Goal: Task Accomplishment & Management: Use online tool/utility

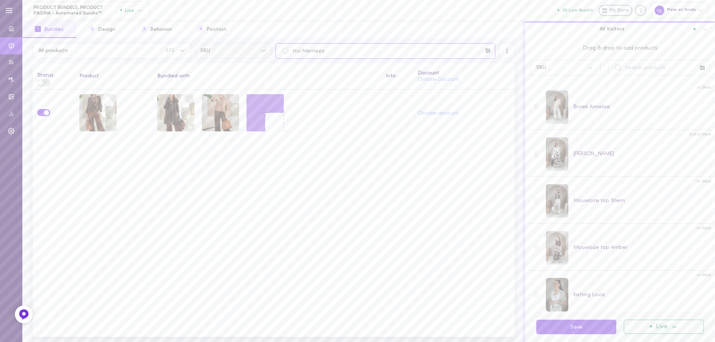
drag, startPoint x: 329, startPoint y: 55, endPoint x: 255, endPoint y: 57, distance: 73.7
click at [256, 50] on div "All products 573 SKU trui Memeza" at bounding box center [273, 51] width 485 height 16
paste input "text"
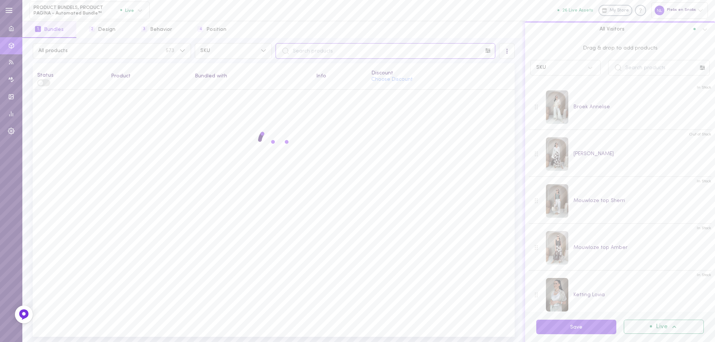
click at [303, 51] on input "text" at bounding box center [385, 51] width 220 height 16
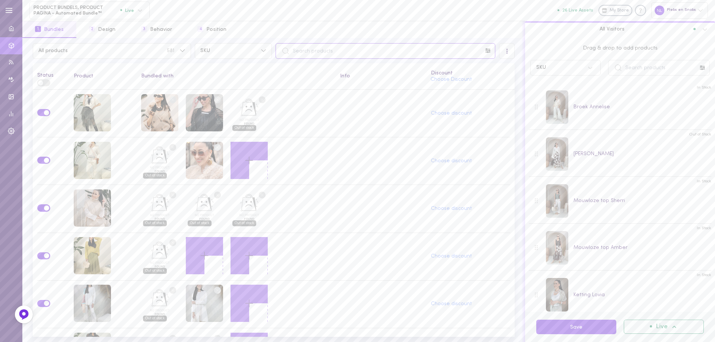
paste input "text"
paste input "[PERSON_NAME]"
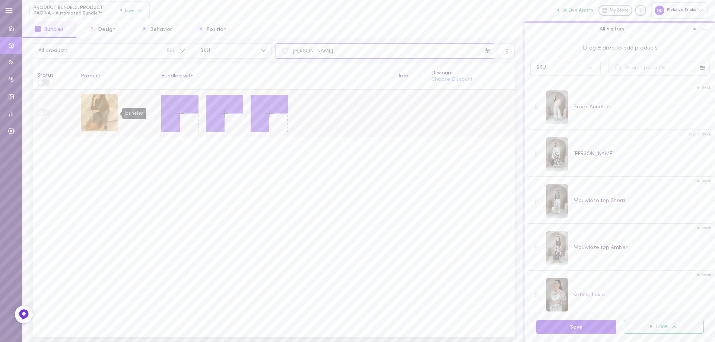
type input "[PERSON_NAME]"
click at [109, 114] on div "jas helen" at bounding box center [99, 112] width 37 height 37
click at [180, 114] on icon at bounding box center [179, 113] width 13 height 13
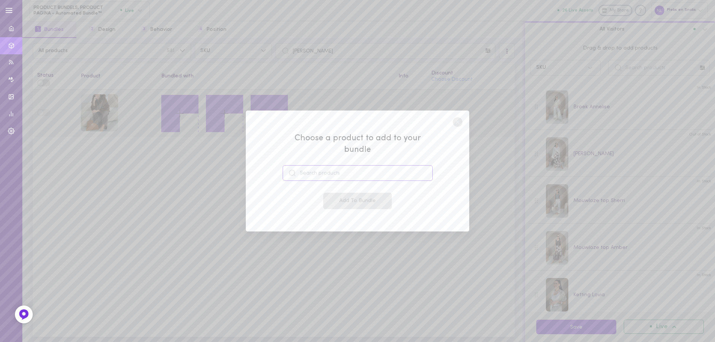
click at [326, 165] on input at bounding box center [358, 173] width 150 height 16
click at [317, 210] on div "Choose a product to add to your bundle jurk val jurk Valola 51643557708119 Add …" at bounding box center [357, 171] width 223 height 121
click at [333, 173] on input "jurk val" at bounding box center [358, 173] width 150 height 16
click at [334, 199] on span "51643557708119" at bounding box center [324, 202] width 37 height 6
type input "[PERSON_NAME]"
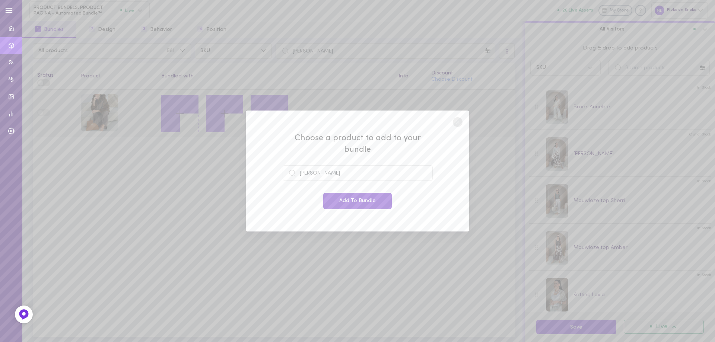
click at [344, 199] on button "Add To Bundle" at bounding box center [357, 201] width 68 height 16
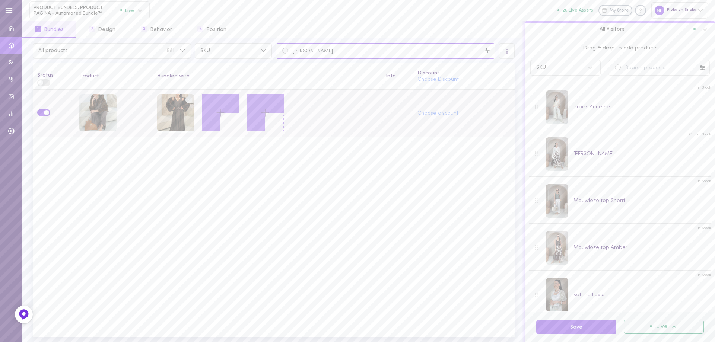
click at [314, 50] on input "[PERSON_NAME]" at bounding box center [385, 51] width 220 height 16
drag, startPoint x: 297, startPoint y: 47, endPoint x: 274, endPoint y: 42, distance: 23.7
click at [280, 45] on input "[PERSON_NAME]" at bounding box center [385, 51] width 220 height 16
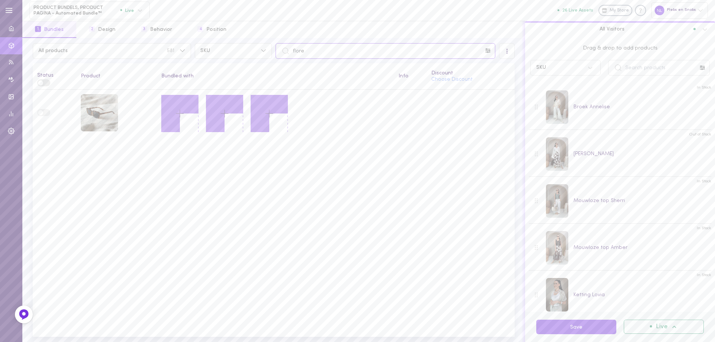
drag, startPoint x: 314, startPoint y: 53, endPoint x: 285, endPoint y: 52, distance: 28.7
click at [285, 52] on div "flore" at bounding box center [385, 51] width 220 height 16
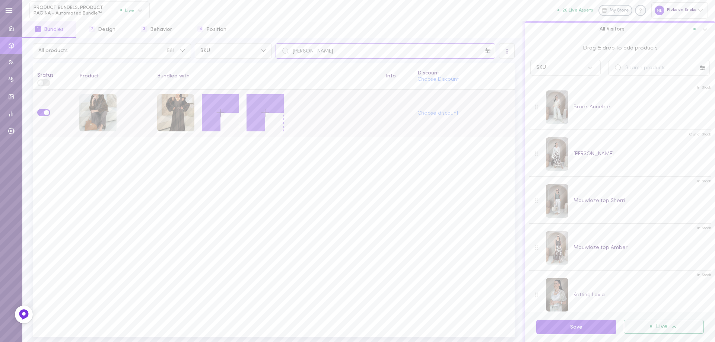
type input "[PERSON_NAME]"
click at [219, 113] on icon at bounding box center [220, 112] width 13 height 13
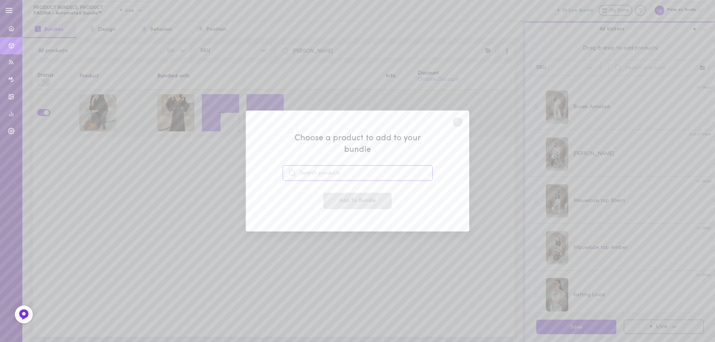
click at [326, 167] on input at bounding box center [358, 173] width 150 height 16
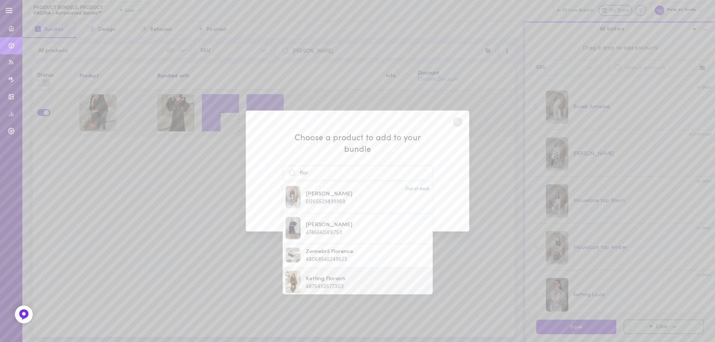
click at [335, 275] on span "Ketting Floranti" at bounding box center [325, 279] width 39 height 8
type input "Ketting Floranti"
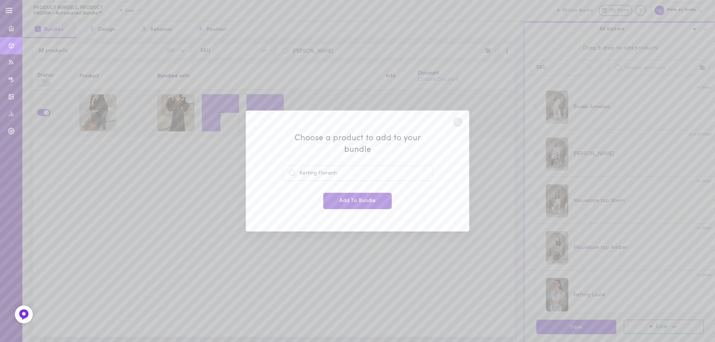
click at [358, 202] on button "Add To Bundle" at bounding box center [357, 201] width 68 height 16
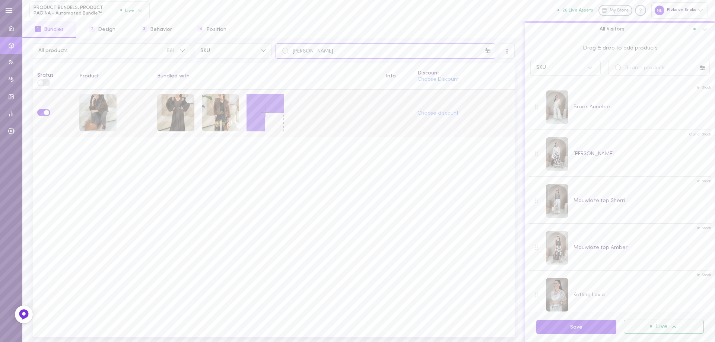
drag, startPoint x: 316, startPoint y: 53, endPoint x: 275, endPoint y: 51, distance: 41.0
click at [277, 50] on input "[PERSON_NAME]" at bounding box center [385, 51] width 220 height 16
paste input "[PERSON_NAME]"
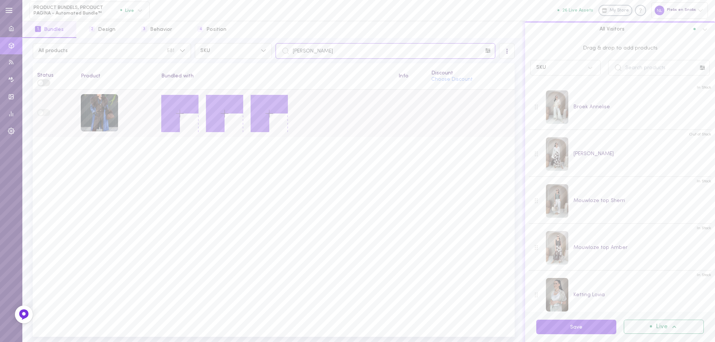
type input "[PERSON_NAME]"
click at [178, 114] on icon at bounding box center [179, 113] width 13 height 13
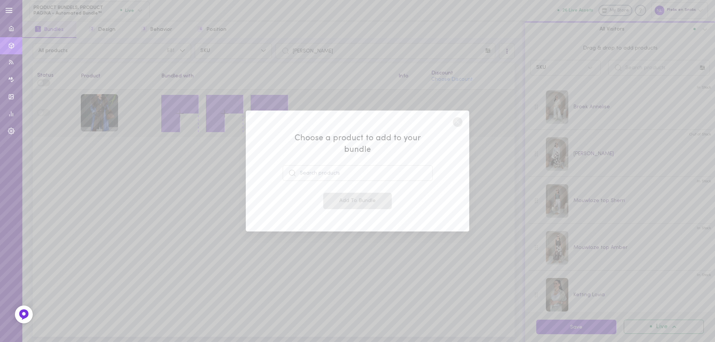
click at [104, 106] on div "Choose a product to add to your bundle Add To Bundle" at bounding box center [357, 171] width 715 height 342
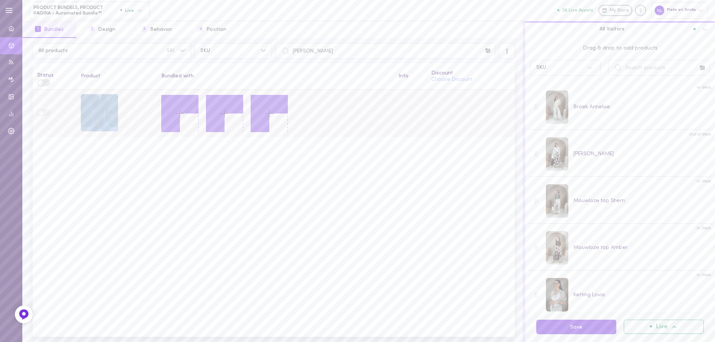
click at [104, 106] on div "jas christie" at bounding box center [99, 112] width 37 height 37
click at [177, 117] on icon at bounding box center [179, 113] width 13 height 13
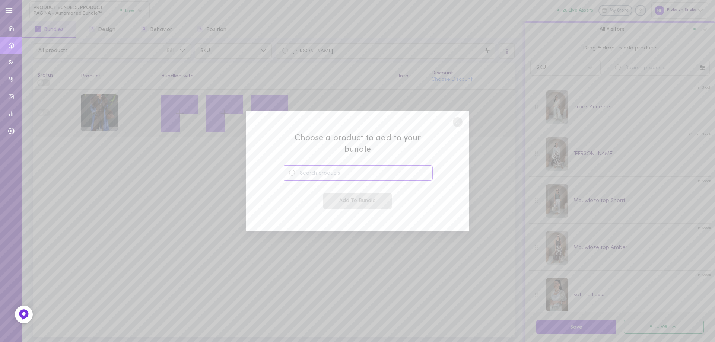
click at [324, 171] on input at bounding box center [358, 173] width 150 height 16
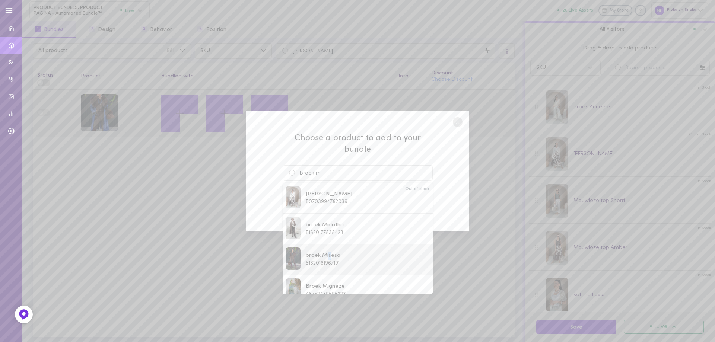
click at [330, 252] on span "broek Misesa" at bounding box center [323, 256] width 35 height 8
type input "broek Misesa"
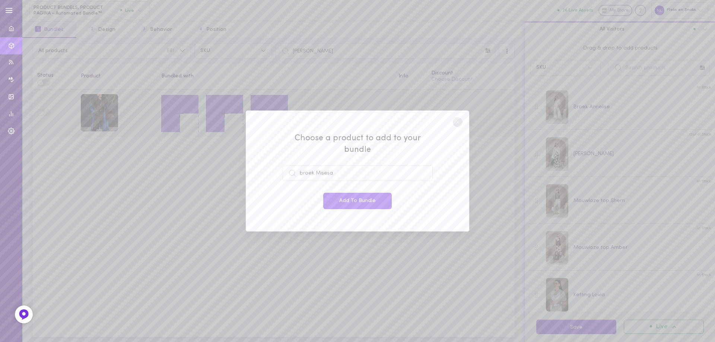
drag, startPoint x: 347, startPoint y: 201, endPoint x: 238, endPoint y: 197, distance: 108.7
click at [347, 201] on button "Add To Bundle" at bounding box center [357, 201] width 68 height 16
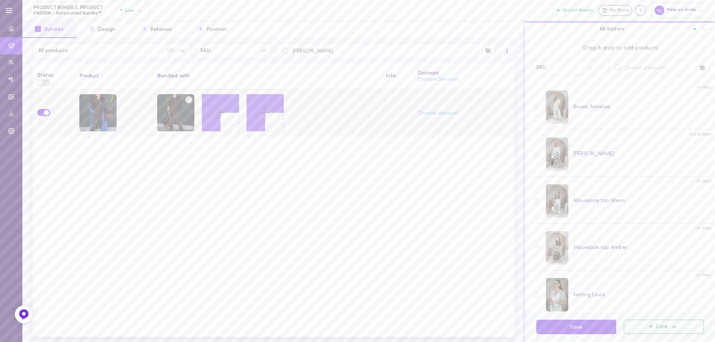
click at [220, 112] on icon at bounding box center [220, 112] width 13 height 13
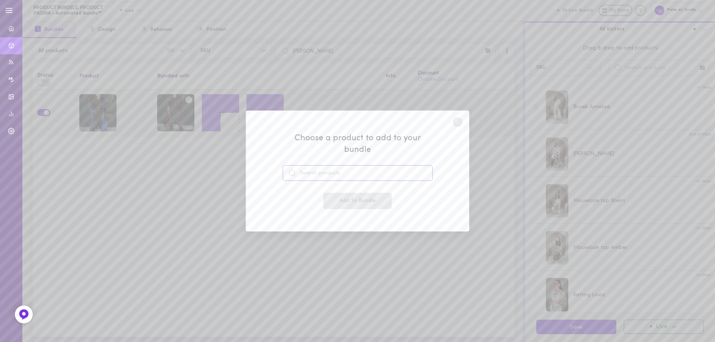
click at [312, 167] on input at bounding box center [358, 173] width 150 height 16
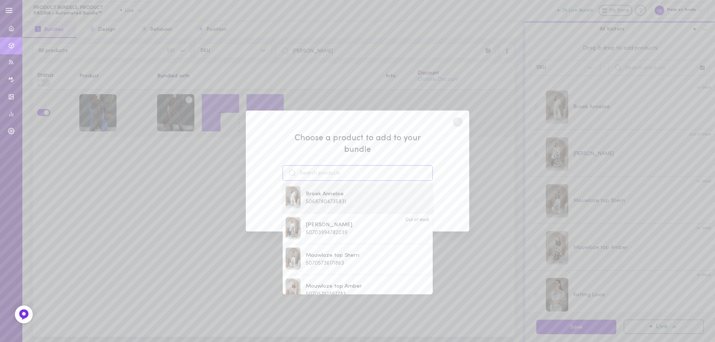
paste input "vestje Ansesa"
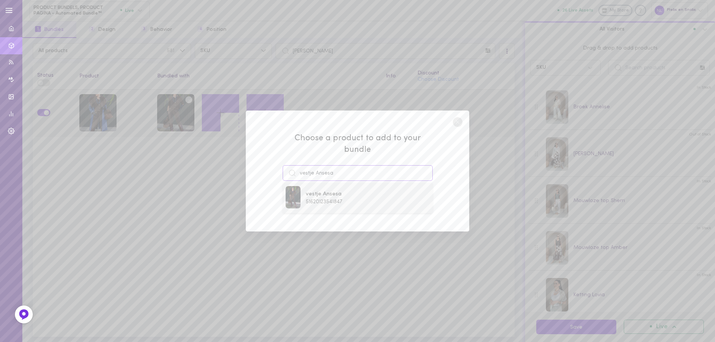
type input "vestje Ansesa"
click at [337, 199] on span "51620123541847" at bounding box center [324, 202] width 36 height 6
click at [345, 194] on button "Add To Bundle" at bounding box center [357, 201] width 68 height 16
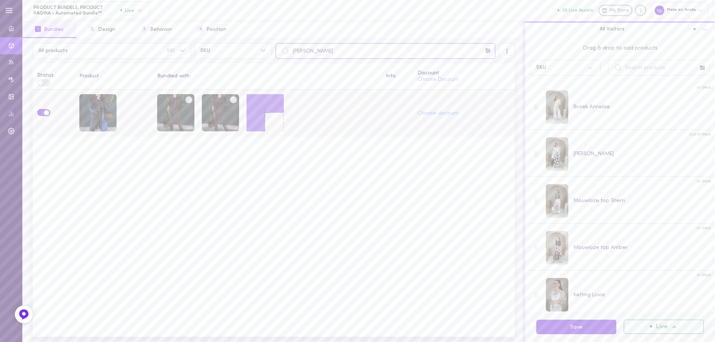
drag, startPoint x: 325, startPoint y: 51, endPoint x: 288, endPoint y: 50, distance: 36.5
click at [288, 50] on div "[PERSON_NAME]" at bounding box center [385, 51] width 220 height 16
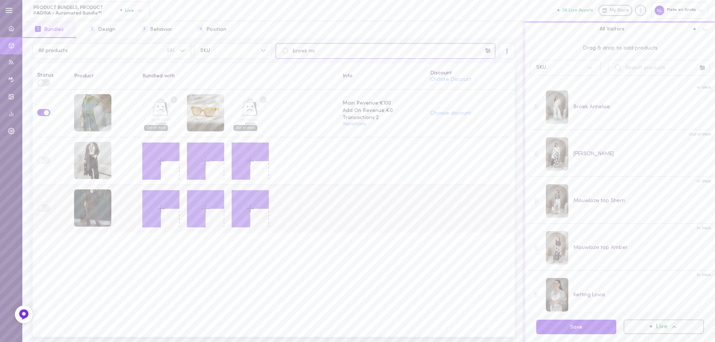
type input "broek mi"
click at [159, 206] on icon at bounding box center [160, 208] width 13 height 13
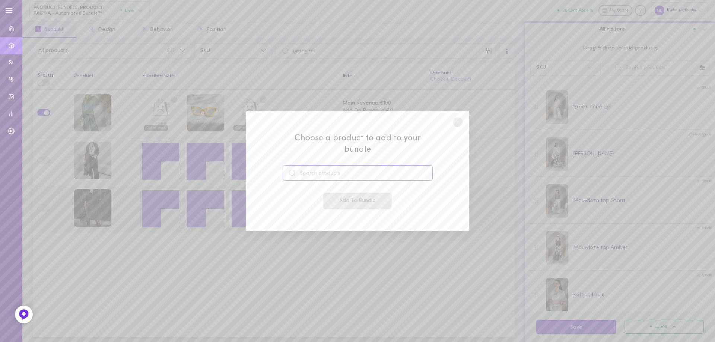
click at [312, 167] on input at bounding box center [358, 173] width 150 height 16
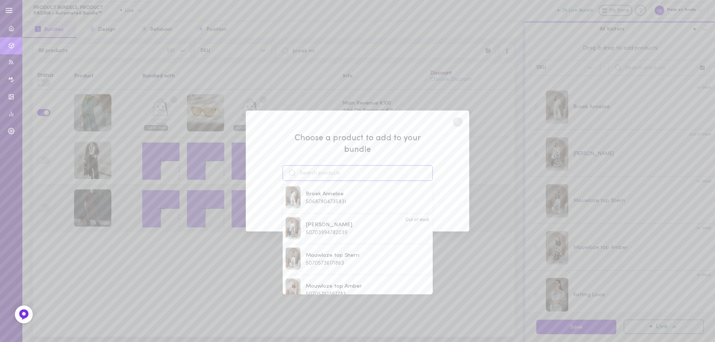
paste input "vestje Ansesa"
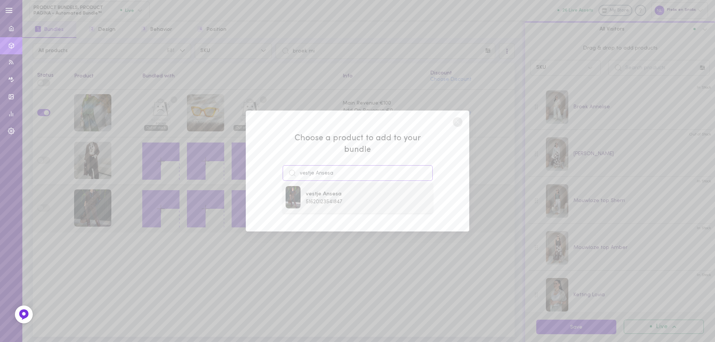
type input "vestje Ansesa"
click at [335, 199] on span "51620123541847" at bounding box center [324, 202] width 36 height 6
click at [336, 196] on button "Add To Bundle" at bounding box center [357, 201] width 68 height 16
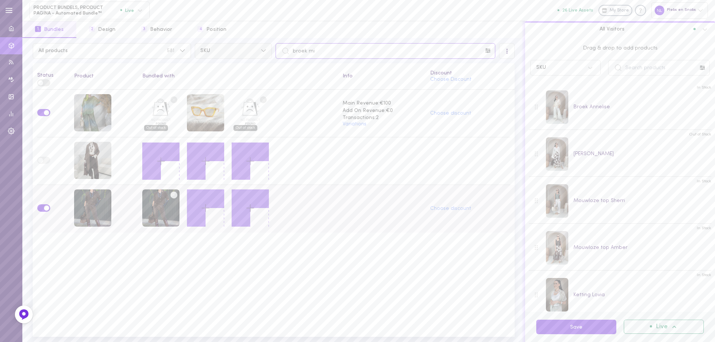
drag, startPoint x: 301, startPoint y: 51, endPoint x: 271, endPoint y: 50, distance: 30.5
click at [272, 50] on div "All products 581 SKU broek mi" at bounding box center [273, 51] width 485 height 16
paste input "vestje Ansesa"
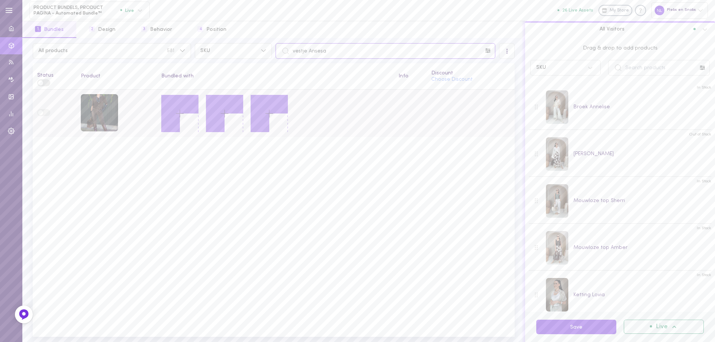
type input "vestje Ansesa"
click at [176, 112] on icon at bounding box center [179, 113] width 13 height 13
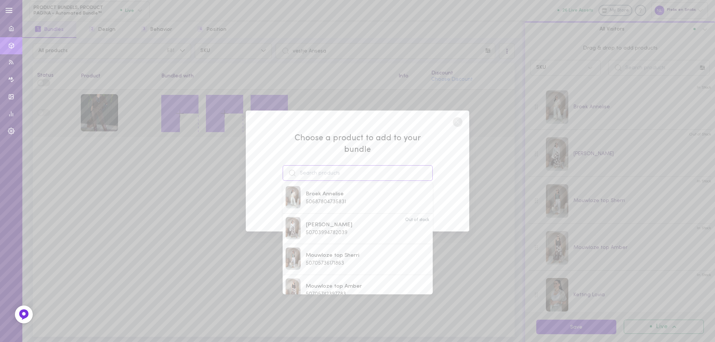
click at [308, 169] on input at bounding box center [358, 173] width 150 height 16
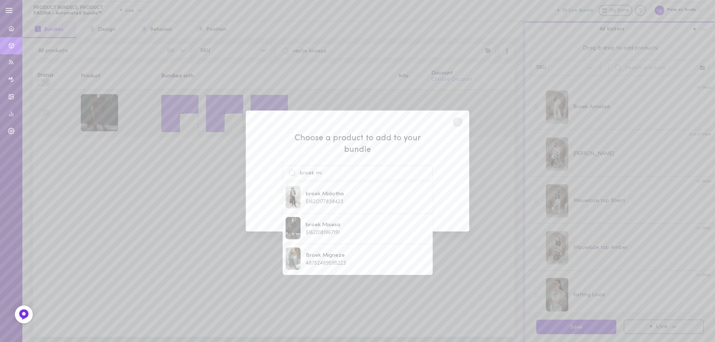
click at [336, 230] on span "51620181967191" at bounding box center [323, 233] width 34 height 6
type input "broek Misesa"
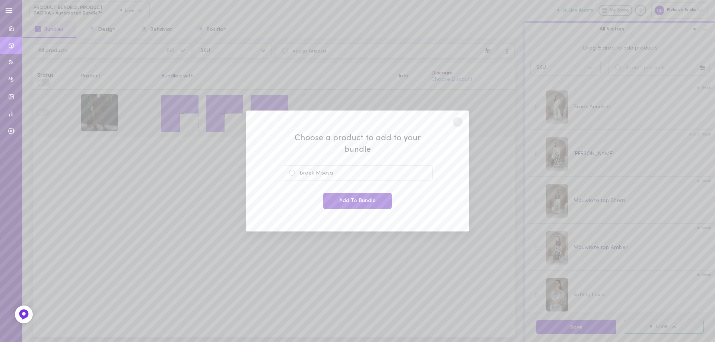
click at [382, 198] on button "Add To Bundle" at bounding box center [357, 201] width 68 height 16
click at [375, 200] on button "Add To Bundle" at bounding box center [357, 201] width 68 height 16
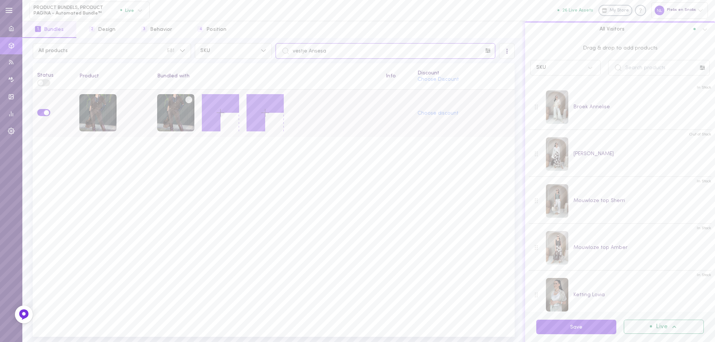
drag, startPoint x: 336, startPoint y: 53, endPoint x: 274, endPoint y: 50, distance: 62.2
click at [275, 50] on input "vestje Ansesa" at bounding box center [385, 51] width 220 height 16
paste input "bontgilet seren"
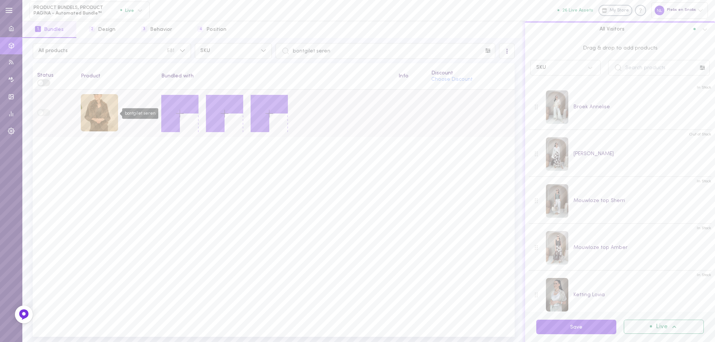
click at [100, 112] on div "bontgilet seren" at bounding box center [99, 112] width 37 height 37
drag, startPoint x: 335, startPoint y: 50, endPoint x: 285, endPoint y: 47, distance: 50.0
click at [285, 47] on input "bontgilet seren" at bounding box center [385, 51] width 220 height 16
paste input "[PERSON_NAME]"
click at [93, 106] on div "jas beatrix" at bounding box center [99, 112] width 37 height 37
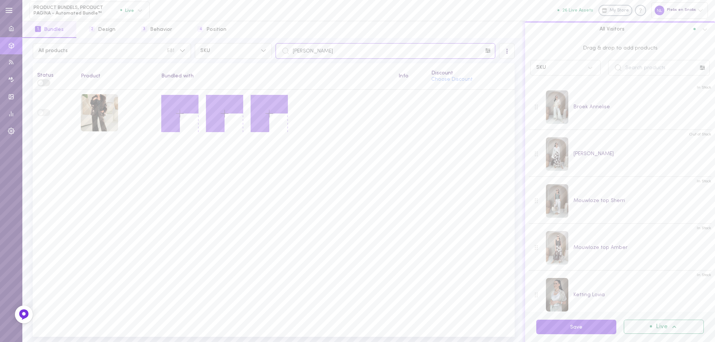
drag, startPoint x: 281, startPoint y: 51, endPoint x: 275, endPoint y: 51, distance: 6.3
click at [275, 51] on input "[PERSON_NAME]" at bounding box center [385, 51] width 220 height 16
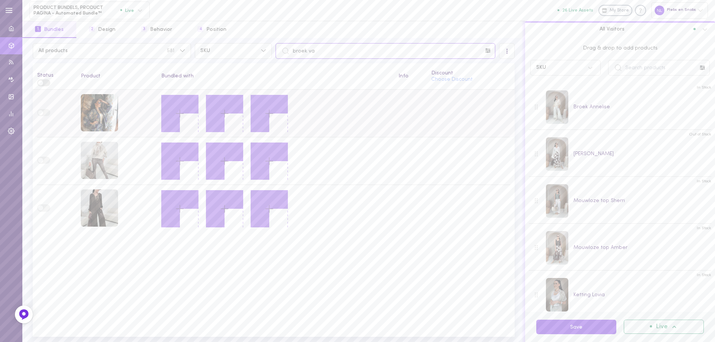
type input "broek va"
click at [178, 114] on icon at bounding box center [179, 113] width 13 height 13
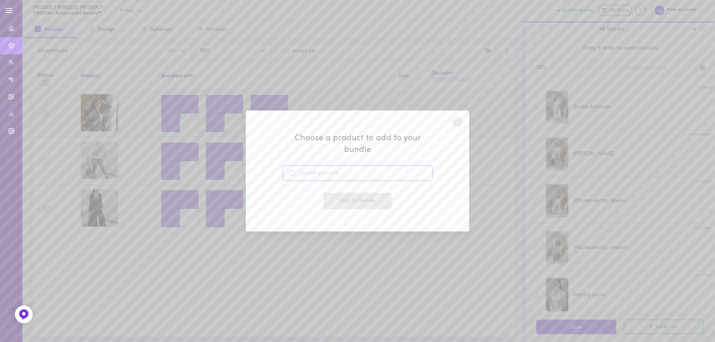
click at [317, 174] on input at bounding box center [358, 173] width 150 height 16
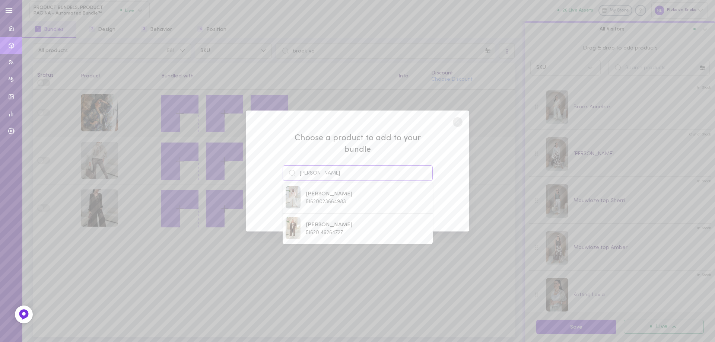
type input "[PERSON_NAME]"
drag, startPoint x: 327, startPoint y: 165, endPoint x: 298, endPoint y: 127, distance: 48.0
click at [277, 162] on div "Choose a product to add to your bundle jas ra jas rachael 51620023664983 [PERSO…" at bounding box center [357, 171] width 223 height 121
click at [326, 52] on div "Choose a product to add to your bundle jas ra jas rachael 51620023664983 [PERSO…" at bounding box center [357, 171] width 715 height 342
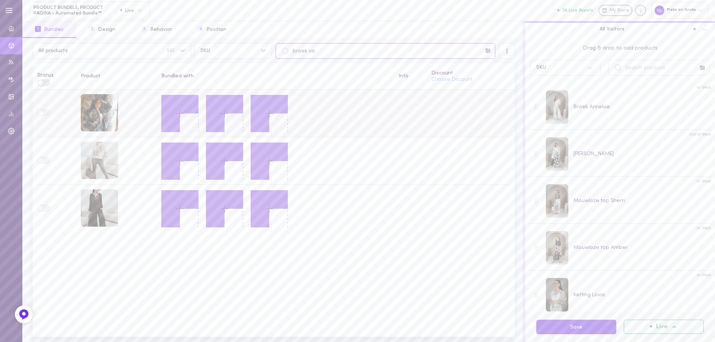
drag, startPoint x: 327, startPoint y: 52, endPoint x: 293, endPoint y: 51, distance: 33.9
click at [293, 51] on input "broek va" at bounding box center [385, 51] width 220 height 16
paste input "[PERSON_NAME]"
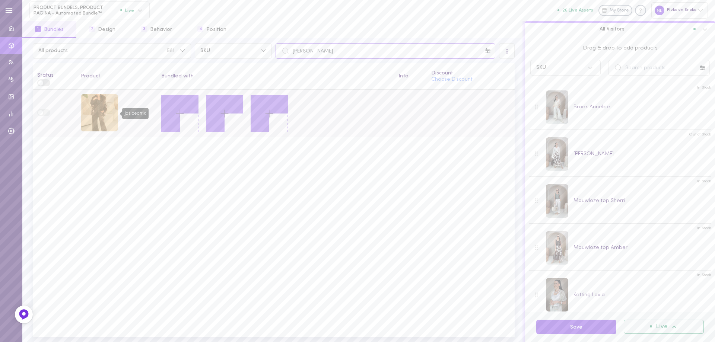
type input "[PERSON_NAME]"
click at [92, 114] on div "jas beatrix" at bounding box center [99, 112] width 37 height 37
click at [175, 112] on icon at bounding box center [179, 113] width 13 height 13
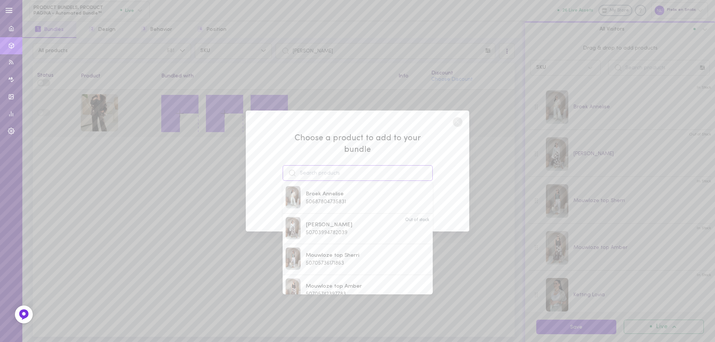
click at [351, 166] on input at bounding box center [358, 173] width 150 height 16
paste input "broek Vasatha"
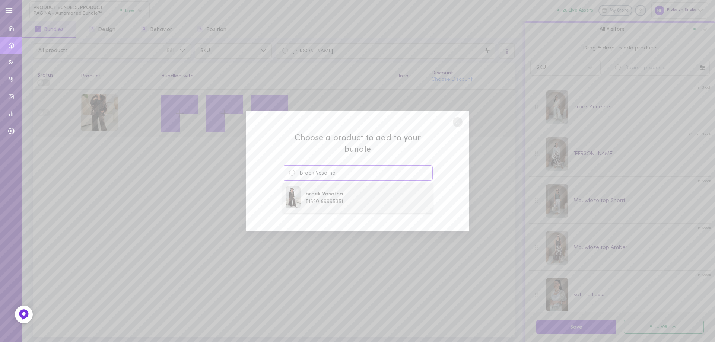
type input "broek Vasatha"
click at [342, 199] on span "51620189995351" at bounding box center [324, 202] width 37 height 6
click at [349, 199] on button "Add To Bundle" at bounding box center [357, 201] width 68 height 16
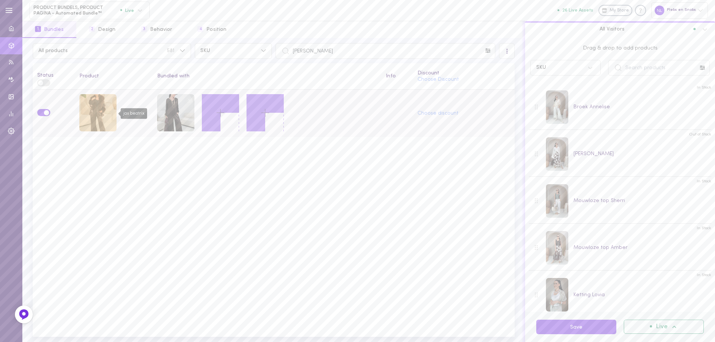
click at [79, 114] on div "jas beatrix" at bounding box center [97, 112] width 37 height 37
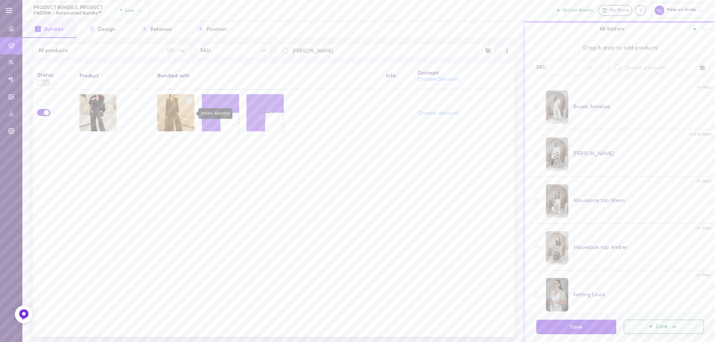
click at [173, 122] on div "broek Vasatha" at bounding box center [175, 112] width 37 height 37
click at [221, 112] on icon at bounding box center [220, 112] width 13 height 13
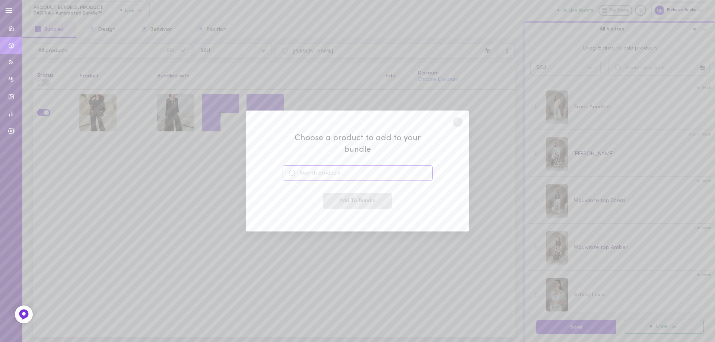
click at [333, 166] on input at bounding box center [358, 173] width 150 height 16
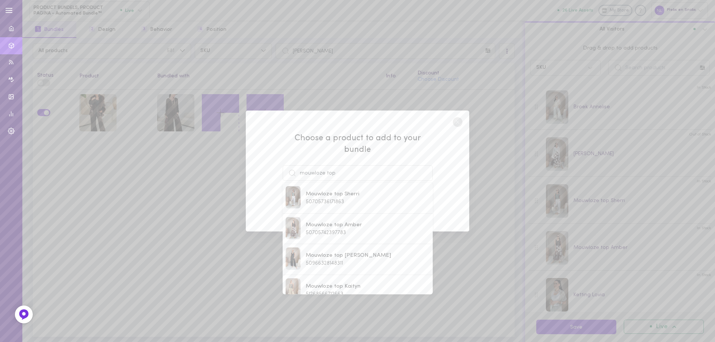
click at [342, 221] on span "Mouwloze top Amber" at bounding box center [334, 225] width 56 height 8
type input "Mouwloze top Amber"
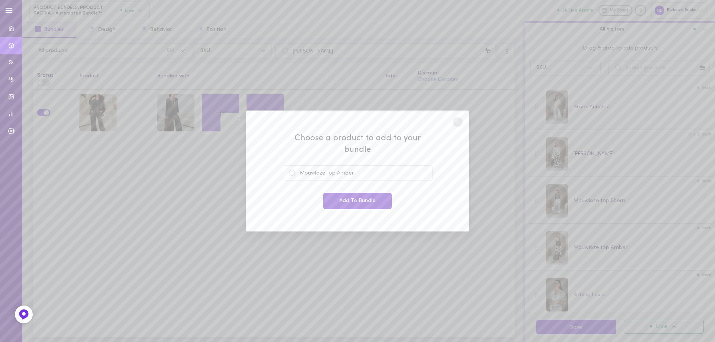
click at [354, 197] on button "Add To Bundle" at bounding box center [357, 201] width 68 height 16
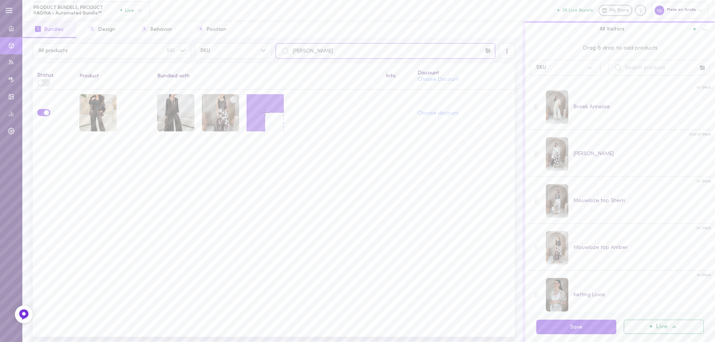
drag, startPoint x: 326, startPoint y: 52, endPoint x: 280, endPoint y: 48, distance: 46.0
click at [283, 50] on div "[PERSON_NAME]" at bounding box center [385, 51] width 220 height 16
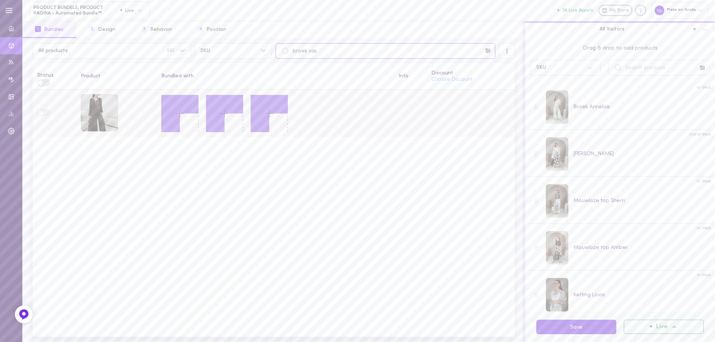
type input "broek vas"
click at [182, 117] on icon at bounding box center [179, 113] width 13 height 13
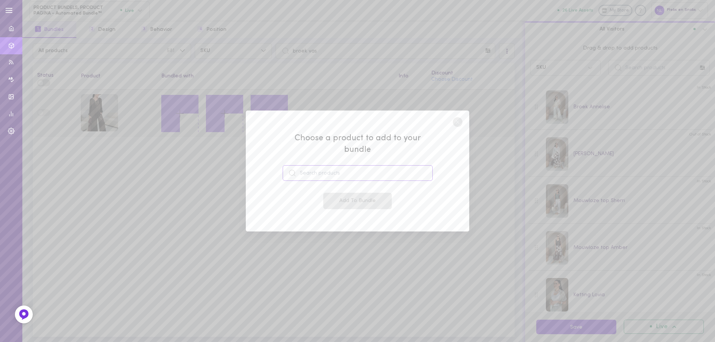
click at [329, 167] on input at bounding box center [358, 173] width 150 height 16
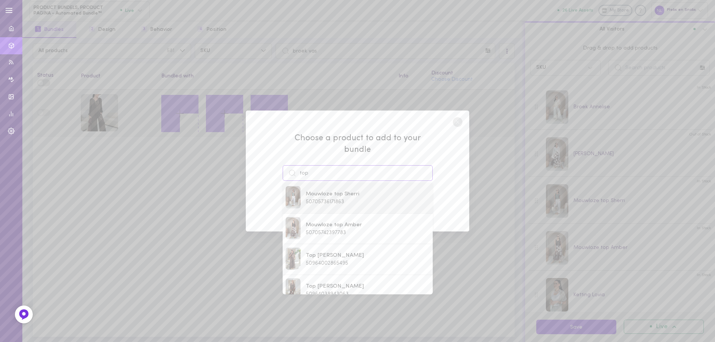
paste input "top cardi"
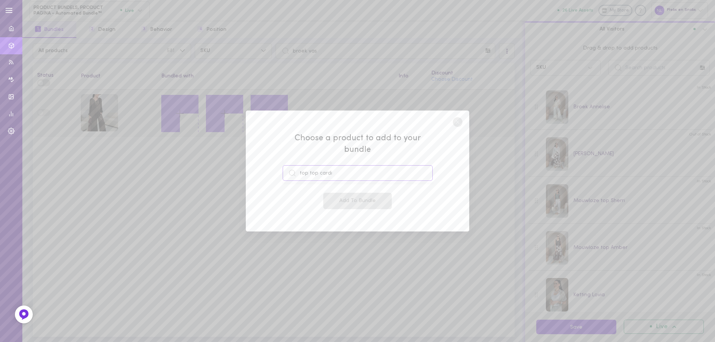
drag, startPoint x: 318, startPoint y: 166, endPoint x: 258, endPoint y: 160, distance: 59.4
click at [259, 160] on div "Choose a product to add to your bundle top top cardi Add To Bundle" at bounding box center [357, 171] width 223 height 121
paste input
type input "top cardi"
click at [326, 190] on span "top cardi" at bounding box center [325, 194] width 38 height 8
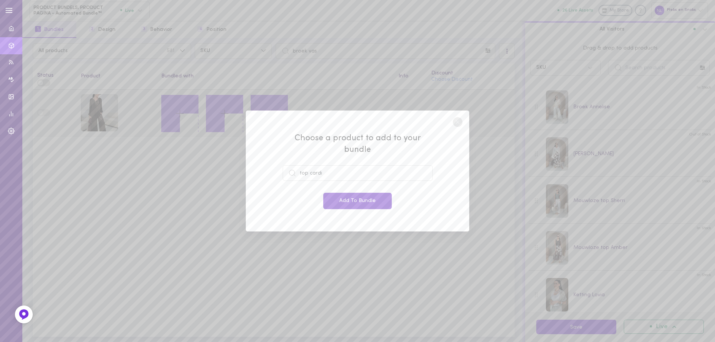
click at [336, 195] on button "Add To Bundle" at bounding box center [357, 201] width 68 height 16
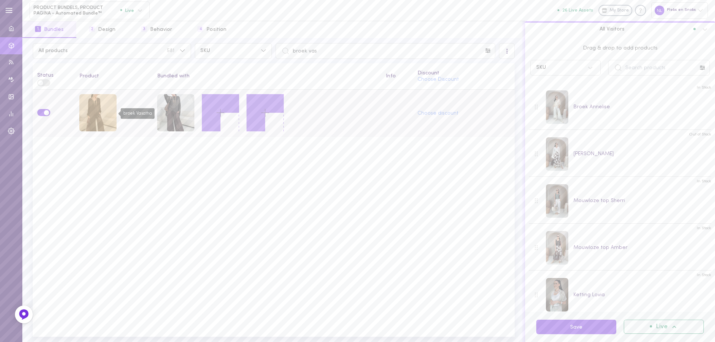
click at [104, 111] on div "broek Vasatha" at bounding box center [97, 112] width 37 height 37
click at [218, 111] on icon at bounding box center [220, 112] width 13 height 13
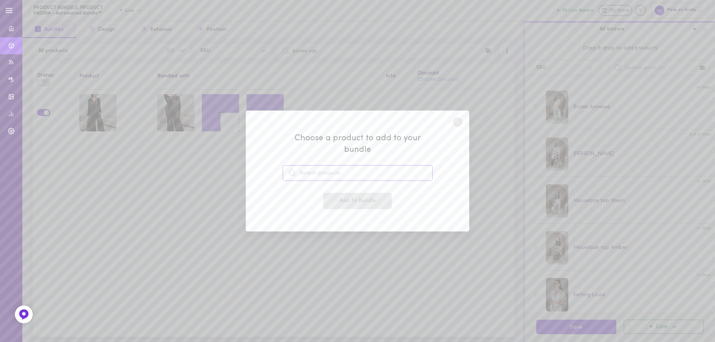
click at [357, 173] on input at bounding box center [358, 173] width 150 height 16
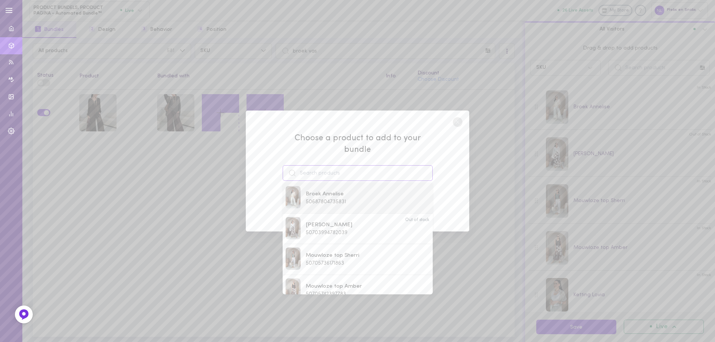
paste input "Ketting Omol"
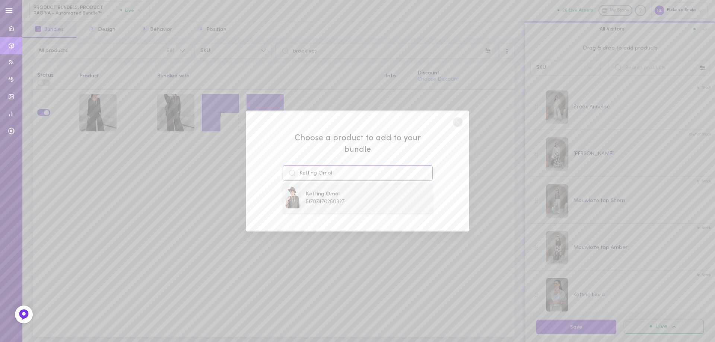
type input "Ketting Omol"
click at [323, 199] on span "51707470250327" at bounding box center [325, 202] width 39 height 6
click at [345, 194] on button "Add To Bundle" at bounding box center [357, 201] width 68 height 16
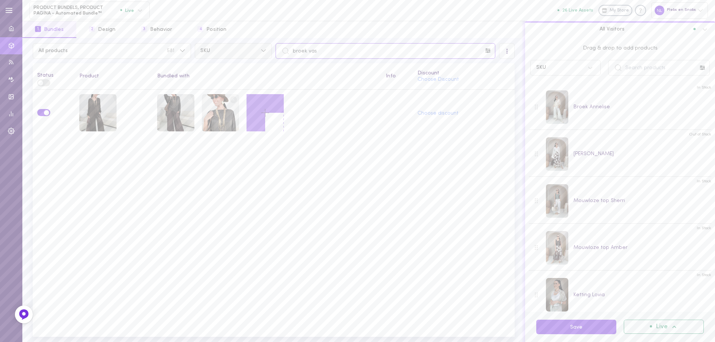
drag, startPoint x: 276, startPoint y: 44, endPoint x: 269, endPoint y: 44, distance: 6.3
click at [270, 43] on div "All products 581 SKU broek vas" at bounding box center [273, 51] width 485 height 16
paste input "Ketting Omol"
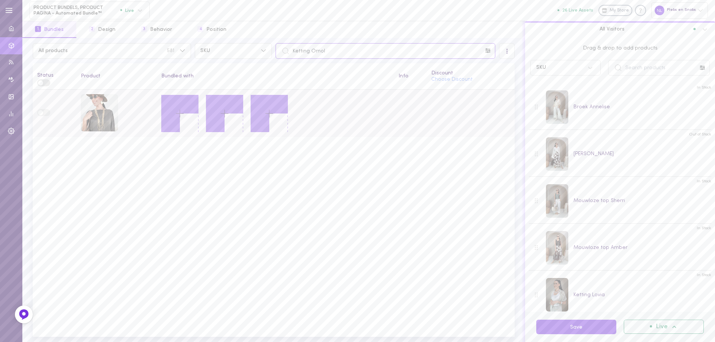
type input "Ketting Omol"
click at [180, 114] on icon at bounding box center [179, 113] width 13 height 13
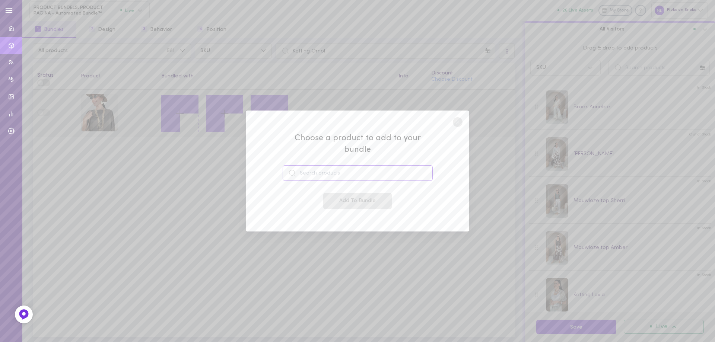
click at [308, 168] on input at bounding box center [358, 173] width 150 height 16
type input "top cardi"
click at [321, 199] on span "51620218798423" at bounding box center [325, 202] width 38 height 6
click at [328, 197] on button "Add To Bundle" at bounding box center [357, 201] width 68 height 16
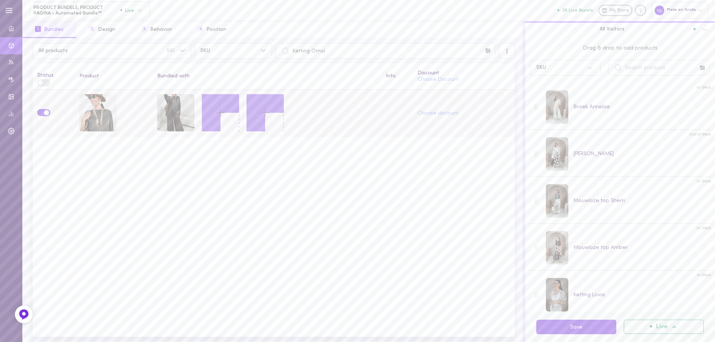
click at [223, 114] on icon at bounding box center [220, 112] width 13 height 13
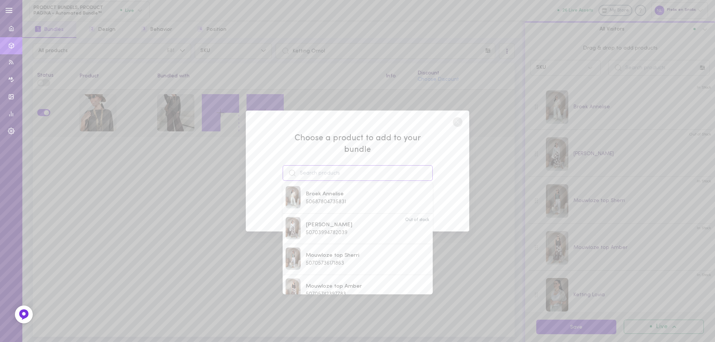
click at [318, 166] on input at bounding box center [358, 173] width 150 height 16
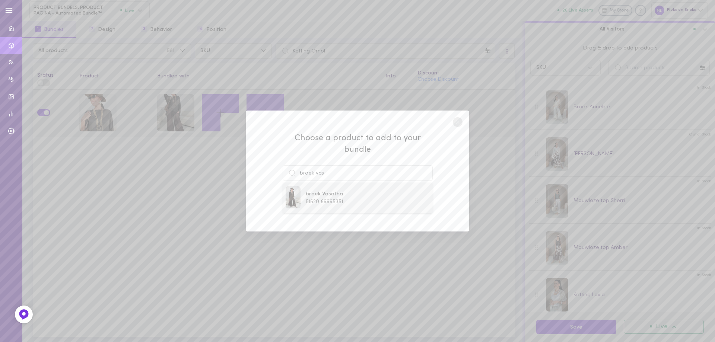
click at [334, 199] on span "51620189995351" at bounding box center [324, 202] width 37 height 6
type input "broek Vasatha"
click at [337, 196] on button "Add To Bundle" at bounding box center [357, 201] width 68 height 16
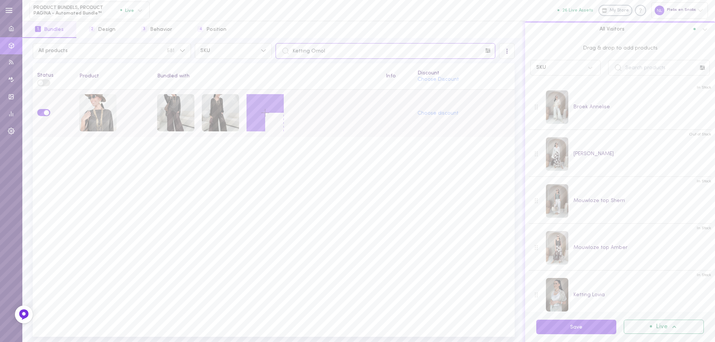
drag, startPoint x: 306, startPoint y: 51, endPoint x: 278, endPoint y: 47, distance: 27.8
click at [278, 47] on input "Ketting Omol" at bounding box center [385, 51] width 220 height 16
type input "cardi"
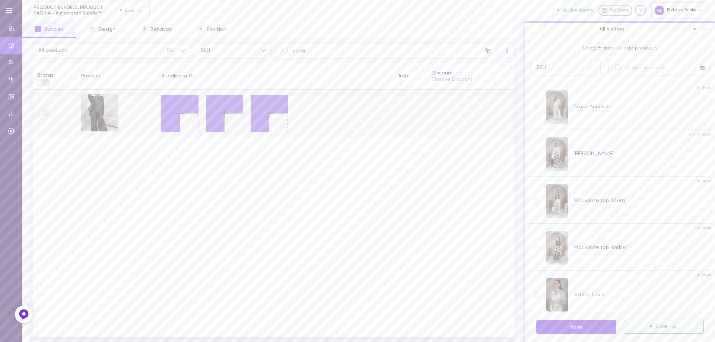
click at [184, 115] on icon at bounding box center [179, 113] width 13 height 13
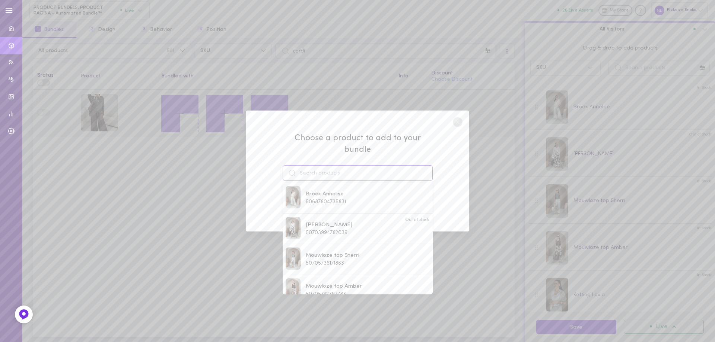
click at [324, 165] on input at bounding box center [358, 173] width 150 height 16
click at [323, 230] on span "51620189995351" at bounding box center [324, 233] width 37 height 6
type input "broek Vasatha"
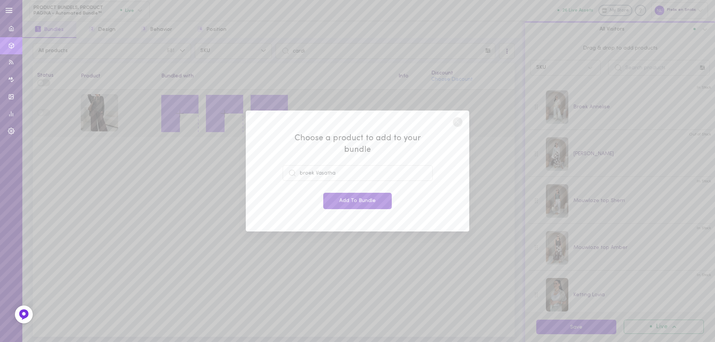
click at [339, 194] on button "Add To Bundle" at bounding box center [357, 201] width 68 height 16
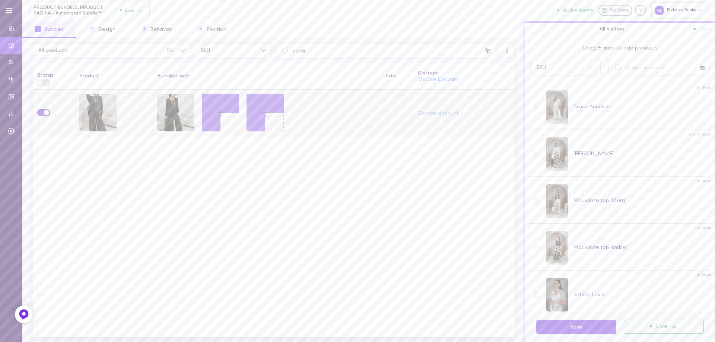
click at [217, 113] on icon at bounding box center [220, 112] width 13 height 13
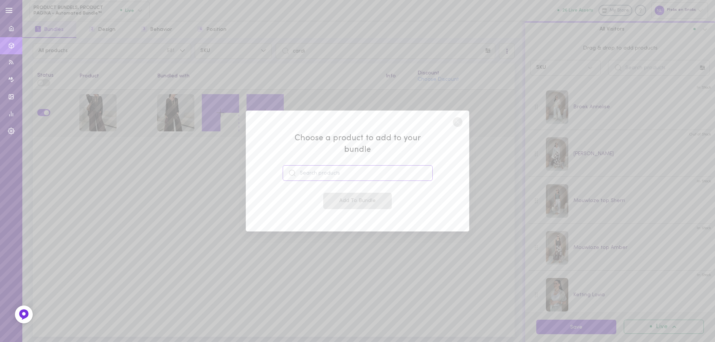
click at [328, 167] on input at bounding box center [358, 173] width 150 height 16
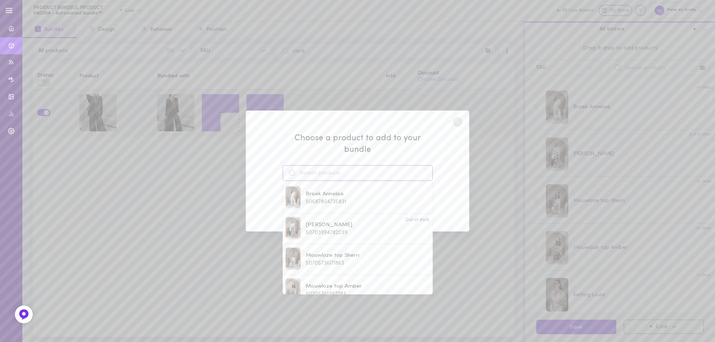
paste input "Ketting Omol"
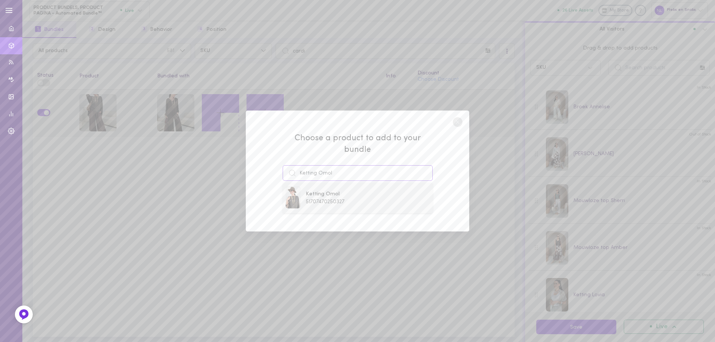
type input "Ketting Omol"
click at [336, 199] on span "51707470250327" at bounding box center [325, 202] width 39 height 6
click at [336, 196] on button "Add To Bundle" at bounding box center [357, 201] width 68 height 16
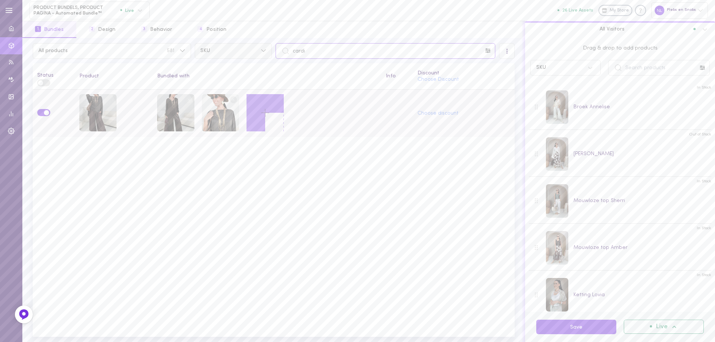
drag, startPoint x: 310, startPoint y: 55, endPoint x: 263, endPoint y: 49, distance: 47.3
click at [263, 49] on div "All products 581 SKU cardi" at bounding box center [273, 51] width 485 height 16
paste input "[PERSON_NAME]"
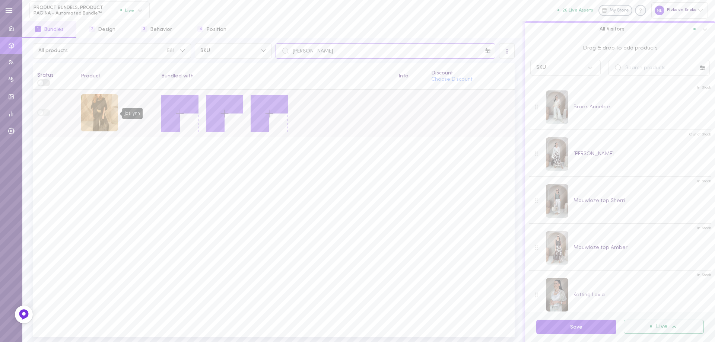
type input "[PERSON_NAME]"
click at [95, 111] on div "jas lynn" at bounding box center [99, 112] width 37 height 37
click at [180, 111] on icon at bounding box center [179, 113] width 13 height 13
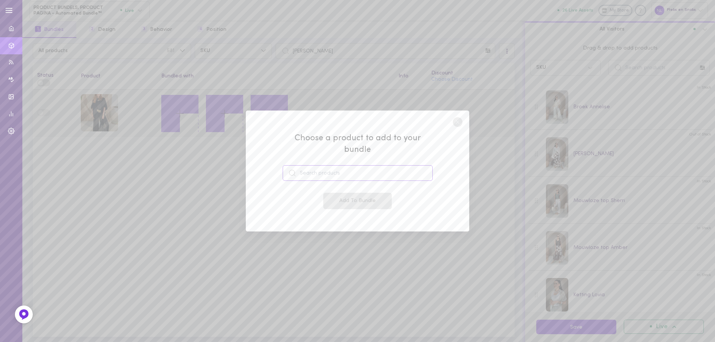
click at [322, 167] on input at bounding box center [358, 173] width 150 height 16
click at [338, 192] on div "[PERSON_NAME] 50422125592919" at bounding box center [329, 197] width 47 height 15
type input "[PERSON_NAME]"
click at [346, 195] on button "Add To Bundle" at bounding box center [357, 201] width 68 height 16
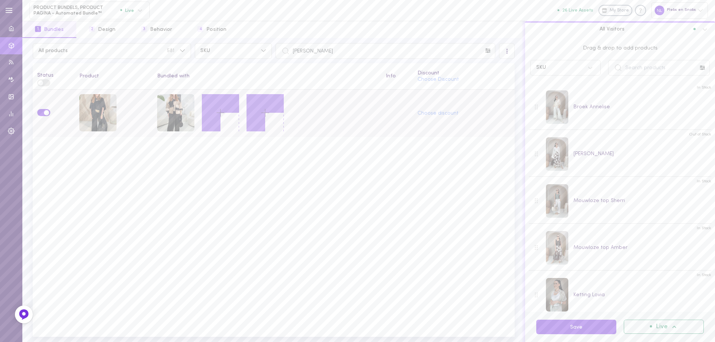
click at [219, 113] on icon at bounding box center [220, 112] width 13 height 13
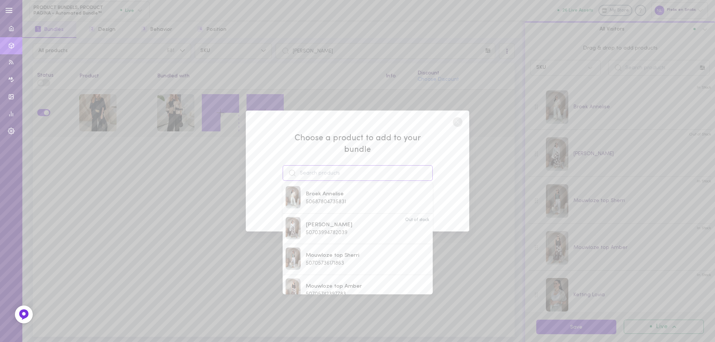
click at [331, 168] on input at bounding box center [358, 173] width 150 height 16
click at [342, 252] on span "Mouwloze top [PERSON_NAME]" at bounding box center [348, 256] width 85 height 8
type input "Mouwloze top [PERSON_NAME]"
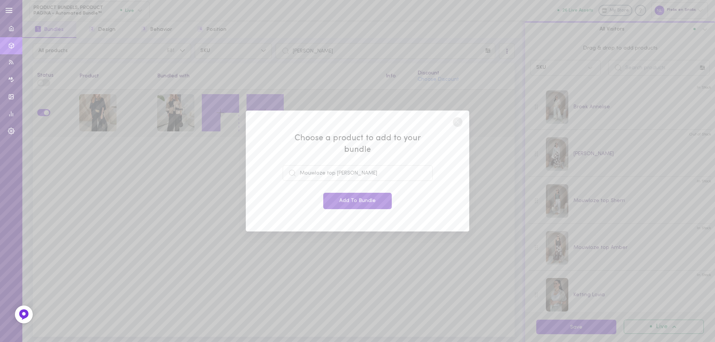
click at [373, 199] on button "Add To Bundle" at bounding box center [357, 201] width 68 height 16
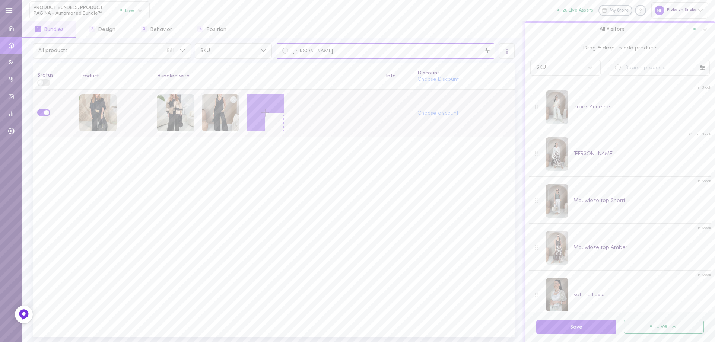
drag, startPoint x: 327, startPoint y: 47, endPoint x: 294, endPoint y: 48, distance: 33.5
click at [294, 48] on input "[PERSON_NAME]" at bounding box center [385, 51] width 220 height 16
click at [337, 52] on input "[PERSON_NAME]" at bounding box center [385, 51] width 220 height 16
drag, startPoint x: 322, startPoint y: 51, endPoint x: 289, endPoint y: 52, distance: 32.8
click at [289, 52] on div "[PERSON_NAME]" at bounding box center [385, 51] width 220 height 16
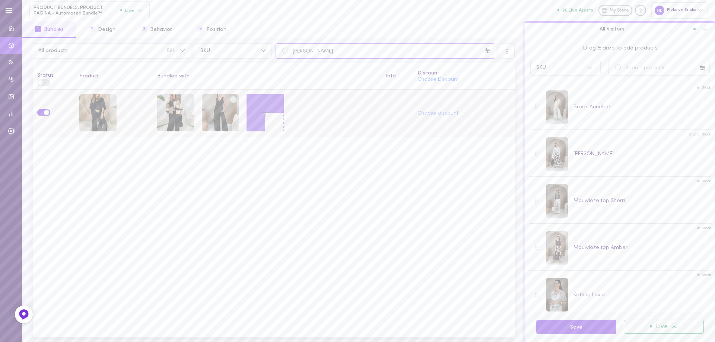
paste input "[PERSON_NAME]"
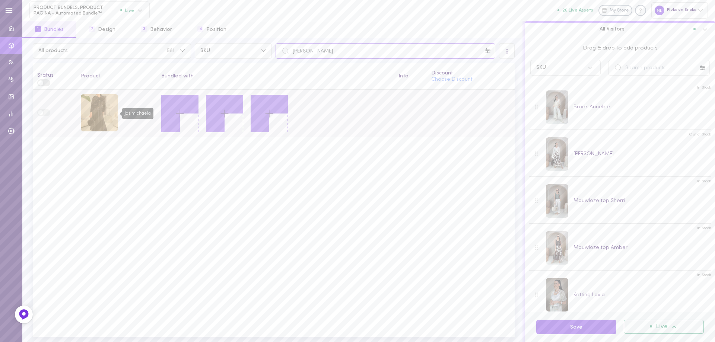
type input "[PERSON_NAME]"
click at [90, 119] on div "jas michaela" at bounding box center [99, 112] width 37 height 37
click at [178, 109] on icon at bounding box center [179, 113] width 13 height 13
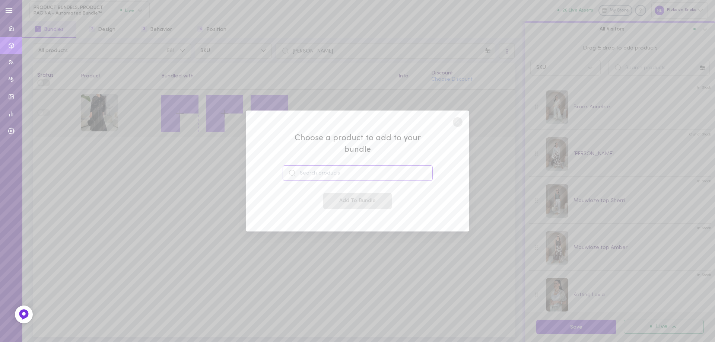
click at [319, 169] on input at bounding box center [358, 173] width 150 height 16
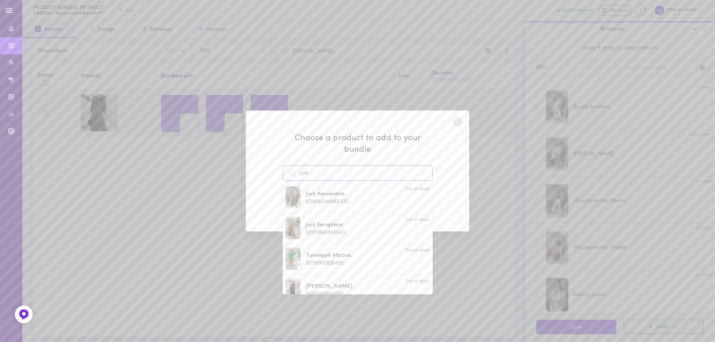
paste input "jurk Lidoqua"
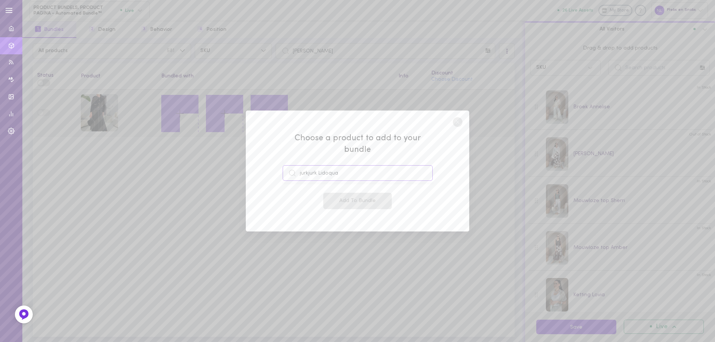
drag, startPoint x: 352, startPoint y: 169, endPoint x: 296, endPoint y: 169, distance: 56.6
click at [253, 165] on div "Choose a product to add to your bundle jurkjurk Lidoqua Add To Bundle" at bounding box center [357, 171] width 223 height 121
paste input
type input "jurk Lidoqua"
click at [321, 191] on span "jurk Lidoqua" at bounding box center [325, 194] width 39 height 8
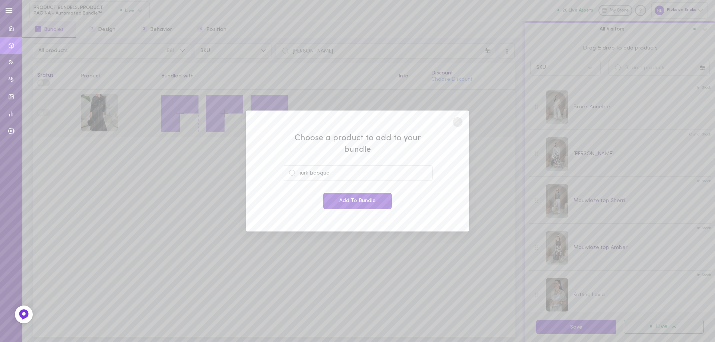
click at [353, 193] on button "Add To Bundle" at bounding box center [357, 201] width 68 height 16
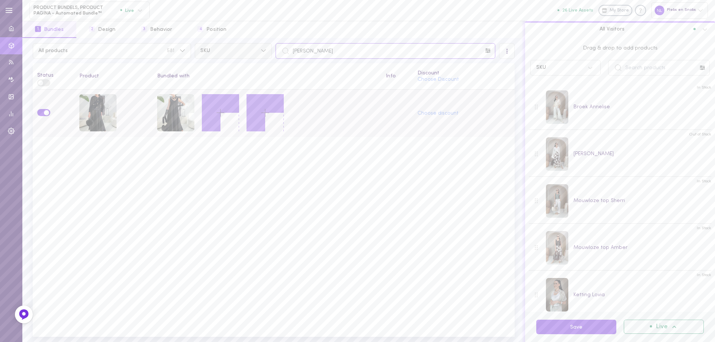
drag, startPoint x: 343, startPoint y: 47, endPoint x: 262, endPoint y: 48, distance: 81.5
click at [262, 48] on div "All products 581 SKU jas michaela" at bounding box center [273, 51] width 485 height 16
paste input "[PERSON_NAME]"
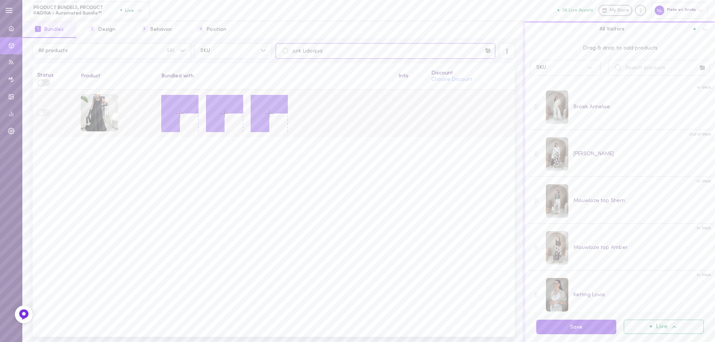
type input "jurk Lidoqua"
click at [175, 112] on icon at bounding box center [179, 113] width 13 height 13
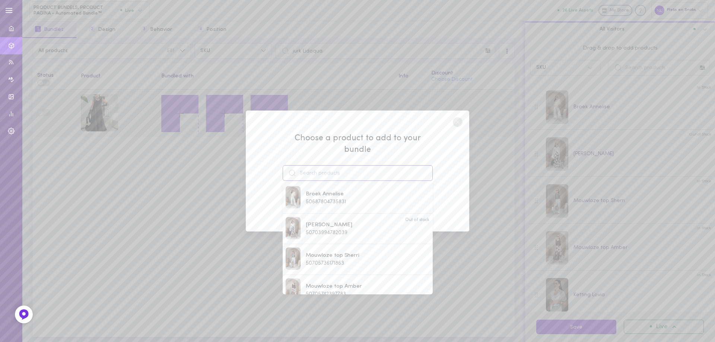
click at [313, 169] on input at bounding box center [358, 173] width 150 height 16
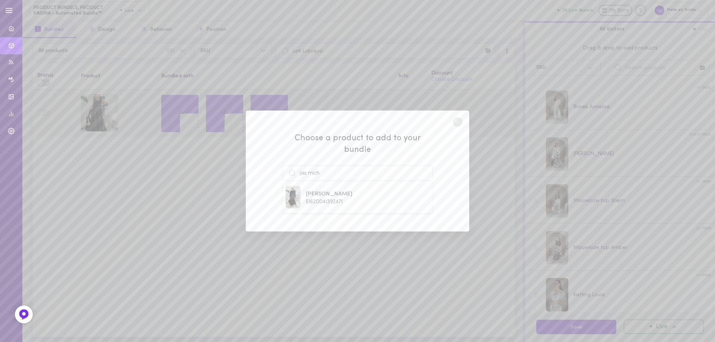
drag, startPoint x: 320, startPoint y: 185, endPoint x: 330, endPoint y: 188, distance: 11.1
click at [319, 190] on span "[PERSON_NAME]" at bounding box center [329, 194] width 47 height 8
type input "[PERSON_NAME]"
click at [343, 193] on button "Add To Bundle" at bounding box center [357, 201] width 68 height 16
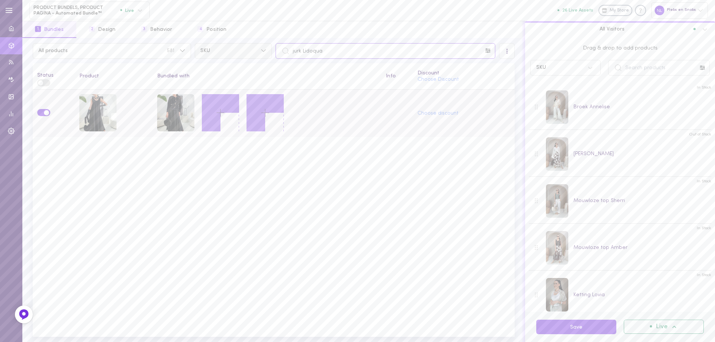
drag, startPoint x: 333, startPoint y: 46, endPoint x: 237, endPoint y: 46, distance: 95.7
click at [237, 46] on div "All products 581 SKU jurk Lidoqua" at bounding box center [273, 51] width 485 height 16
paste input "[PERSON_NAME]"
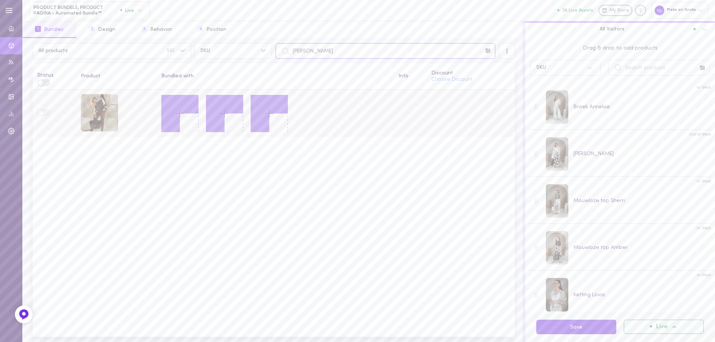
type input "[PERSON_NAME]"
click at [184, 112] on icon at bounding box center [179, 113] width 13 height 13
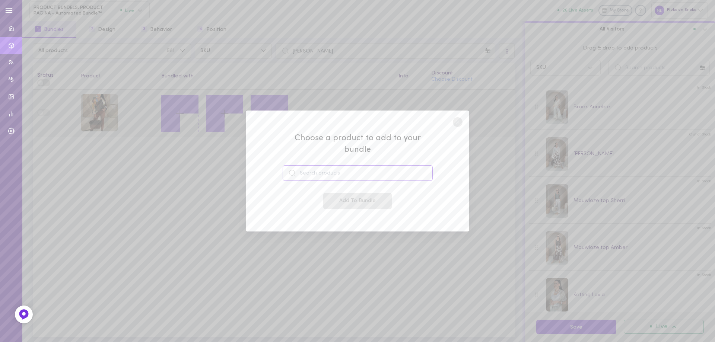
click at [332, 168] on input at bounding box center [358, 173] width 150 height 16
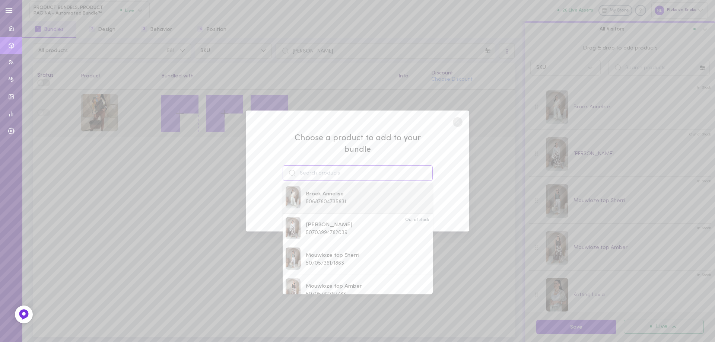
paste input "broek Anlesha"
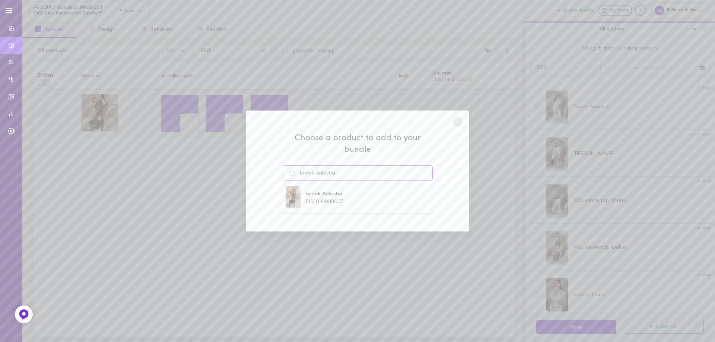
type input "broek Anlesha"
click at [343, 192] on span "broek Anlesha" at bounding box center [325, 194] width 38 height 8
click at [346, 197] on button "Add To Bundle" at bounding box center [357, 201] width 68 height 16
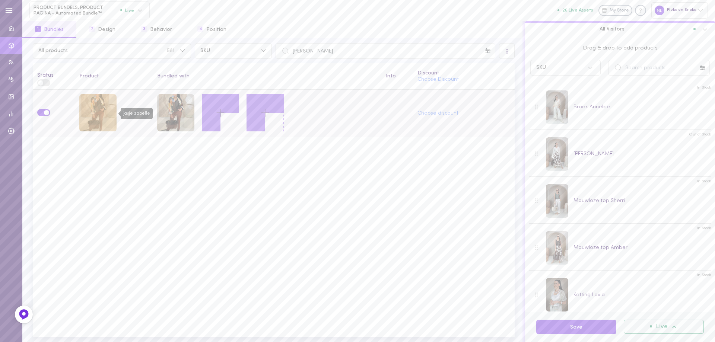
click at [105, 108] on div "jasje zabelle" at bounding box center [97, 112] width 37 height 37
click at [217, 110] on icon at bounding box center [220, 112] width 13 height 13
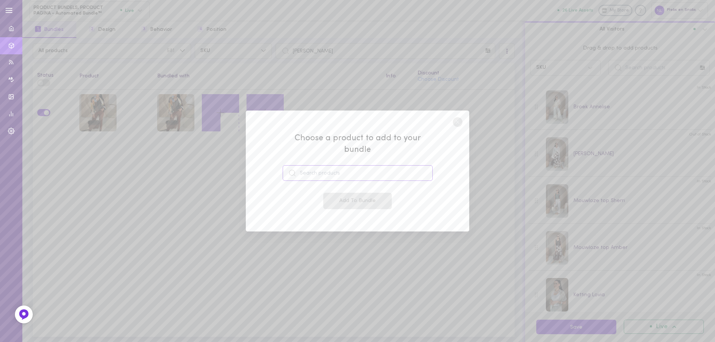
click at [319, 170] on input at bounding box center [358, 173] width 150 height 16
click at [329, 199] on span "50705742397783" at bounding box center [326, 202] width 40 height 6
type input "Mouwloze top Amber"
click at [335, 196] on button "Add To Bundle" at bounding box center [357, 201] width 68 height 16
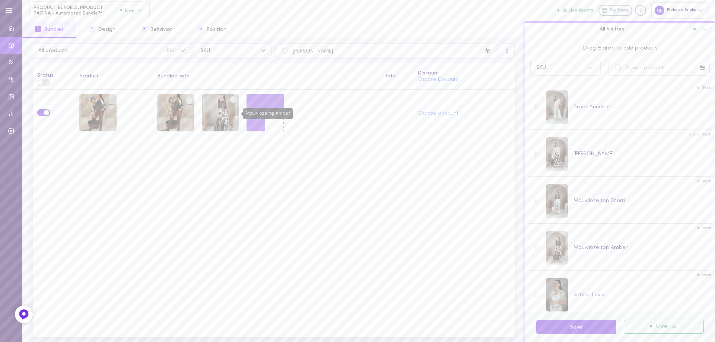
click at [239, 111] on div "Mouwloze top Amber" at bounding box center [220, 113] width 37 height 39
click at [263, 116] on icon at bounding box center [265, 112] width 13 height 13
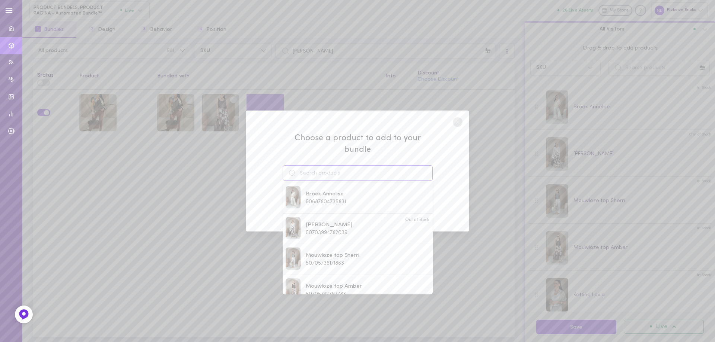
click at [339, 170] on input at bounding box center [358, 173] width 150 height 16
click at [336, 275] on span "Ketting Floranti" at bounding box center [325, 279] width 39 height 8
type input "Ketting Floranti"
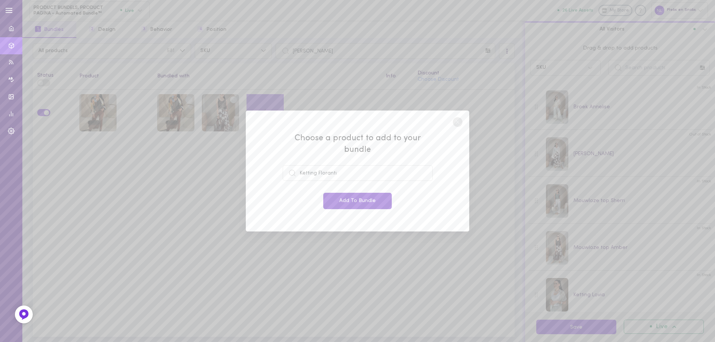
click at [357, 201] on button "Add To Bundle" at bounding box center [357, 201] width 68 height 16
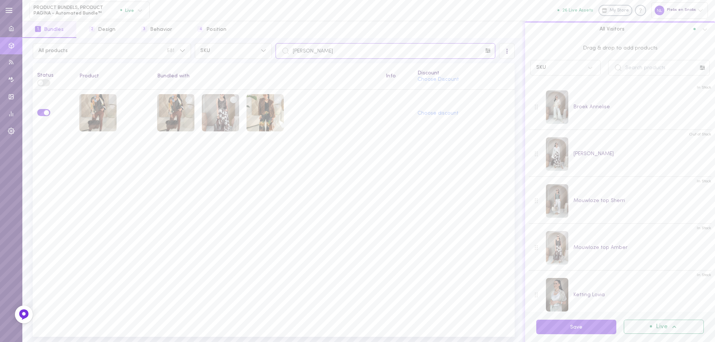
drag, startPoint x: 336, startPoint y: 53, endPoint x: 287, endPoint y: 52, distance: 49.1
click at [287, 52] on div "[PERSON_NAME]" at bounding box center [385, 51] width 220 height 16
click at [344, 51] on input "[PERSON_NAME]" at bounding box center [385, 51] width 220 height 16
drag, startPoint x: 289, startPoint y: 55, endPoint x: 274, endPoint y: 55, distance: 15.6
click at [274, 55] on div "[PERSON_NAME]" at bounding box center [385, 51] width 223 height 16
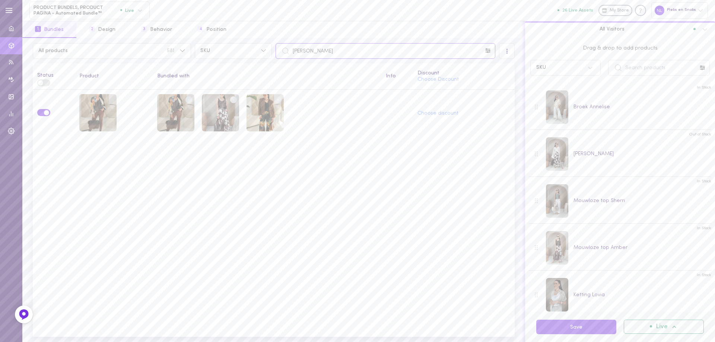
drag, startPoint x: 335, startPoint y: 51, endPoint x: 284, endPoint y: 48, distance: 50.7
click at [285, 48] on div "[PERSON_NAME]" at bounding box center [385, 51] width 220 height 16
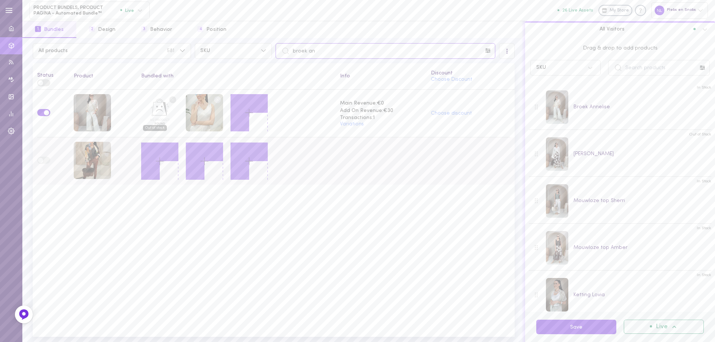
type input "broek an"
click at [154, 161] on icon at bounding box center [159, 161] width 13 height 13
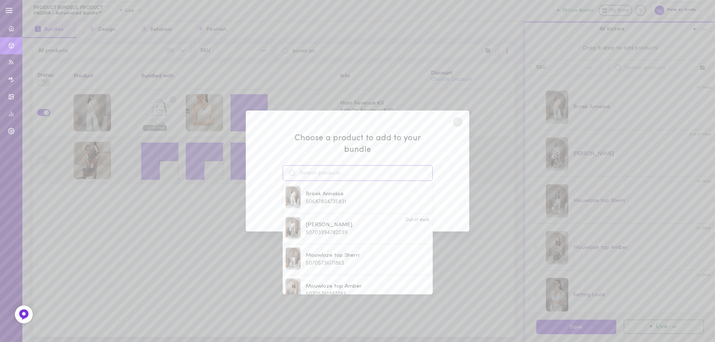
drag, startPoint x: 322, startPoint y: 161, endPoint x: 322, endPoint y: 165, distance: 4.1
click at [321, 165] on input at bounding box center [358, 173] width 150 height 16
paste input "[PERSON_NAME]"
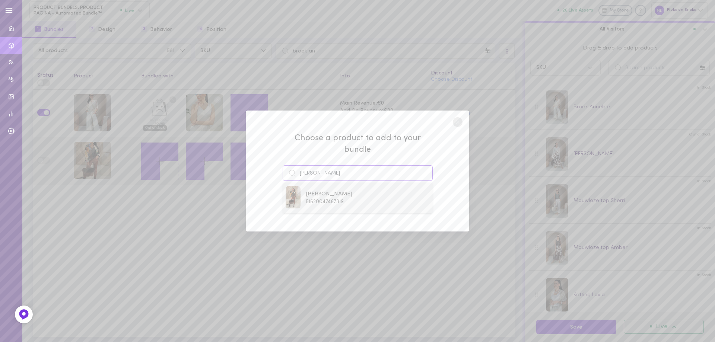
type input "[PERSON_NAME]"
click at [330, 190] on span "[PERSON_NAME]" at bounding box center [329, 194] width 47 height 8
drag, startPoint x: 344, startPoint y: 196, endPoint x: 292, endPoint y: 209, distance: 53.4
click at [344, 197] on button "Add To Bundle" at bounding box center [357, 201] width 68 height 16
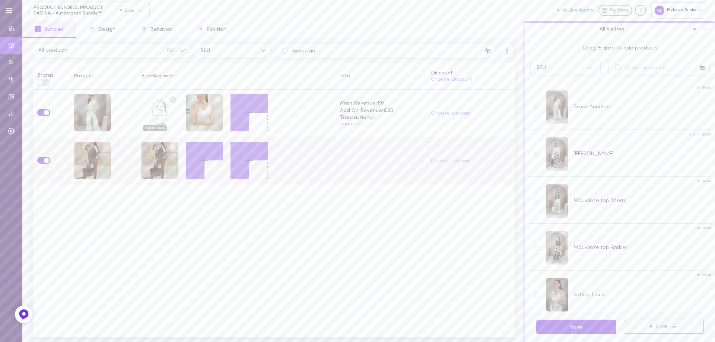
click at [207, 161] on icon at bounding box center [204, 160] width 13 height 13
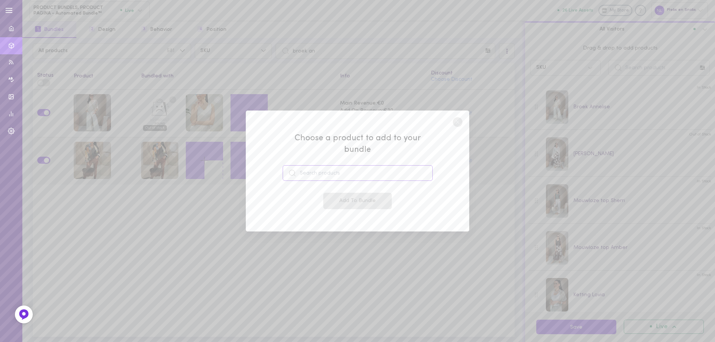
click at [347, 173] on input at bounding box center [358, 173] width 150 height 16
drag, startPoint x: 319, startPoint y: 192, endPoint x: 323, endPoint y: 192, distance: 4.9
click at [319, 192] on span "Mouwloze top Amber" at bounding box center [334, 194] width 56 height 8
type input "Mouwloze top Amber"
click at [338, 197] on button "Add To Bundle" at bounding box center [357, 201] width 68 height 16
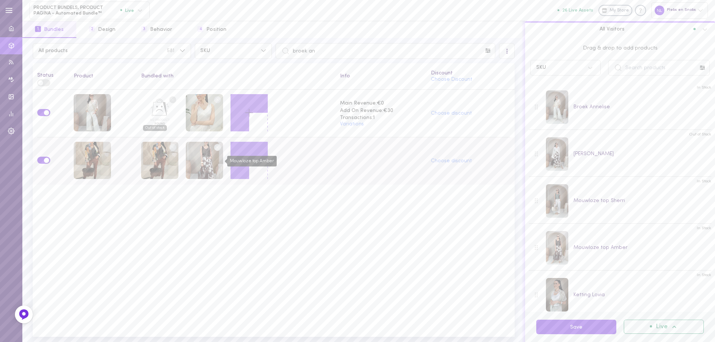
click at [223, 157] on div "Mouwloze top Amber" at bounding box center [204, 161] width 37 height 39
click at [251, 161] on icon at bounding box center [249, 160] width 13 height 13
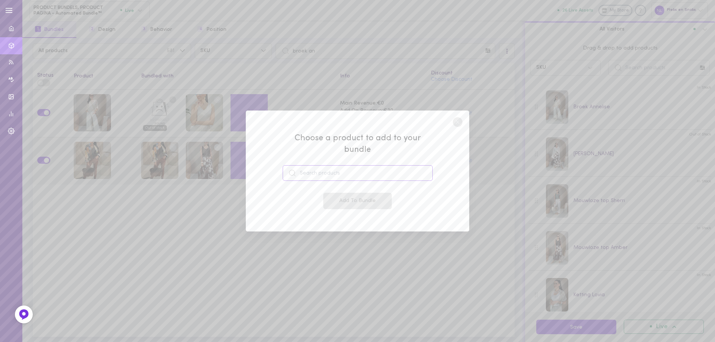
click at [332, 167] on input at bounding box center [358, 173] width 150 height 16
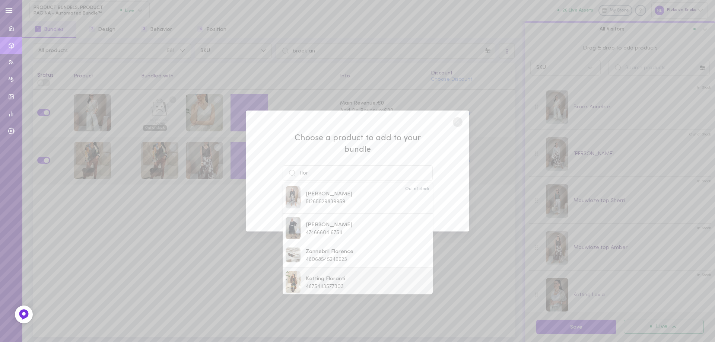
click at [320, 275] on span "Ketting Floranti" at bounding box center [325, 279] width 39 height 8
type input "Ketting Floranti"
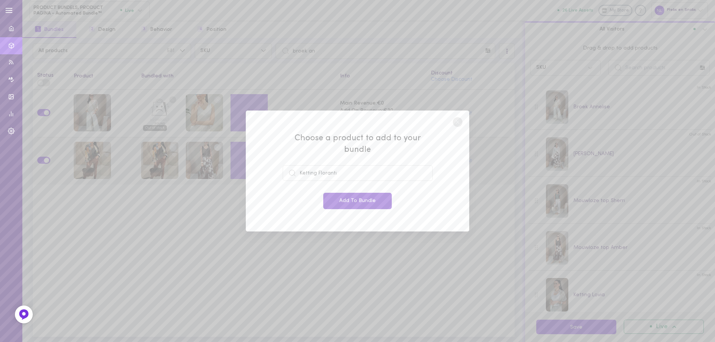
click at [347, 193] on button "Add To Bundle" at bounding box center [357, 201] width 68 height 16
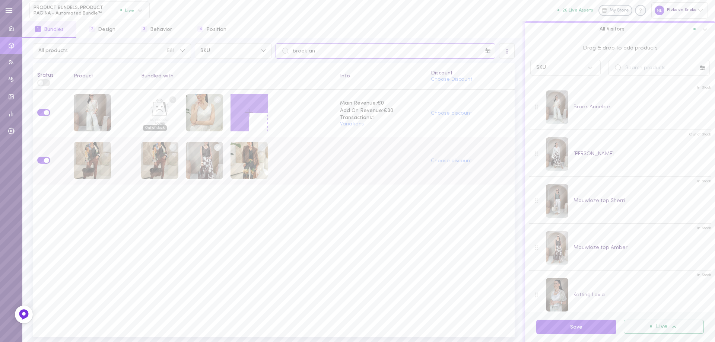
drag, startPoint x: 326, startPoint y: 52, endPoint x: 276, endPoint y: 61, distance: 51.1
click at [261, 41] on div "All products 581 SKU broek an All Visitors Status Product Bundled with Info Dis…" at bounding box center [273, 190] width 502 height 304
paste input "colbert april"
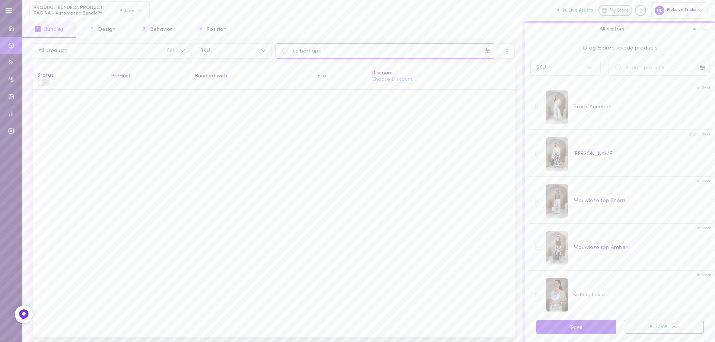
click at [296, 51] on input "colbert april" at bounding box center [385, 51] width 220 height 16
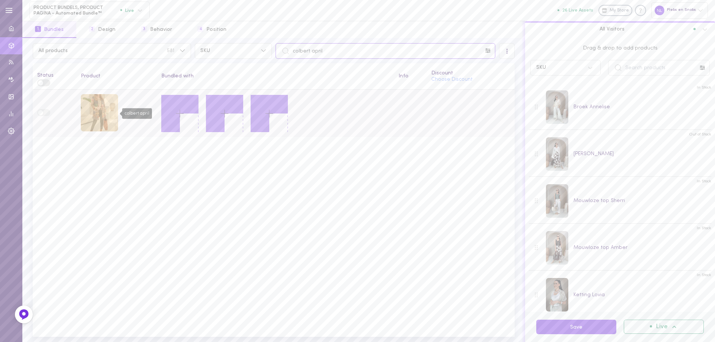
type input "colbert april"
click at [106, 113] on div "colbert april" at bounding box center [99, 112] width 37 height 37
click at [180, 112] on icon at bounding box center [179, 113] width 13 height 13
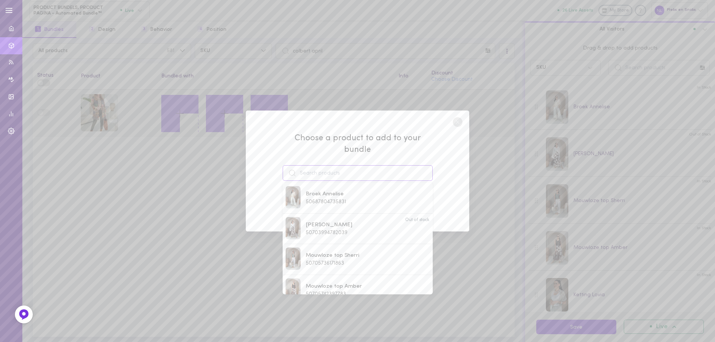
drag, startPoint x: 312, startPoint y: 166, endPoint x: 345, endPoint y: 174, distance: 33.7
click at [312, 166] on input at bounding box center [358, 173] width 150 height 16
paste input "broek Syvala"
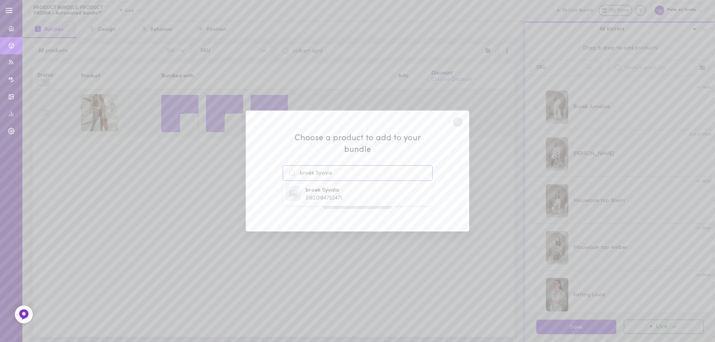
type input "broek Syvala"
click at [320, 195] on span "51620184752471" at bounding box center [324, 198] width 36 height 6
click at [341, 195] on button "Add To Bundle" at bounding box center [357, 201] width 68 height 16
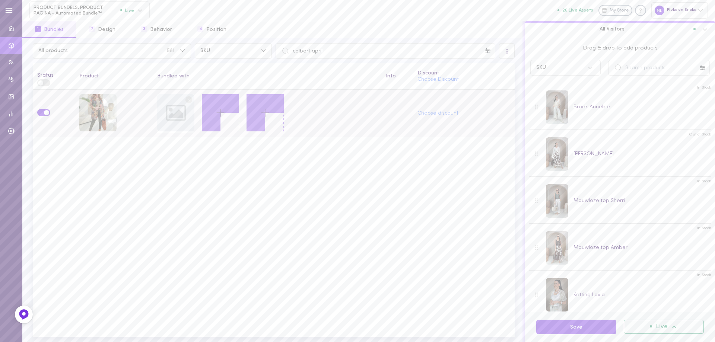
click at [221, 111] on icon at bounding box center [220, 112] width 13 height 13
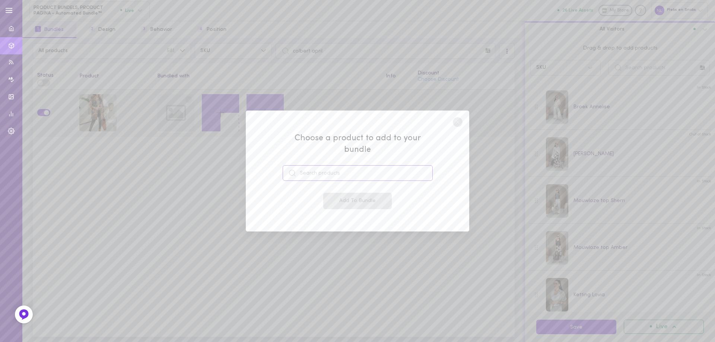
click at [346, 166] on input at bounding box center [358, 173] width 150 height 16
click at [326, 190] on span "[PERSON_NAME]" at bounding box center [329, 194] width 47 height 8
type input "[PERSON_NAME]"
click at [329, 193] on button "Add To Bundle" at bounding box center [357, 201] width 68 height 16
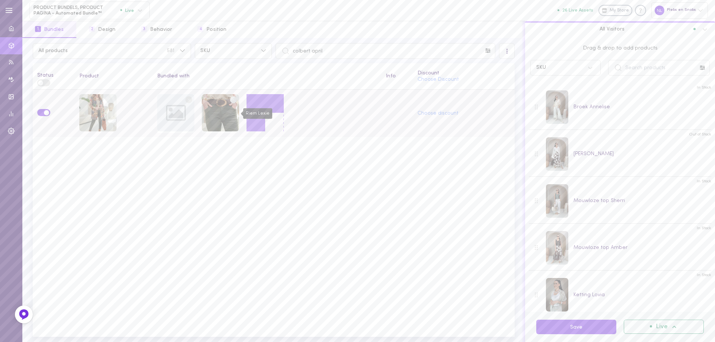
click at [239, 111] on div "Riem Lexie" at bounding box center [220, 113] width 37 height 39
click at [257, 111] on button at bounding box center [264, 112] width 37 height 37
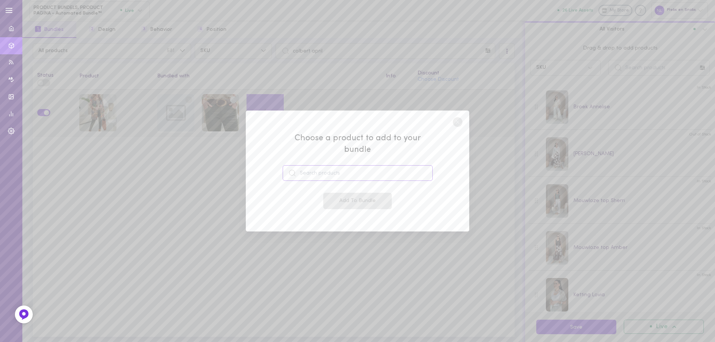
click at [311, 165] on input at bounding box center [358, 173] width 150 height 16
click at [330, 190] on span "Mouwloze top Ferona" at bounding box center [334, 194] width 57 height 8
type input "Mouwloze top Ferona"
click at [338, 199] on button "Add To Bundle" at bounding box center [357, 201] width 68 height 16
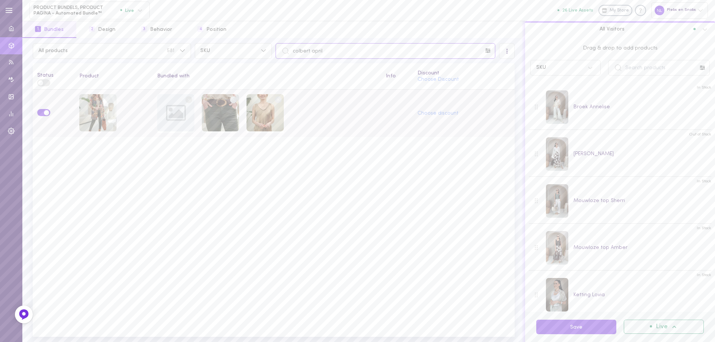
drag, startPoint x: 324, startPoint y: 48, endPoint x: 278, endPoint y: 45, distance: 45.9
click at [280, 44] on input "colbert april" at bounding box center [385, 51] width 220 height 16
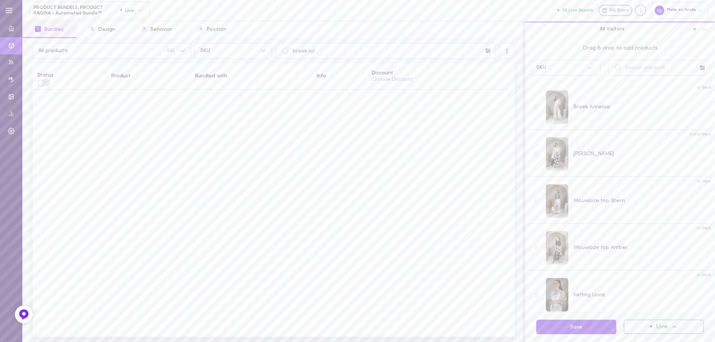
click at [285, 48] on icon at bounding box center [285, 51] width 8 height 8
click at [293, 48] on input "broek syl" at bounding box center [385, 51] width 220 height 16
drag, startPoint x: 319, startPoint y: 54, endPoint x: 248, endPoint y: 45, distance: 72.0
click at [250, 46] on div "All products 581 SKU broek syl" at bounding box center [273, 51] width 485 height 16
paste input "Syvala"
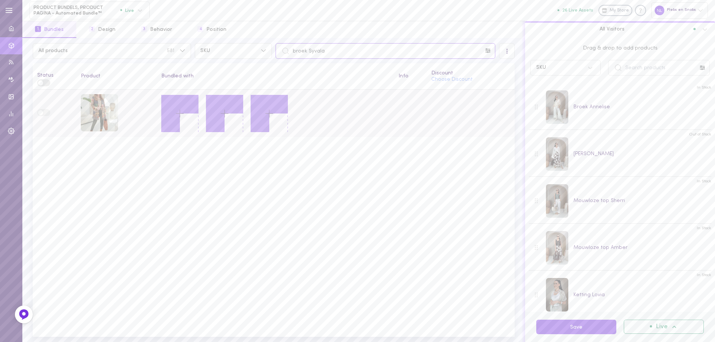
type input "broek Syvala"
click at [176, 115] on icon at bounding box center [179, 113] width 13 height 13
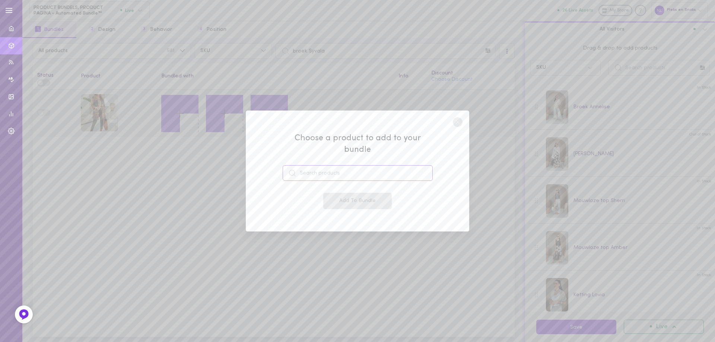
click at [328, 166] on input at bounding box center [358, 173] width 150 height 16
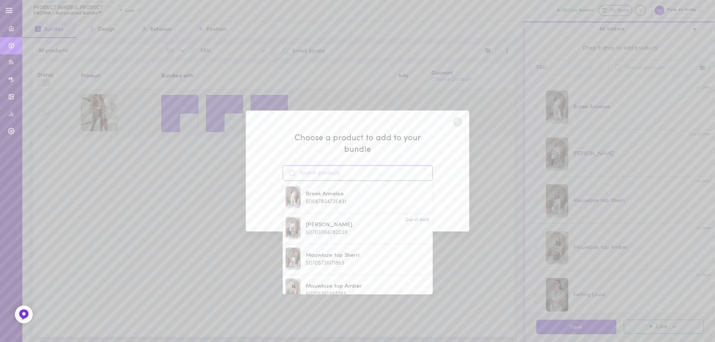
type input "p"
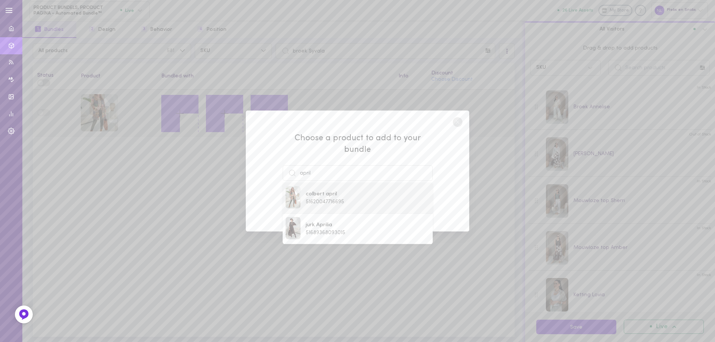
click at [328, 199] on span "51620047716695" at bounding box center [325, 202] width 38 height 6
type input "colbert april"
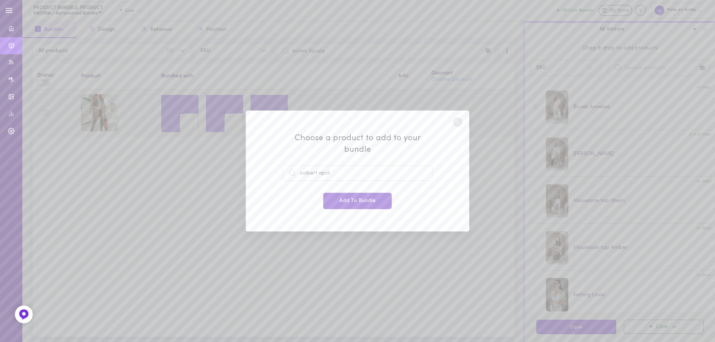
click at [334, 202] on button "Add To Bundle" at bounding box center [357, 201] width 68 height 16
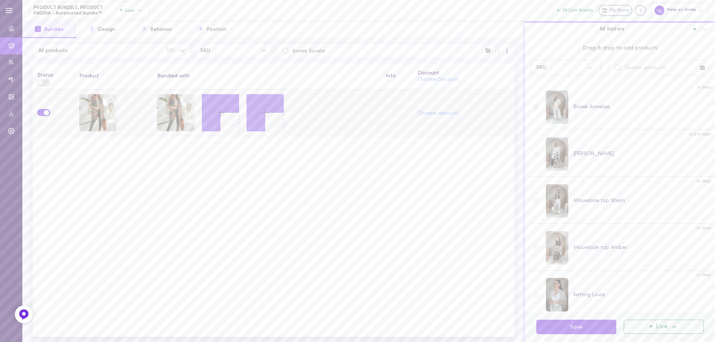
click at [220, 114] on line at bounding box center [220, 112] width 0 height 7
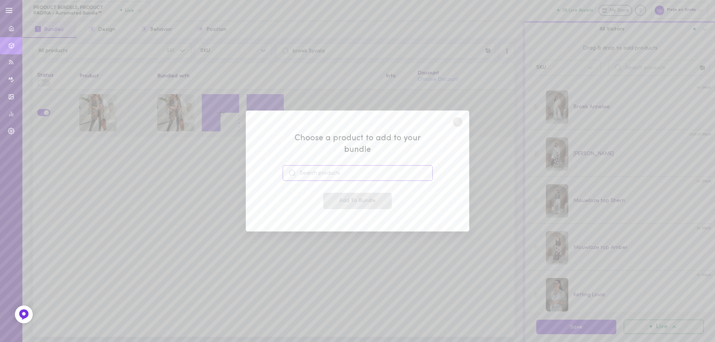
click at [350, 173] on input at bounding box center [358, 173] width 150 height 16
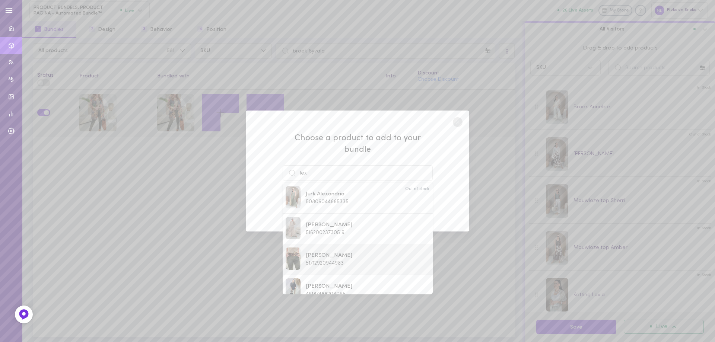
click at [326, 261] on span "51712920944983" at bounding box center [325, 264] width 38 height 6
type input "[PERSON_NAME]"
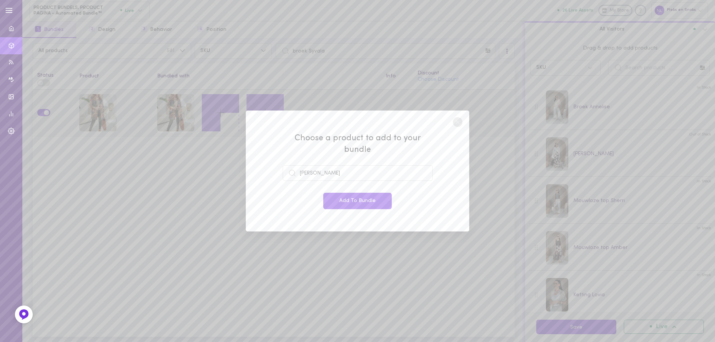
drag, startPoint x: 338, startPoint y: 198, endPoint x: 311, endPoint y: 176, distance: 34.1
click at [338, 198] on button "Add To Bundle" at bounding box center [357, 201] width 68 height 16
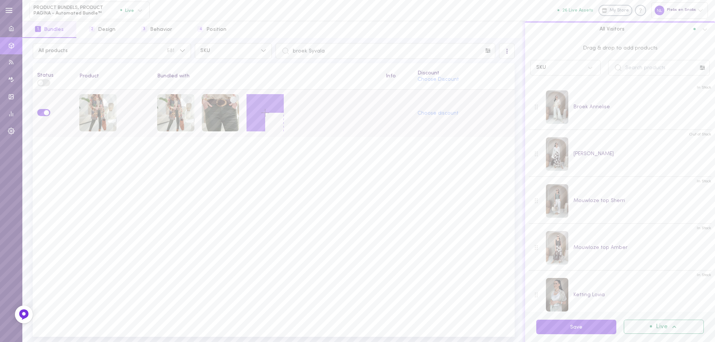
click at [265, 117] on icon at bounding box center [265, 112] width 13 height 13
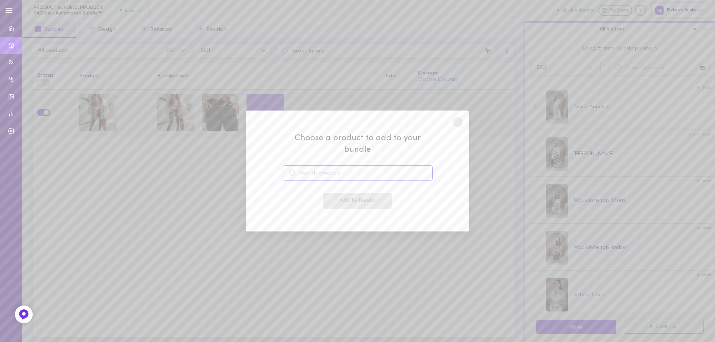
click at [322, 169] on input at bounding box center [358, 173] width 150 height 16
click at [339, 190] on span "Mouwloze top Ferona" at bounding box center [334, 194] width 57 height 8
type input "Mouwloze top Ferona"
click at [339, 193] on button "Add To Bundle" at bounding box center [357, 201] width 68 height 16
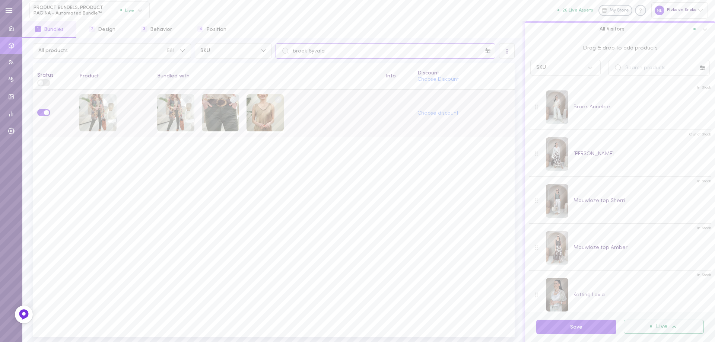
drag, startPoint x: 301, startPoint y: 51, endPoint x: 190, endPoint y: 40, distance: 111.4
click at [190, 40] on div "All products 581 SKU broek Syvala All Visitors Status Product Bundled with Info…" at bounding box center [273, 190] width 502 height 304
paste input "[PERSON_NAME]"
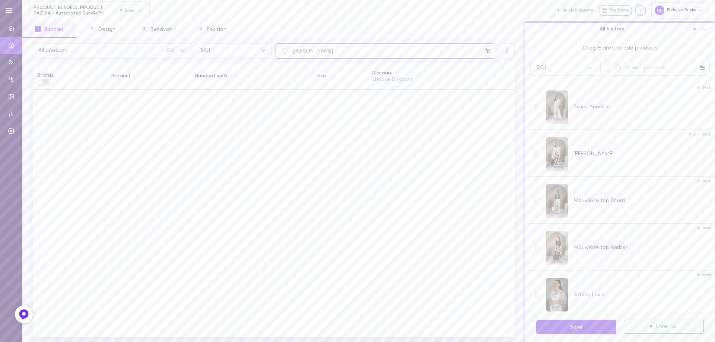
click at [295, 53] on input "[PERSON_NAME]" at bounding box center [385, 51] width 220 height 16
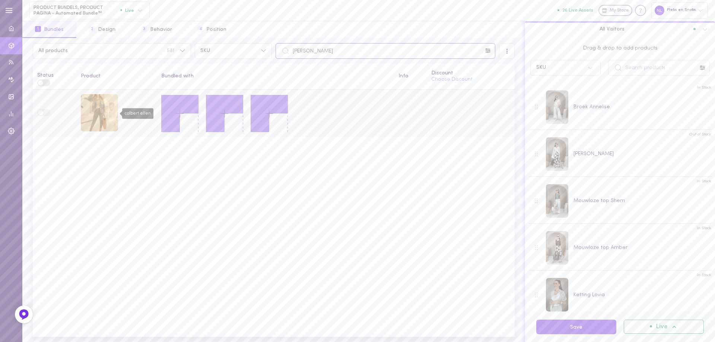
type input "[PERSON_NAME]"
click at [95, 113] on div "colbert ellen" at bounding box center [99, 112] width 37 height 37
click at [185, 112] on icon at bounding box center [179, 113] width 13 height 13
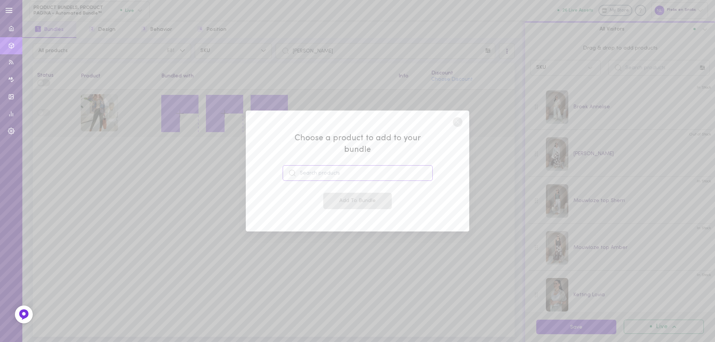
click at [319, 168] on input at bounding box center [358, 173] width 150 height 16
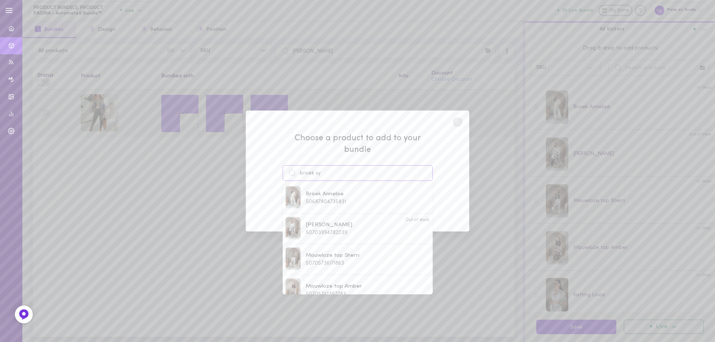
type input "broek syl"
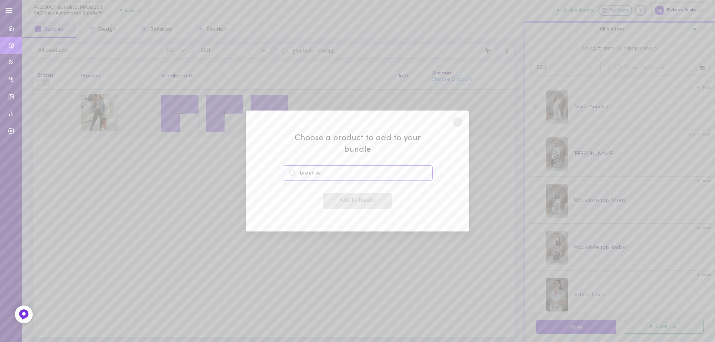
drag, startPoint x: 308, startPoint y: 167, endPoint x: 284, endPoint y: 165, distance: 23.9
click at [284, 165] on input "broek syl" at bounding box center [358, 173] width 150 height 16
type input "s"
click at [143, 207] on div "Choose a product to add to your bundle Add To Bundle" at bounding box center [357, 171] width 715 height 342
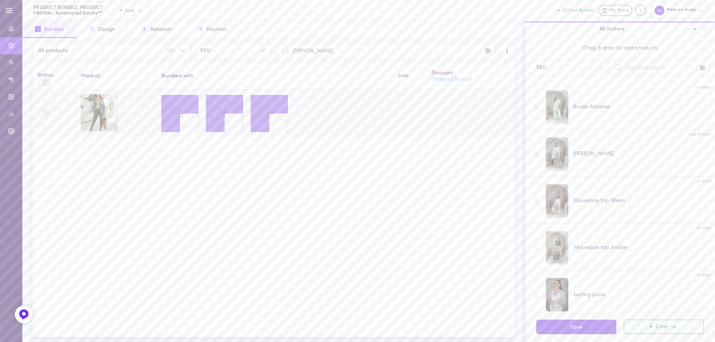
click at [178, 111] on icon at bounding box center [179, 113] width 13 height 13
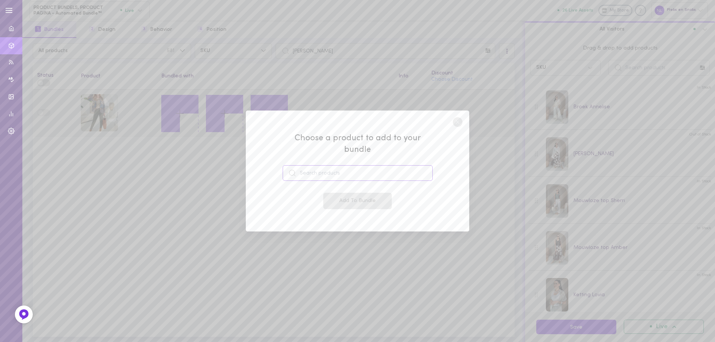
click at [308, 165] on input at bounding box center [358, 173] width 150 height 16
type input "broek syl"
drag, startPoint x: 321, startPoint y: 166, endPoint x: 234, endPoint y: 172, distance: 87.3
click at [234, 172] on div "Choose a product to add to your bundle broek syl Add To Bundle" at bounding box center [357, 171] width 715 height 342
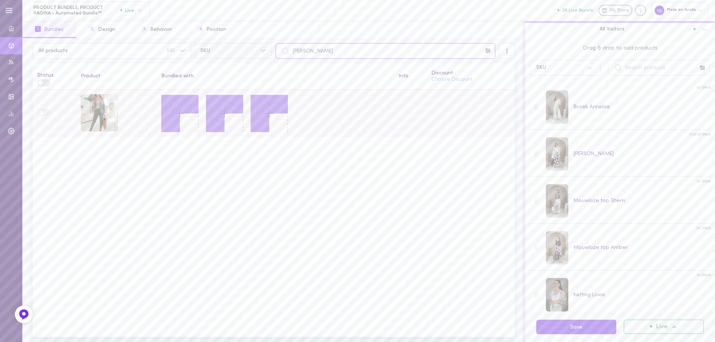
drag, startPoint x: 338, startPoint y: 50, endPoint x: 223, endPoint y: 56, distance: 115.2
click at [223, 54] on div "All products 581 SKU [PERSON_NAME]" at bounding box center [273, 51] width 485 height 16
click at [180, 113] on icon at bounding box center [179, 113] width 13 height 13
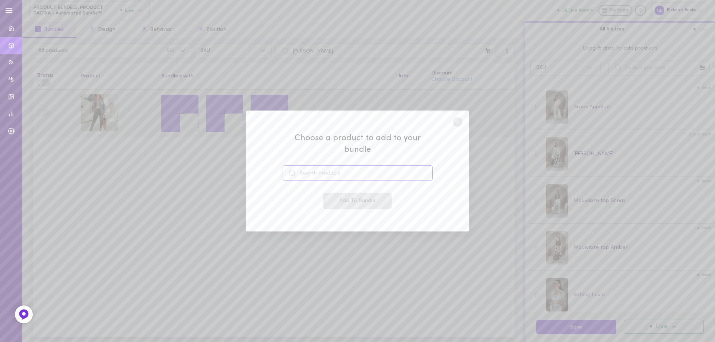
click at [309, 165] on input at bounding box center [358, 173] width 150 height 16
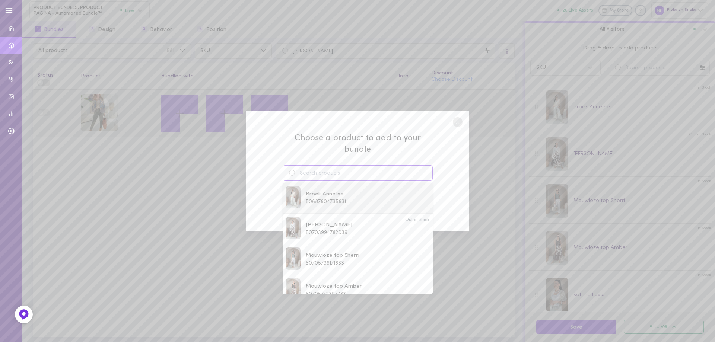
paste input "broek Syvala"
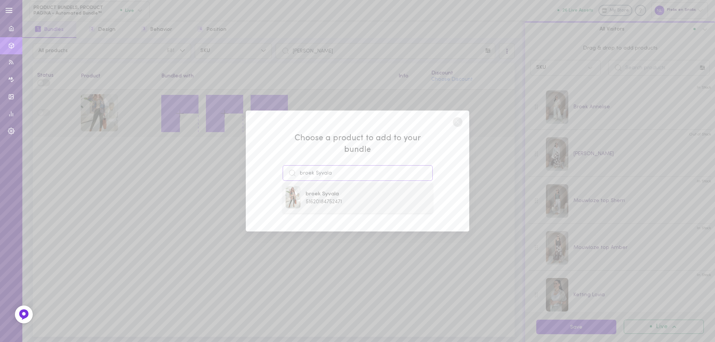
type input "broek Syvala"
click at [337, 199] on span "51620184752471" at bounding box center [324, 202] width 36 height 6
click at [345, 195] on button "Add To Bundle" at bounding box center [357, 201] width 68 height 16
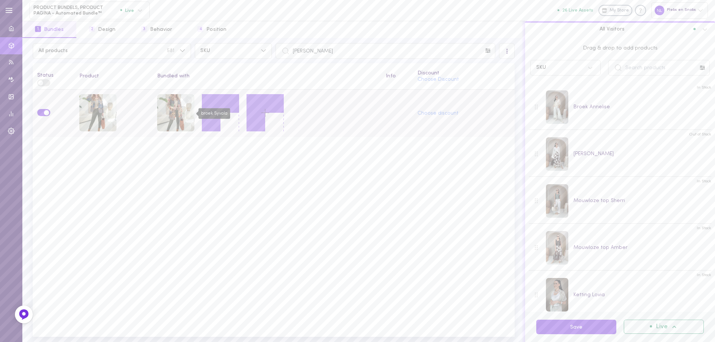
click at [194, 113] on div "broek Syvala" at bounding box center [175, 113] width 37 height 39
click at [222, 113] on line at bounding box center [220, 113] width 7 height 0
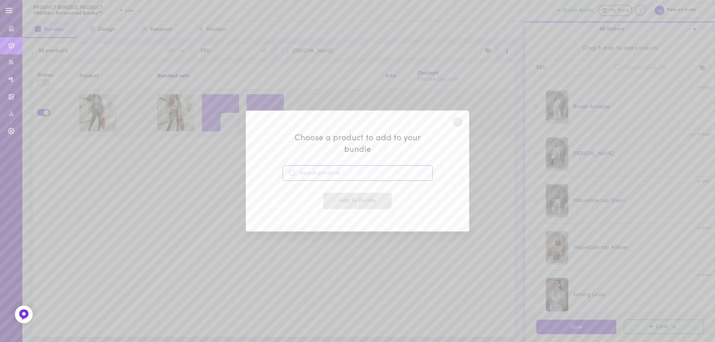
click at [329, 168] on input at bounding box center [358, 173] width 150 height 16
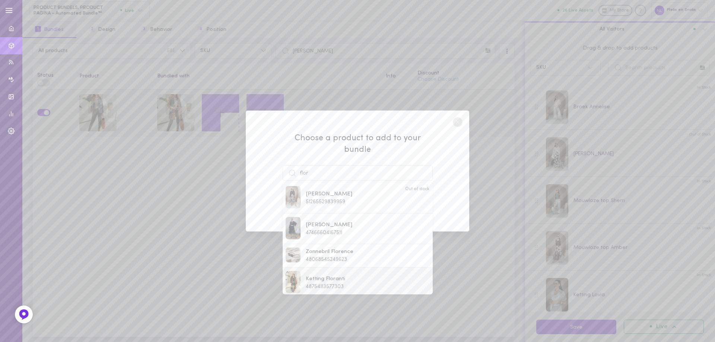
click at [322, 282] on div "Ketting Floranti 48754113577303" at bounding box center [325, 282] width 39 height 15
type input "Ketting Floranti"
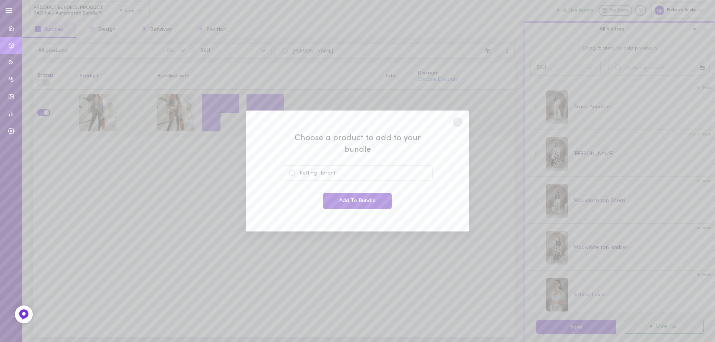
click at [344, 197] on button "Add To Bundle" at bounding box center [357, 201] width 68 height 16
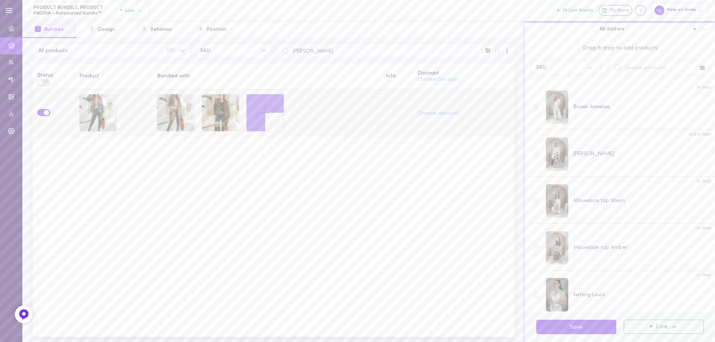
click at [262, 116] on icon at bounding box center [265, 112] width 13 height 13
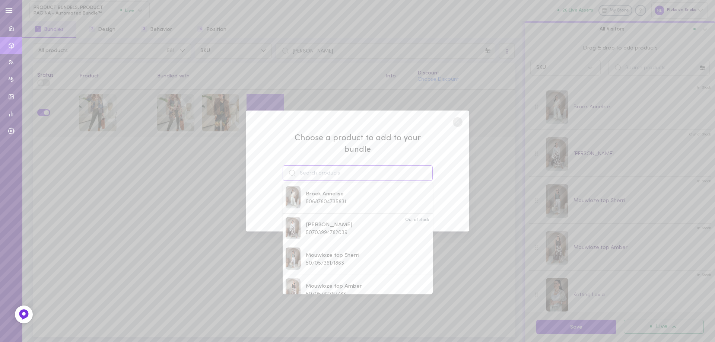
click at [323, 166] on input at bounding box center [358, 173] width 150 height 16
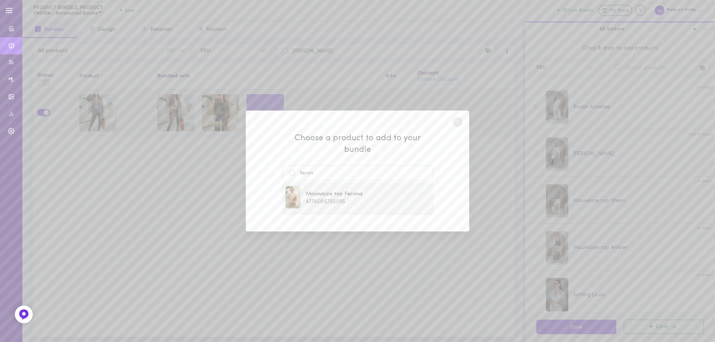
click at [333, 199] on span "47765815755095" at bounding box center [325, 202] width 39 height 6
type input "Mouwloze top Ferona"
click at [336, 194] on button "Add To Bundle" at bounding box center [357, 201] width 68 height 16
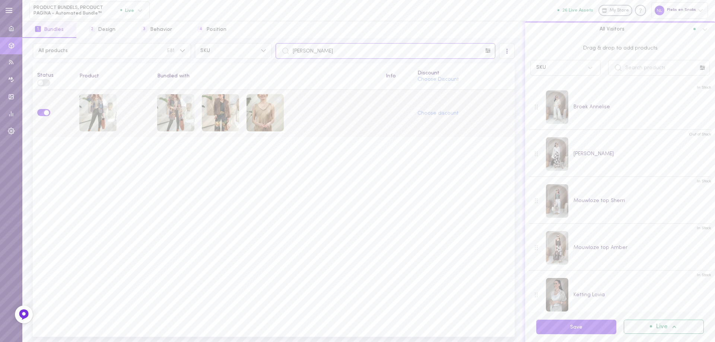
drag, startPoint x: 332, startPoint y: 51, endPoint x: 280, endPoint y: 70, distance: 55.2
click at [264, 50] on div "All products 581 SKU [PERSON_NAME]" at bounding box center [273, 51] width 485 height 16
paste input "[PERSON_NAME]"
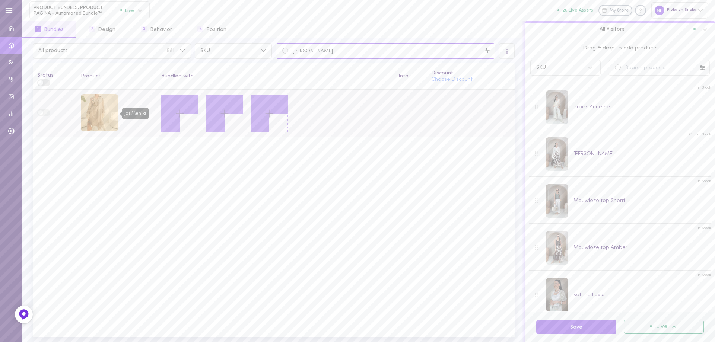
type input "[PERSON_NAME]"
click at [89, 119] on div "jas Menila" at bounding box center [99, 112] width 37 height 37
click at [184, 107] on icon at bounding box center [179, 113] width 13 height 13
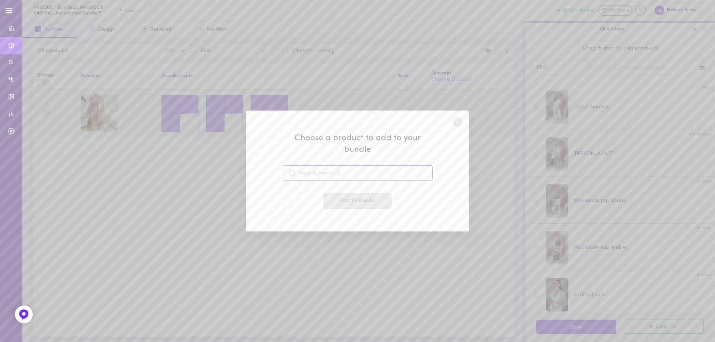
click at [334, 169] on input at bounding box center [358, 173] width 150 height 16
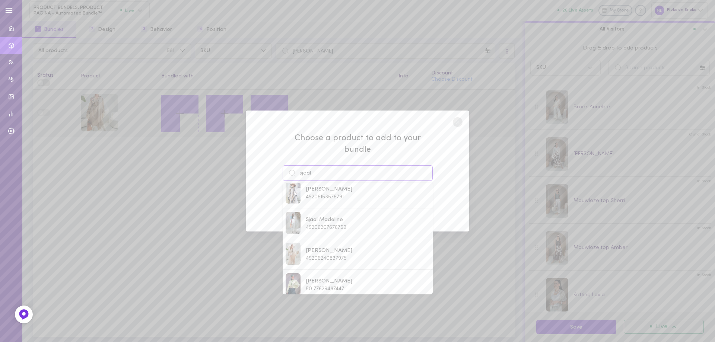
scroll to position [308, 0]
click at [353, 216] on div "Sjaal [PERSON_NAME] 49206240837975" at bounding box center [357, 228] width 144 height 24
type input "[PERSON_NAME]"
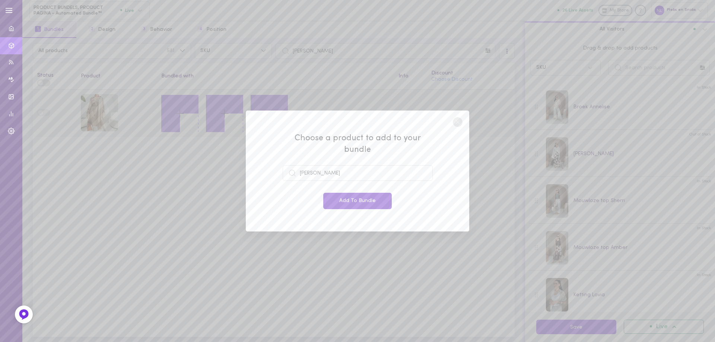
click at [361, 200] on button "Add To Bundle" at bounding box center [357, 201] width 68 height 16
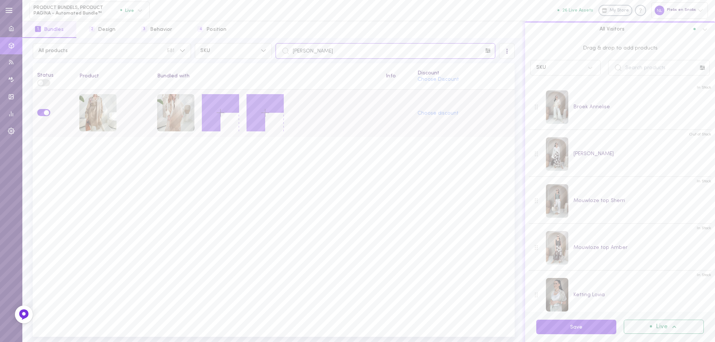
drag, startPoint x: 319, startPoint y: 53, endPoint x: 252, endPoint y: 42, distance: 67.6
click at [253, 42] on div "All products 581 SKU jas Menila All Visitors Status Product Bundled with Info D…" at bounding box center [273, 190] width 502 height 304
paste input "Lololi"
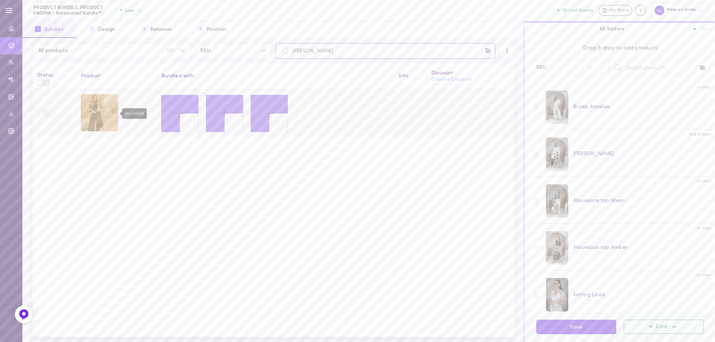
type input "[PERSON_NAME]"
click at [98, 119] on div "jas Lololia" at bounding box center [99, 112] width 37 height 37
click at [177, 115] on icon at bounding box center [179, 113] width 13 height 13
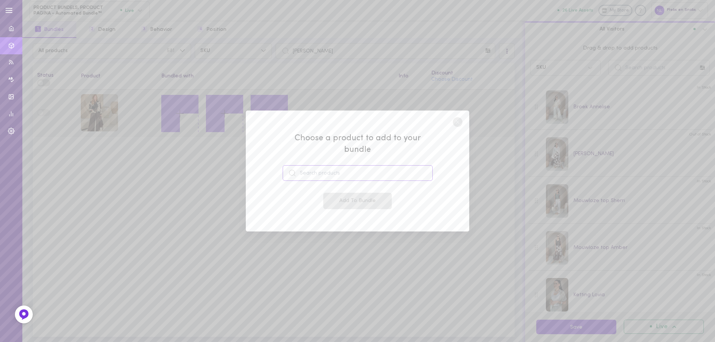
click at [322, 167] on input at bounding box center [358, 173] width 150 height 16
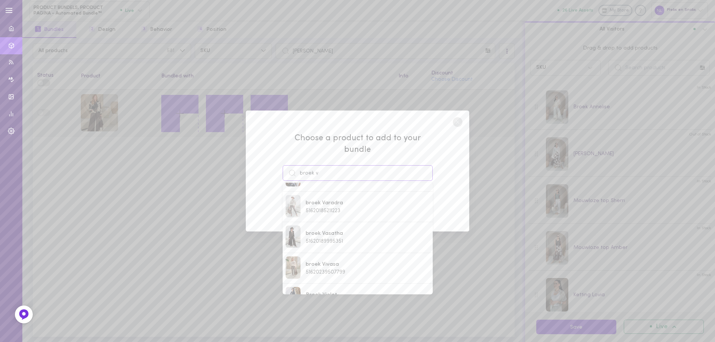
scroll to position [38, 0]
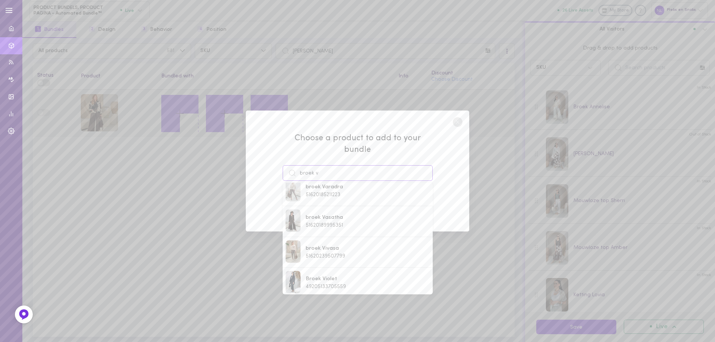
drag, startPoint x: 320, startPoint y: 166, endPoint x: 284, endPoint y: 161, distance: 36.8
click at [287, 165] on input "broek v" at bounding box center [358, 173] width 150 height 16
paste input "Nalera"
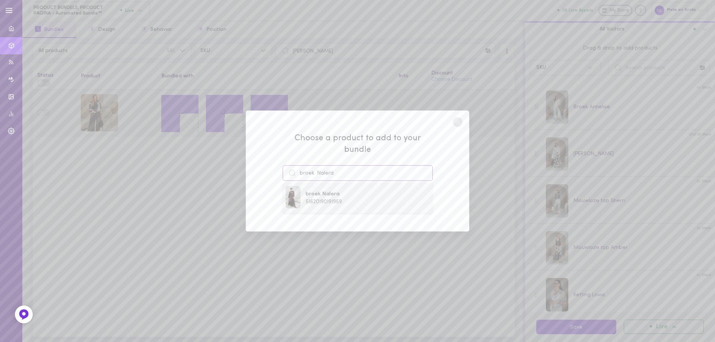
type input "broek Nalera"
click at [340, 192] on span "broek Nalera" at bounding box center [324, 194] width 36 height 8
click at [343, 194] on button "Add To Bundle" at bounding box center [357, 201] width 68 height 16
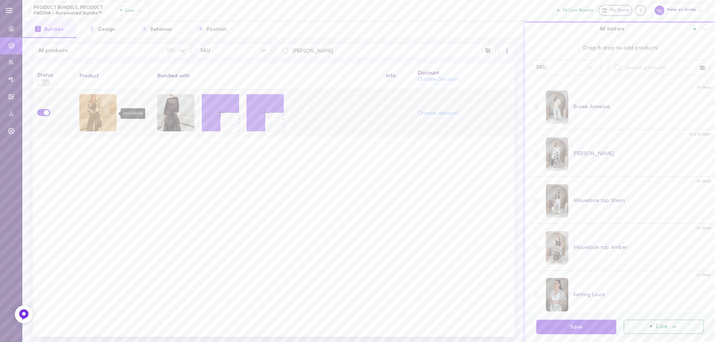
click at [87, 112] on div "jas Lololia" at bounding box center [97, 112] width 37 height 37
click at [218, 107] on icon at bounding box center [220, 112] width 13 height 13
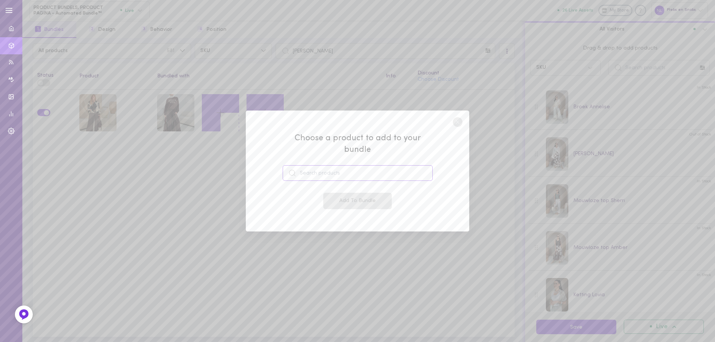
click at [332, 170] on input at bounding box center [358, 173] width 150 height 16
click at [339, 192] on span "Mouwloze top Amber" at bounding box center [334, 194] width 56 height 8
type input "Mouwloze top Amber"
click at [343, 194] on button "Add To Bundle" at bounding box center [357, 201] width 68 height 16
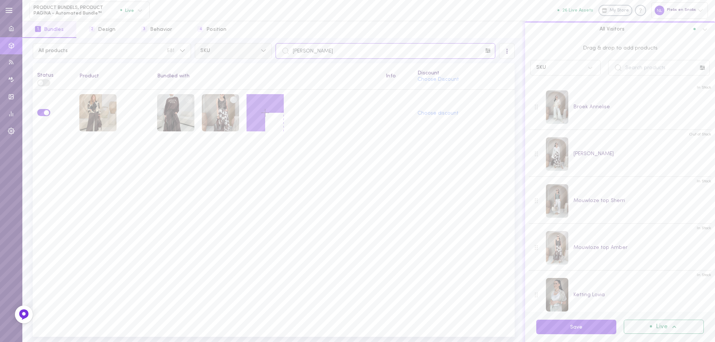
drag, startPoint x: 325, startPoint y: 50, endPoint x: 253, endPoint y: 50, distance: 72.2
click at [253, 50] on div "All products 581 SKU jas Lololia" at bounding box center [273, 51] width 485 height 16
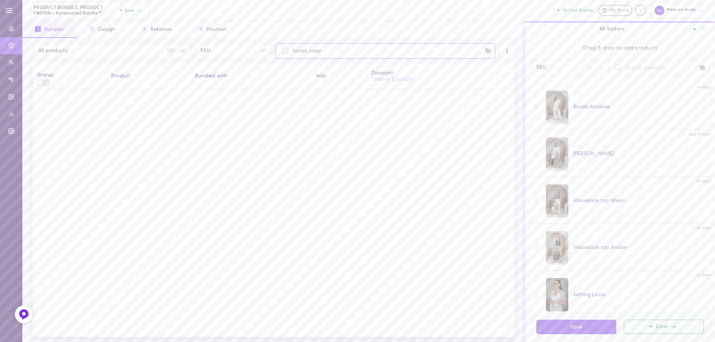
type input "broek nalera"
click at [292, 53] on input "broek nalera" at bounding box center [385, 51] width 220 height 16
drag, startPoint x: 335, startPoint y: 50, endPoint x: 235, endPoint y: 49, distance: 99.8
click at [235, 49] on div "All products 581 SKU broek nalera" at bounding box center [273, 51] width 485 height 16
paste input "broek nalera"
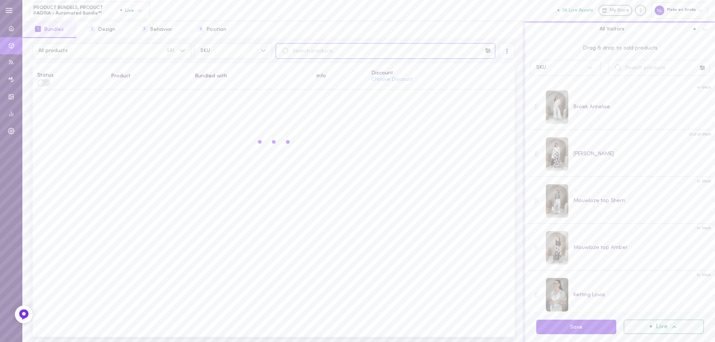
type input "broek nalera"
drag, startPoint x: 330, startPoint y: 54, endPoint x: 264, endPoint y: 45, distance: 66.5
click at [264, 45] on div "All products 581 SKU broek nalera" at bounding box center [273, 51] width 485 height 16
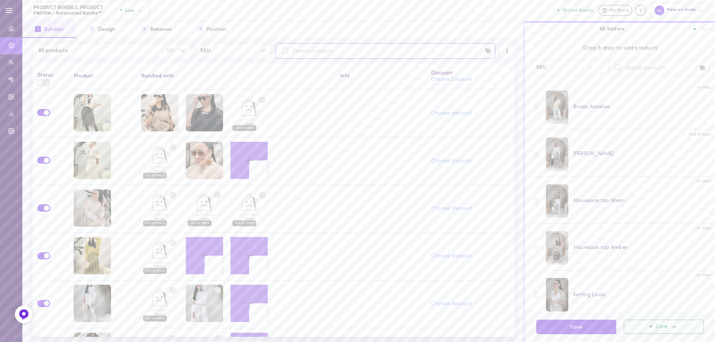
paste input "broek nalera"
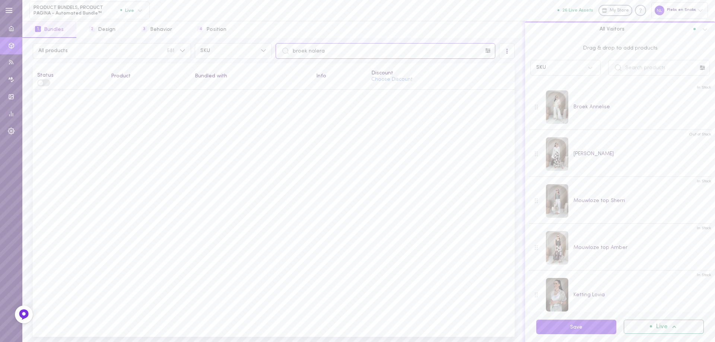
drag, startPoint x: 301, startPoint y: 47, endPoint x: 211, endPoint y: 41, distance: 89.5
click at [219, 42] on div "All products 581 SKU broek nalera All Visitors Status Product Bundled with Info…" at bounding box center [273, 190] width 502 height 304
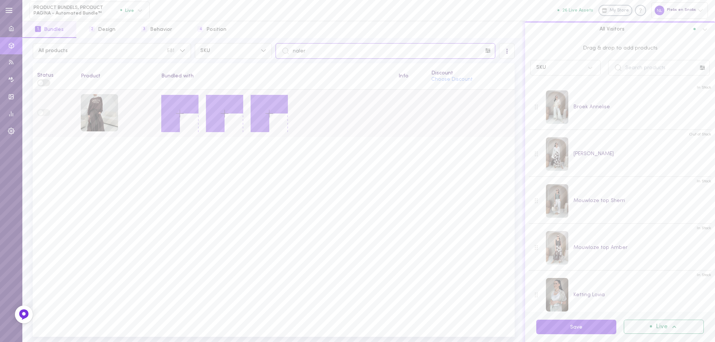
type input "naler"
click at [180, 114] on line at bounding box center [180, 113] width 0 height 7
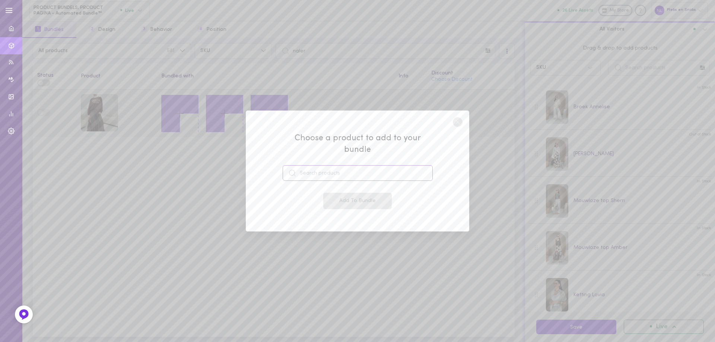
click at [358, 166] on input at bounding box center [358, 173] width 150 height 16
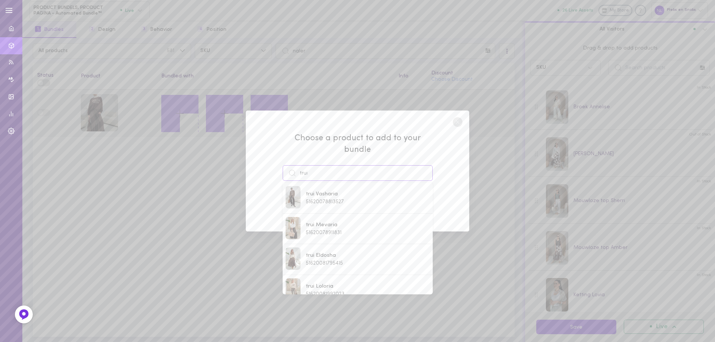
drag, startPoint x: 330, startPoint y: 168, endPoint x: 274, endPoint y: 163, distance: 56.1
click at [276, 163] on div "Choose a product to add to your bundle trui trui Vasharia 51620078813527 trui M…" at bounding box center [357, 171] width 223 height 121
paste input "Anrata"
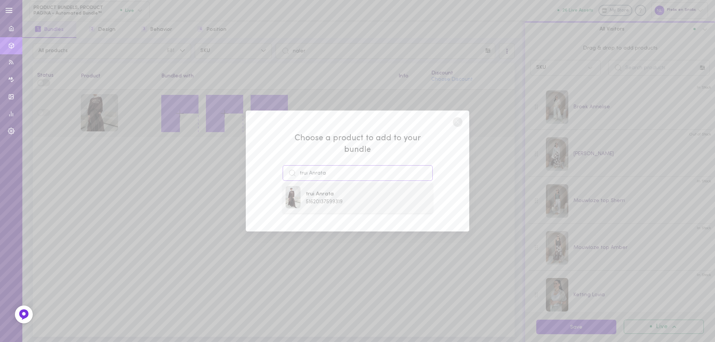
type input "trui Anrata"
click at [321, 199] on span "51620137599319" at bounding box center [324, 202] width 37 height 6
click at [335, 196] on button "Add To Bundle" at bounding box center [357, 201] width 68 height 16
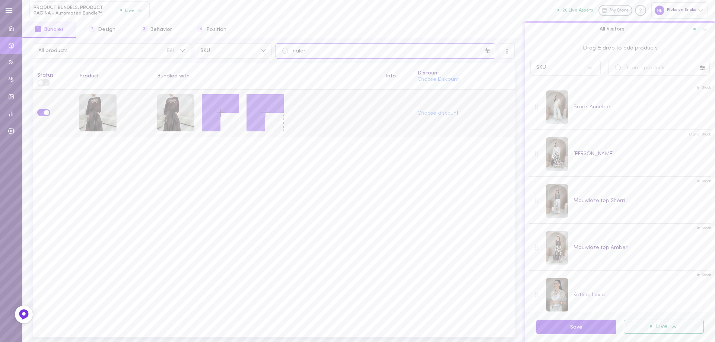
drag, startPoint x: 316, startPoint y: 52, endPoint x: 248, endPoint y: 42, distance: 69.2
click at [248, 42] on div "All products 581 SKU naler All Visitors Status Product Bundled with Info Discou…" at bounding box center [273, 190] width 502 height 304
paste input "trui Anrata"
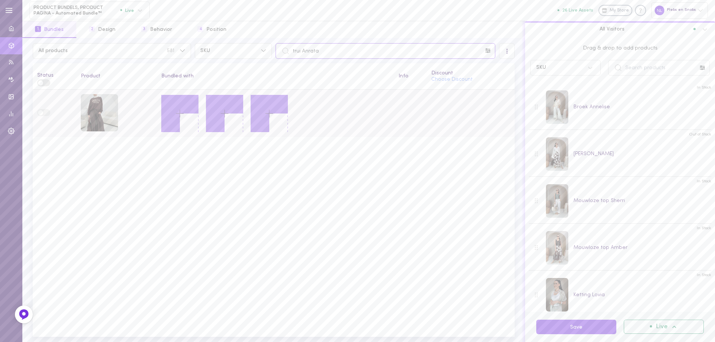
type input "trui Anrata"
click at [180, 111] on line at bounding box center [180, 113] width 0 height 7
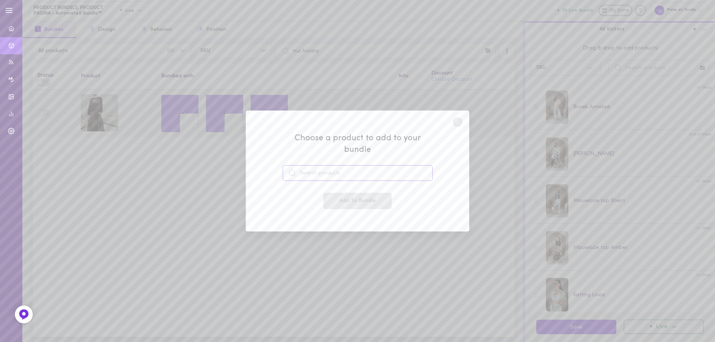
click at [316, 169] on input at bounding box center [358, 173] width 150 height 16
type input "broek nalera"
drag, startPoint x: 268, startPoint y: 166, endPoint x: 243, endPoint y: 170, distance: 25.2
click at [243, 169] on div "Choose a product to add to your bundle broek nalera Add To Bundle" at bounding box center [357, 171] width 715 height 342
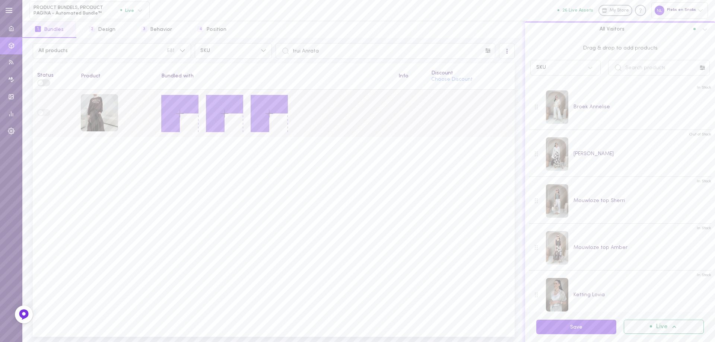
click at [180, 114] on line at bounding box center [180, 113] width 0 height 7
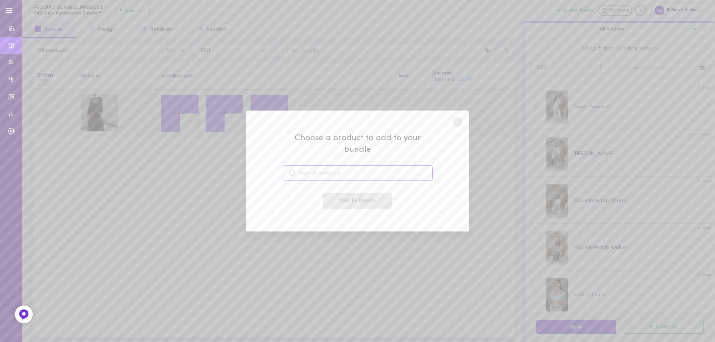
click at [339, 173] on input at bounding box center [358, 173] width 150 height 16
drag, startPoint x: 338, startPoint y: 186, endPoint x: 341, endPoint y: 190, distance: 4.2
click at [337, 190] on span "broek Nalera" at bounding box center [324, 194] width 36 height 8
type input "broek Nalera"
click at [346, 193] on button "Add To Bundle" at bounding box center [357, 201] width 68 height 16
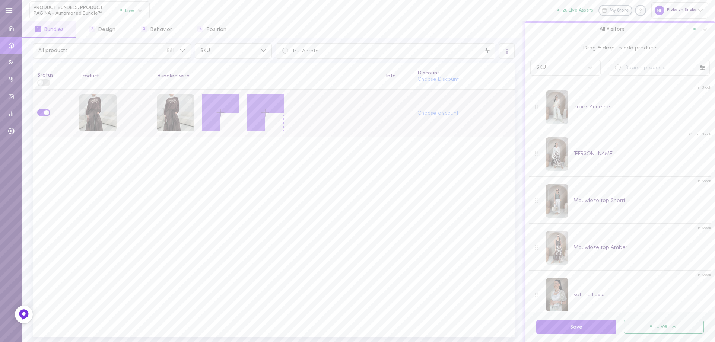
click at [143, 114] on td at bounding box center [113, 113] width 77 height 47
click at [166, 115] on div "broek Nalera" at bounding box center [175, 112] width 37 height 37
click at [222, 111] on icon at bounding box center [220, 112] width 13 height 13
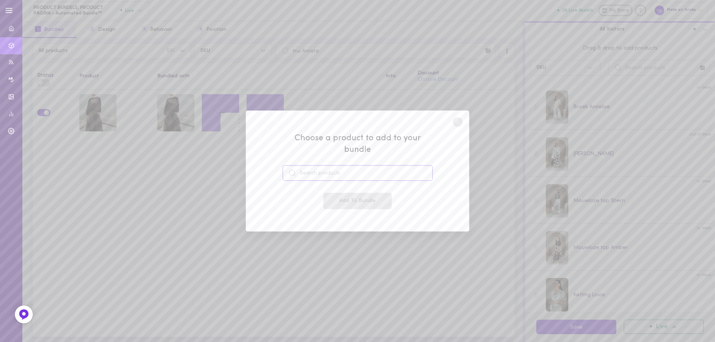
click at [312, 171] on input at bounding box center [358, 173] width 150 height 16
drag, startPoint x: 328, startPoint y: 192, endPoint x: 338, endPoint y: 195, distance: 10.1
click at [328, 199] on span "49271260578135" at bounding box center [325, 202] width 38 height 6
type input "Coltruitje Anine"
click at [340, 196] on button "Add To Bundle" at bounding box center [357, 201] width 68 height 16
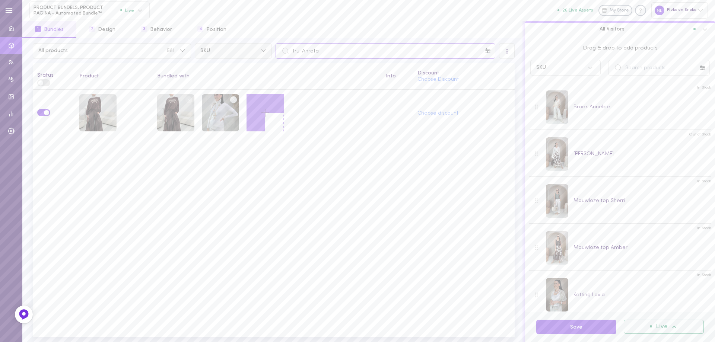
drag, startPoint x: 293, startPoint y: 53, endPoint x: 267, endPoint y: 53, distance: 26.1
click at [269, 53] on div "All products 581 SKU trui Anrata" at bounding box center [273, 51] width 485 height 16
paste input "bodywarmer Vishali"
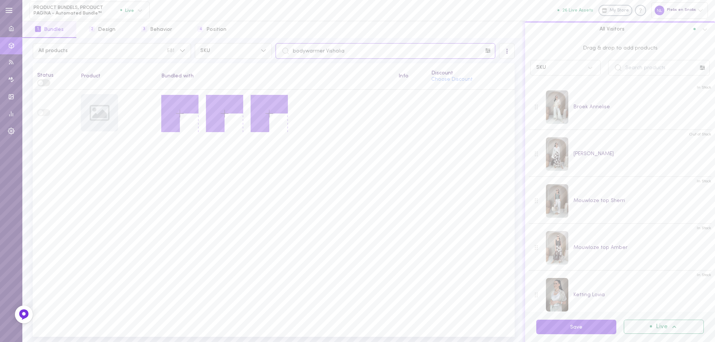
type input "bodywarmer Vishalia"
drag, startPoint x: 356, startPoint y: 54, endPoint x: 264, endPoint y: 47, distance: 92.6
click at [269, 45] on div "All products 581 SKU bodywarmer Vishalia" at bounding box center [273, 51] width 485 height 16
click at [322, 66] on th "Bundled with" at bounding box center [275, 76] width 237 height 26
drag, startPoint x: 358, startPoint y: 49, endPoint x: 252, endPoint y: 48, distance: 106.1
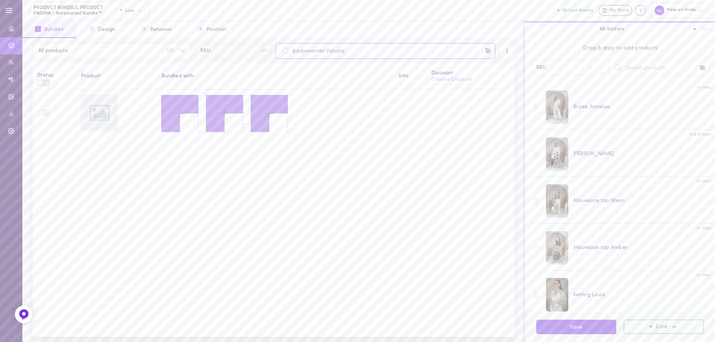
click at [253, 48] on div "All products 581 SKU bodywarmer Vishalia" at bounding box center [273, 51] width 485 height 16
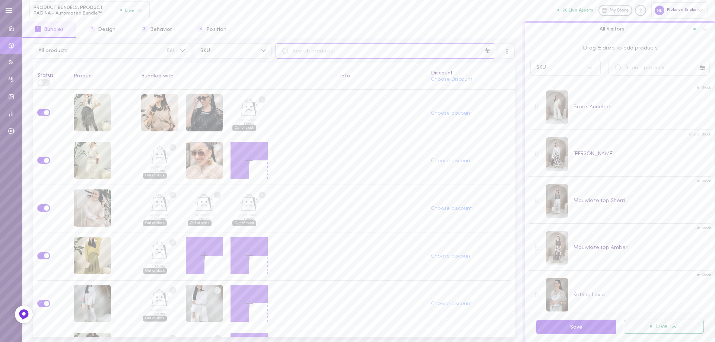
paste input "bodywarmer Vishalia"
type input "bodywarmer Vishalia"
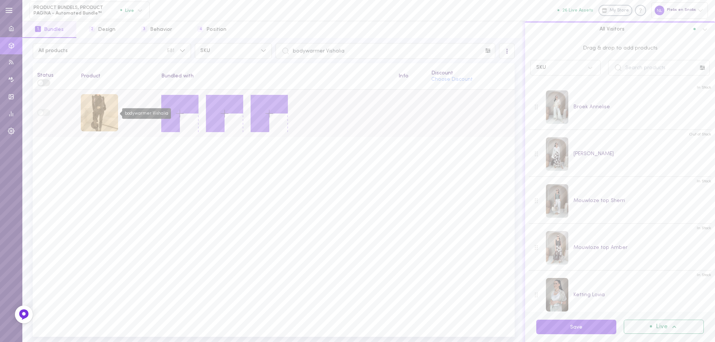
click at [85, 105] on div "bodywarmer Vishalia" at bounding box center [99, 112] width 37 height 37
click at [177, 112] on icon at bounding box center [179, 113] width 13 height 13
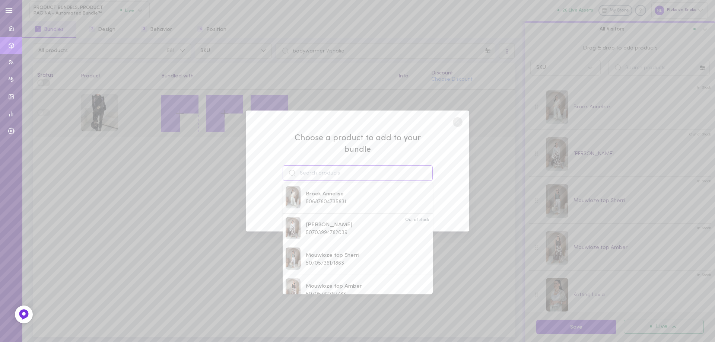
click at [337, 166] on input at bounding box center [358, 173] width 150 height 16
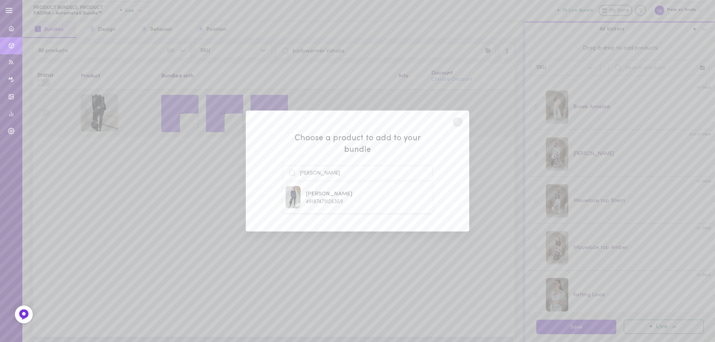
drag, startPoint x: 341, startPoint y: 191, endPoint x: 357, endPoint y: 201, distance: 19.7
click at [341, 191] on span "[PERSON_NAME]" at bounding box center [329, 194] width 47 height 8
type input "[PERSON_NAME]"
click at [380, 209] on div "Choose a product to add to your bundle [PERSON_NAME] Add To Bundle" at bounding box center [357, 171] width 223 height 121
click at [370, 199] on button "Add To Bundle" at bounding box center [357, 201] width 68 height 16
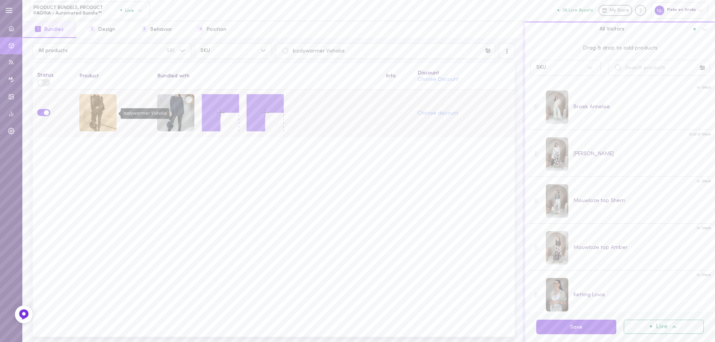
click at [102, 111] on div "bodywarmer Vishalia" at bounding box center [97, 112] width 37 height 37
click at [226, 115] on button at bounding box center [220, 112] width 37 height 37
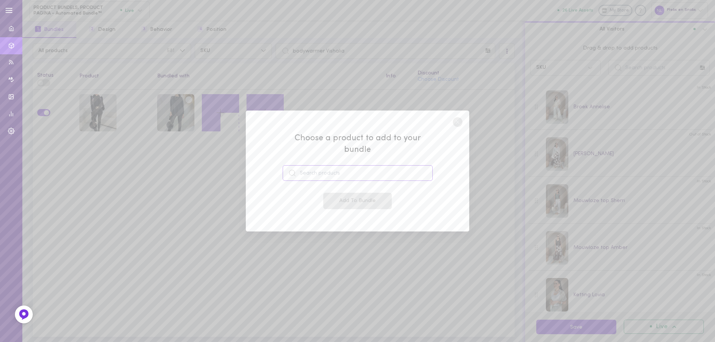
click at [333, 169] on input at bounding box center [358, 173] width 150 height 16
drag, startPoint x: 337, startPoint y: 187, endPoint x: 346, endPoint y: 191, distance: 10.0
click at [336, 190] on span "Coltruitje [PERSON_NAME]" at bounding box center [341, 194] width 71 height 8
type input "Coltruitje [PERSON_NAME]"
click at [350, 193] on button "Add To Bundle" at bounding box center [357, 201] width 68 height 16
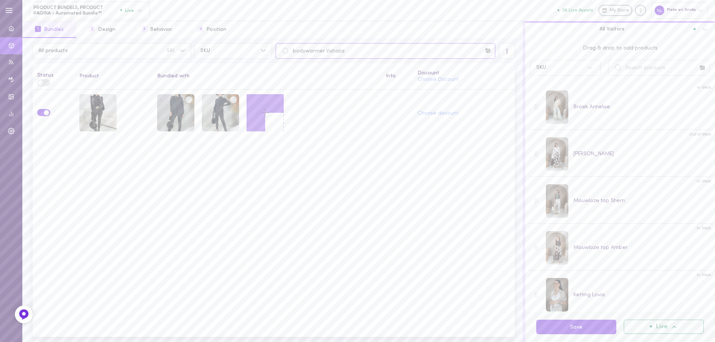
drag, startPoint x: 334, startPoint y: 49, endPoint x: 276, endPoint y: 50, distance: 57.7
click at [277, 50] on input "bodywarmer Vishalia" at bounding box center [385, 51] width 220 height 16
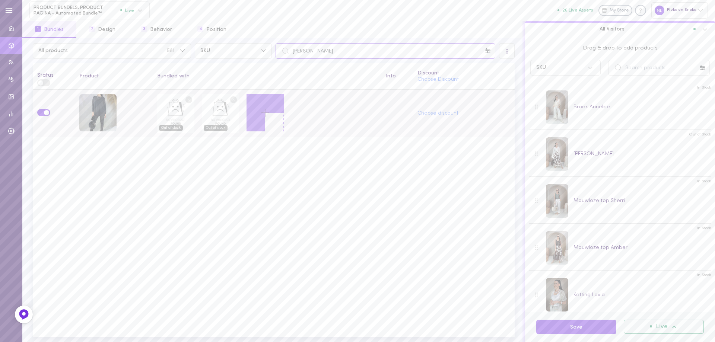
type input "[PERSON_NAME]"
click at [190, 99] on circle at bounding box center [188, 99] width 7 height 7
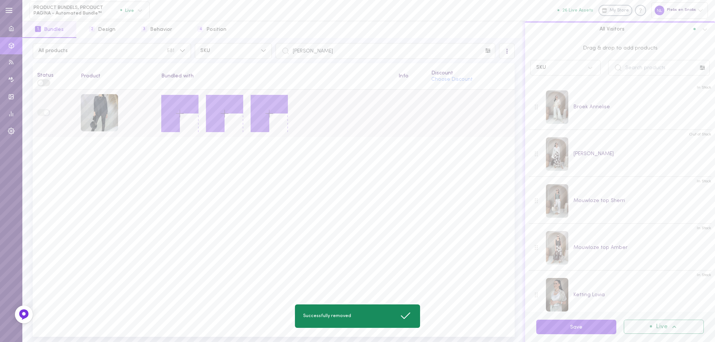
click at [179, 117] on icon at bounding box center [179, 113] width 13 height 13
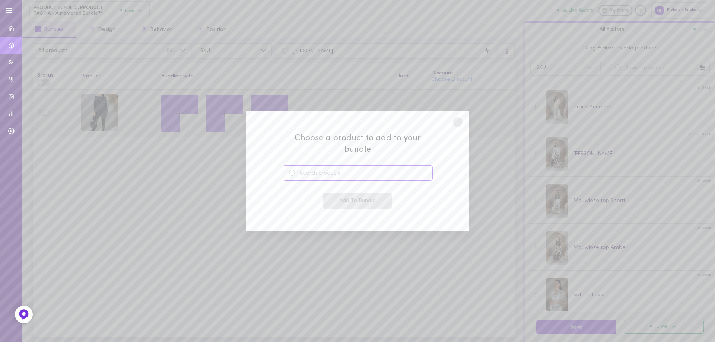
click at [315, 172] on input at bounding box center [358, 173] width 150 height 16
click at [331, 190] on span "Coltruitje [PERSON_NAME]" at bounding box center [341, 194] width 71 height 8
type input "Coltruitje [PERSON_NAME]"
click at [337, 193] on button "Add To Bundle" at bounding box center [357, 201] width 68 height 16
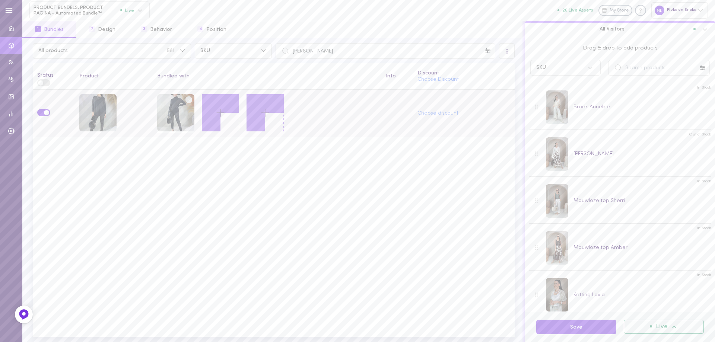
click at [218, 109] on icon at bounding box center [220, 112] width 13 height 13
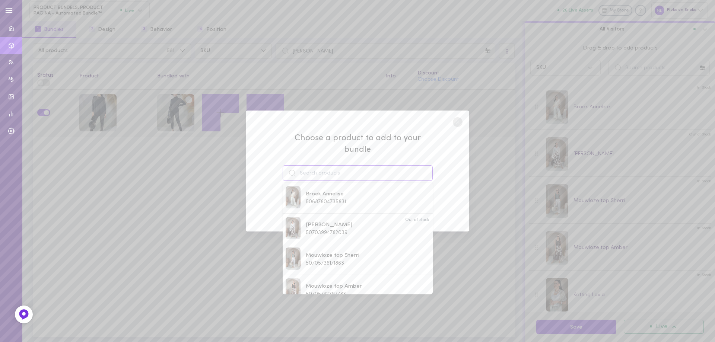
click at [328, 171] on input at bounding box center [358, 173] width 150 height 16
paste input "bodywarmer Vishalia"
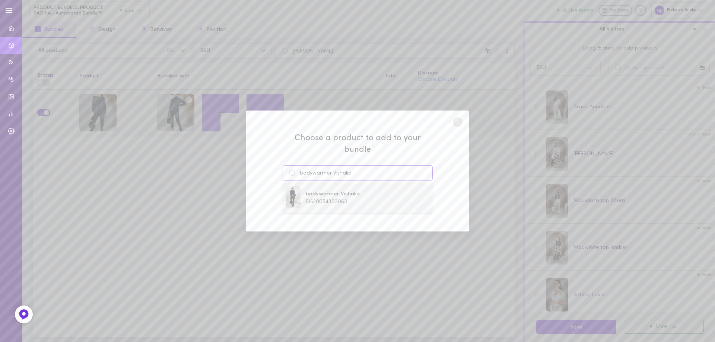
type input "bodywarmer Vishalia"
click at [336, 199] on span "51620054303063" at bounding box center [326, 202] width 41 height 6
click at [352, 199] on button "Add To Bundle" at bounding box center [357, 201] width 68 height 16
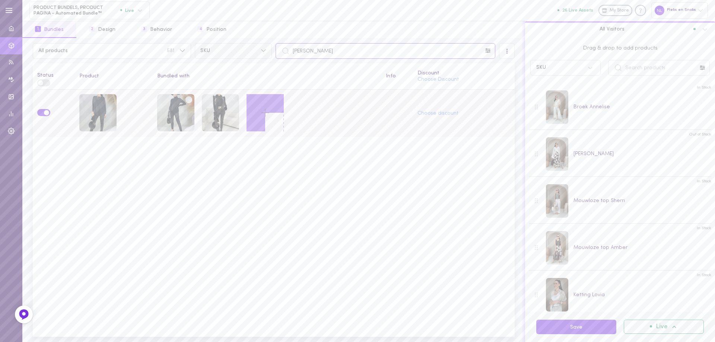
drag, startPoint x: 288, startPoint y: 49, endPoint x: 300, endPoint y: 84, distance: 37.2
click at [259, 47] on div "All products 581 SKU jose" at bounding box center [273, 51] width 485 height 16
paste input "as Namena"
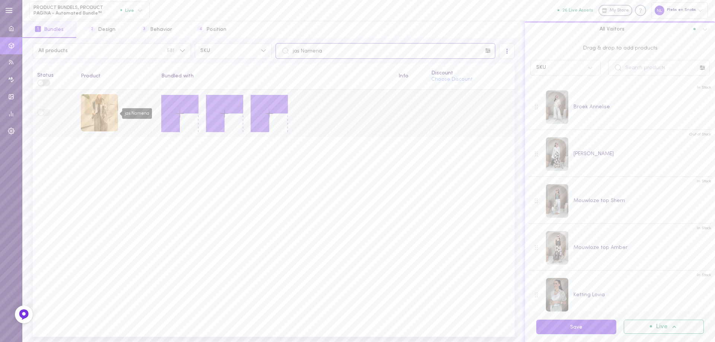
type input "jas Namena"
click at [107, 115] on div "jas Namena" at bounding box center [99, 112] width 37 height 37
click at [172, 111] on button at bounding box center [179, 113] width 37 height 37
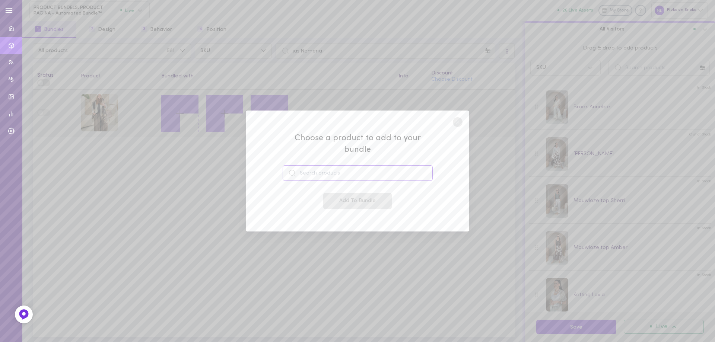
click at [311, 165] on input at bounding box center [358, 173] width 150 height 16
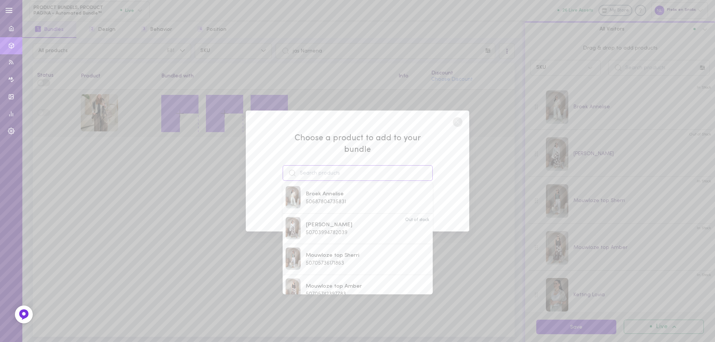
paste input "[PERSON_NAME]"
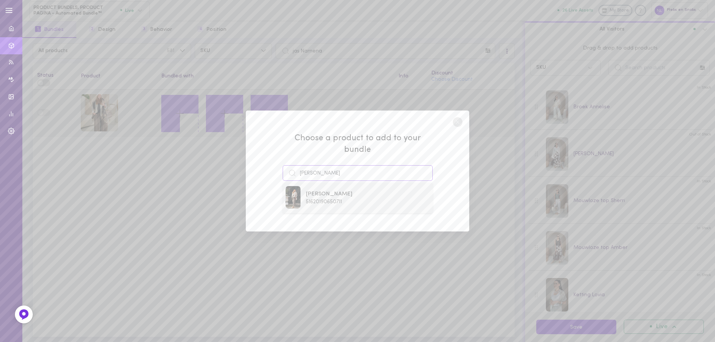
type input "[PERSON_NAME]"
click at [345, 191] on div "[PERSON_NAME] 51620190650711" at bounding box center [357, 198] width 144 height 24
click at [359, 193] on button "Add To Bundle" at bounding box center [357, 201] width 68 height 16
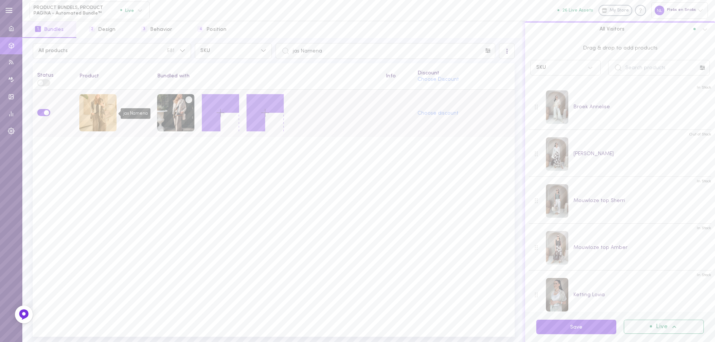
click at [90, 102] on div "jas Namena" at bounding box center [97, 112] width 37 height 37
click at [210, 109] on button at bounding box center [220, 112] width 37 height 37
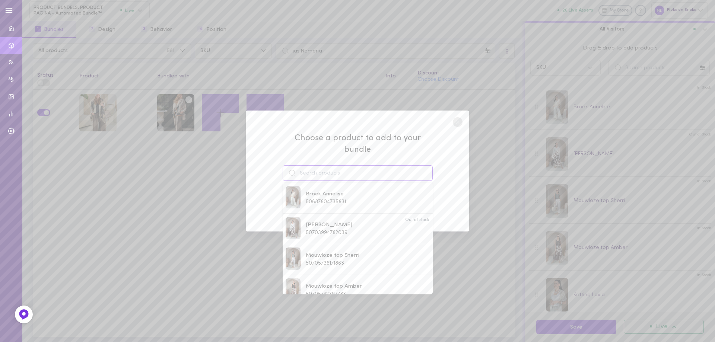
click at [324, 165] on input at bounding box center [358, 173] width 150 height 16
click at [339, 275] on span "Ketting Floranti" at bounding box center [325, 279] width 39 height 8
type input "Ketting Floranti"
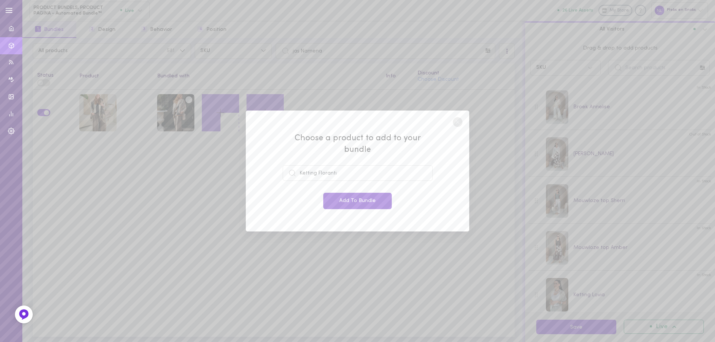
click at [351, 198] on button "Add To Bundle" at bounding box center [357, 201] width 68 height 16
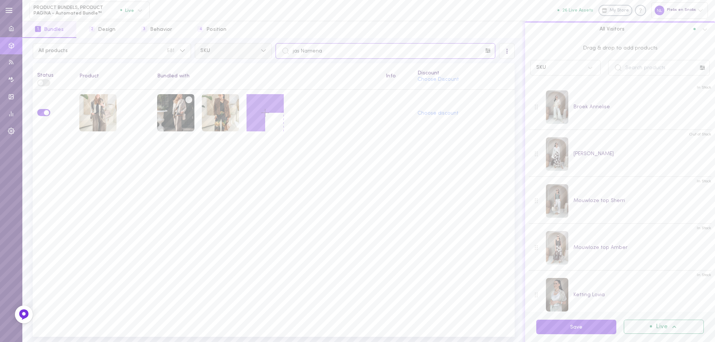
drag, startPoint x: 336, startPoint y: 50, endPoint x: 229, endPoint y: 49, distance: 107.9
click at [235, 49] on div "All products 581 SKU jas Namena" at bounding box center [273, 51] width 485 height 16
paste input "[PERSON_NAME]"
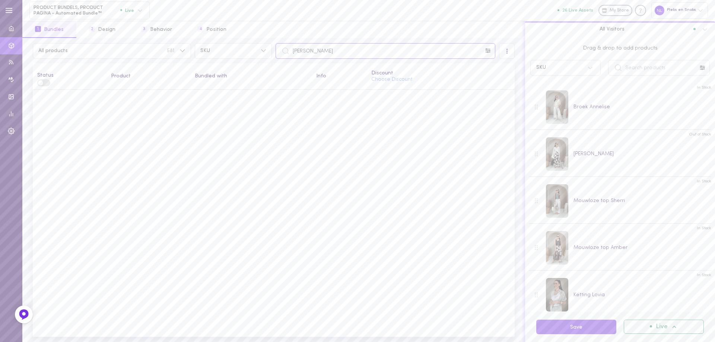
click at [297, 54] on input "[PERSON_NAME]" at bounding box center [385, 51] width 220 height 16
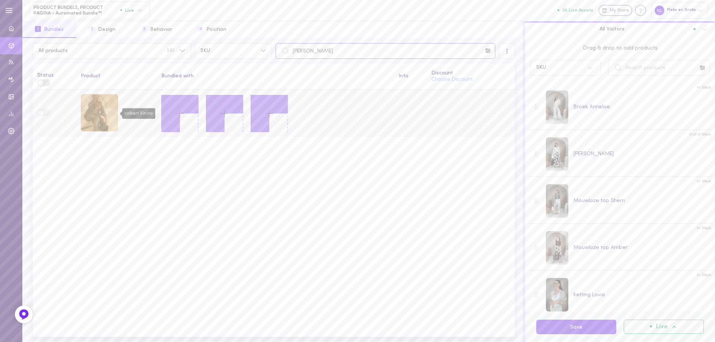
type input "[PERSON_NAME]"
click at [90, 112] on div "colbert Vinina" at bounding box center [99, 112] width 37 height 37
click at [190, 117] on button at bounding box center [179, 113] width 37 height 37
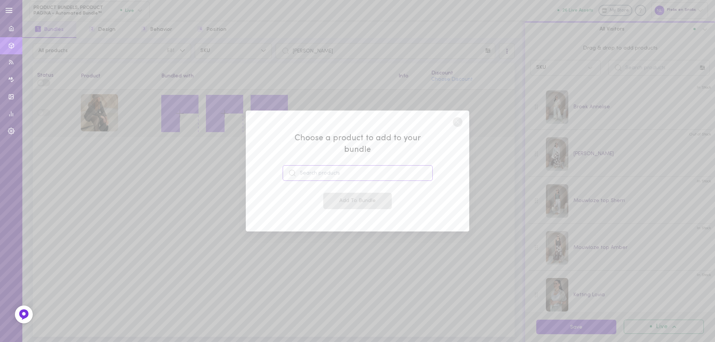
click at [368, 169] on input at bounding box center [358, 173] width 150 height 16
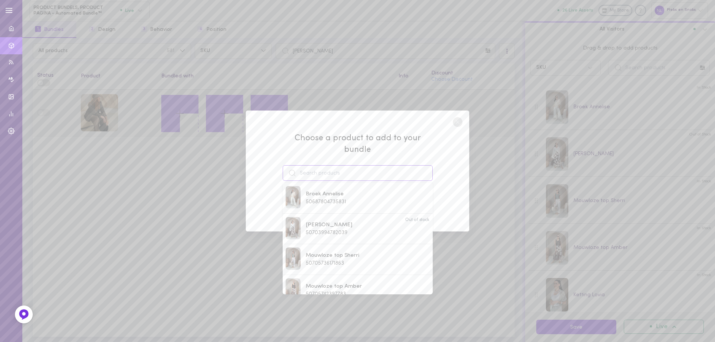
paste input "[PERSON_NAME]"
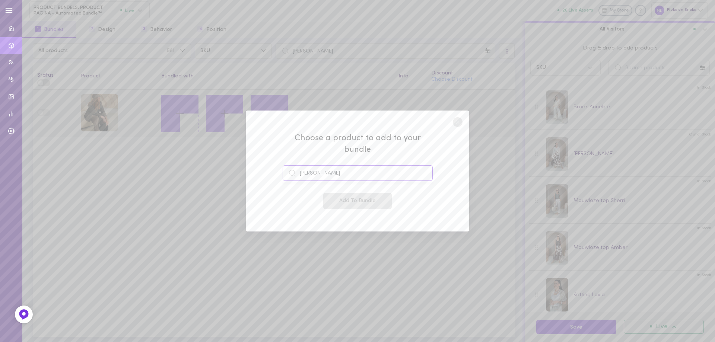
drag, startPoint x: 362, startPoint y: 169, endPoint x: 298, endPoint y: 165, distance: 64.2
click at [298, 165] on input "[PERSON_NAME]" at bounding box center [358, 173] width 150 height 16
click at [317, 171] on input "[PERSON_NAME]" at bounding box center [358, 173] width 150 height 16
click at [331, 170] on input "[PERSON_NAME]" at bounding box center [358, 173] width 150 height 16
type input "[PERSON_NAME]"
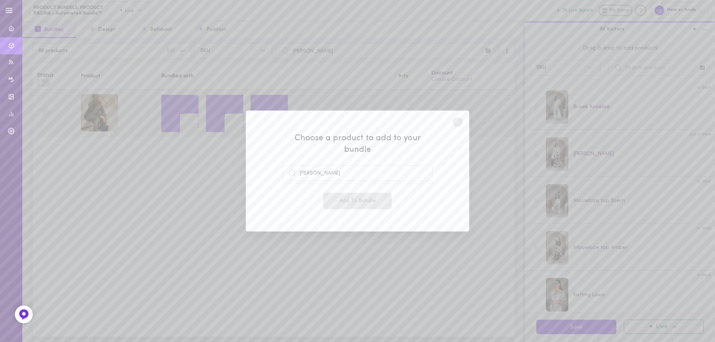
click at [456, 125] on circle at bounding box center [458, 122] width 10 height 10
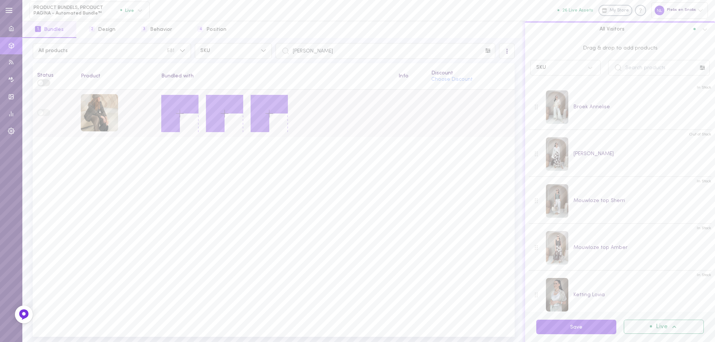
click at [183, 114] on icon at bounding box center [179, 113] width 13 height 13
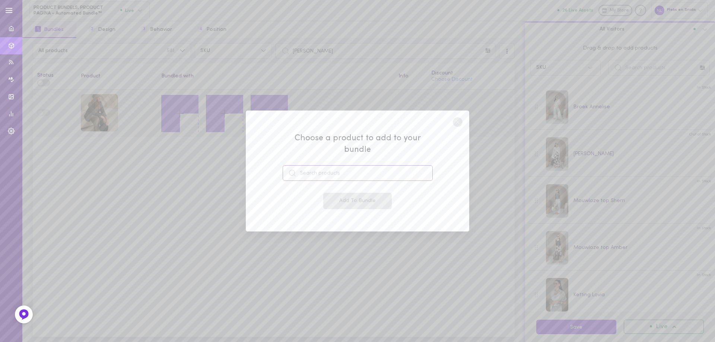
click at [326, 166] on input at bounding box center [358, 173] width 150 height 16
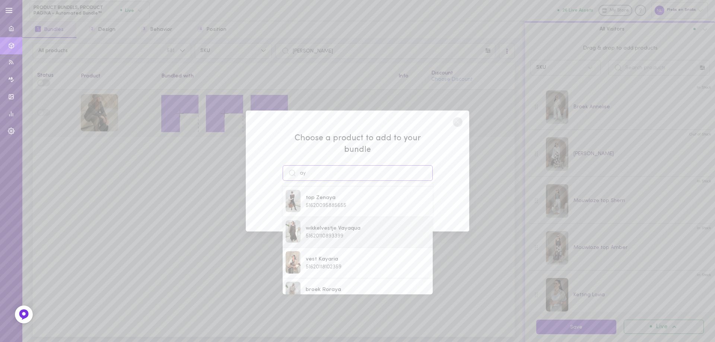
scroll to position [112, 0]
click at [319, 294] on span "[PERSON_NAME]" at bounding box center [329, 298] width 47 height 8
type input "[PERSON_NAME]"
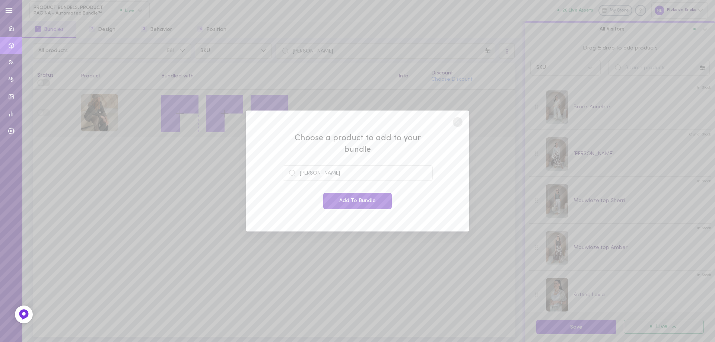
click at [366, 201] on button "Add To Bundle" at bounding box center [357, 201] width 68 height 16
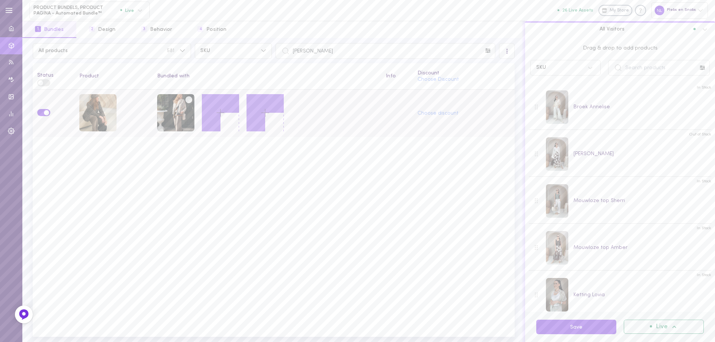
click at [362, 197] on div "Status Product Bundled with Info Discount Choose Discount Choose discount" at bounding box center [274, 200] width 482 height 274
click at [224, 112] on icon at bounding box center [220, 112] width 13 height 13
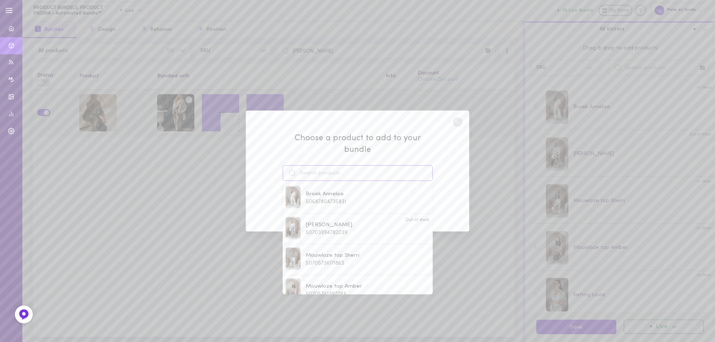
click at [316, 173] on input at bounding box center [358, 173] width 150 height 16
drag, startPoint x: 323, startPoint y: 168, endPoint x: 289, endPoint y: 169, distance: 33.9
click at [271, 166] on div "Choose a product to add to your bundle blouse Blouse Marigold 51011432415575 Ou…" at bounding box center [357, 171] width 223 height 121
paste input "Elniya"
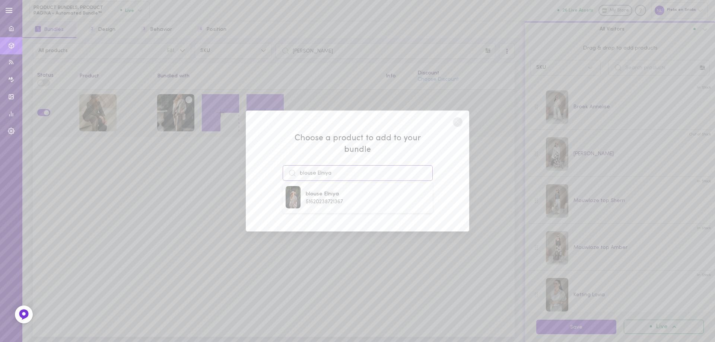
type input "blouse Elniya"
click at [330, 190] on span "blouse Elniya" at bounding box center [324, 194] width 37 height 8
click at [346, 193] on button "Add To Bundle" at bounding box center [357, 201] width 68 height 16
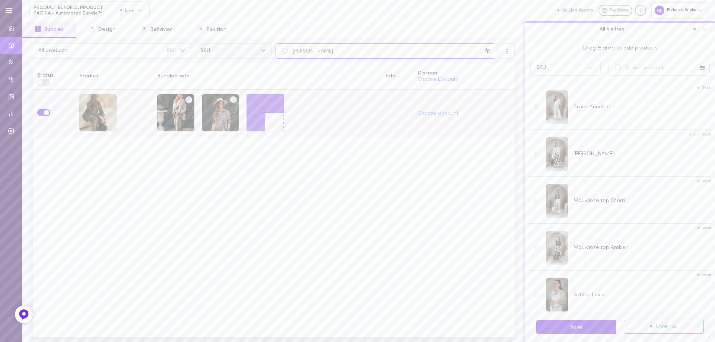
drag, startPoint x: 335, startPoint y: 49, endPoint x: 259, endPoint y: 43, distance: 76.1
click at [263, 44] on div "All products 581 SKU colbert Vinina" at bounding box center [273, 51] width 485 height 16
paste input "jasje Minet"
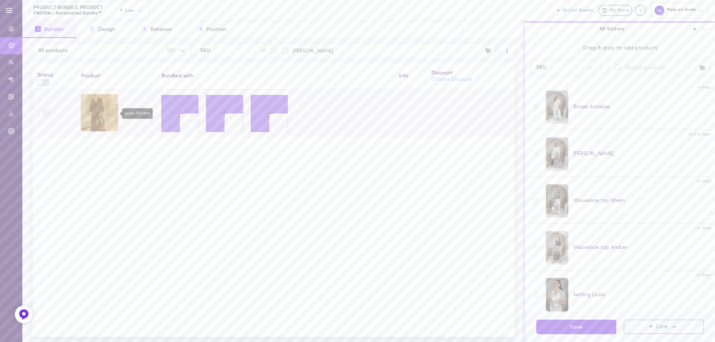
click at [89, 112] on div "jasje Mineta" at bounding box center [99, 112] width 37 height 37
drag, startPoint x: 329, startPoint y: 52, endPoint x: 286, endPoint y: 52, distance: 42.8
click at [287, 51] on div "[PERSON_NAME]" at bounding box center [385, 51] width 220 height 16
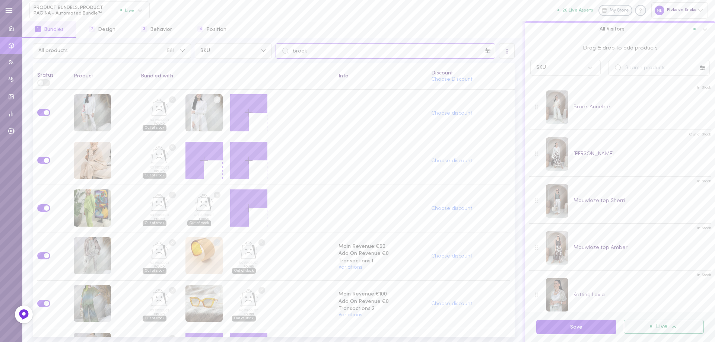
paste input "[PERSON_NAME]"
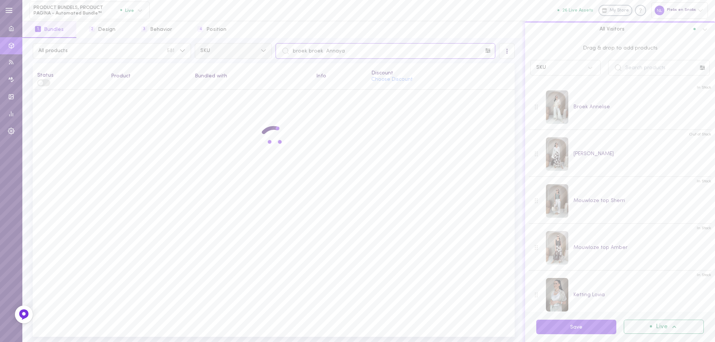
drag, startPoint x: 361, startPoint y: 56, endPoint x: 260, endPoint y: 57, distance: 101.6
click at [260, 57] on div "All products 581 SKU broek broek Annaya" at bounding box center [273, 51] width 485 height 16
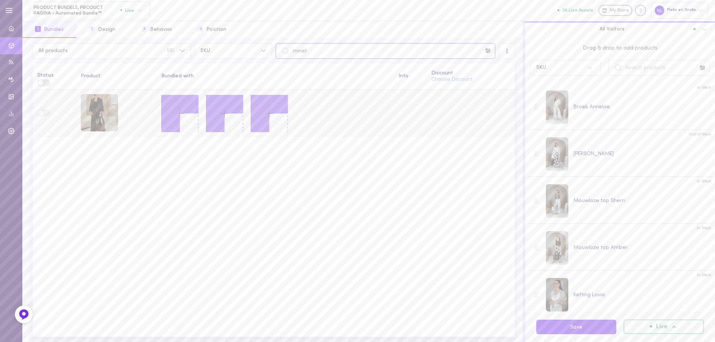
type input "minet"
click at [176, 117] on icon at bounding box center [179, 113] width 13 height 13
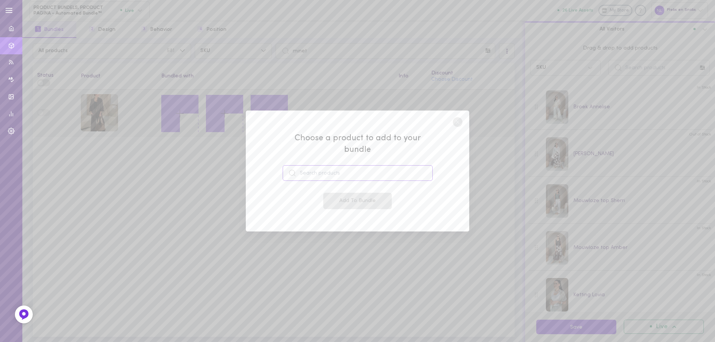
click at [327, 171] on input at bounding box center [358, 173] width 150 height 16
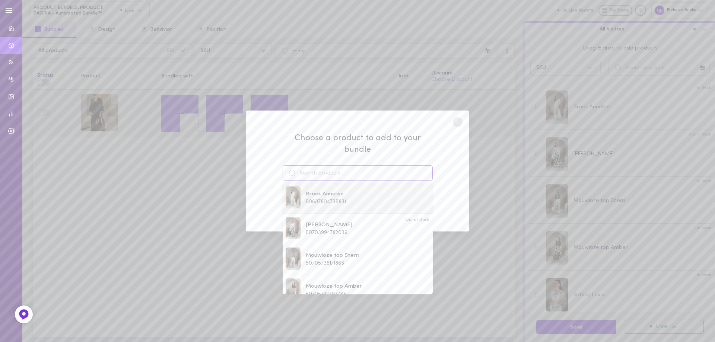
paste input "[PERSON_NAME]"
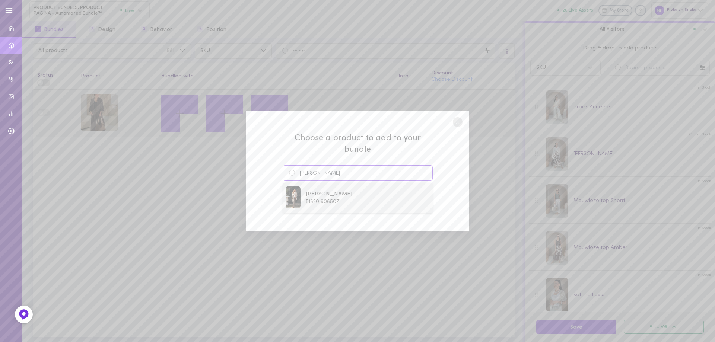
type input "[PERSON_NAME]"
click at [332, 192] on span "[PERSON_NAME]" at bounding box center [329, 194] width 47 height 8
click at [345, 193] on button "Add To Bundle" at bounding box center [357, 201] width 68 height 16
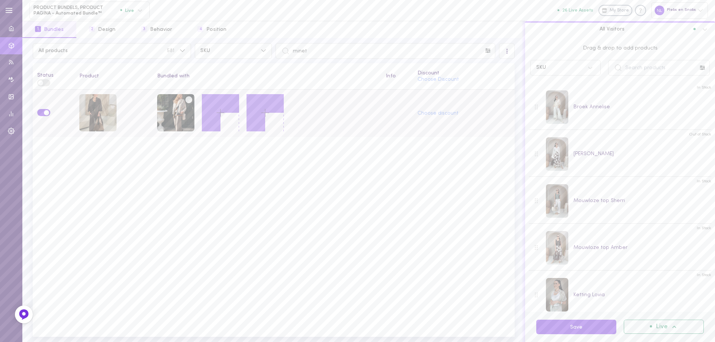
click at [185, 97] on icon at bounding box center [188, 99] width 11 height 11
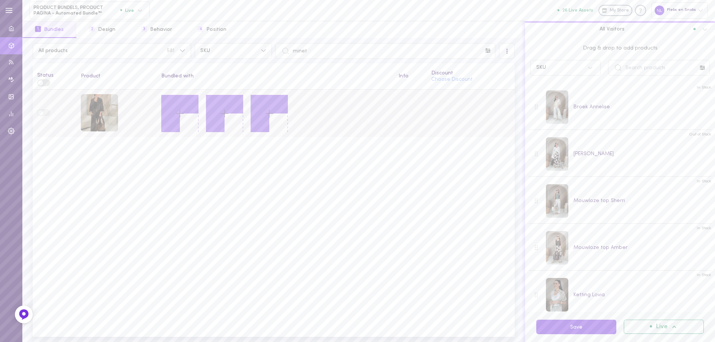
click at [173, 120] on button at bounding box center [179, 113] width 37 height 37
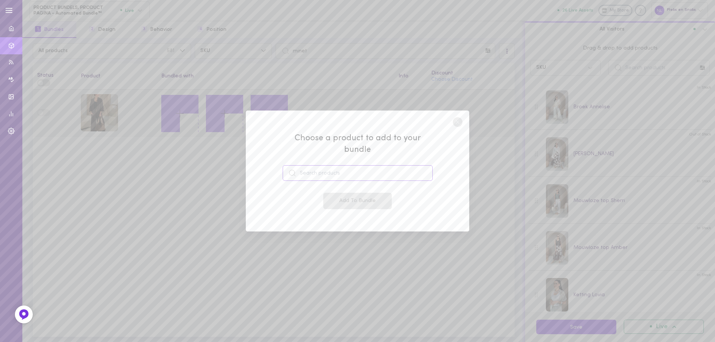
drag, startPoint x: 313, startPoint y: 169, endPoint x: 339, endPoint y: 167, distance: 25.8
click at [313, 168] on input at bounding box center [358, 173] width 150 height 16
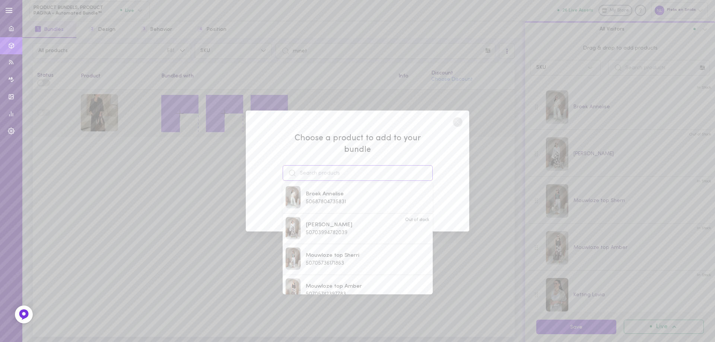
paste input "broek Nalera"
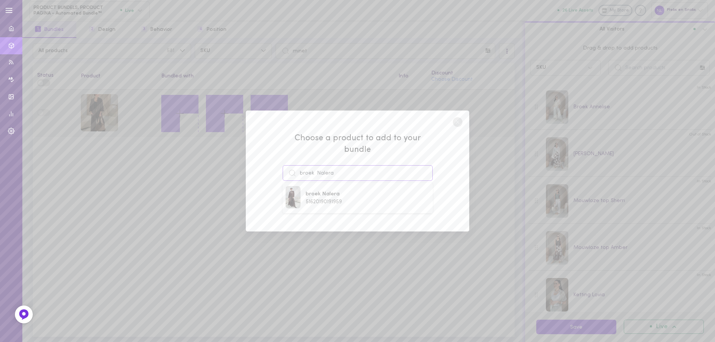
type input "broek Nalera"
click at [350, 195] on div "broek Nalera 51620190191959" at bounding box center [357, 198] width 144 height 24
click at [350, 196] on button "Add To Bundle" at bounding box center [357, 201] width 68 height 16
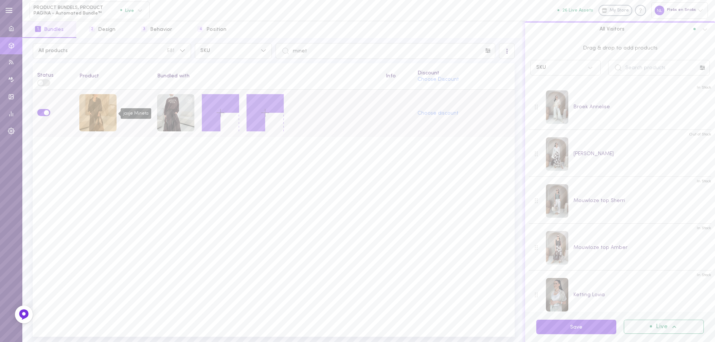
click at [110, 118] on div "jasje Mineta" at bounding box center [97, 112] width 37 height 37
click at [191, 98] on circle at bounding box center [188, 99] width 7 height 7
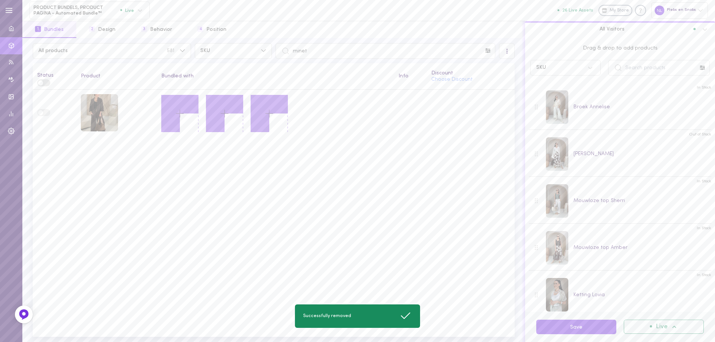
drag, startPoint x: 190, startPoint y: 98, endPoint x: 178, endPoint y: 112, distance: 18.7
click at [178, 114] on line at bounding box center [179, 114] width 7 height 0
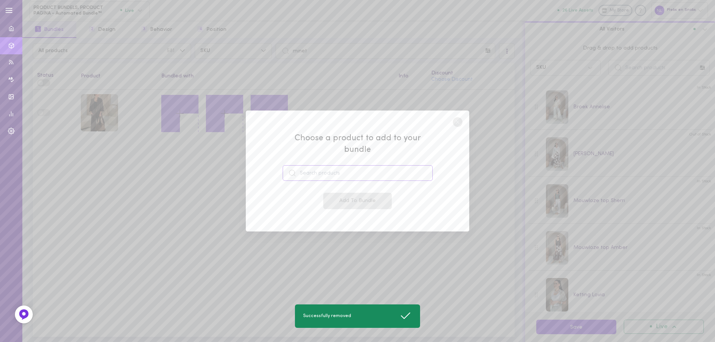
click at [325, 166] on input at bounding box center [358, 173] width 150 height 16
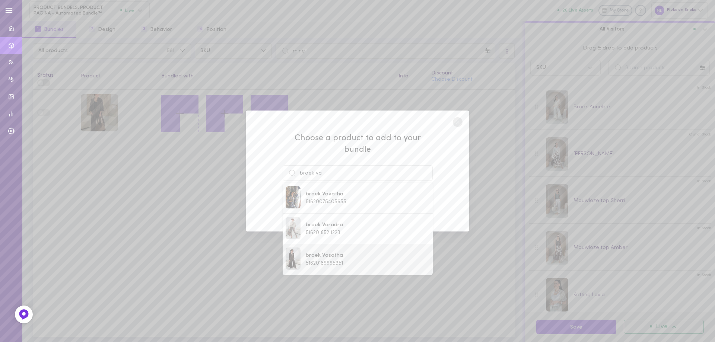
click at [335, 261] on span "51620189995351" at bounding box center [324, 264] width 37 height 6
type input "broek Vasatha"
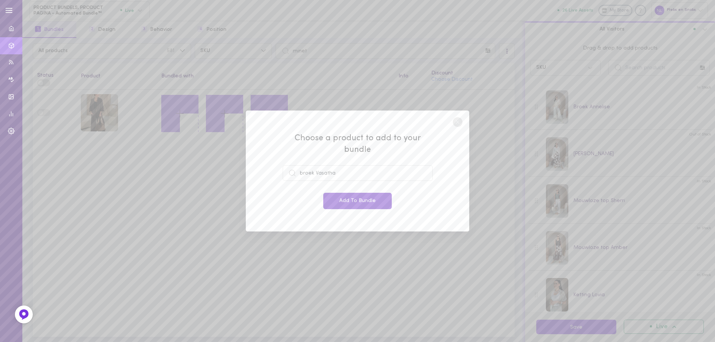
click at [349, 193] on button "Add To Bundle" at bounding box center [357, 201] width 68 height 16
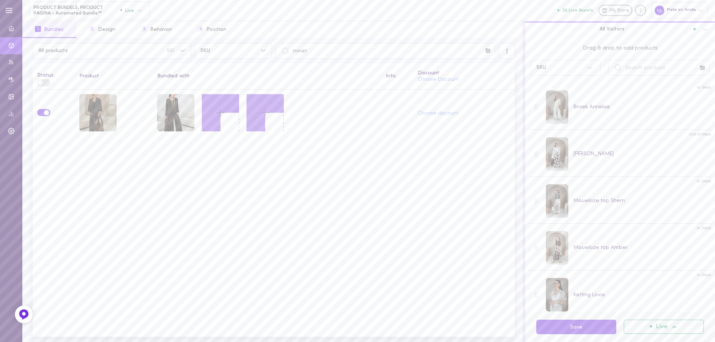
click at [215, 111] on icon at bounding box center [220, 112] width 13 height 13
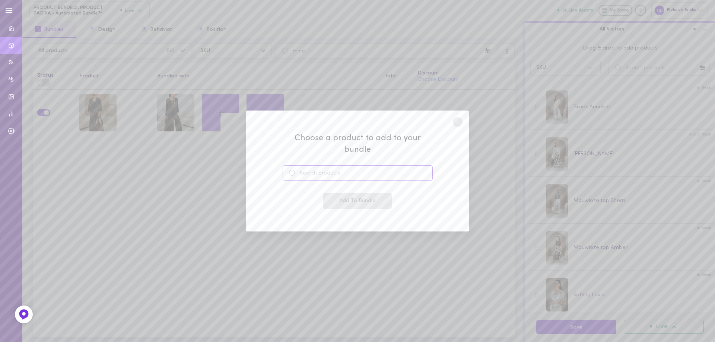
click at [315, 166] on input at bounding box center [358, 173] width 150 height 16
click at [309, 199] on span "50705742397783" at bounding box center [326, 202] width 40 height 6
type input "Mouwloze top Amber"
click at [332, 201] on button "Add To Bundle" at bounding box center [357, 201] width 68 height 16
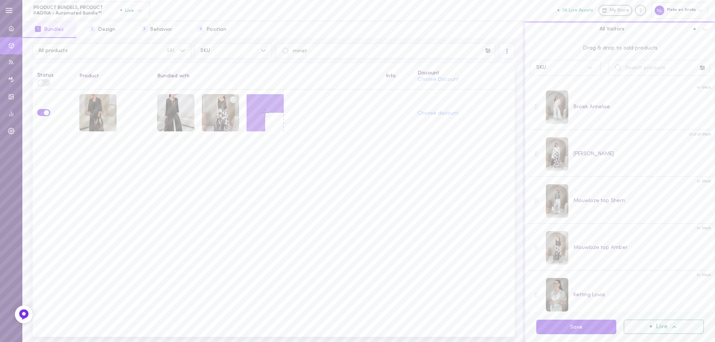
click at [265, 113] on icon at bounding box center [265, 112] width 13 height 13
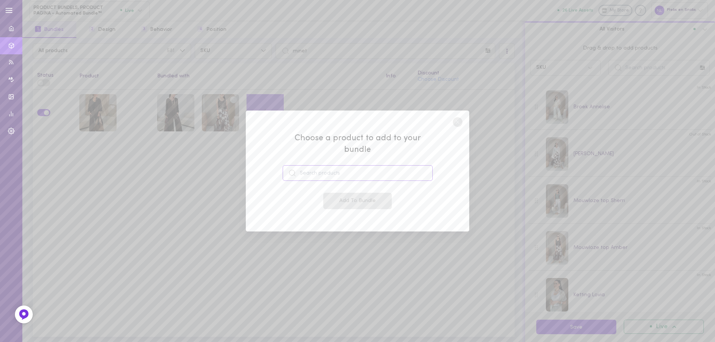
click at [332, 165] on input at bounding box center [358, 173] width 150 height 16
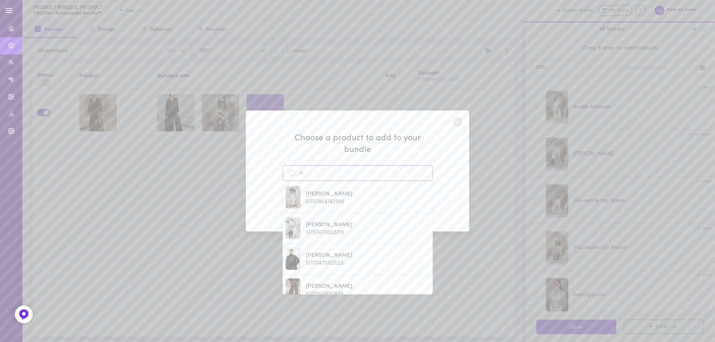
type input "r"
paste input "[PERSON_NAME]"
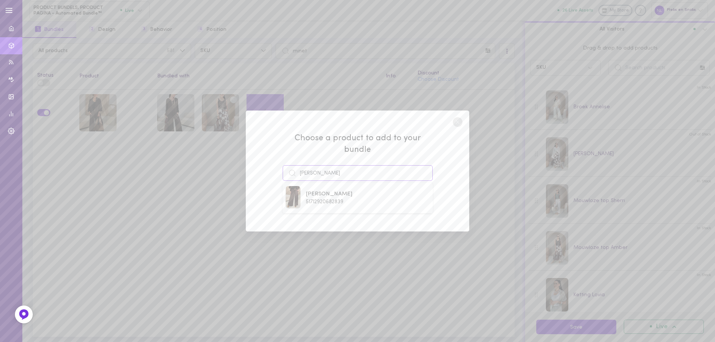
type input "[PERSON_NAME]"
click at [328, 199] on span "51712920682839" at bounding box center [325, 202] width 38 height 6
click at [330, 193] on button "Add To Bundle" at bounding box center [357, 201] width 68 height 16
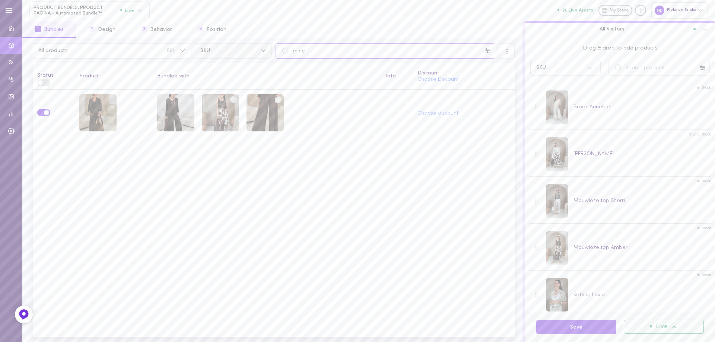
drag, startPoint x: 328, startPoint y: 52, endPoint x: 221, endPoint y: 44, distance: 107.6
click at [222, 44] on div "All products 581 SKU minet" at bounding box center [273, 51] width 485 height 16
paste input "jas Rotaria"
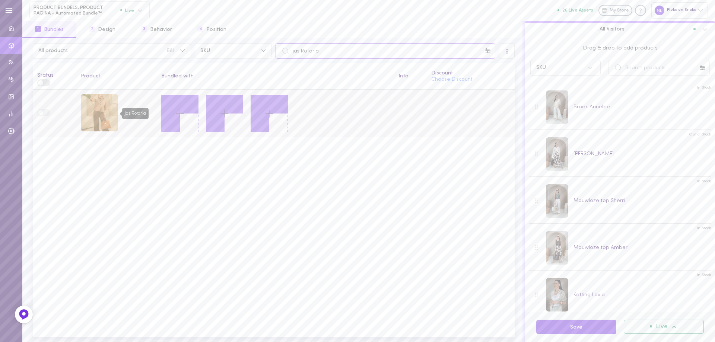
type input "jas Rotaria"
click at [88, 120] on div "jas Rotaria" at bounding box center [99, 112] width 37 height 37
click at [181, 111] on icon at bounding box center [179, 113] width 13 height 13
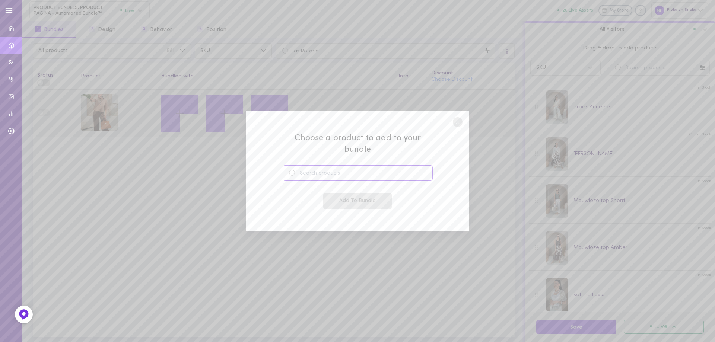
drag, startPoint x: 338, startPoint y: 172, endPoint x: 347, endPoint y: 175, distance: 9.4
click at [338, 172] on input at bounding box center [358, 173] width 150 height 16
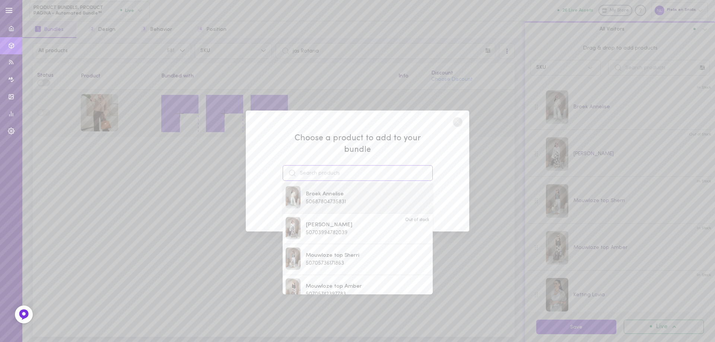
paste input "[PERSON_NAME]"
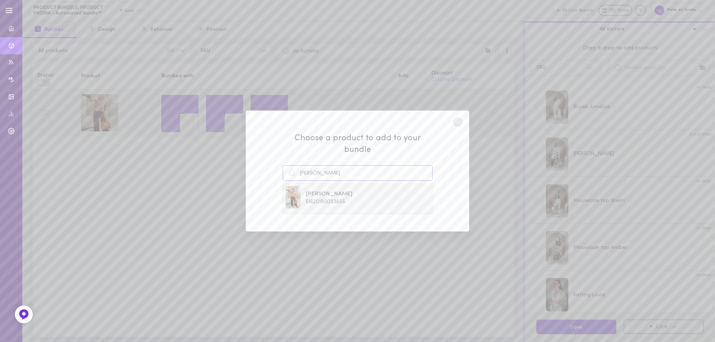
type input "[PERSON_NAME]"
click at [342, 199] on span "51620190093655" at bounding box center [325, 202] width 39 height 6
click at [342, 196] on button "Add To Bundle" at bounding box center [357, 201] width 68 height 16
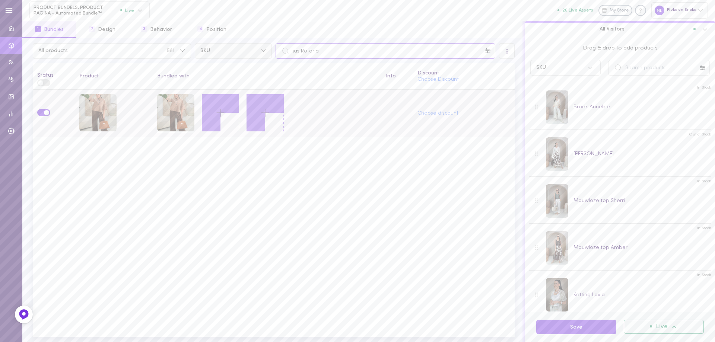
drag, startPoint x: 352, startPoint y: 49, endPoint x: 255, endPoint y: 50, distance: 97.5
click at [256, 50] on div "All products 581 SKU jas Rotaria" at bounding box center [273, 51] width 485 height 16
paste input "[PERSON_NAME]"
type input "[PERSON_NAME]"
click at [219, 113] on line at bounding box center [220, 113] width 7 height 0
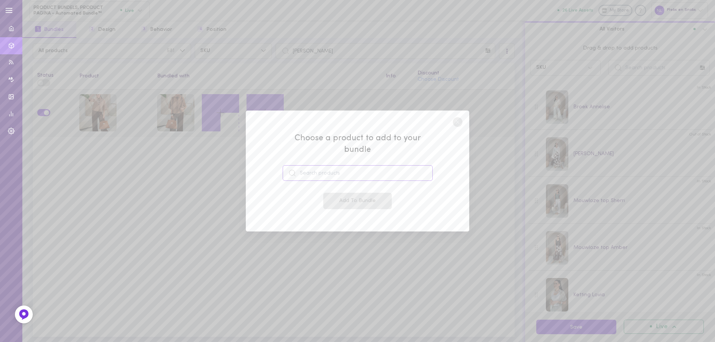
click at [317, 165] on input at bounding box center [358, 173] width 150 height 16
click at [332, 195] on div "jas Rotaria 51620057383255" at bounding box center [326, 197] width 40 height 15
type input "jas Rotaria"
click at [337, 195] on button "Add To Bundle" at bounding box center [357, 201] width 68 height 16
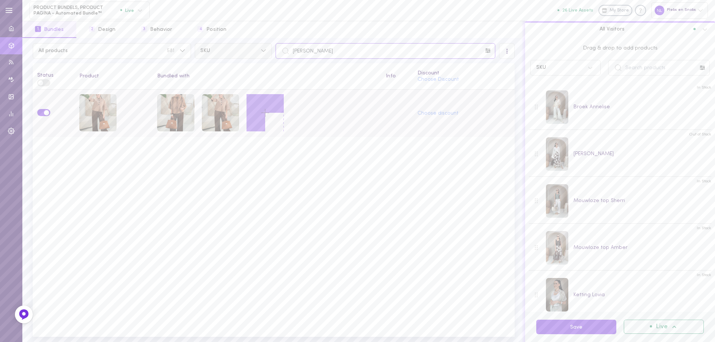
drag, startPoint x: 251, startPoint y: 47, endPoint x: 243, endPoint y: 46, distance: 8.0
click at [244, 46] on div "All products 581 SKU broek Roneza" at bounding box center [273, 51] width 485 height 16
paste input "jas Elnali"
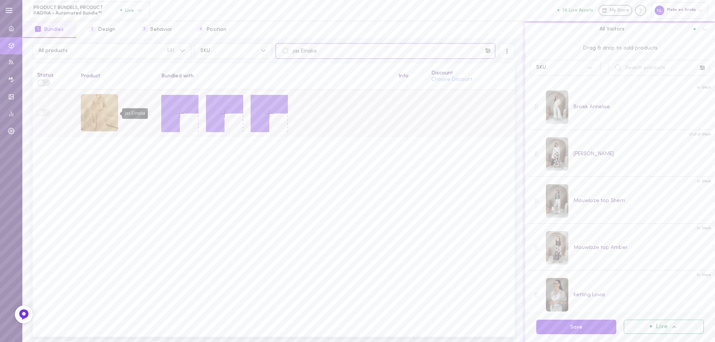
type input "jas Elnalia"
click at [96, 115] on div "jas Elnalia" at bounding box center [99, 112] width 37 height 37
click at [180, 115] on icon at bounding box center [179, 113] width 13 height 13
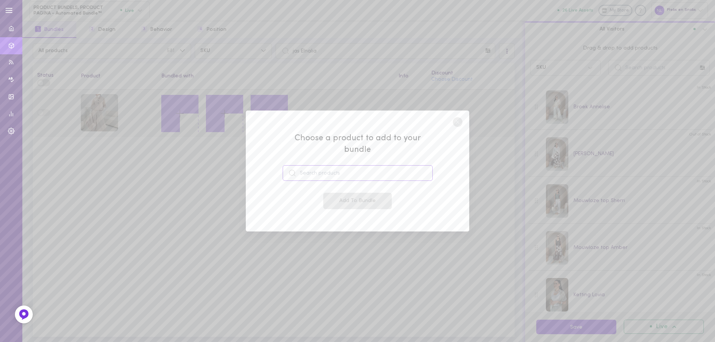
click at [315, 165] on input at bounding box center [358, 173] width 150 height 16
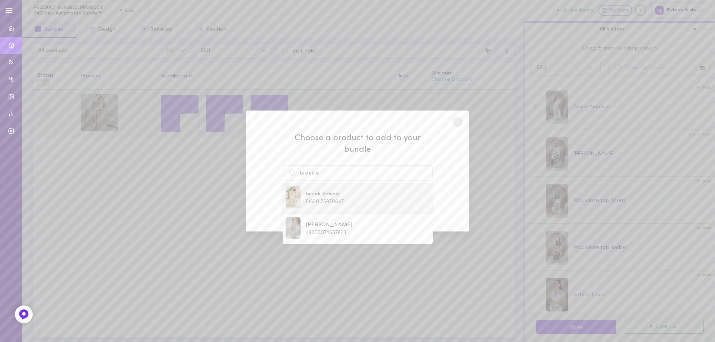
click at [322, 199] on span "51620175970647" at bounding box center [325, 202] width 38 height 6
type input "broek Elrisha"
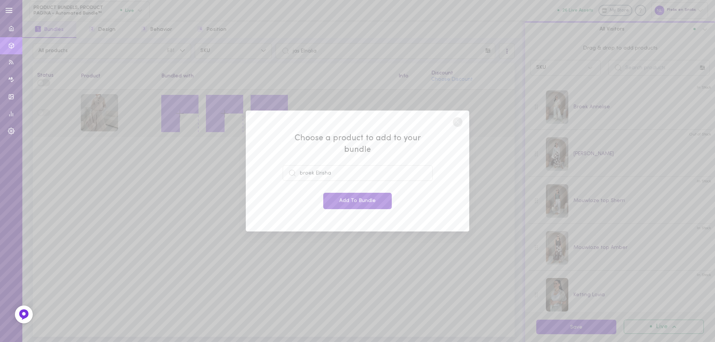
click at [364, 201] on button "Add To Bundle" at bounding box center [357, 201] width 68 height 16
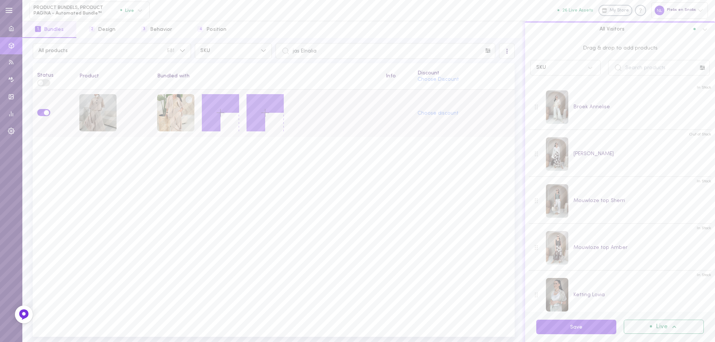
click at [220, 107] on icon at bounding box center [220, 112] width 13 height 13
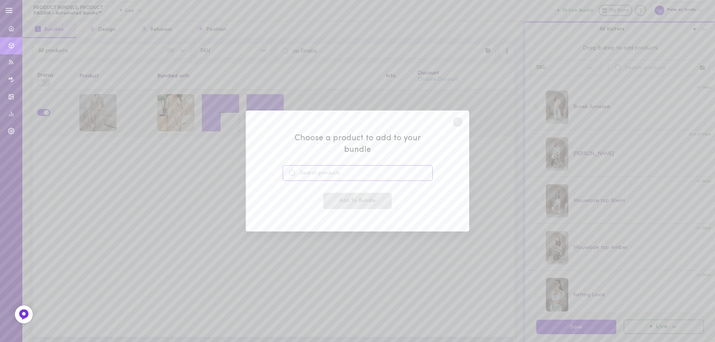
click at [325, 166] on input at bounding box center [358, 173] width 150 height 16
click at [327, 199] on span "49271260578135" at bounding box center [325, 202] width 38 height 6
type input "Coltruitje Anine"
click at [333, 198] on button "Add To Bundle" at bounding box center [357, 201] width 68 height 16
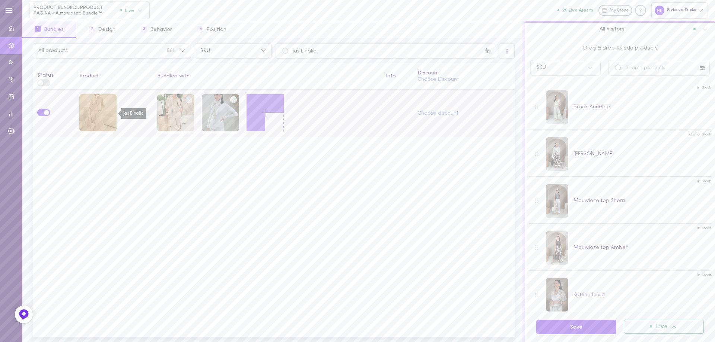
click at [96, 110] on div "jas Elnalia" at bounding box center [97, 112] width 37 height 37
click at [269, 115] on icon at bounding box center [265, 112] width 13 height 13
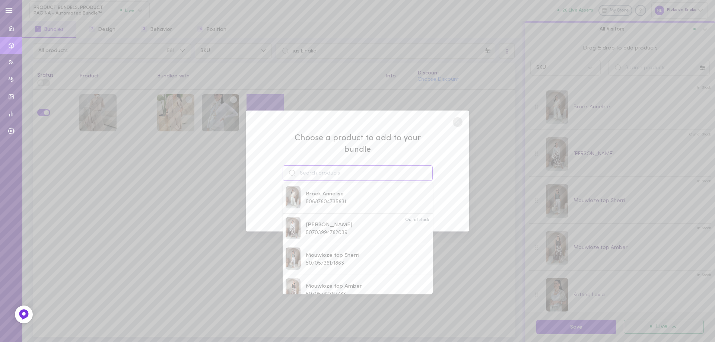
click at [328, 167] on input at bounding box center [358, 173] width 150 height 16
drag, startPoint x: 333, startPoint y: 249, endPoint x: 338, endPoint y: 249, distance: 5.2
click at [332, 252] on span "Tas Query" at bounding box center [325, 256] width 39 height 8
type input "Tas Query"
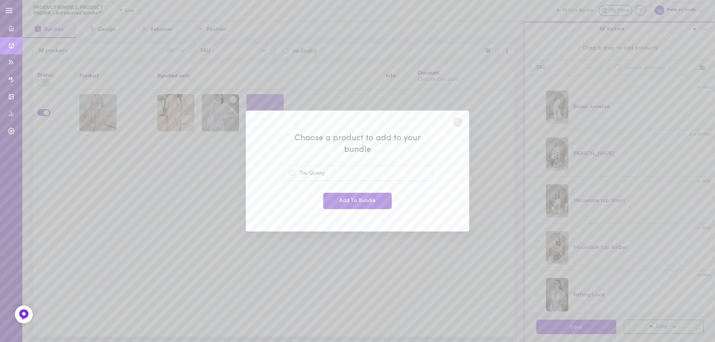
click at [361, 202] on button "Add To Bundle" at bounding box center [357, 201] width 68 height 16
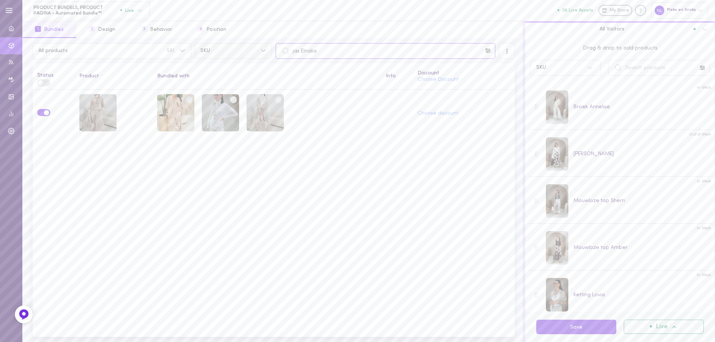
drag, startPoint x: 320, startPoint y: 54, endPoint x: 270, endPoint y: 58, distance: 50.9
click at [261, 50] on div "All products 581 SKU jas Elnalia" at bounding box center [273, 51] width 485 height 16
paste input "Narir"
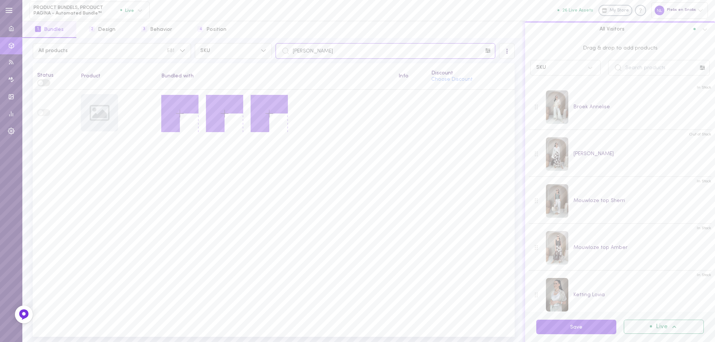
drag, startPoint x: 336, startPoint y: 52, endPoint x: 274, endPoint y: 48, distance: 62.0
click at [274, 48] on div "[PERSON_NAME]" at bounding box center [385, 51] width 223 height 16
paste input "losh"
type input "[PERSON_NAME]"
click at [98, 118] on div "jas Nalosha" at bounding box center [99, 112] width 37 height 37
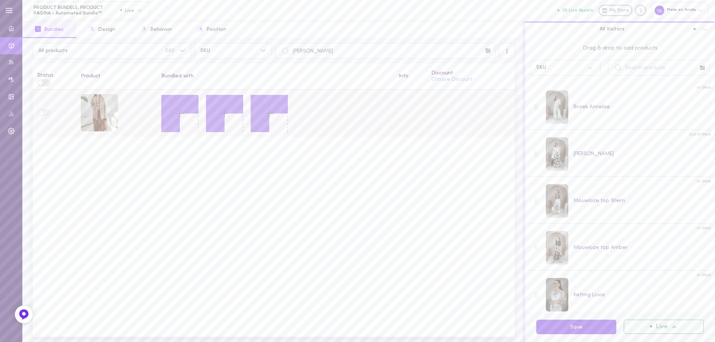
click at [176, 111] on icon at bounding box center [179, 113] width 13 height 13
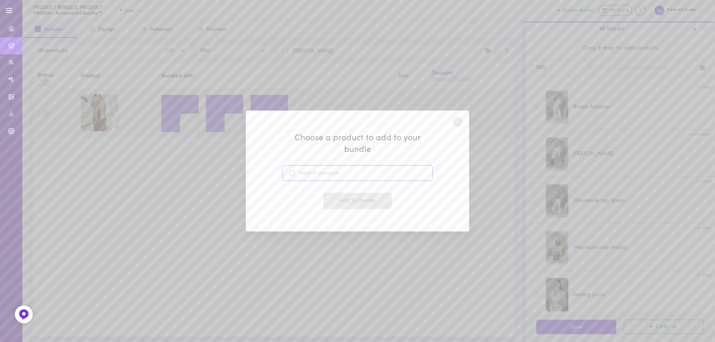
click at [320, 167] on input at bounding box center [358, 173] width 150 height 16
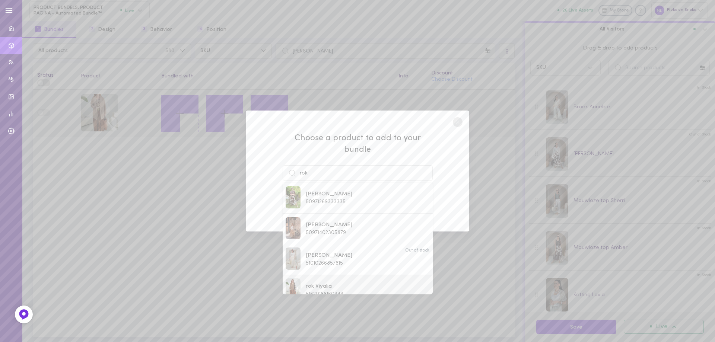
click at [329, 283] on span "rok Viyalia" at bounding box center [325, 287] width 38 height 8
type input "rok Viyalia"
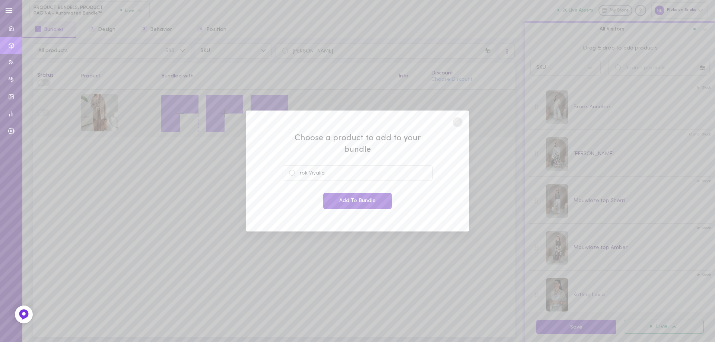
click at [351, 200] on button "Add To Bundle" at bounding box center [357, 201] width 68 height 16
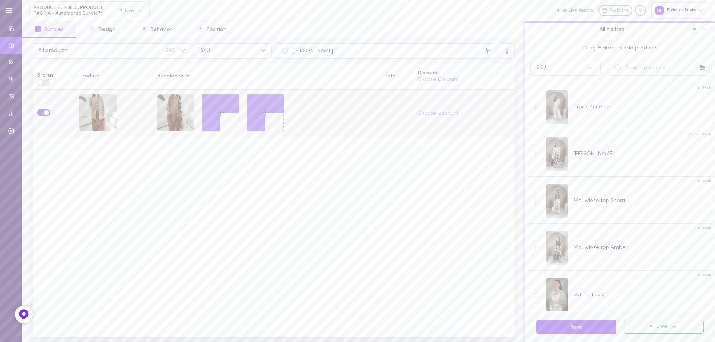
click at [218, 117] on icon at bounding box center [220, 112] width 13 height 13
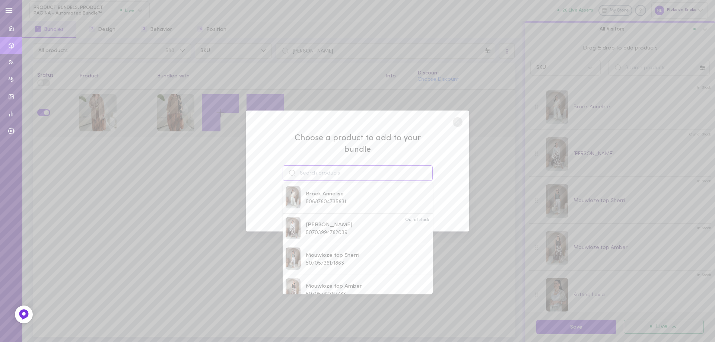
click at [331, 171] on input at bounding box center [358, 173] width 150 height 16
type input "m"
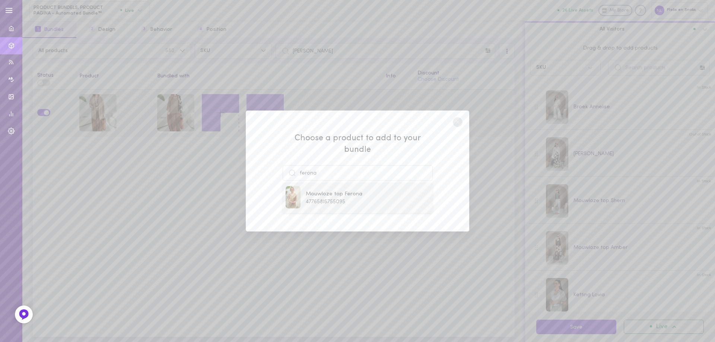
click at [326, 199] on span "47765815755095" at bounding box center [325, 202] width 39 height 6
type input "Mouwloze top Ferona"
click at [337, 197] on button "Add To Bundle" at bounding box center [357, 201] width 68 height 16
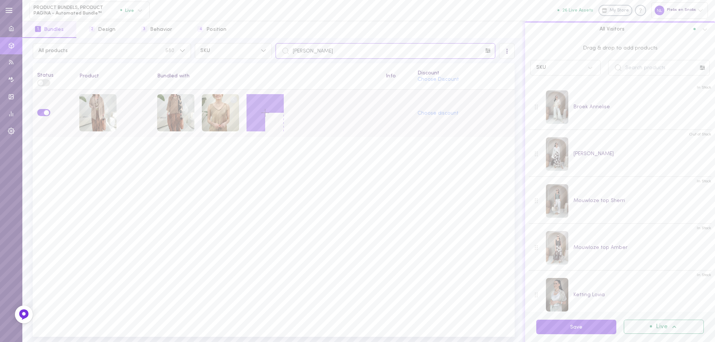
drag, startPoint x: 287, startPoint y: 52, endPoint x: 281, endPoint y: 52, distance: 5.6
click at [281, 52] on div "[PERSON_NAME]" at bounding box center [385, 51] width 220 height 16
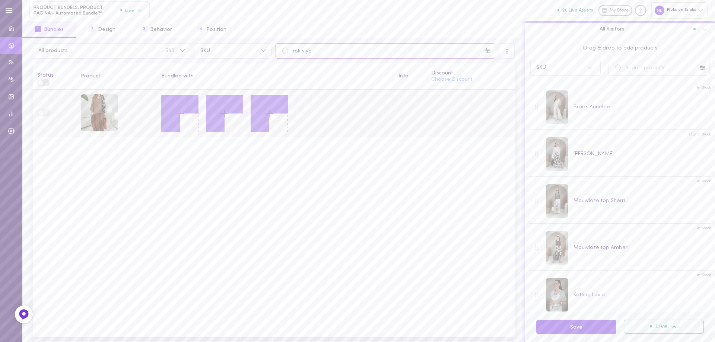
type input "rok viya"
click at [180, 114] on icon at bounding box center [179, 113] width 13 height 13
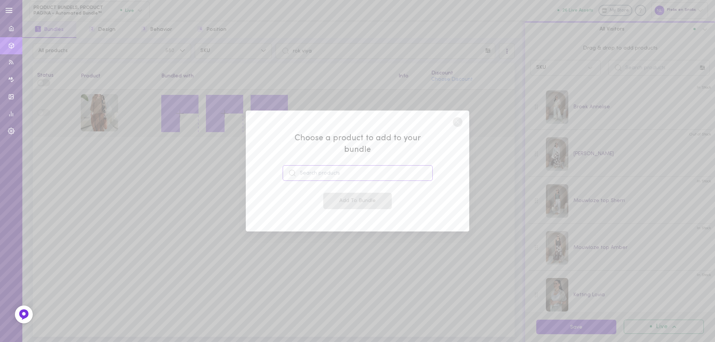
click at [318, 171] on input at bounding box center [358, 173] width 150 height 16
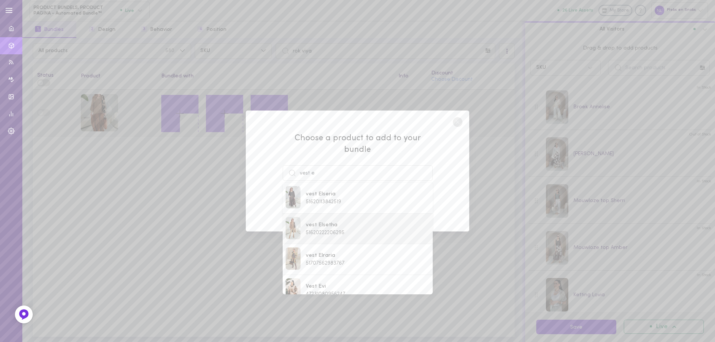
click at [337, 230] on span "51620222206295" at bounding box center [325, 233] width 39 height 6
type input "vest Elsetha"
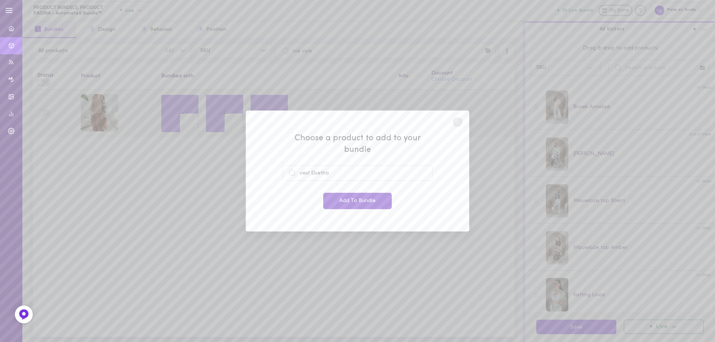
click at [357, 197] on button "Add To Bundle" at bounding box center [357, 201] width 68 height 16
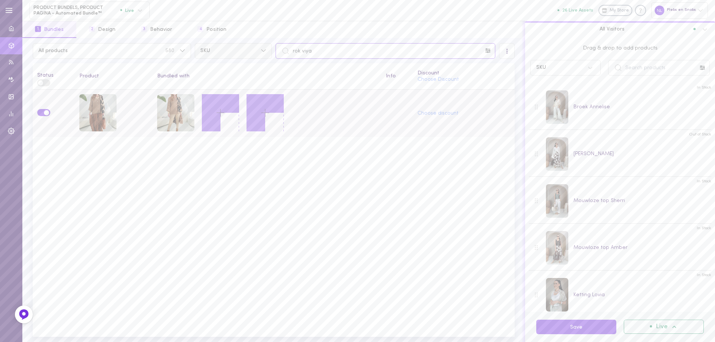
drag, startPoint x: 315, startPoint y: 55, endPoint x: 261, endPoint y: 50, distance: 53.8
click at [265, 51] on div "All products 580 SKU rok viya" at bounding box center [273, 51] width 485 height 16
type input "sjaal enra"
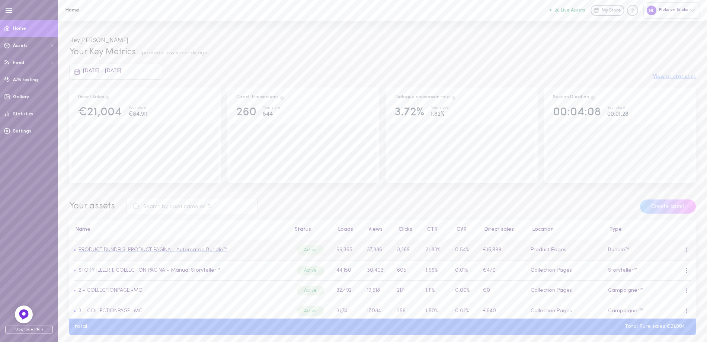
click at [220, 252] on link "PRODUCT BUNDELS, PRODUCT PAGINA - Automated Bundle™" at bounding box center [153, 250] width 149 height 6
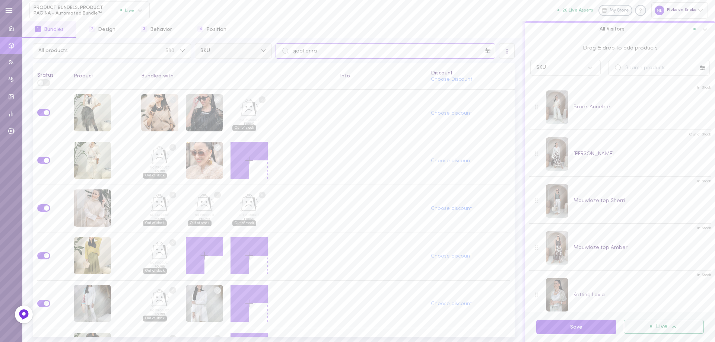
drag, startPoint x: 286, startPoint y: 50, endPoint x: 266, endPoint y: 51, distance: 20.2
click at [268, 51] on div "All products 580 SKU sjaal enra" at bounding box center [273, 51] width 485 height 16
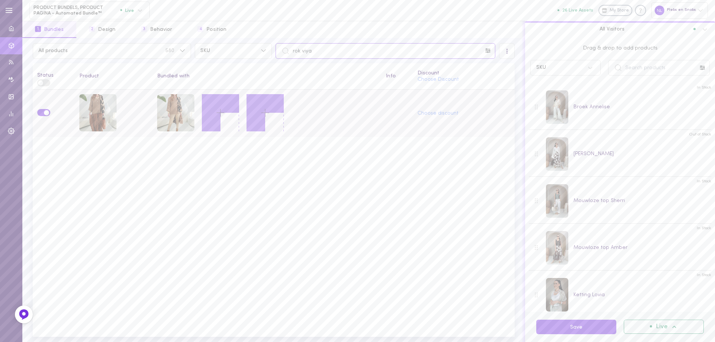
type input "rok viya"
click at [222, 114] on icon at bounding box center [220, 112] width 13 height 13
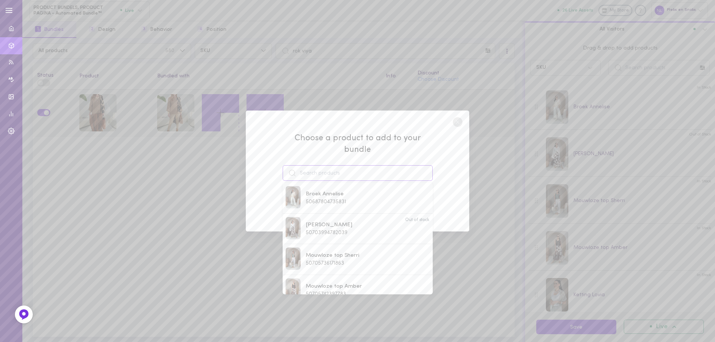
click at [332, 172] on input at bounding box center [358, 173] width 150 height 16
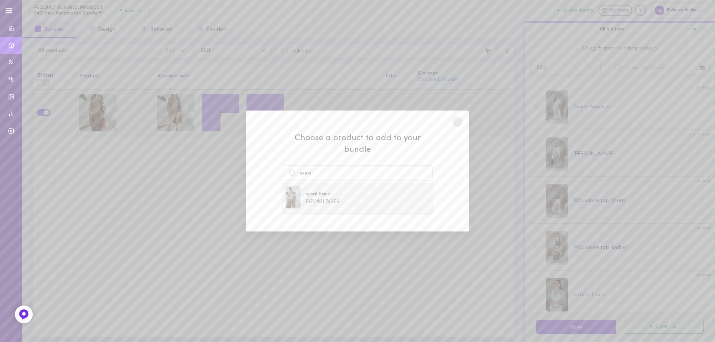
click at [342, 189] on div "sjaal Enra 51712921174359" at bounding box center [357, 198] width 144 height 24
type input "sjaal Enra"
click at [342, 193] on button "Add To Bundle" at bounding box center [357, 201] width 68 height 16
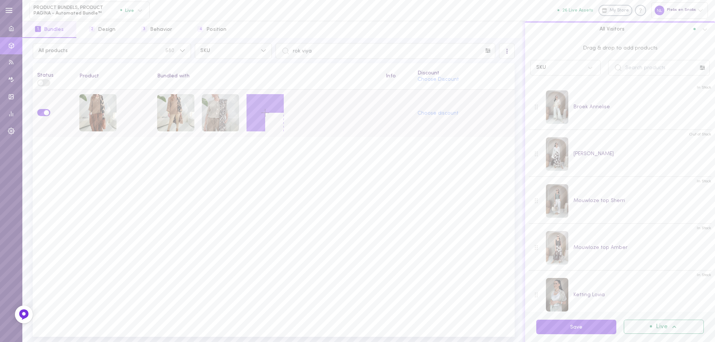
click at [233, 102] on circle at bounding box center [233, 99] width 7 height 7
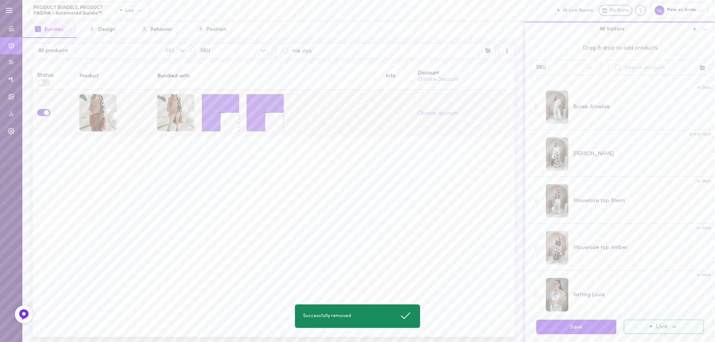
click at [223, 114] on icon at bounding box center [220, 112] width 13 height 13
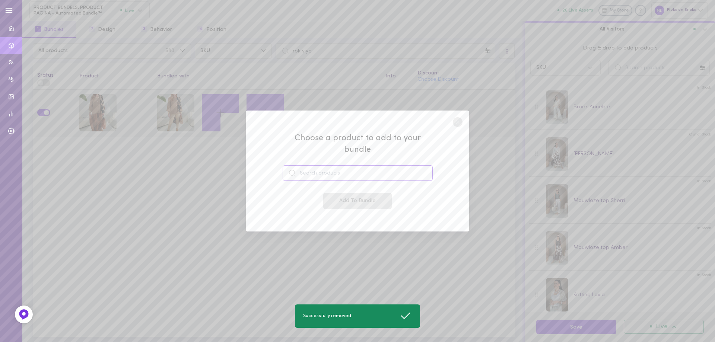
click at [328, 165] on input at bounding box center [358, 173] width 150 height 16
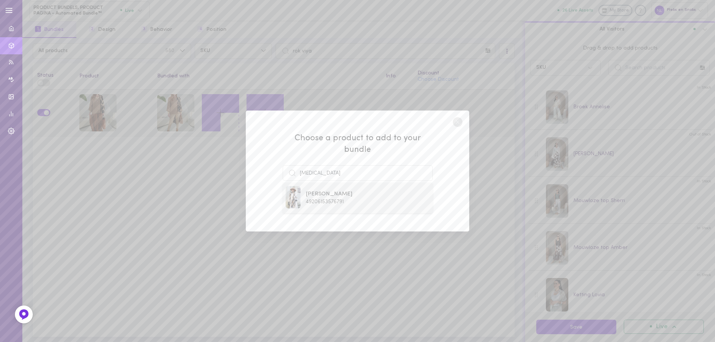
click at [322, 199] on span "49206153576791" at bounding box center [325, 202] width 38 height 6
type input "[PERSON_NAME]"
click at [325, 193] on button "Add To Bundle" at bounding box center [357, 201] width 68 height 16
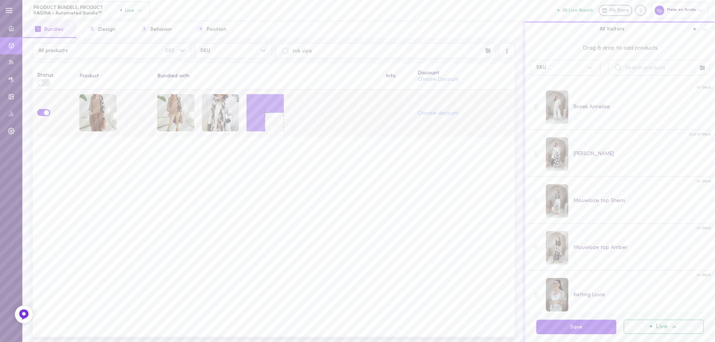
click at [266, 114] on icon at bounding box center [265, 112] width 13 height 13
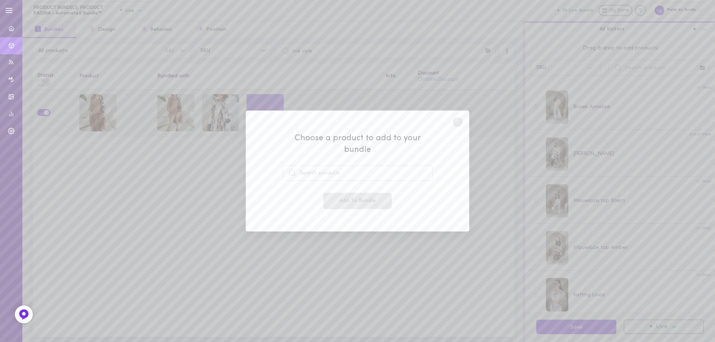
click at [459, 127] on circle at bounding box center [458, 122] width 10 height 10
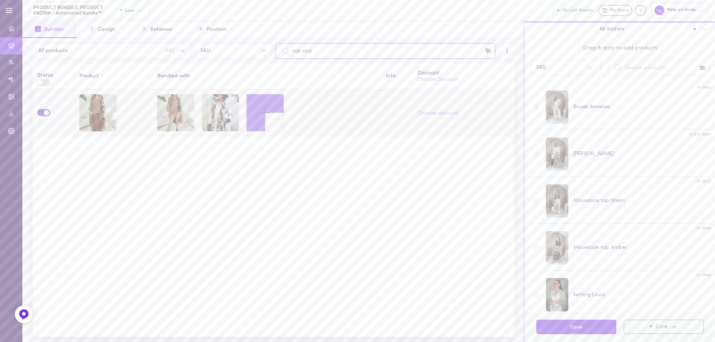
drag, startPoint x: 303, startPoint y: 50, endPoint x: 282, endPoint y: 51, distance: 20.5
click at [282, 51] on div "rok viya" at bounding box center [385, 51] width 220 height 16
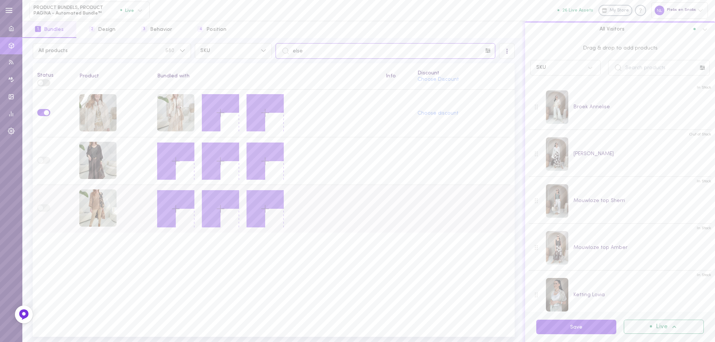
type input "else"
click at [175, 208] on icon at bounding box center [175, 208] width 13 height 13
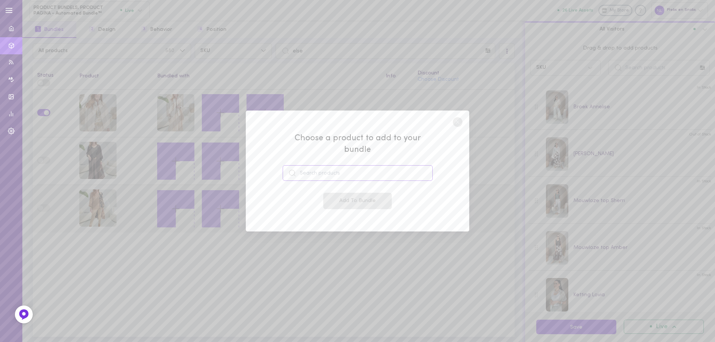
click at [345, 167] on input at bounding box center [358, 173] width 150 height 16
click at [333, 199] on span "51620188160343" at bounding box center [325, 202] width 38 height 6
type input "rok Viyalia"
click at [334, 196] on button "Add To Bundle" at bounding box center [357, 201] width 68 height 16
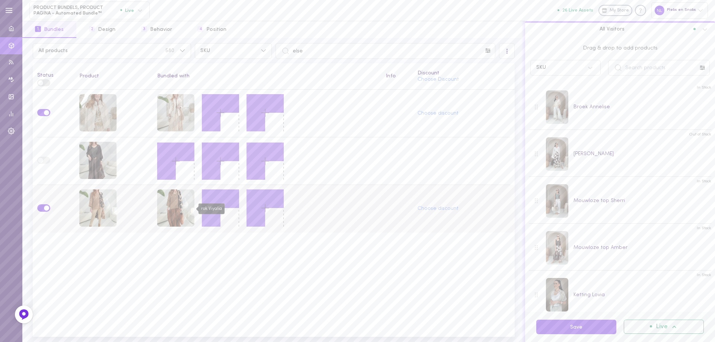
click at [194, 206] on div "rok Viyalia" at bounding box center [175, 208] width 37 height 39
click at [221, 206] on icon at bounding box center [220, 208] width 13 height 13
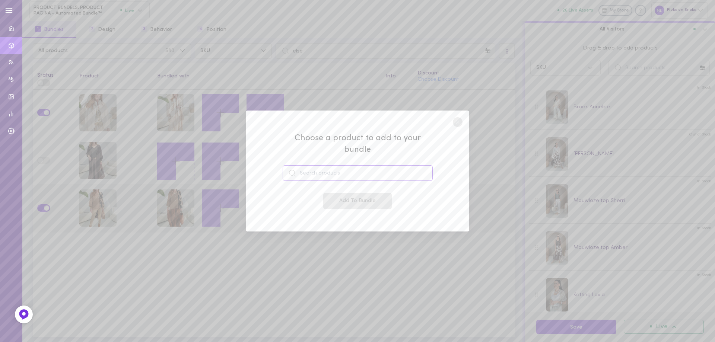
click at [331, 167] on input at bounding box center [358, 173] width 150 height 16
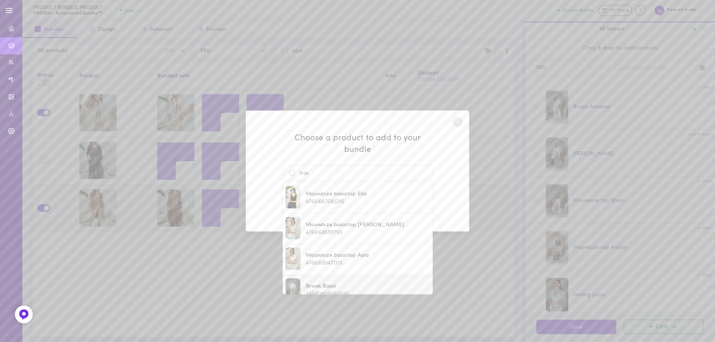
click at [329, 283] on span "Broek Basin" at bounding box center [327, 287] width 43 height 8
type input "Broek Basin"
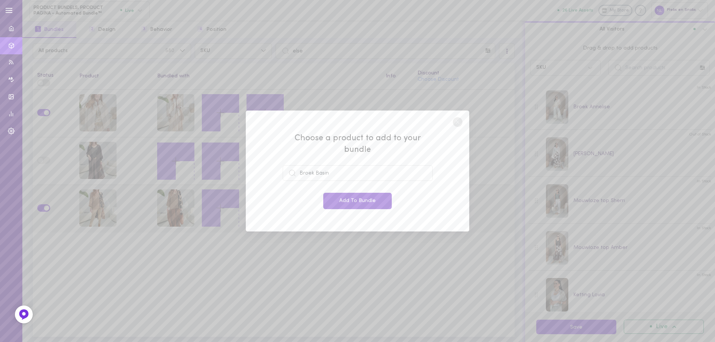
click at [360, 193] on button "Add To Bundle" at bounding box center [357, 201] width 68 height 16
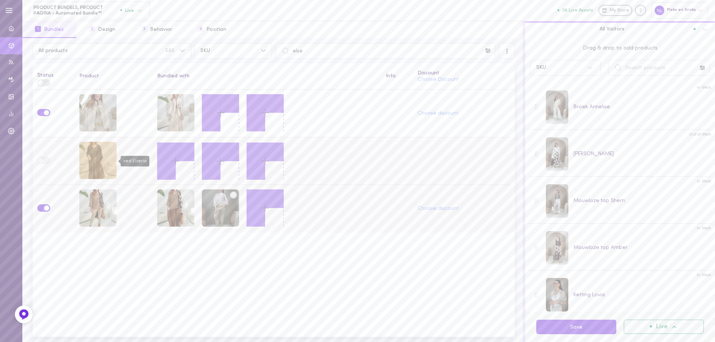
click at [105, 159] on div "vest Elseria" at bounding box center [97, 160] width 37 height 37
click at [175, 161] on line at bounding box center [175, 161] width 7 height 0
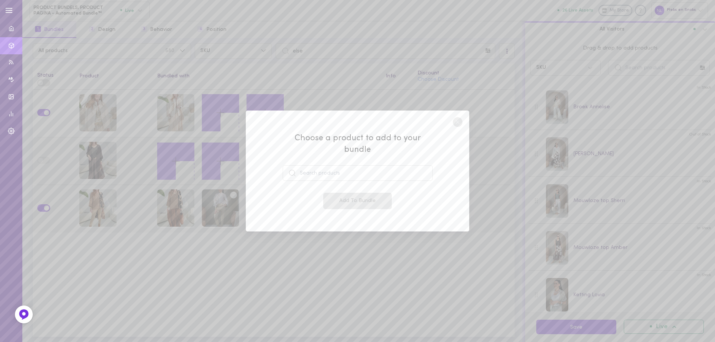
click at [294, 170] on circle at bounding box center [292, 173] width 6 height 6
click at [308, 167] on input at bounding box center [358, 173] width 150 height 16
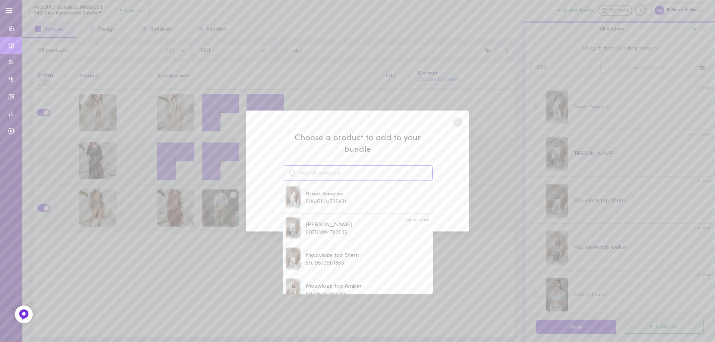
paste input "broek Nalera"
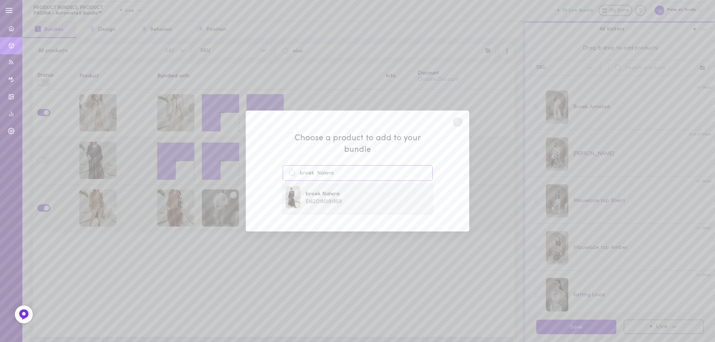
type input "broek Nalera"
click at [337, 191] on span "broek Nalera" at bounding box center [324, 194] width 36 height 8
click at [342, 196] on button "Add To Bundle" at bounding box center [357, 201] width 68 height 16
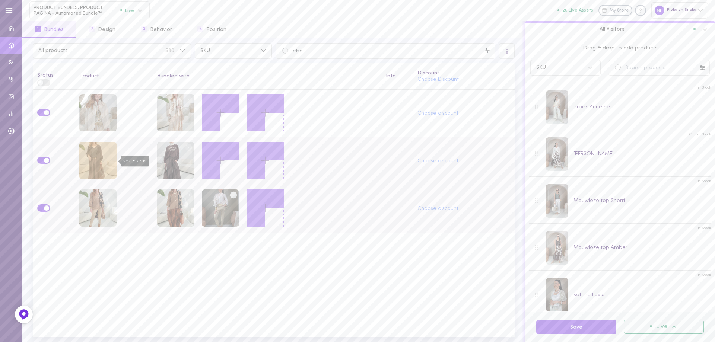
click at [101, 160] on div "vest Elseria" at bounding box center [97, 160] width 37 height 37
click at [221, 161] on icon at bounding box center [220, 160] width 13 height 13
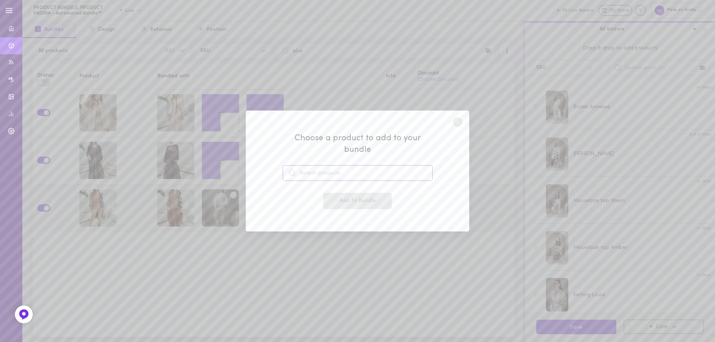
click at [313, 171] on input at bounding box center [358, 173] width 150 height 16
click at [326, 199] on span "51712920944983" at bounding box center [325, 202] width 38 height 6
type input "[PERSON_NAME]"
click at [339, 195] on button "Add To Bundle" at bounding box center [357, 201] width 68 height 16
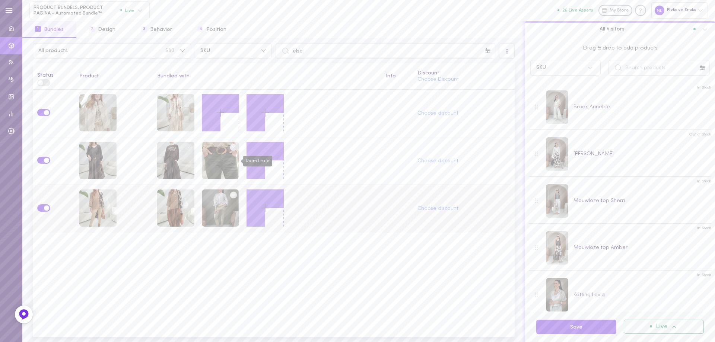
click at [239, 160] on div "Riem Lexie" at bounding box center [220, 161] width 37 height 39
click at [260, 156] on icon at bounding box center [265, 160] width 13 height 13
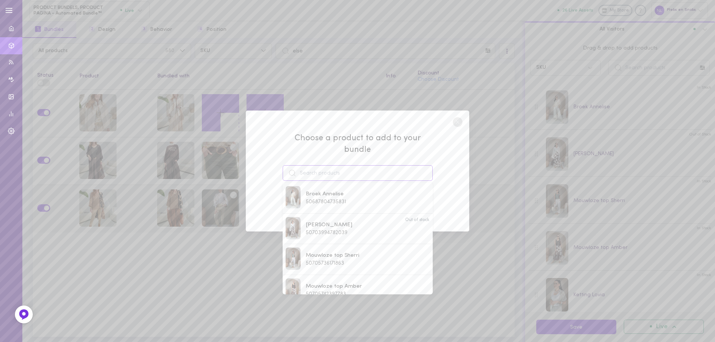
click at [323, 166] on input at bounding box center [358, 173] width 150 height 16
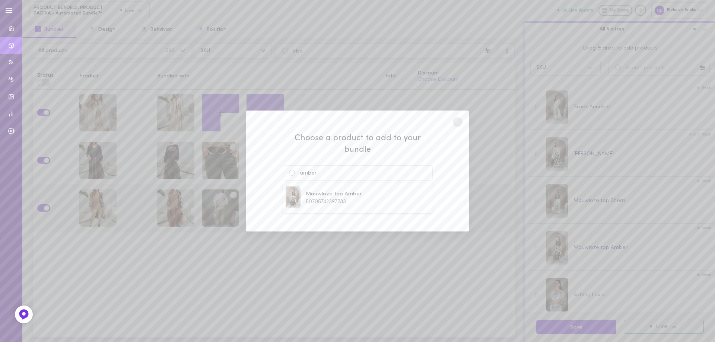
click at [332, 200] on div "Mouwloze top Amber 50705742397783" at bounding box center [357, 198] width 144 height 24
type input "Mouwloze top Amber"
click at [348, 202] on button "Add To Bundle" at bounding box center [357, 201] width 68 height 16
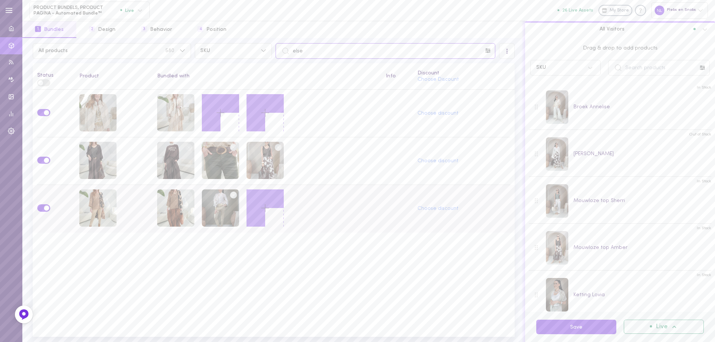
drag, startPoint x: 286, startPoint y: 51, endPoint x: 280, endPoint y: 50, distance: 6.1
click at [280, 49] on input "else" at bounding box center [385, 51] width 220 height 16
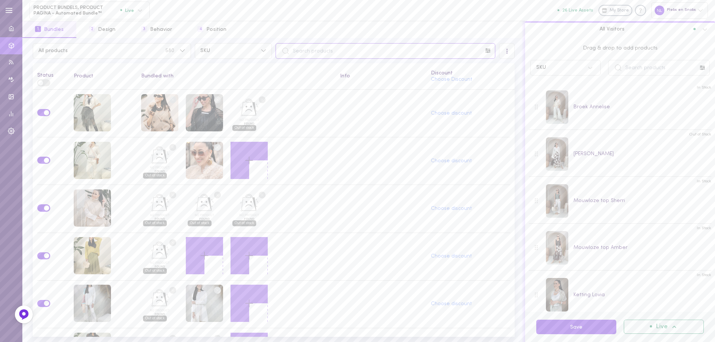
paste input "rok Zelora"
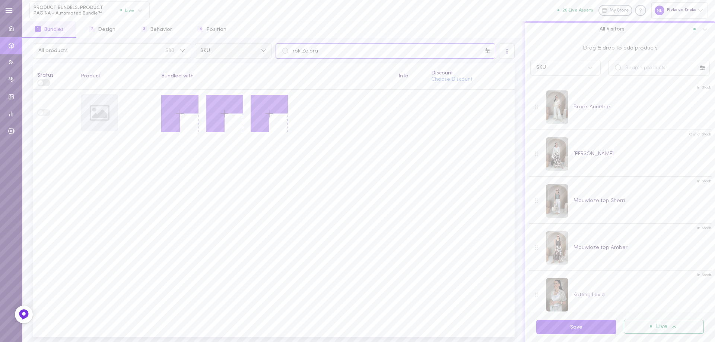
drag, startPoint x: 322, startPoint y: 49, endPoint x: 250, endPoint y: 48, distance: 71.5
click at [250, 48] on div "All products 580 SKU rok Zelora" at bounding box center [273, 51] width 485 height 16
paste input "Karit"
type input "rok Karita"
click at [95, 111] on div "rok Karita" at bounding box center [99, 112] width 37 height 37
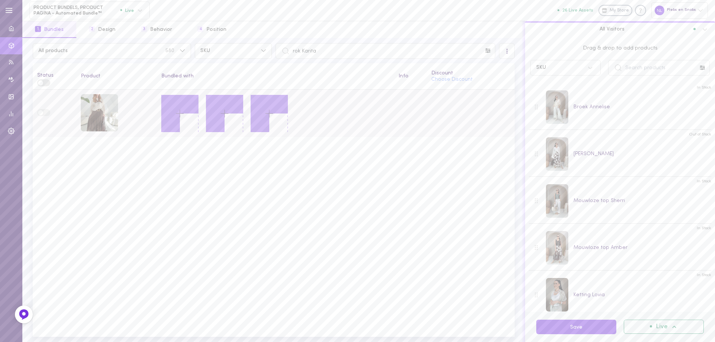
click at [178, 114] on icon at bounding box center [179, 113] width 13 height 13
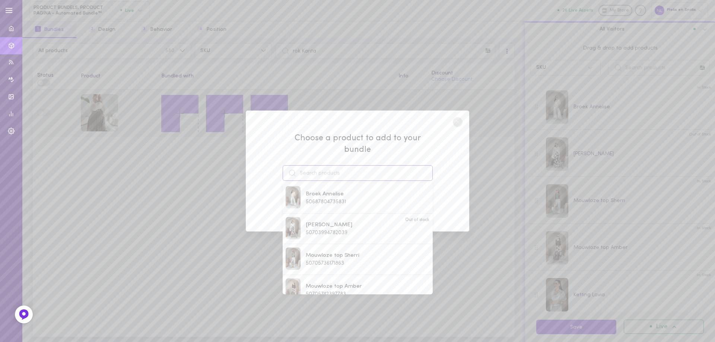
click at [322, 165] on input at bounding box center [358, 173] width 150 height 16
click at [329, 261] on span "51620081795415" at bounding box center [324, 264] width 37 height 6
type input "trui Eldosha"
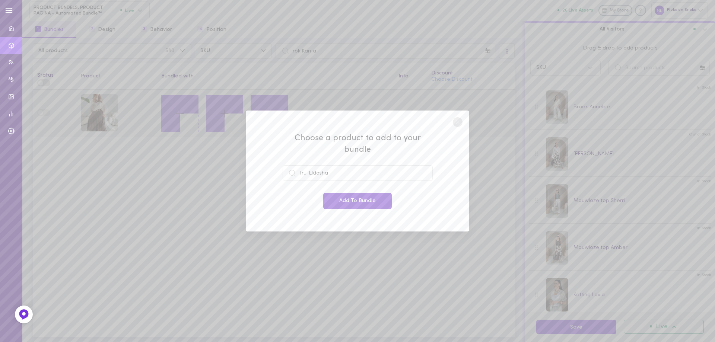
click at [345, 193] on button "Add To Bundle" at bounding box center [357, 201] width 68 height 16
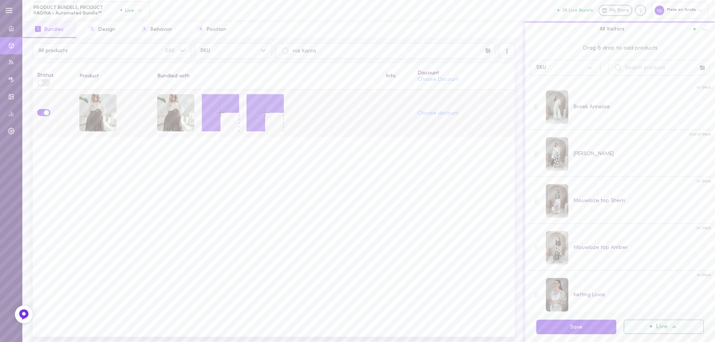
click at [227, 113] on button at bounding box center [220, 112] width 37 height 37
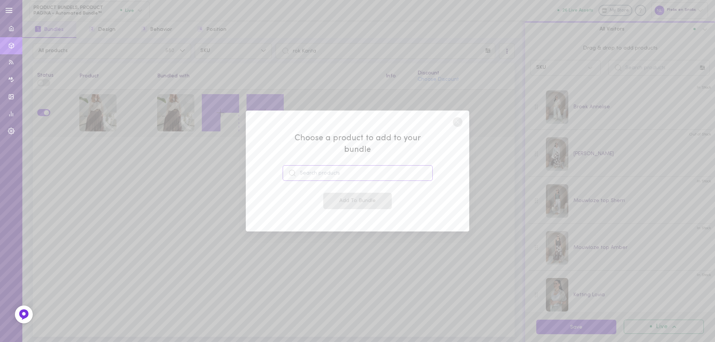
click at [315, 167] on input at bounding box center [358, 173] width 150 height 16
click at [341, 190] on span "[PERSON_NAME]" at bounding box center [329, 194] width 47 height 8
type input "[PERSON_NAME]"
click at [342, 193] on div "Add To Bundle" at bounding box center [358, 201] width 150 height 16
click at [340, 193] on button "Add To Bundle" at bounding box center [357, 201] width 68 height 16
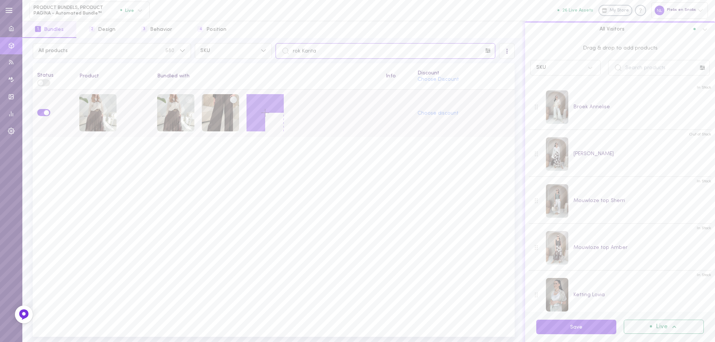
drag, startPoint x: 330, startPoint y: 52, endPoint x: 285, endPoint y: 50, distance: 45.1
click at [285, 50] on div "rok Karita" at bounding box center [385, 51] width 220 height 16
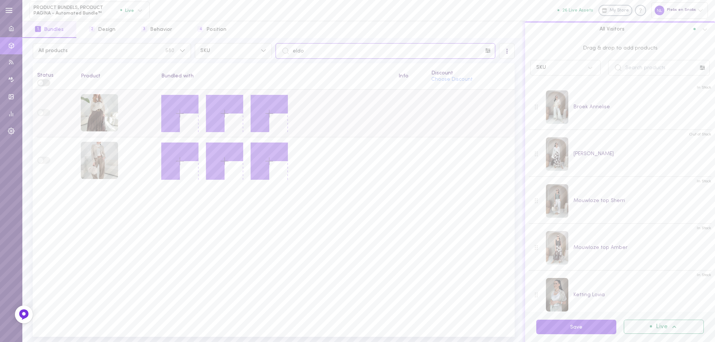
type input "eldo"
click at [182, 114] on icon at bounding box center [179, 113] width 13 height 13
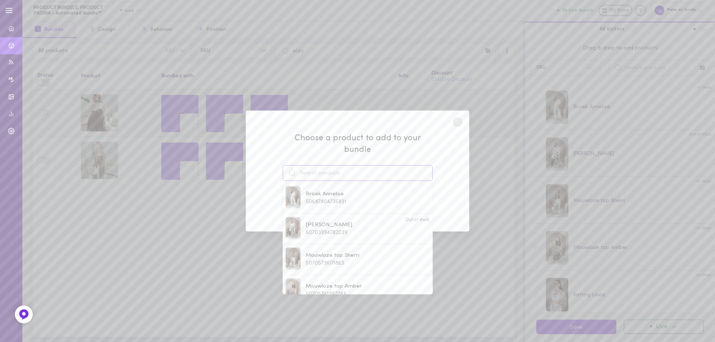
click at [324, 165] on input at bounding box center [358, 173] width 150 height 16
click at [318, 252] on span "trui Eldosha" at bounding box center [324, 256] width 37 height 8
type input "trui Eldosha"
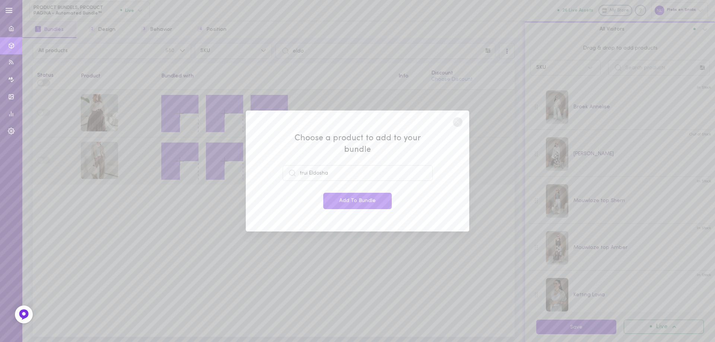
drag, startPoint x: 347, startPoint y: 192, endPoint x: 341, endPoint y: 180, distance: 14.0
click at [347, 193] on button "Add To Bundle" at bounding box center [357, 201] width 68 height 16
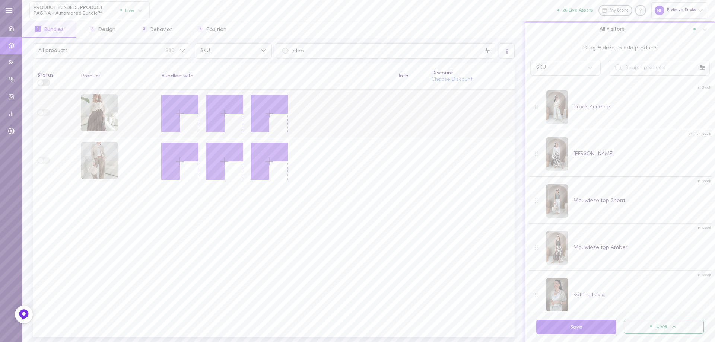
click at [183, 109] on icon at bounding box center [179, 113] width 13 height 13
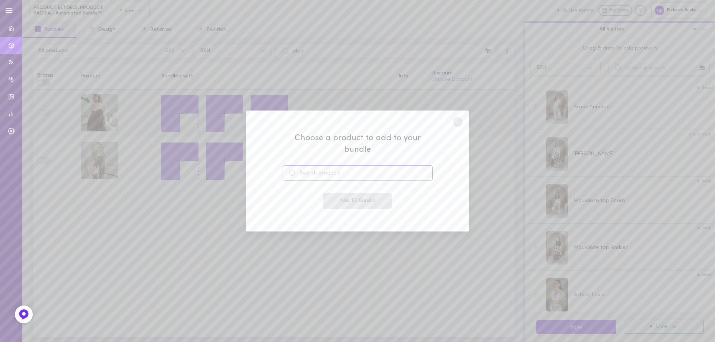
click at [326, 173] on input at bounding box center [358, 173] width 150 height 16
click at [328, 190] on span "rok Karita" at bounding box center [324, 194] width 37 height 8
type input "rok Karita"
click at [333, 193] on button "Add To Bundle" at bounding box center [357, 201] width 68 height 16
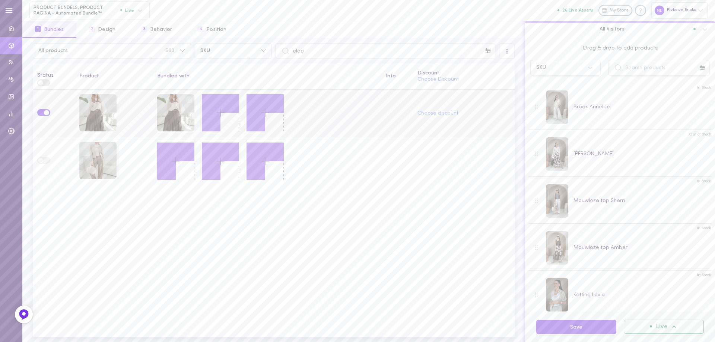
click at [211, 111] on button at bounding box center [220, 112] width 37 height 37
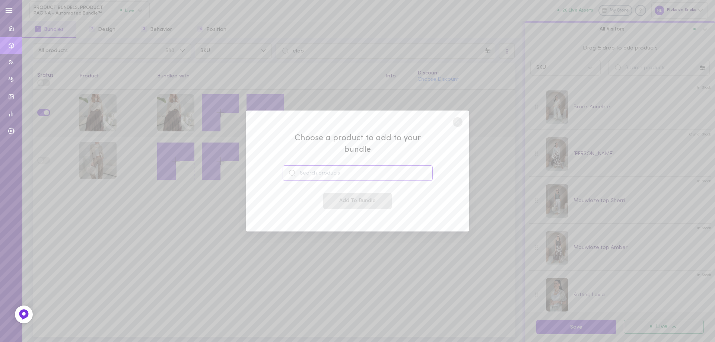
click at [320, 169] on input at bounding box center [358, 173] width 150 height 16
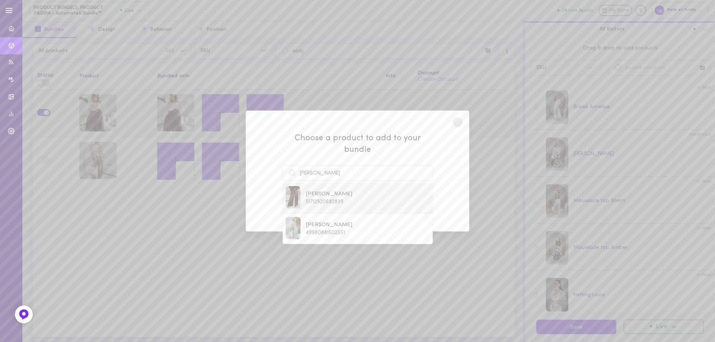
click at [340, 190] on span "[PERSON_NAME]" at bounding box center [329, 194] width 47 height 8
type input "[PERSON_NAME]"
click at [351, 194] on button "Add To Bundle" at bounding box center [357, 201] width 68 height 16
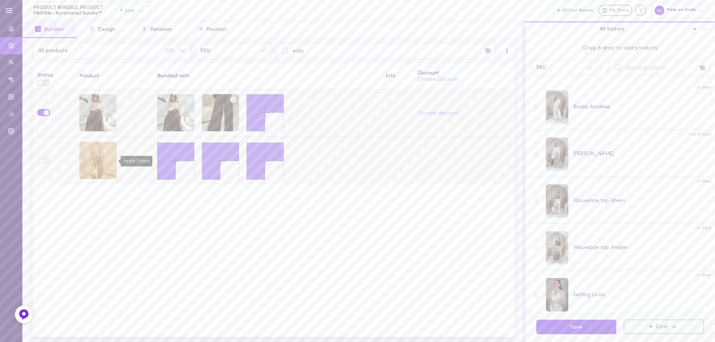
click at [91, 163] on div "vestje Eldora" at bounding box center [97, 160] width 37 height 37
click at [183, 155] on button at bounding box center [175, 161] width 37 height 37
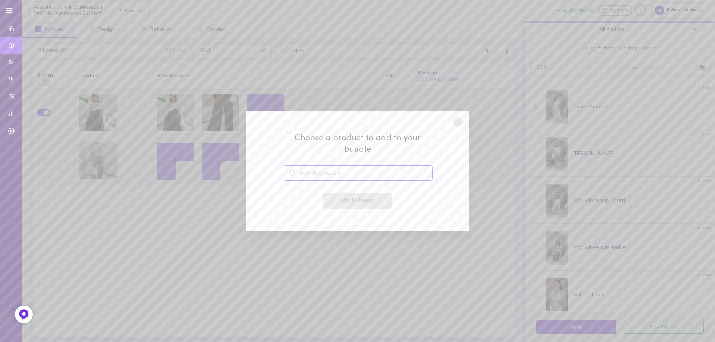
click at [329, 167] on input at bounding box center [358, 173] width 150 height 16
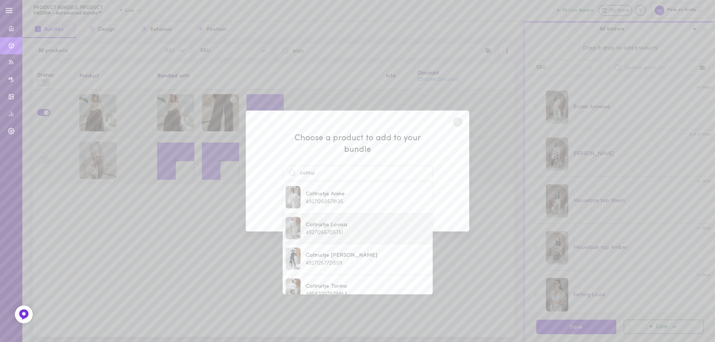
click at [335, 222] on span "Coltruitje Lovisa" at bounding box center [326, 225] width 41 height 8
type input "Coltruitje Lovisa"
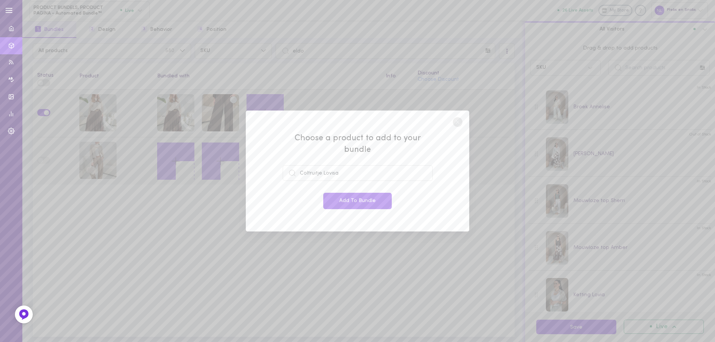
drag, startPoint x: 354, startPoint y: 197, endPoint x: 285, endPoint y: 190, distance: 69.6
click at [354, 197] on button "Add To Bundle" at bounding box center [357, 201] width 68 height 16
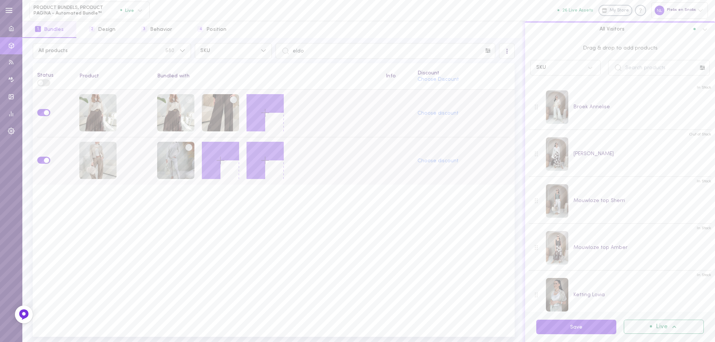
click at [221, 158] on icon at bounding box center [220, 160] width 13 height 13
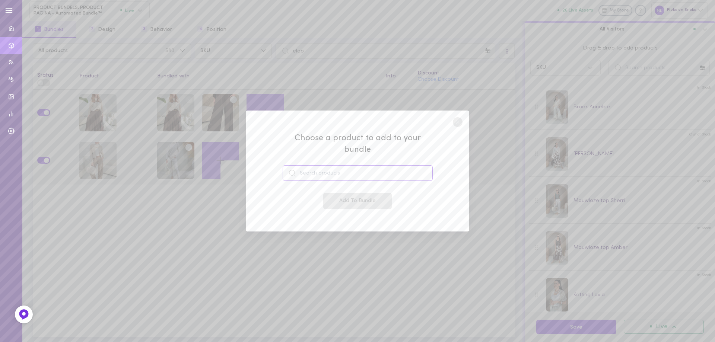
click at [341, 166] on input at bounding box center [358, 173] width 150 height 16
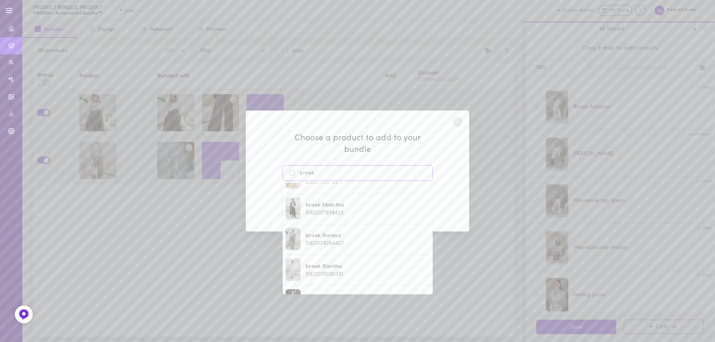
scroll to position [374, 0]
click at [334, 232] on span "broek Roraya" at bounding box center [325, 236] width 38 height 8
type input "broek Roraya"
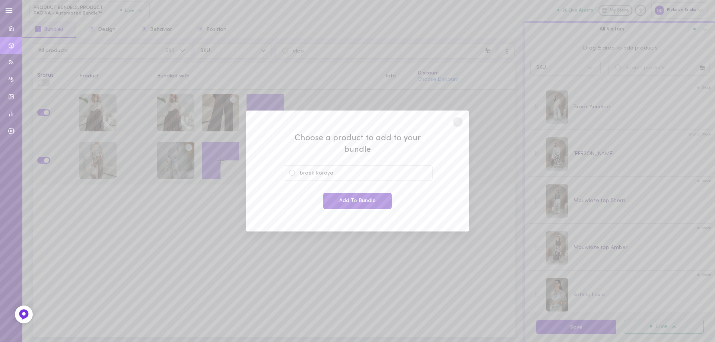
click at [349, 198] on button "Add To Bundle" at bounding box center [357, 201] width 68 height 16
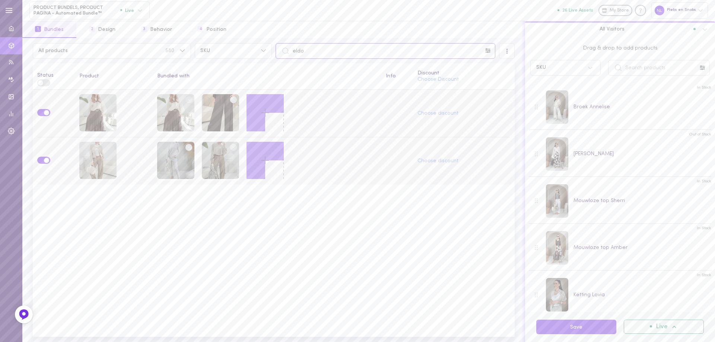
drag, startPoint x: 338, startPoint y: 50, endPoint x: 284, endPoint y: 47, distance: 54.1
click at [284, 50] on div "eldo" at bounding box center [385, 51] width 220 height 16
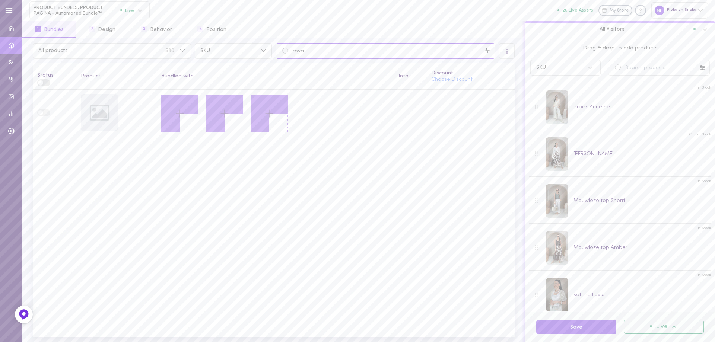
click at [300, 50] on input "roya" at bounding box center [385, 51] width 220 height 16
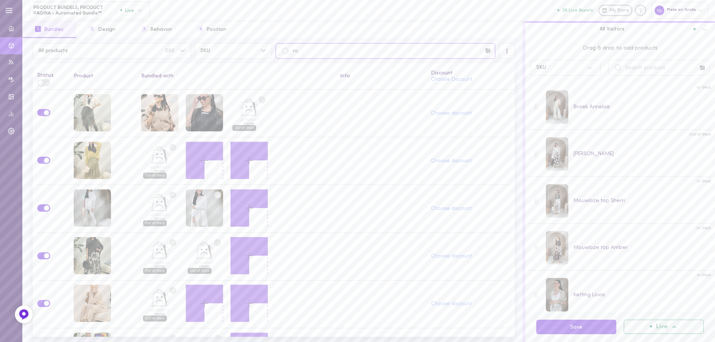
type input "r"
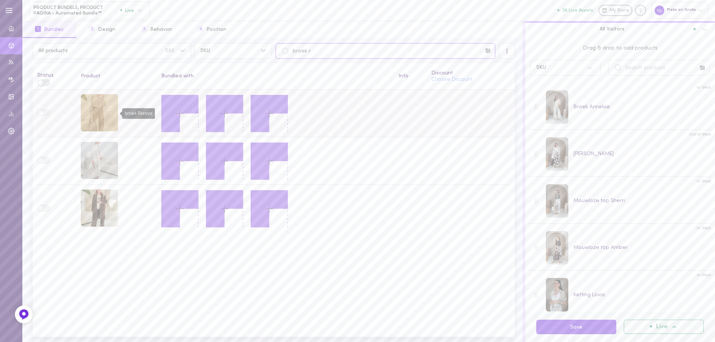
type input "broek r"
click at [109, 106] on div "broek Roraya" at bounding box center [99, 112] width 37 height 37
click at [175, 111] on icon at bounding box center [179, 113] width 13 height 13
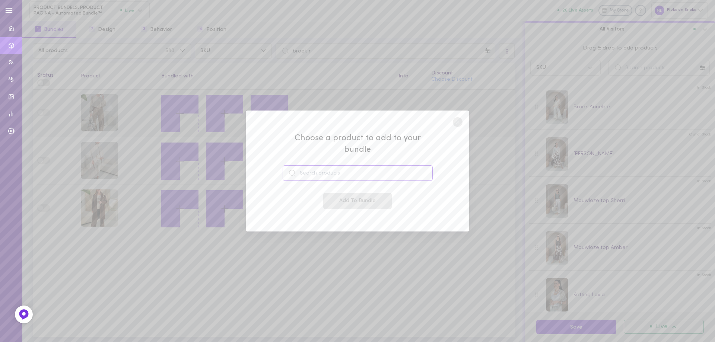
click at [315, 165] on input at bounding box center [358, 173] width 150 height 16
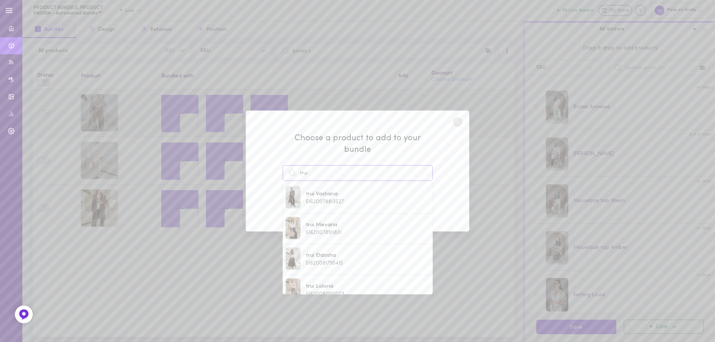
drag, startPoint x: 319, startPoint y: 168, endPoint x: 286, endPoint y: 168, distance: 33.1
click at [289, 169] on div "trui" at bounding box center [358, 173] width 150 height 16
paste input "Cishasha"
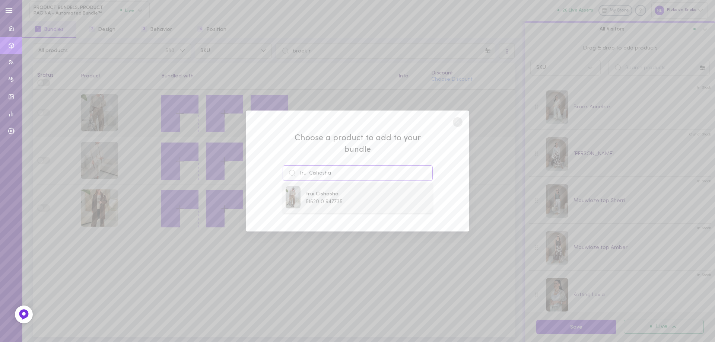
type input "trui Cishasha"
click at [328, 199] on span "51620101947735" at bounding box center [324, 202] width 37 height 6
click at [346, 195] on button "Add To Bundle" at bounding box center [357, 201] width 68 height 16
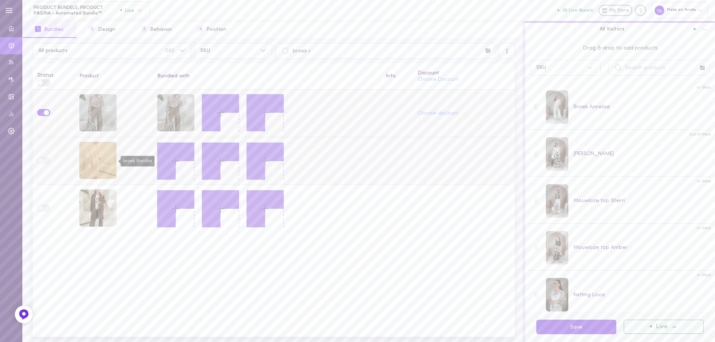
click at [102, 161] on div "broek Ranitha" at bounding box center [97, 160] width 37 height 37
click at [174, 157] on icon at bounding box center [175, 161] width 13 height 13
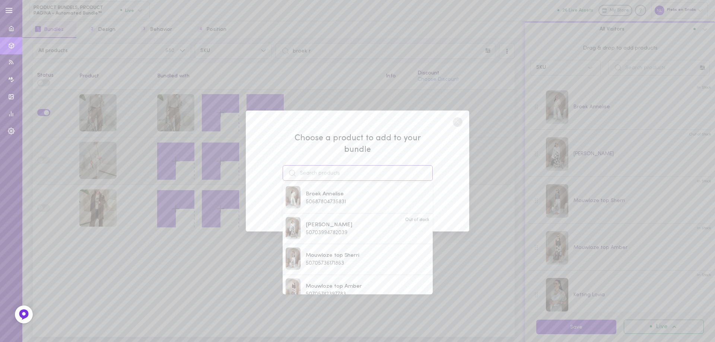
click at [322, 167] on input at bounding box center [358, 173] width 150 height 16
paste input "trui Sanaria"
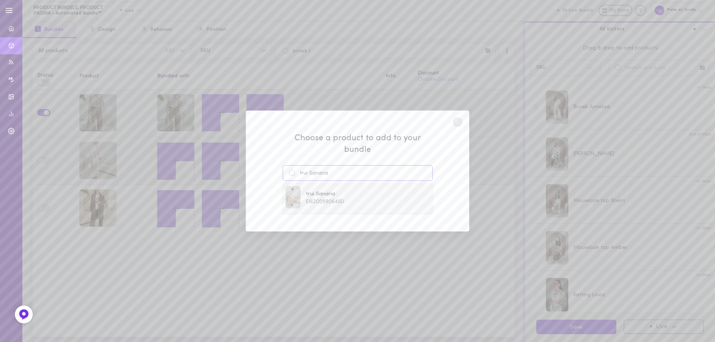
type input "trui Sanaria"
click at [316, 199] on span "51620099064151" at bounding box center [325, 202] width 38 height 6
click at [335, 193] on button "Add To Bundle" at bounding box center [357, 201] width 68 height 16
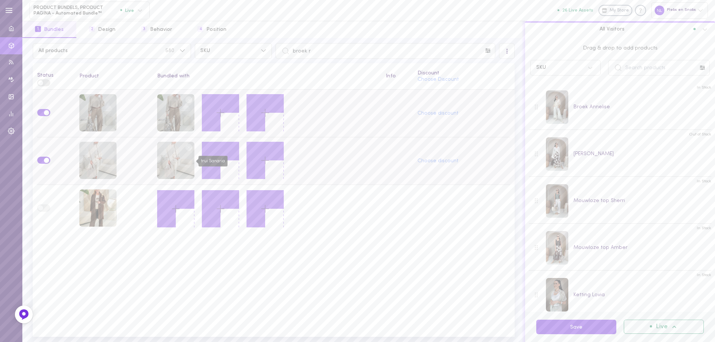
click at [194, 158] on div "trui Sanaria" at bounding box center [175, 161] width 37 height 39
click at [229, 160] on button at bounding box center [220, 160] width 37 height 37
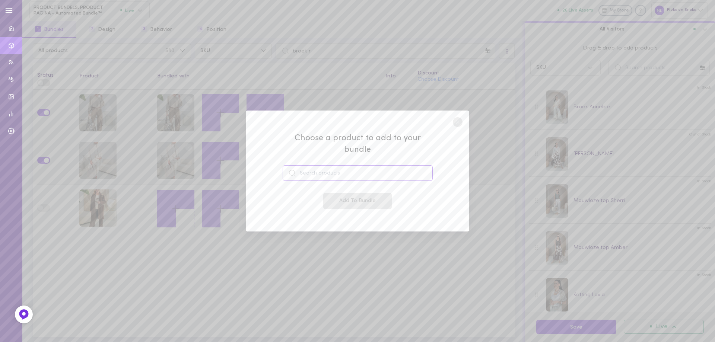
click at [314, 168] on input at bounding box center [358, 173] width 150 height 16
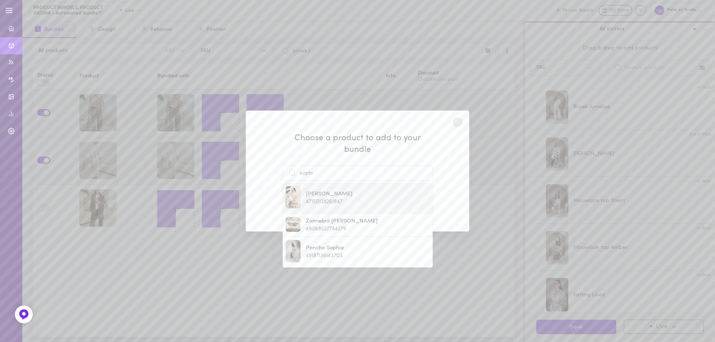
click at [321, 192] on span "[PERSON_NAME]" at bounding box center [329, 194] width 47 height 8
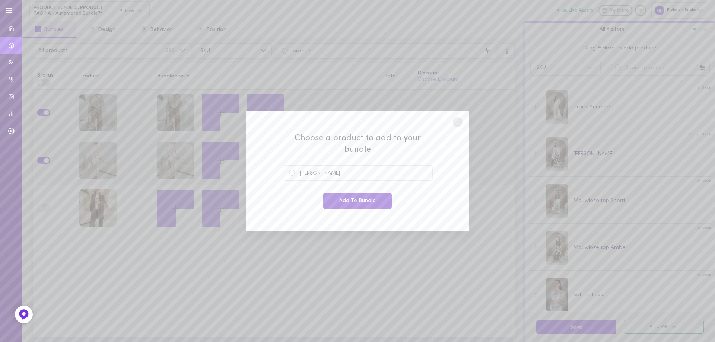
click at [327, 193] on button "Add To Bundle" at bounding box center [357, 201] width 68 height 16
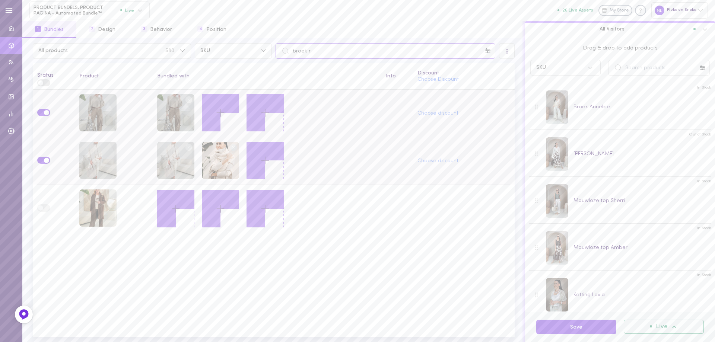
drag, startPoint x: 329, startPoint y: 49, endPoint x: 275, endPoint y: 52, distance: 54.4
click at [277, 51] on input "broek r" at bounding box center [385, 51] width 220 height 16
paste input "trui Sanaria"
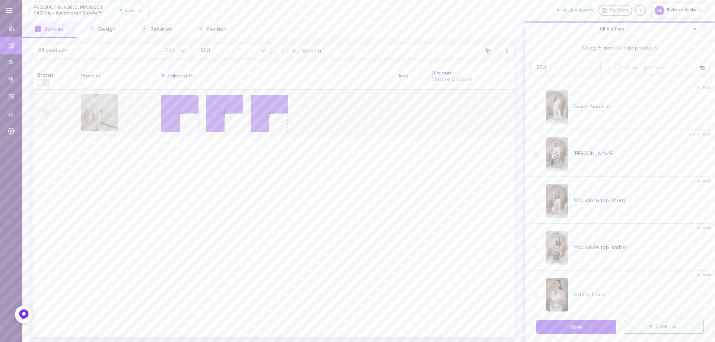
click at [184, 115] on icon at bounding box center [179, 113] width 13 height 13
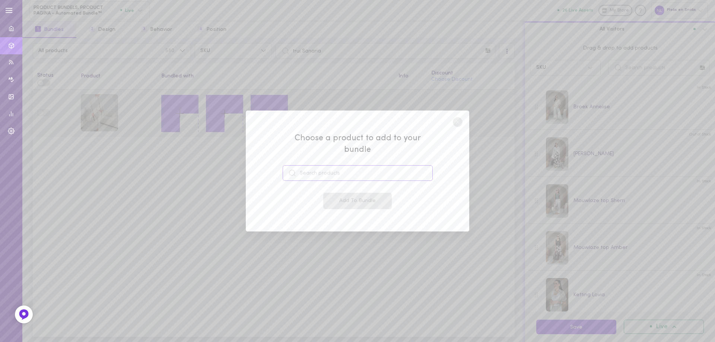
click at [303, 165] on input at bounding box center [358, 173] width 150 height 16
click at [342, 200] on div "broek Ranitha 51620178690391" at bounding box center [357, 198] width 144 height 24
click at [347, 198] on button "Add To Bundle" at bounding box center [357, 201] width 68 height 16
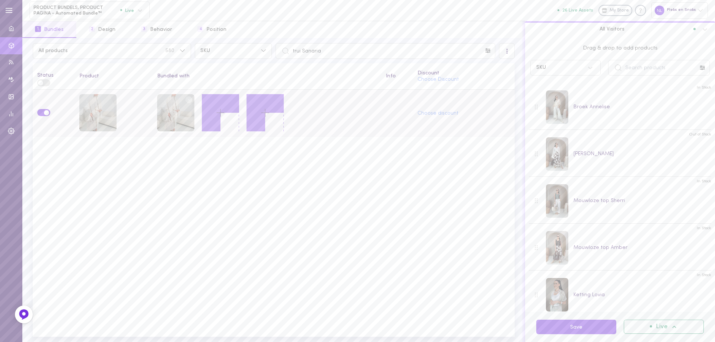
click at [221, 113] on icon at bounding box center [220, 112] width 13 height 13
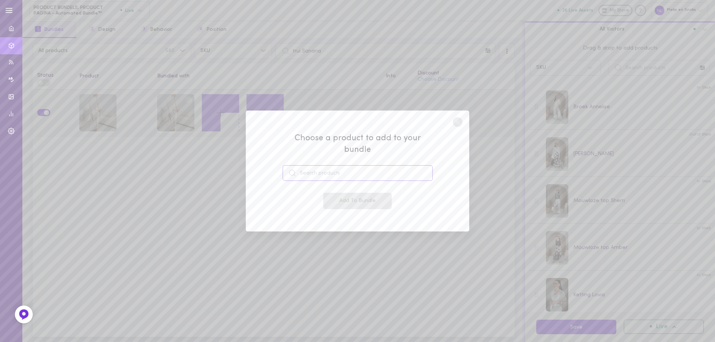
click at [301, 165] on input at bounding box center [358, 173] width 150 height 16
click at [326, 199] on span "47150138261847" at bounding box center [324, 202] width 36 height 6
click at [327, 195] on button "Add To Bundle" at bounding box center [357, 201] width 68 height 16
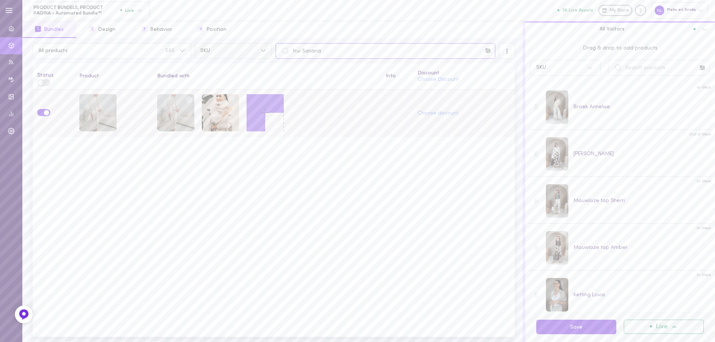
drag, startPoint x: 299, startPoint y: 55, endPoint x: 247, endPoint y: 49, distance: 52.5
click at [247, 48] on div "All products 580 SKU trui Sanaria" at bounding box center [273, 51] width 485 height 16
paste input "[PERSON_NAME]"
drag, startPoint x: 327, startPoint y: 55, endPoint x: 279, endPoint y: 53, distance: 48.4
click at [279, 53] on input "[PERSON_NAME]" at bounding box center [385, 51] width 220 height 16
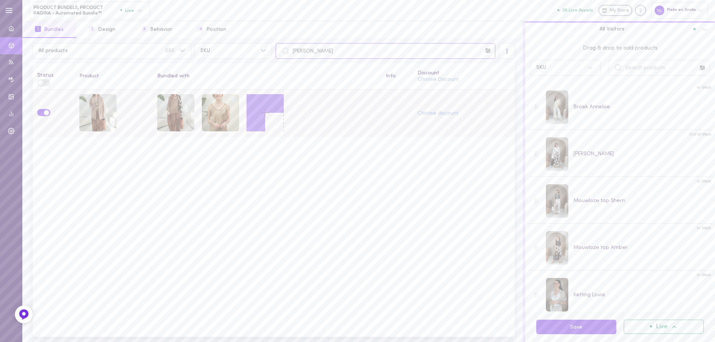
paste input "Fasey"
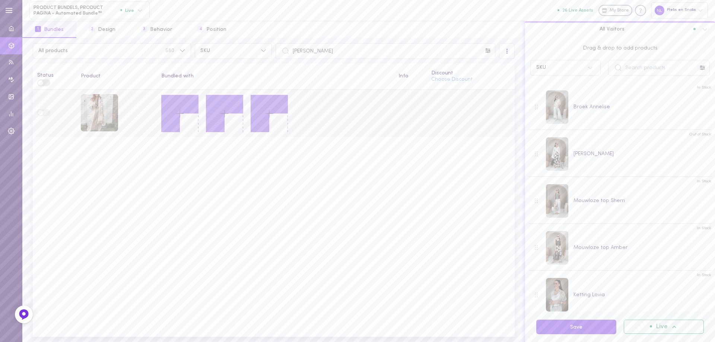
click at [174, 115] on icon at bounding box center [179, 113] width 13 height 13
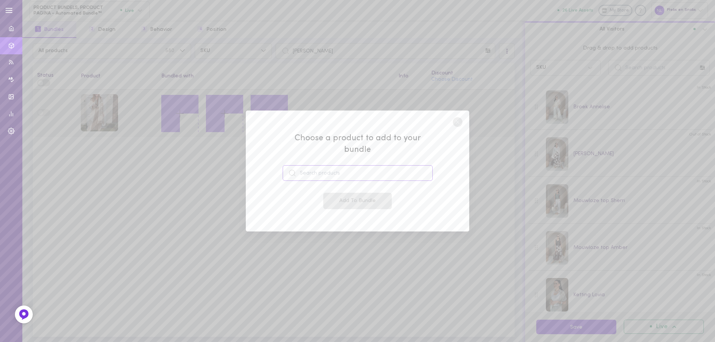
click at [321, 169] on input at bounding box center [358, 173] width 150 height 16
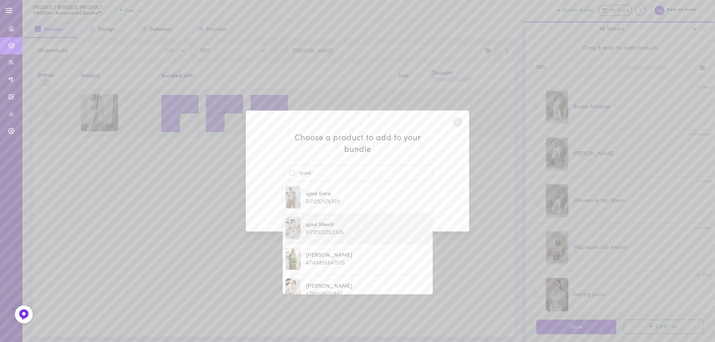
click at [318, 221] on span "sjaal Menti" at bounding box center [325, 225] width 38 height 8
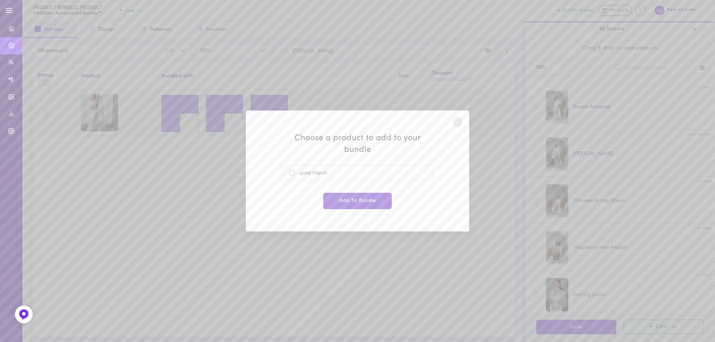
click at [352, 200] on button "Add To Bundle" at bounding box center [357, 201] width 68 height 16
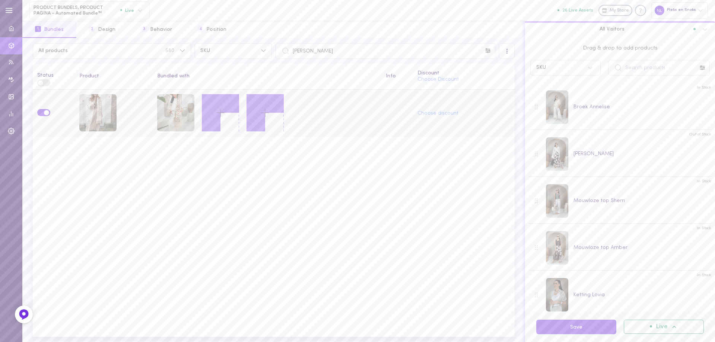
click at [227, 113] on button at bounding box center [220, 112] width 37 height 37
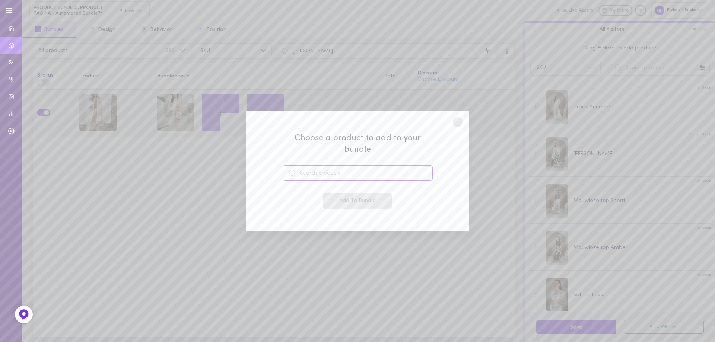
click at [307, 166] on input at bounding box center [358, 173] width 150 height 16
click at [331, 199] on span "47409382555991" at bounding box center [325, 202] width 39 height 6
click at [334, 196] on button "Add To Bundle" at bounding box center [357, 201] width 68 height 16
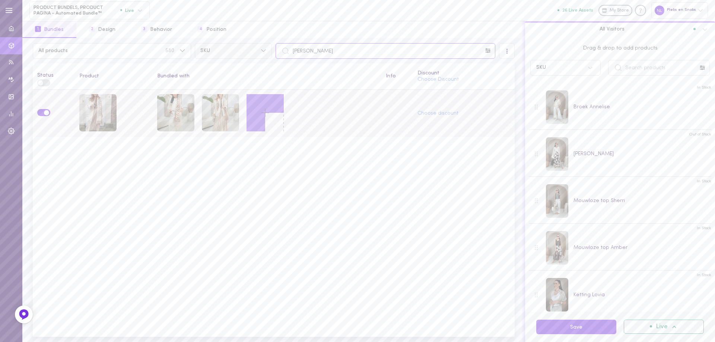
drag, startPoint x: 325, startPoint y: 53, endPoint x: 262, endPoint y: 54, distance: 62.9
click at [264, 50] on div "All products 580 SKU jas Faseya" at bounding box center [273, 51] width 485 height 16
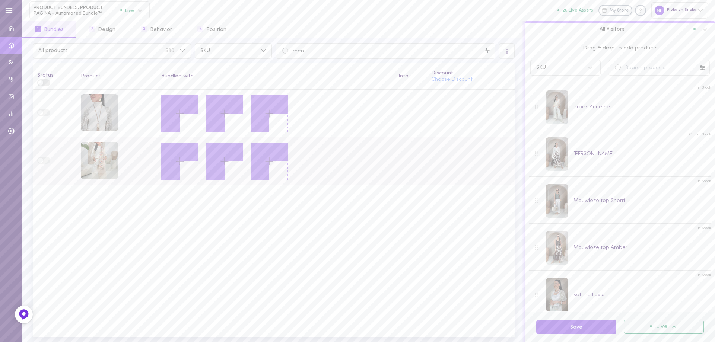
click at [182, 162] on icon at bounding box center [179, 161] width 13 height 13
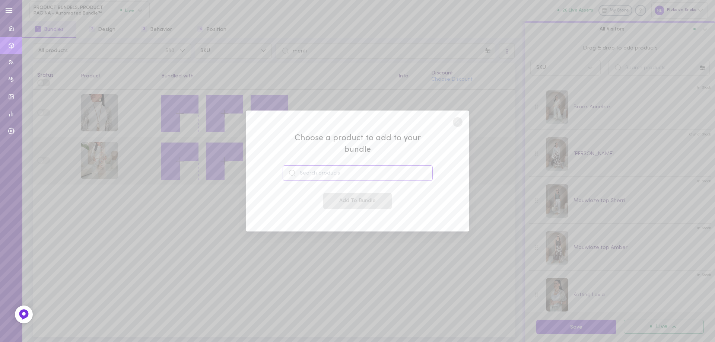
click at [329, 166] on input at bounding box center [358, 173] width 150 height 16
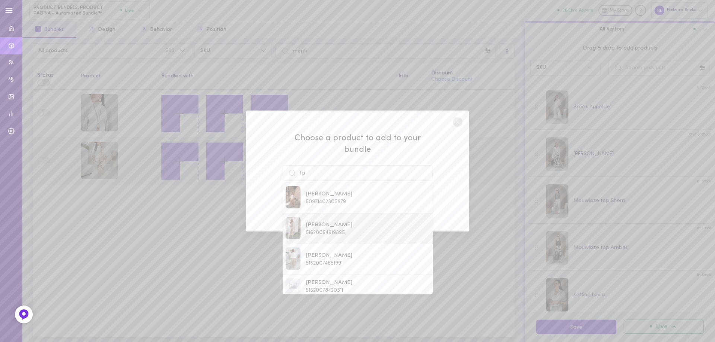
click at [325, 230] on span "51620064919895" at bounding box center [325, 233] width 39 height 6
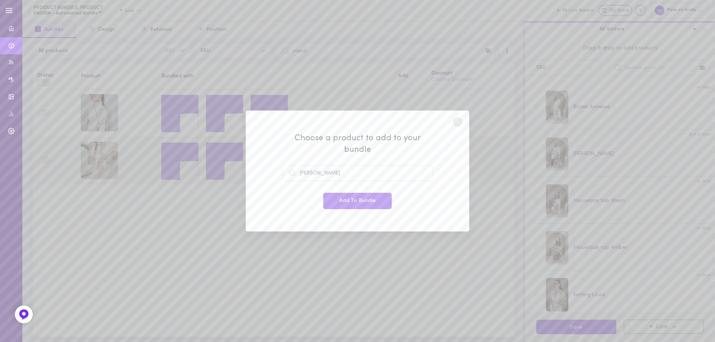
click at [326, 224] on div "Choose a product to add to your bundle jas Faseya Add To Bundle" at bounding box center [357, 171] width 223 height 121
click at [342, 203] on button "Add To Bundle" at bounding box center [357, 201] width 68 height 16
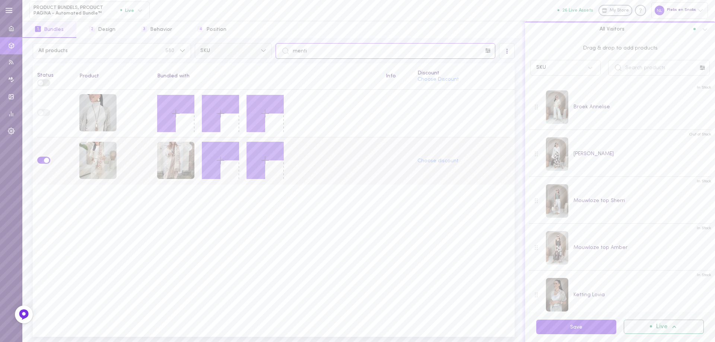
drag, startPoint x: 300, startPoint y: 53, endPoint x: 267, endPoint y: 46, distance: 33.8
click at [292, 54] on input "menti" at bounding box center [385, 51] width 220 height 16
paste input "[PERSON_NAME]"
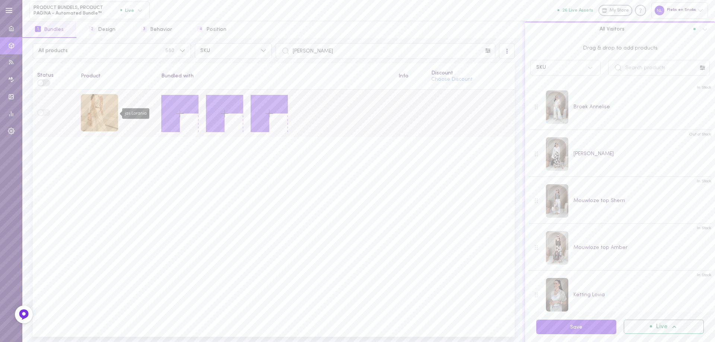
click at [108, 116] on div "jas Lorania" at bounding box center [99, 112] width 37 height 37
click at [175, 111] on icon at bounding box center [179, 113] width 13 height 13
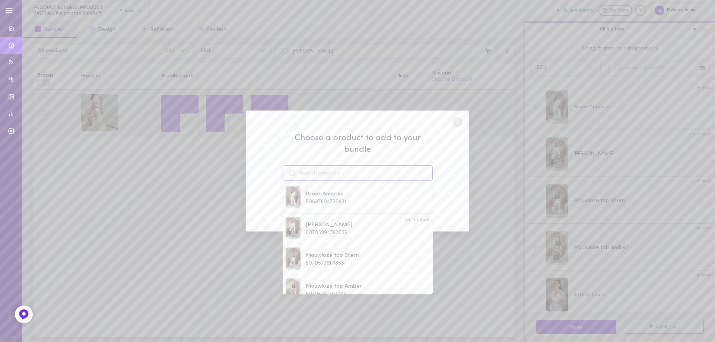
click at [324, 165] on input at bounding box center [358, 173] width 150 height 16
click at [334, 261] on span "51704752701783" at bounding box center [325, 264] width 38 height 6
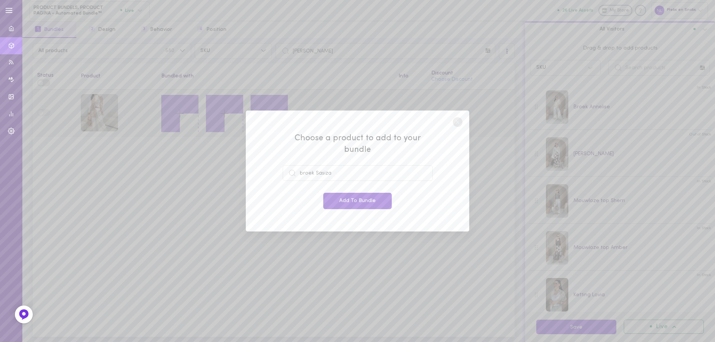
click at [361, 196] on button "Add To Bundle" at bounding box center [357, 201] width 68 height 16
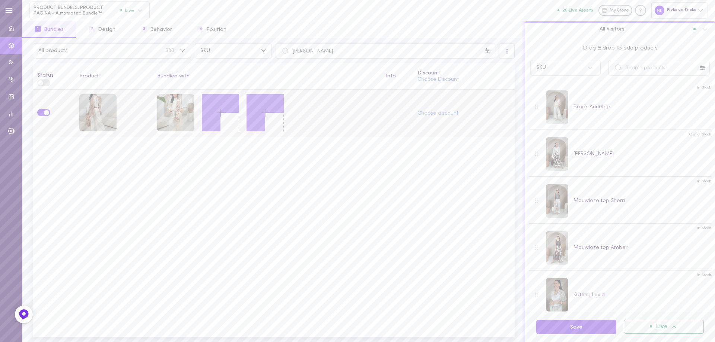
click at [219, 114] on icon at bounding box center [220, 112] width 13 height 13
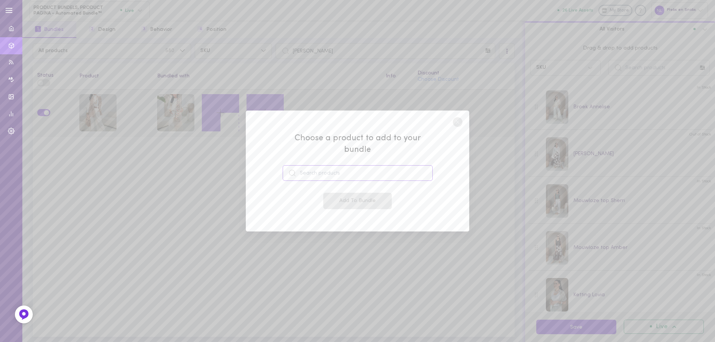
click at [331, 170] on input at bounding box center [358, 173] width 150 height 16
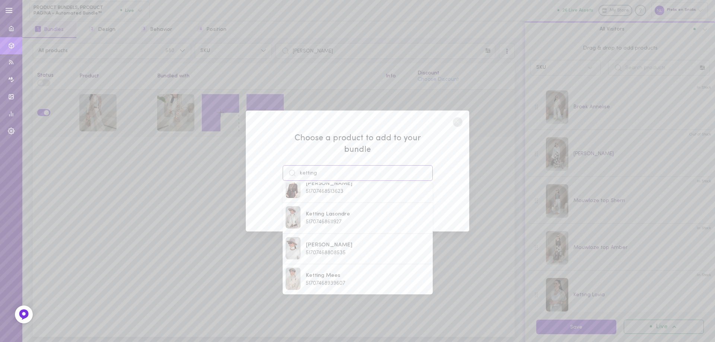
scroll to position [136, 0]
click at [317, 269] on span "Ketting Algonde" at bounding box center [326, 273] width 41 height 8
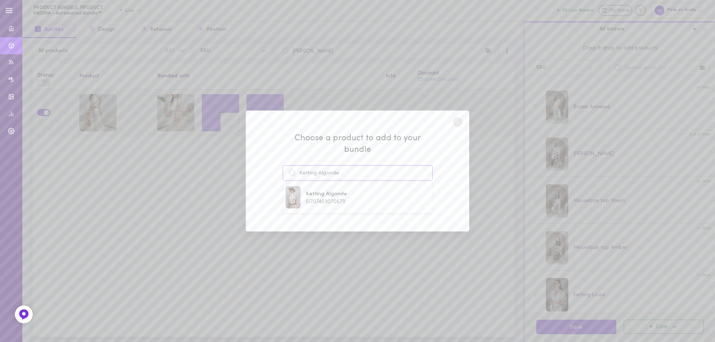
click at [352, 168] on input "Ketting Algonde" at bounding box center [358, 173] width 150 height 16
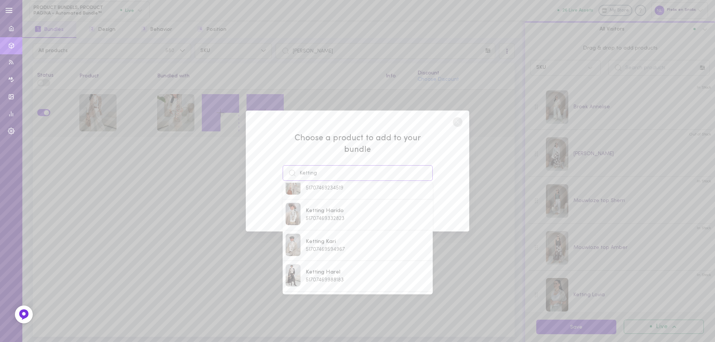
scroll to position [352, 0]
click at [318, 277] on span "51707470381399" at bounding box center [325, 280] width 38 height 6
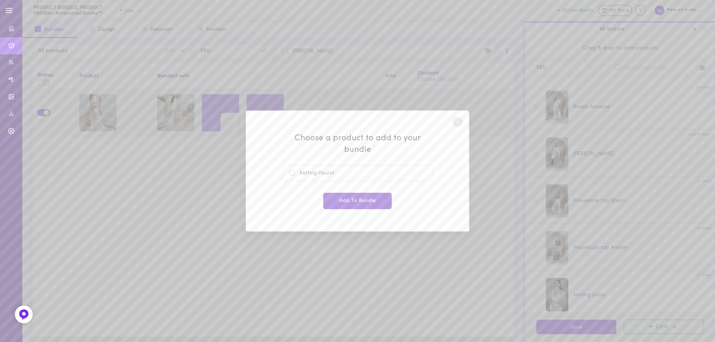
click at [364, 197] on button "Add To Bundle" at bounding box center [357, 201] width 68 height 16
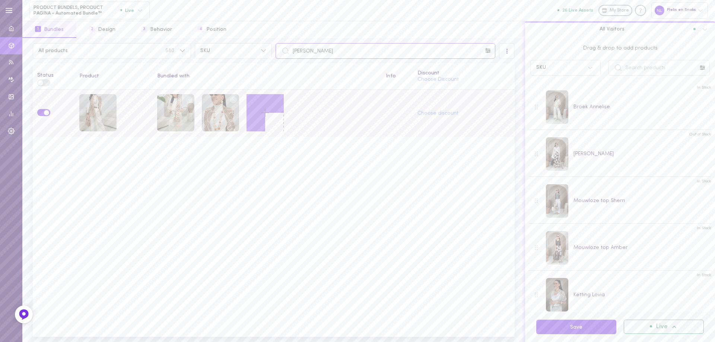
drag, startPoint x: 333, startPoint y: 52, endPoint x: 287, endPoint y: 51, distance: 45.8
click at [286, 52] on div "[PERSON_NAME]" at bounding box center [385, 51] width 220 height 16
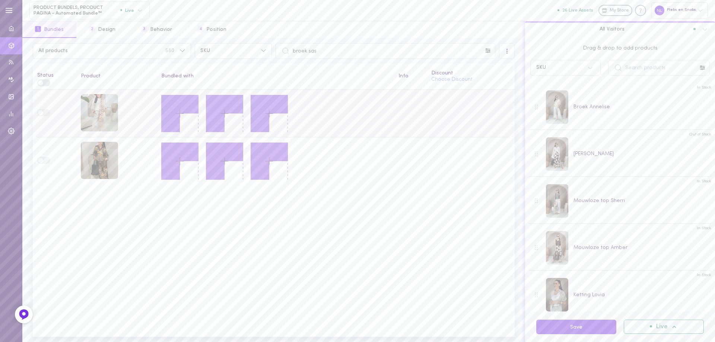
click at [178, 116] on icon at bounding box center [179, 113] width 13 height 13
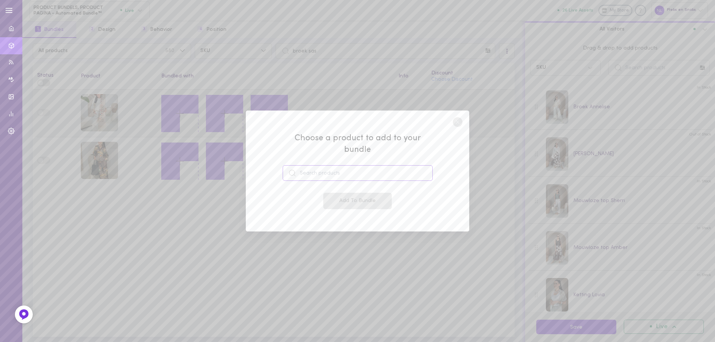
click at [327, 170] on input at bounding box center [358, 173] width 150 height 16
click at [334, 192] on div "[PERSON_NAME] 51620065313111" at bounding box center [329, 197] width 47 height 15
click at [338, 193] on button "Add To Bundle" at bounding box center [357, 201] width 68 height 16
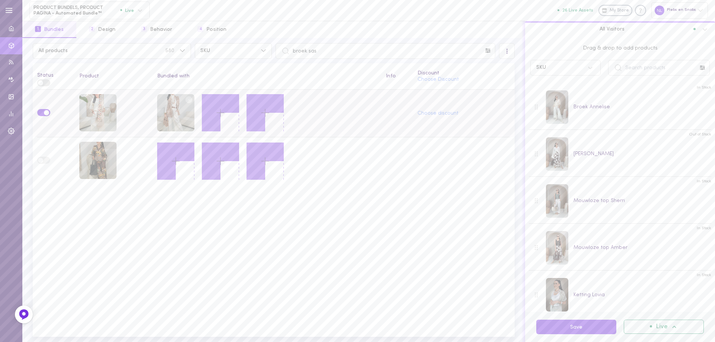
click at [218, 116] on icon at bounding box center [220, 112] width 13 height 13
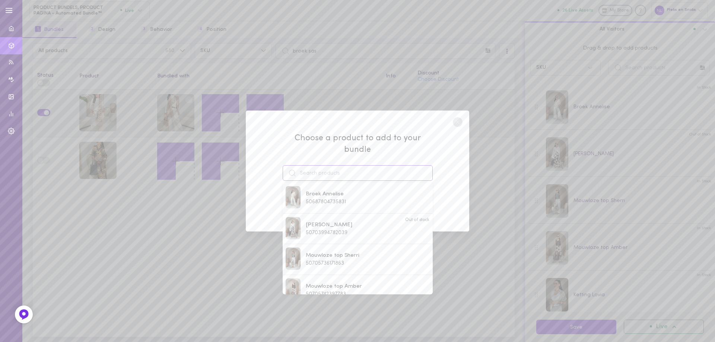
click at [320, 167] on input at bounding box center [358, 173] width 150 height 16
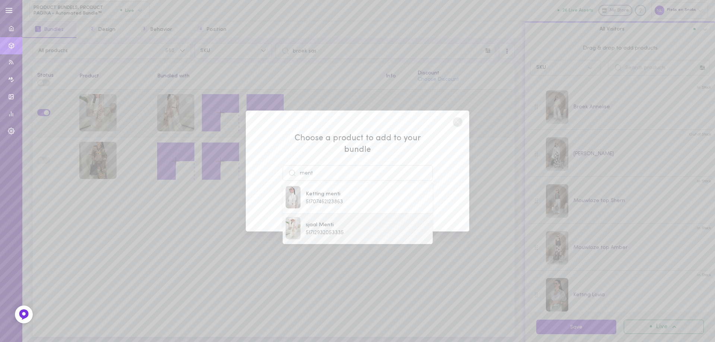
click at [330, 230] on span "51712932053335" at bounding box center [325, 233] width 38 height 6
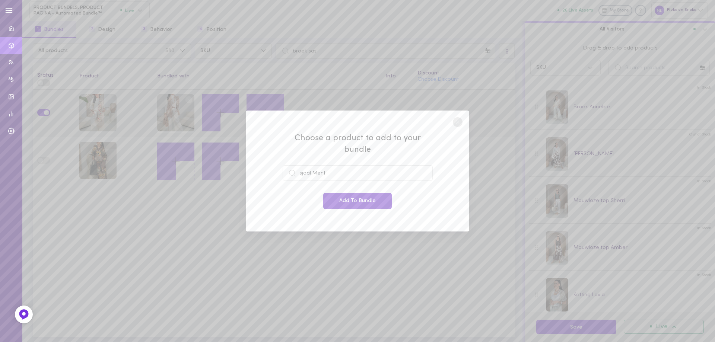
click at [357, 195] on button "Add To Bundle" at bounding box center [357, 201] width 68 height 16
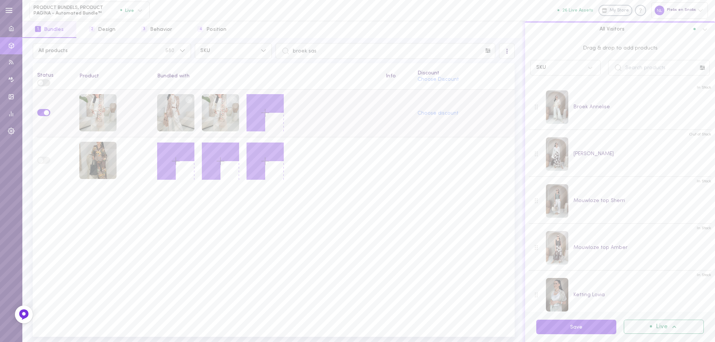
click at [265, 110] on icon at bounding box center [265, 112] width 13 height 13
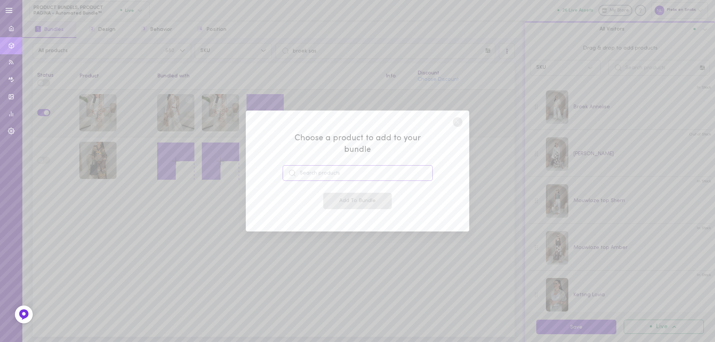
click at [341, 172] on input at bounding box center [358, 173] width 150 height 16
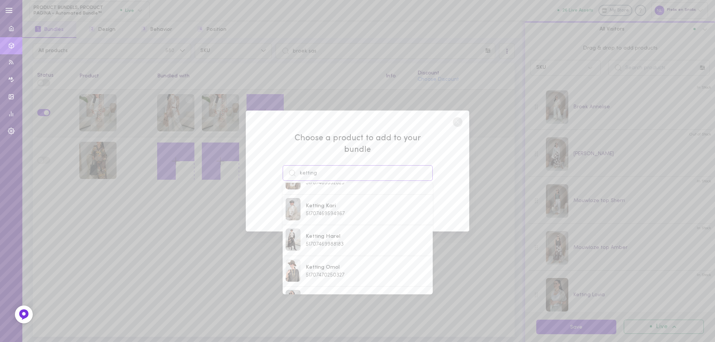
scroll to position [354, 0]
click at [338, 275] on span "51707470381399" at bounding box center [325, 278] width 38 height 6
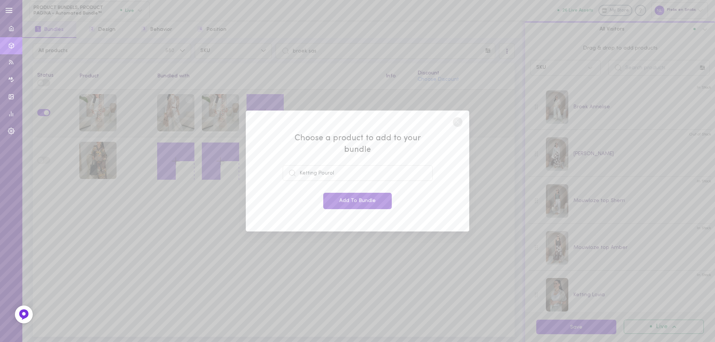
click at [352, 193] on button "Add To Bundle" at bounding box center [357, 201] width 68 height 16
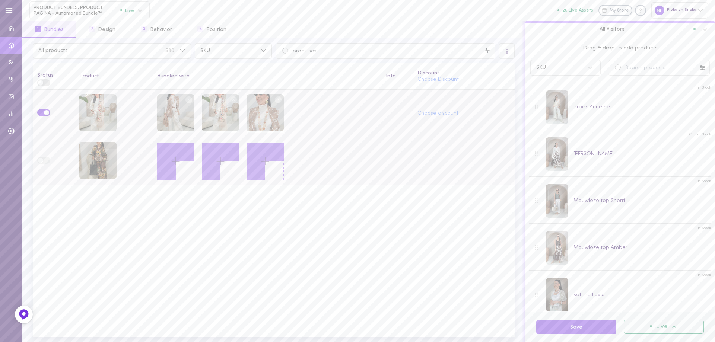
click at [172, 158] on icon at bounding box center [175, 161] width 13 height 13
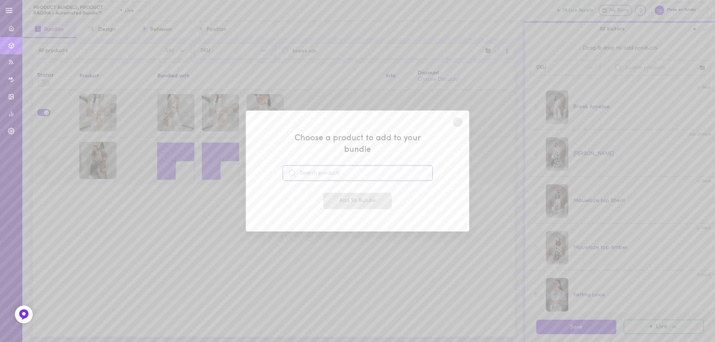
click at [312, 171] on input at bounding box center [358, 173] width 150 height 16
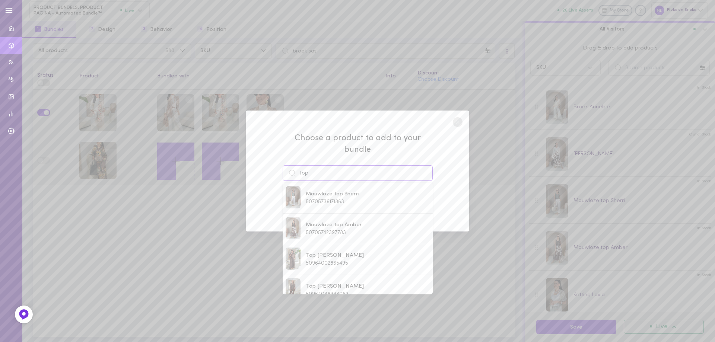
drag, startPoint x: 320, startPoint y: 167, endPoint x: 285, endPoint y: 166, distance: 35.8
click at [286, 166] on input "top" at bounding box center [358, 173] width 150 height 16
paste input "Zezita"
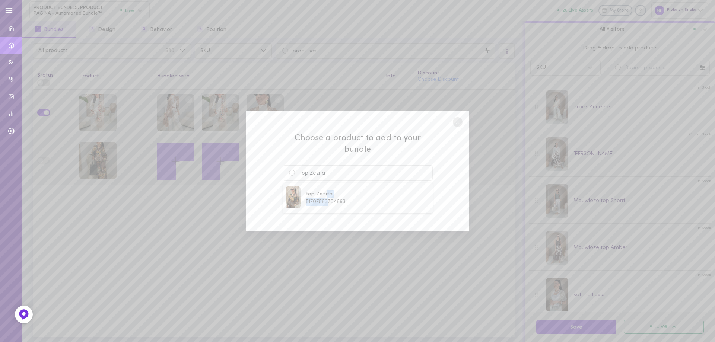
click at [327, 191] on div "top Zezita 51707563704663" at bounding box center [326, 197] width 40 height 15
click at [328, 193] on button "Add To Bundle" at bounding box center [357, 201] width 68 height 16
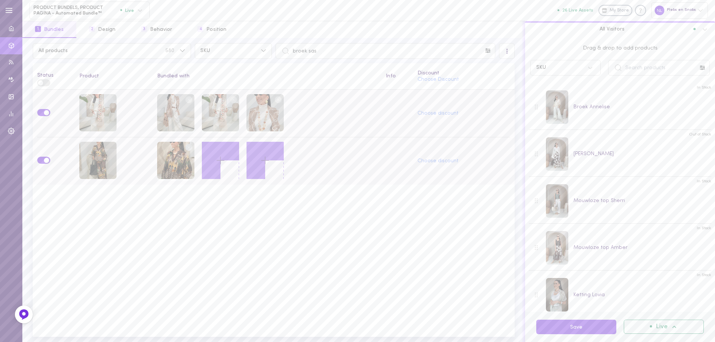
click at [216, 162] on icon at bounding box center [220, 160] width 13 height 13
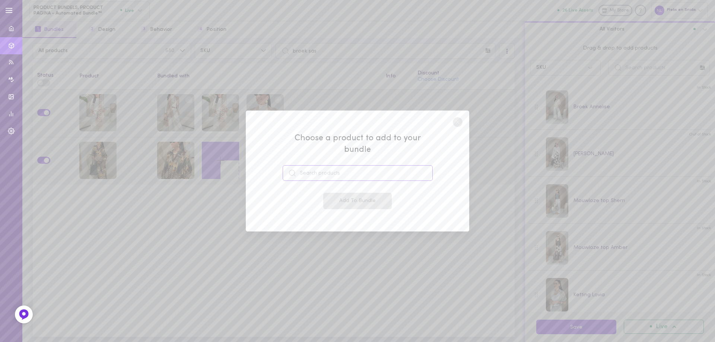
click at [309, 173] on input at bounding box center [358, 173] width 150 height 16
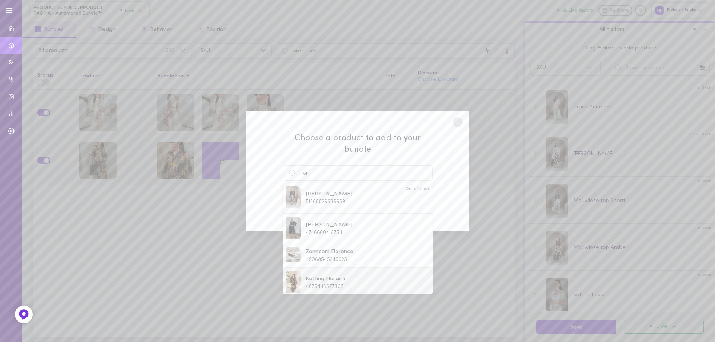
click at [324, 275] on span "Ketting Floranti" at bounding box center [325, 279] width 39 height 8
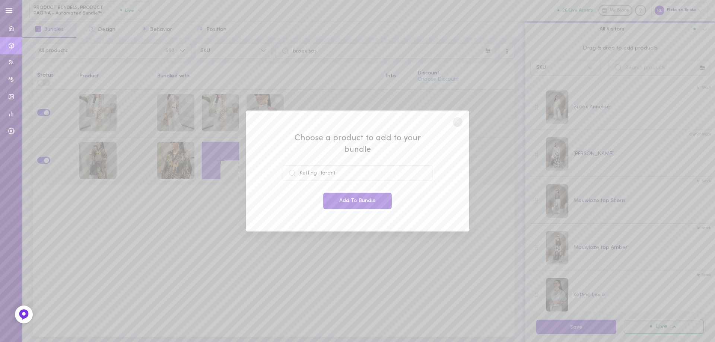
click at [347, 196] on button "Add To Bundle" at bounding box center [357, 201] width 68 height 16
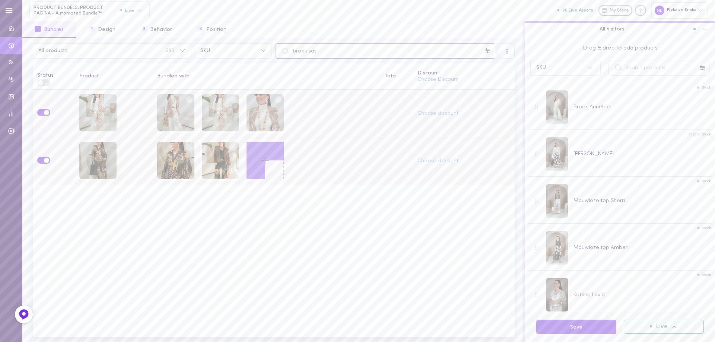
drag, startPoint x: 318, startPoint y: 57, endPoint x: 282, endPoint y: 52, distance: 36.4
click at [292, 54] on input "broek sas" at bounding box center [385, 51] width 220 height 16
paste input "top Zezita"
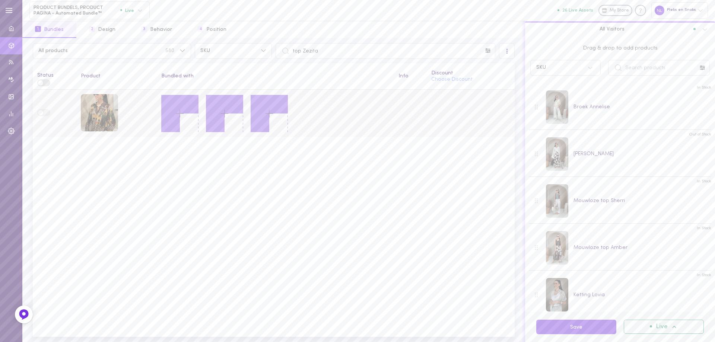
click at [175, 114] on icon at bounding box center [179, 113] width 13 height 13
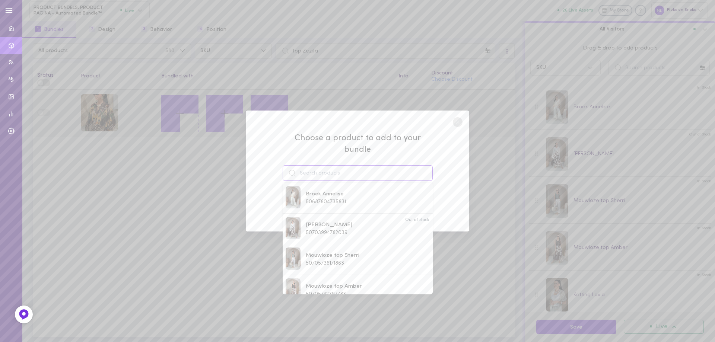
click at [318, 169] on input at bounding box center [358, 173] width 150 height 16
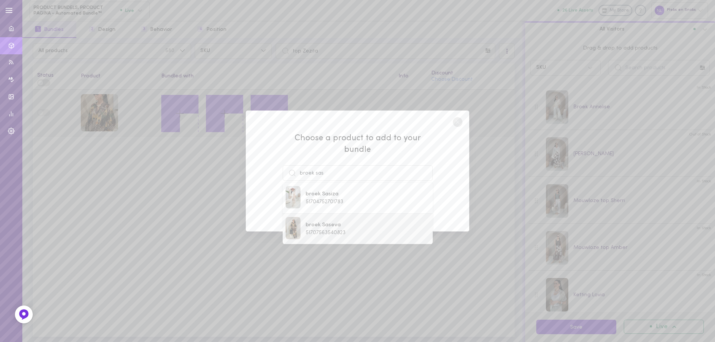
click at [331, 221] on span "broek Saseva" at bounding box center [326, 225] width 40 height 8
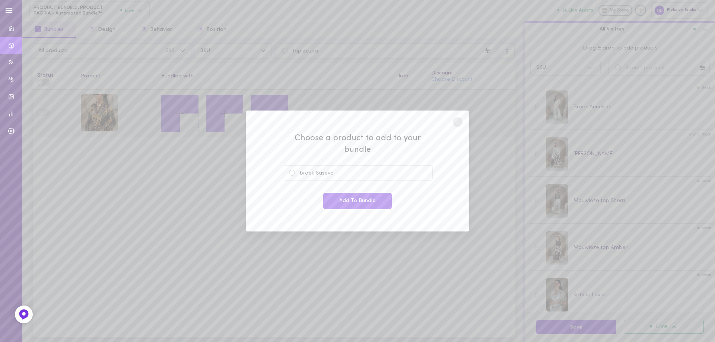
drag, startPoint x: 344, startPoint y: 192, endPoint x: 324, endPoint y: 182, distance: 22.5
click at [344, 193] on button "Add To Bundle" at bounding box center [357, 201] width 68 height 16
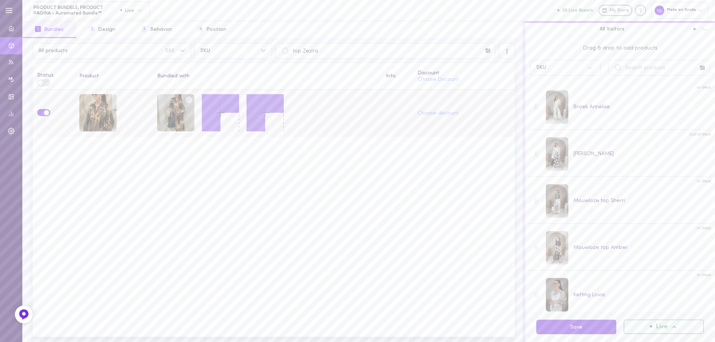
click at [217, 113] on icon at bounding box center [220, 112] width 13 height 13
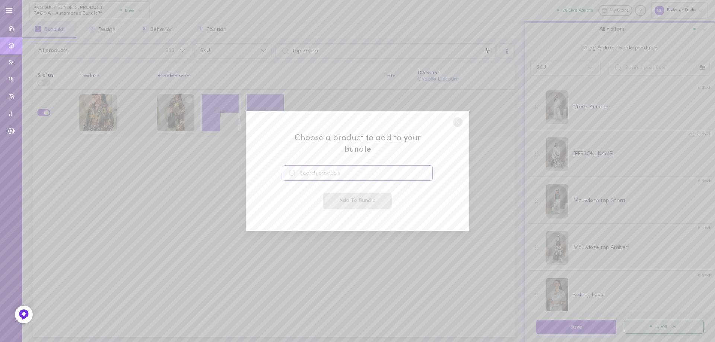
click at [328, 169] on input at bounding box center [358, 173] width 150 height 16
click at [327, 201] on div "Ketting Floranti 48754113577303" at bounding box center [357, 198] width 144 height 24
click at [331, 197] on button "Add To Bundle" at bounding box center [357, 201] width 68 height 16
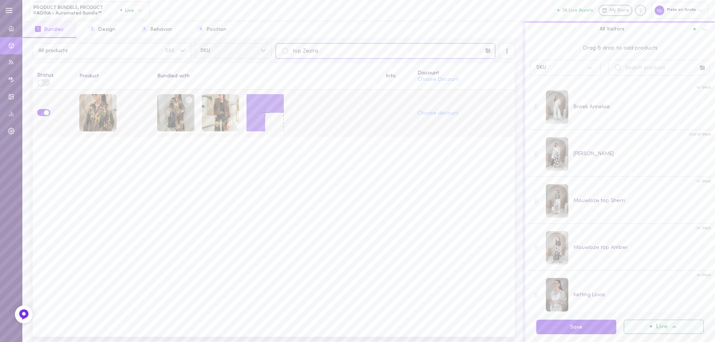
drag, startPoint x: 322, startPoint y: 51, endPoint x: 247, endPoint y: 48, distance: 74.9
click at [249, 48] on div "All products 580 SKU top Zezita" at bounding box center [273, 51] width 485 height 16
paste input "[PERSON_NAME]"
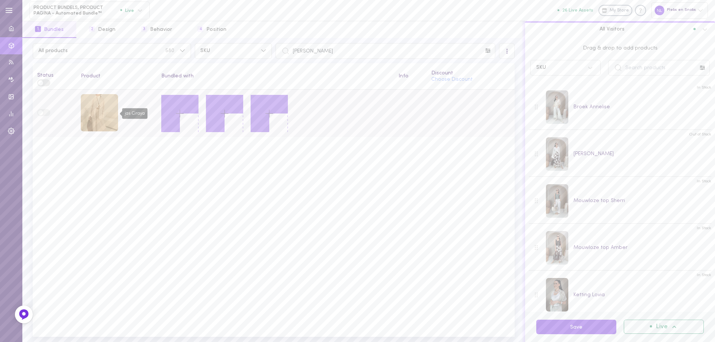
click at [90, 125] on div "jas Ciraya" at bounding box center [99, 112] width 37 height 37
click at [174, 110] on icon at bounding box center [179, 113] width 13 height 13
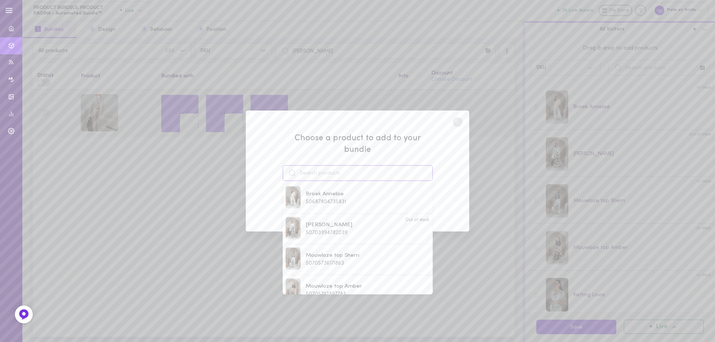
click at [315, 169] on input at bounding box center [358, 173] width 150 height 16
click at [334, 235] on span "49271260578135" at bounding box center [325, 238] width 38 height 6
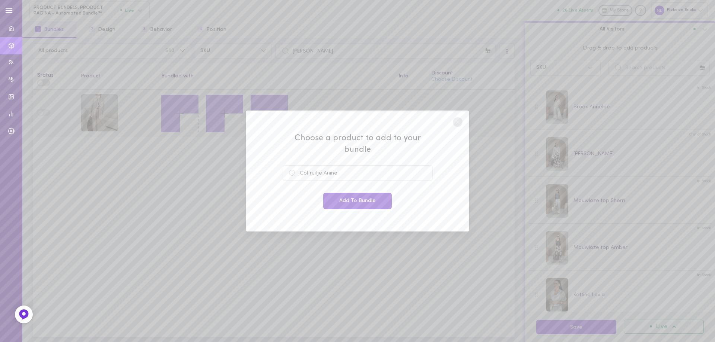
click at [355, 198] on button "Add To Bundle" at bounding box center [357, 201] width 68 height 16
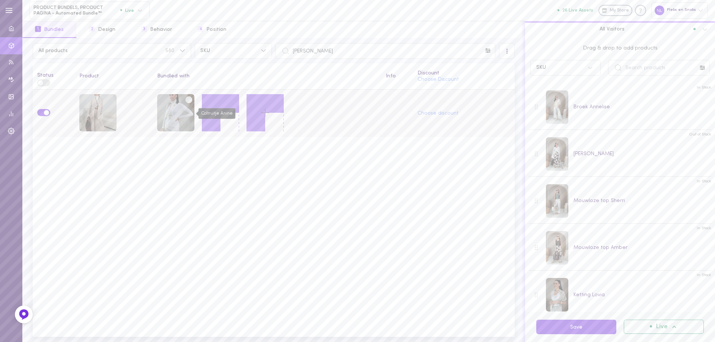
click at [194, 114] on div "Coltruitje Anine" at bounding box center [175, 113] width 37 height 39
click at [223, 111] on icon at bounding box center [220, 112] width 13 height 13
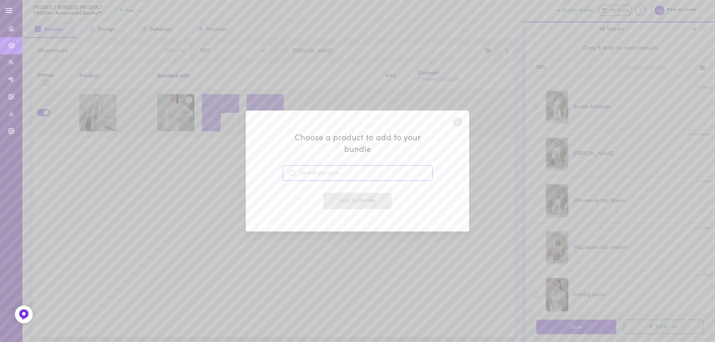
click at [306, 166] on input at bounding box center [358, 173] width 150 height 16
click at [333, 199] on span "51620175970647" at bounding box center [325, 202] width 38 height 6
click at [339, 193] on button "Add To Bundle" at bounding box center [357, 201] width 68 height 16
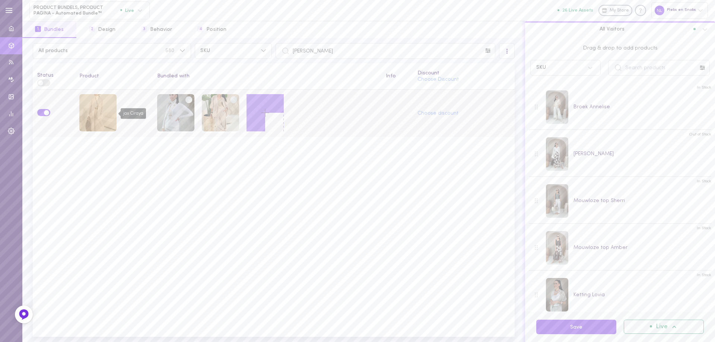
click at [111, 120] on div "jas Ciraya" at bounding box center [97, 112] width 37 height 37
click at [268, 113] on line at bounding box center [264, 113] width 7 height 0
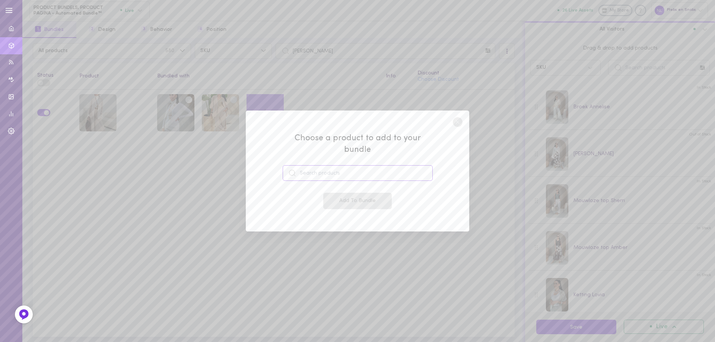
click at [334, 169] on input at bounding box center [358, 173] width 150 height 16
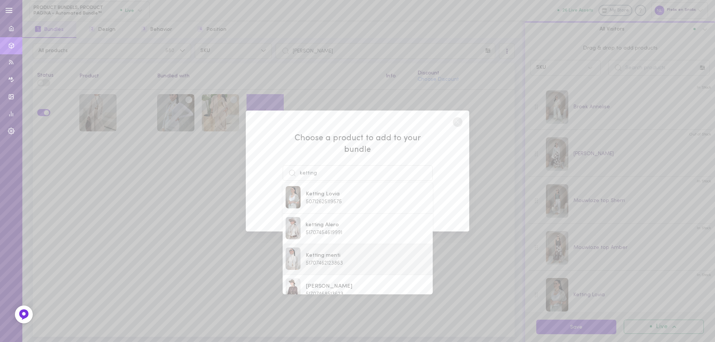
click at [333, 261] on span "51707462123863" at bounding box center [324, 264] width 37 height 6
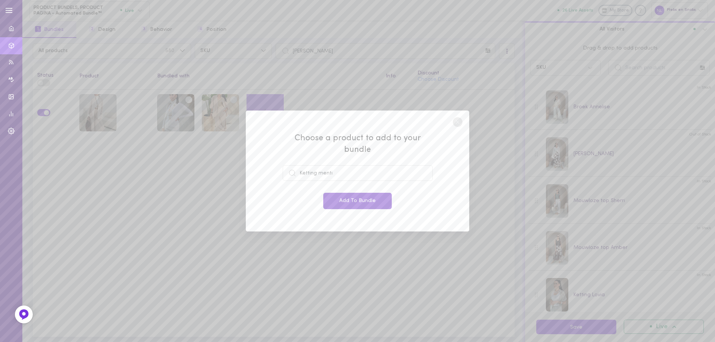
click at [358, 198] on button "Add To Bundle" at bounding box center [357, 201] width 68 height 16
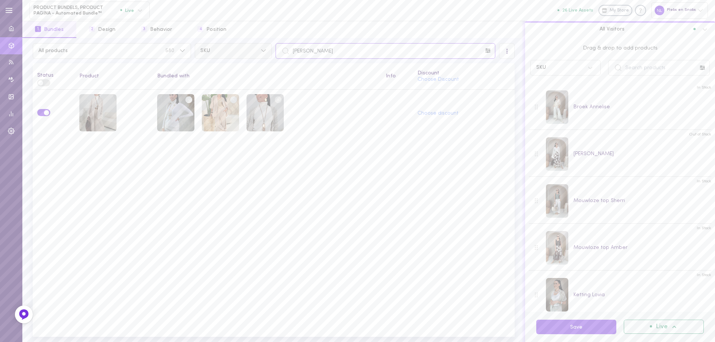
drag, startPoint x: 265, startPoint y: 51, endPoint x: 261, endPoint y: 51, distance: 3.7
click at [261, 51] on div "All products 580 SKU jas Ciraya" at bounding box center [273, 51] width 485 height 16
paste input "omslagdoek Varani"
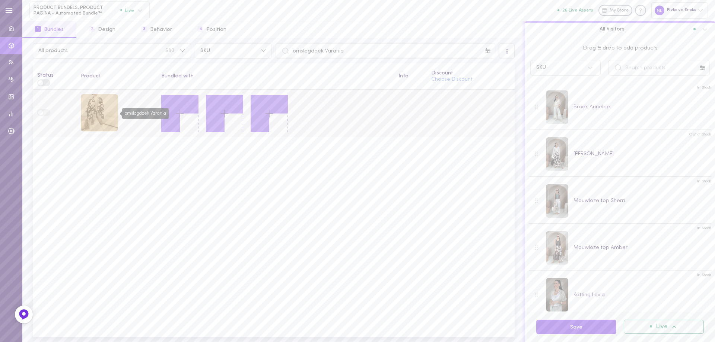
click at [99, 115] on div "omslagdoek Varania" at bounding box center [99, 112] width 37 height 37
click at [179, 109] on icon at bounding box center [179, 113] width 13 height 13
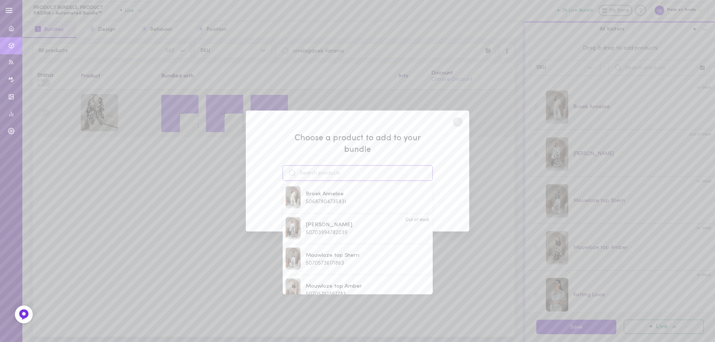
click at [306, 166] on input at bounding box center [358, 173] width 150 height 16
click at [324, 230] on div "trui Sanaria 51620099064151" at bounding box center [357, 229] width 144 height 24
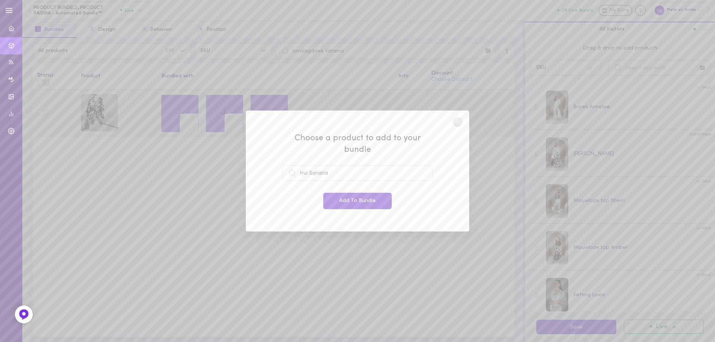
click at [343, 204] on div "Choose a product to add to your bundle trui Sanaria Add To Bundle" at bounding box center [357, 171] width 223 height 121
click at [343, 195] on button "Add To Bundle" at bounding box center [357, 201] width 68 height 16
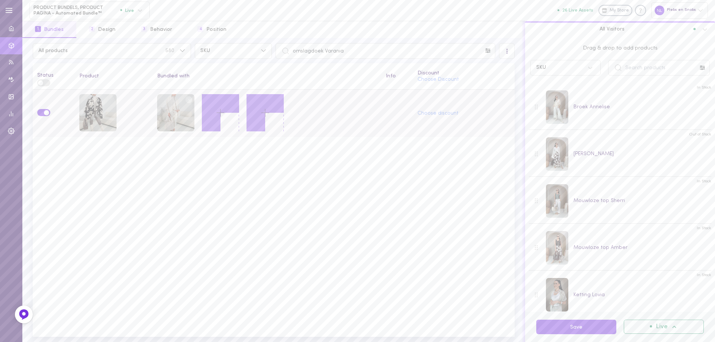
click at [221, 111] on icon at bounding box center [220, 112] width 13 height 13
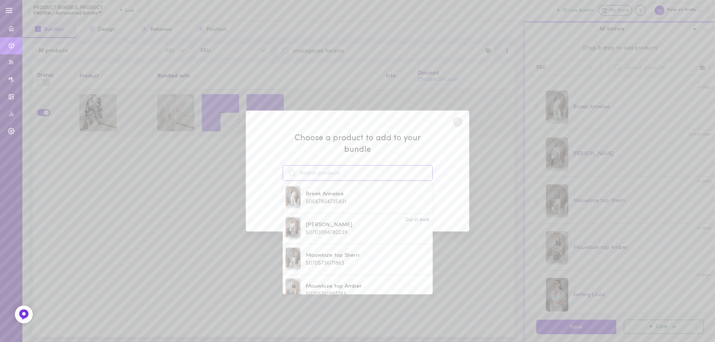
click at [316, 172] on input at bounding box center [358, 173] width 150 height 16
click at [268, 164] on div "Choose a product to add to your bundle broek Broek Annelise 50687804735831 [PER…" at bounding box center [357, 171] width 223 height 121
paste input
click at [341, 173] on input at bounding box center [358, 173] width 150 height 16
click at [334, 170] on input at bounding box center [358, 173] width 150 height 16
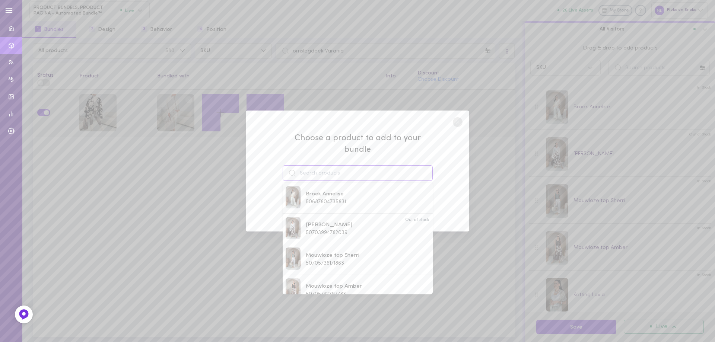
paste input "b"
click at [327, 168] on input at bounding box center [358, 173] width 150 height 16
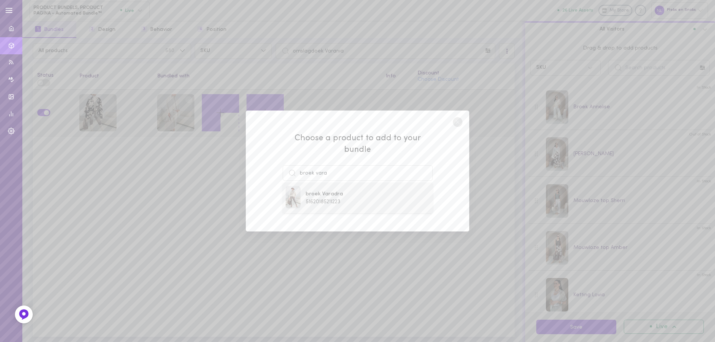
click at [328, 199] on span "51620185211223" at bounding box center [323, 202] width 35 height 6
click at [335, 194] on button "Add To Bundle" at bounding box center [357, 201] width 68 height 16
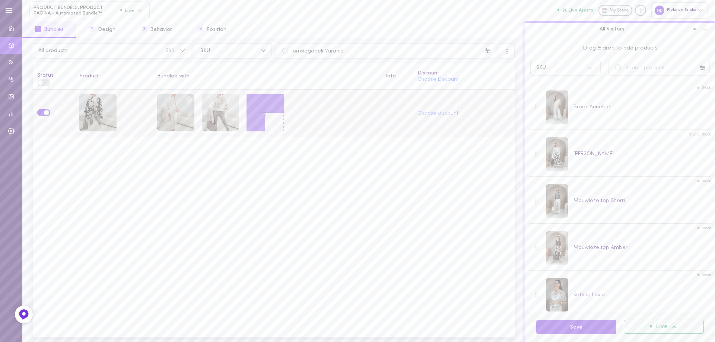
click at [265, 111] on icon at bounding box center [265, 112] width 13 height 13
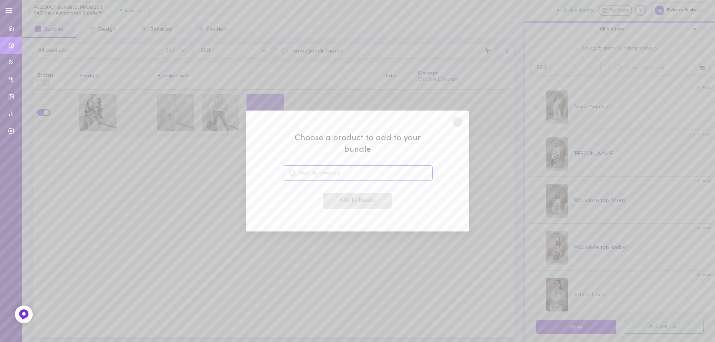
click at [326, 165] on input at bounding box center [358, 173] width 150 height 16
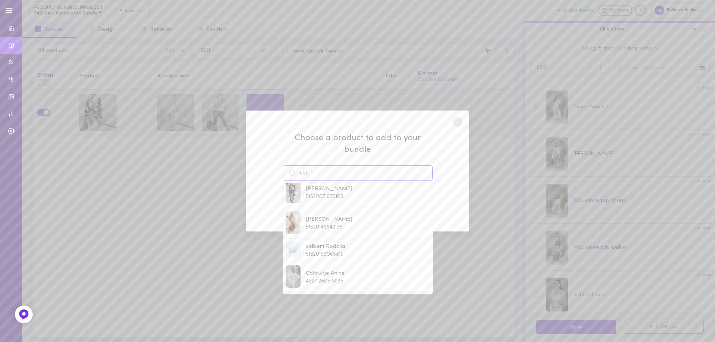
scroll to position [128, 0]
click at [318, 279] on span "49271266705751" at bounding box center [324, 282] width 37 height 6
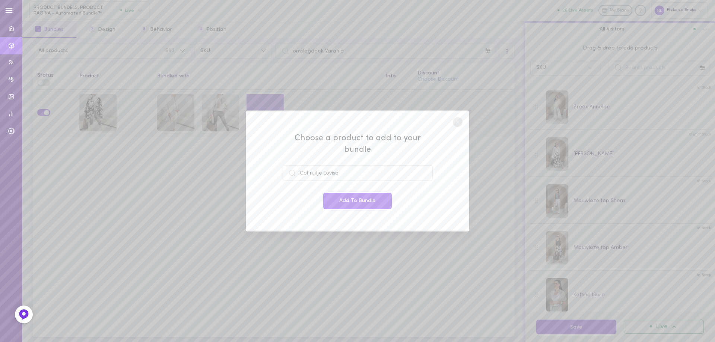
drag, startPoint x: 369, startPoint y: 192, endPoint x: 313, endPoint y: 171, distance: 59.9
click at [369, 193] on button "Add To Bundle" at bounding box center [357, 201] width 68 height 16
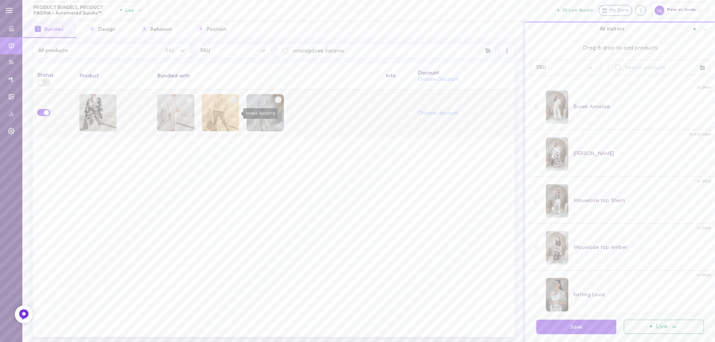
click at [229, 115] on div "broek Varadra" at bounding box center [220, 112] width 37 height 37
drag, startPoint x: 349, startPoint y: 50, endPoint x: 269, endPoint y: 47, distance: 79.3
click at [262, 48] on div "All products 580 SKU omslagdoek Varania" at bounding box center [273, 51] width 485 height 16
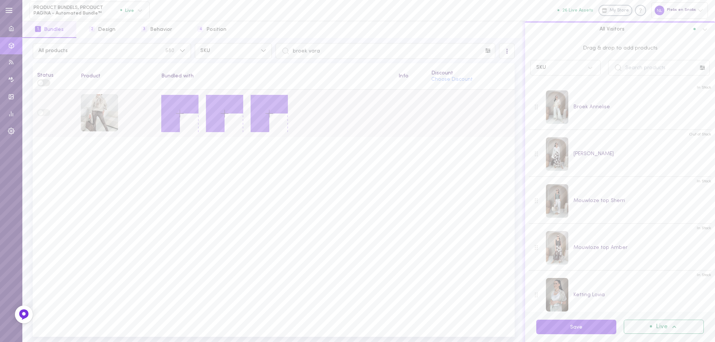
click at [182, 113] on icon at bounding box center [179, 113] width 13 height 13
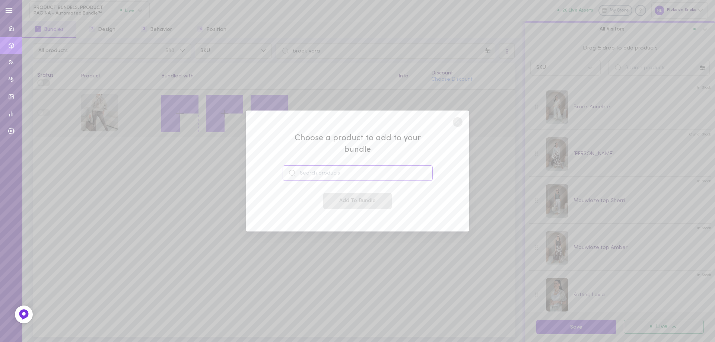
click at [315, 173] on input at bounding box center [358, 173] width 150 height 16
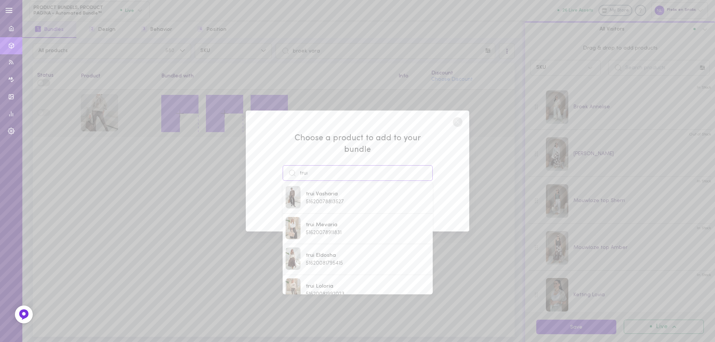
drag, startPoint x: 330, startPoint y: 169, endPoint x: 254, endPoint y: 163, distance: 76.1
click at [256, 163] on div "Choose a product to add to your bundle trui trui Vasharia 51620078813527 trui M…" at bounding box center [357, 171] width 223 height 121
paste input "Isvala"
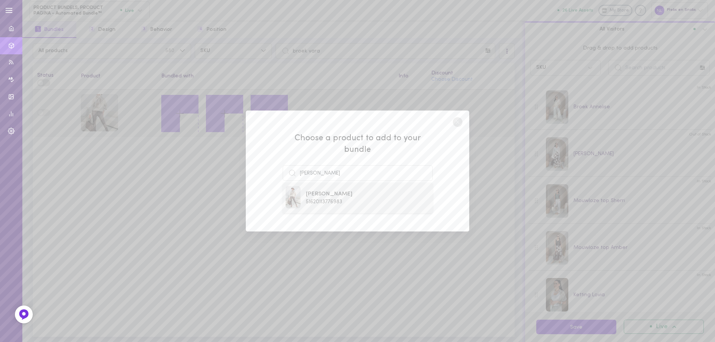
click at [336, 190] on span "[PERSON_NAME]" at bounding box center [329, 194] width 47 height 8
click at [341, 193] on button "Add To Bundle" at bounding box center [357, 201] width 68 height 16
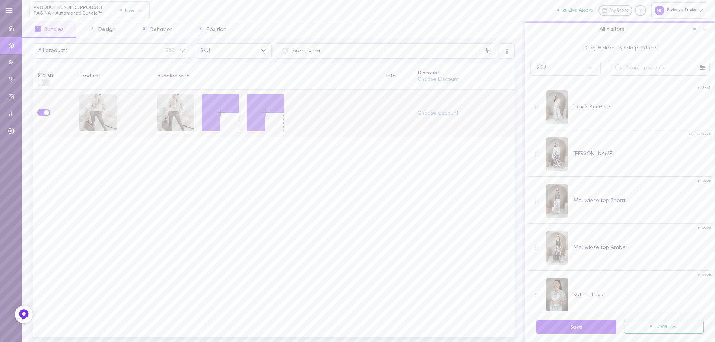
click at [219, 113] on line at bounding box center [220, 113] width 7 height 0
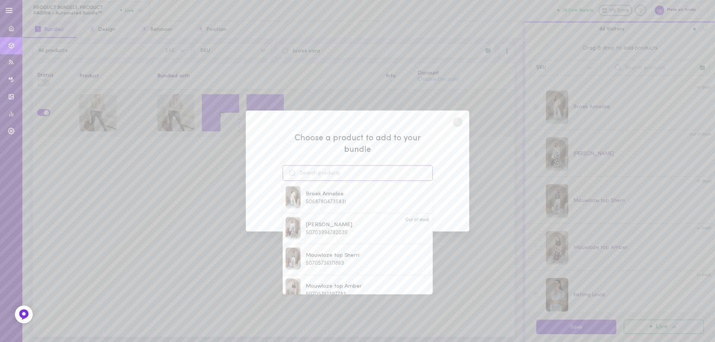
drag, startPoint x: 336, startPoint y: 166, endPoint x: 332, endPoint y: 167, distance: 4.2
click at [335, 167] on input at bounding box center [358, 173] width 150 height 16
click at [332, 233] on span "51707469431127" at bounding box center [324, 236] width 36 height 6
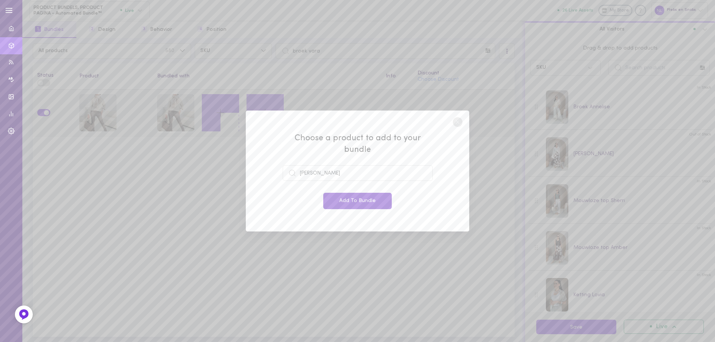
click at [349, 201] on button "Add To Bundle" at bounding box center [357, 201] width 68 height 16
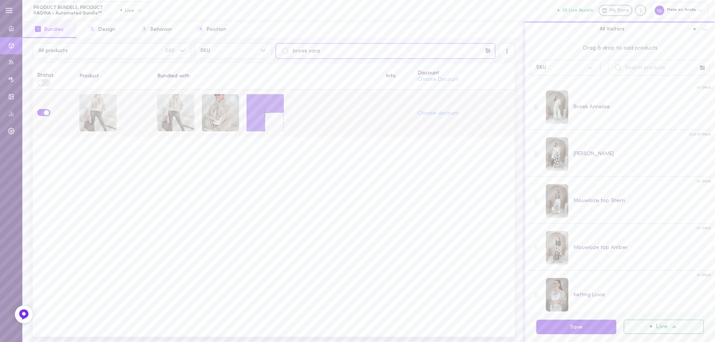
drag, startPoint x: 331, startPoint y: 49, endPoint x: 274, endPoint y: 48, distance: 57.3
click at [276, 49] on input "broek vara" at bounding box center [385, 51] width 220 height 16
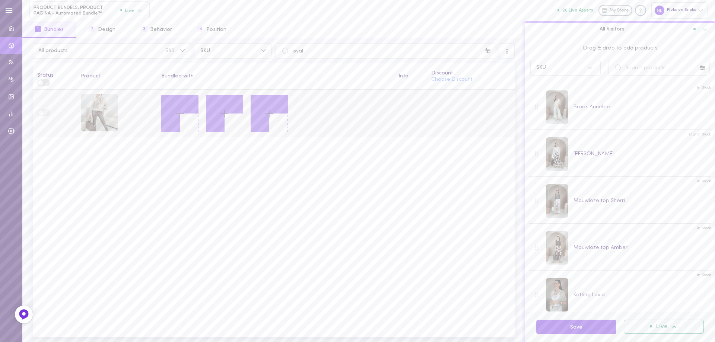
click at [182, 111] on icon at bounding box center [179, 113] width 13 height 13
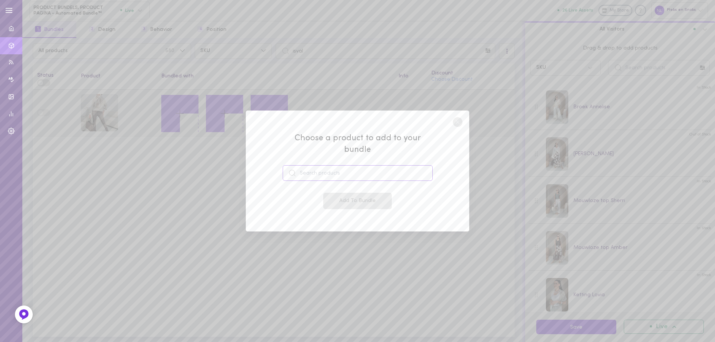
click at [311, 171] on input at bounding box center [358, 173] width 150 height 16
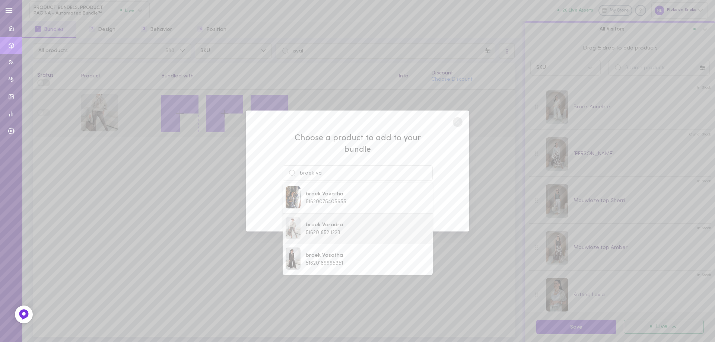
click at [340, 230] on span "51620185211223" at bounding box center [323, 233] width 35 height 6
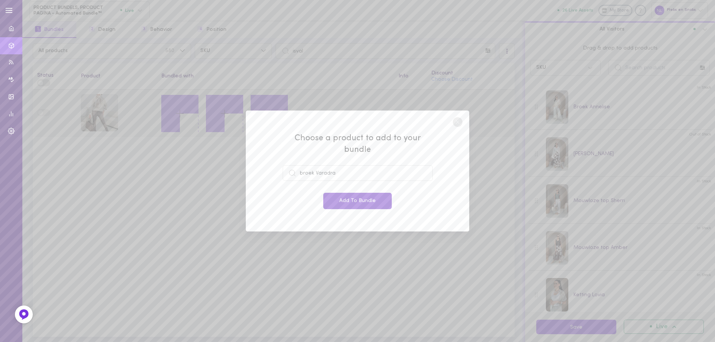
click at [363, 197] on button "Add To Bundle" at bounding box center [357, 201] width 68 height 16
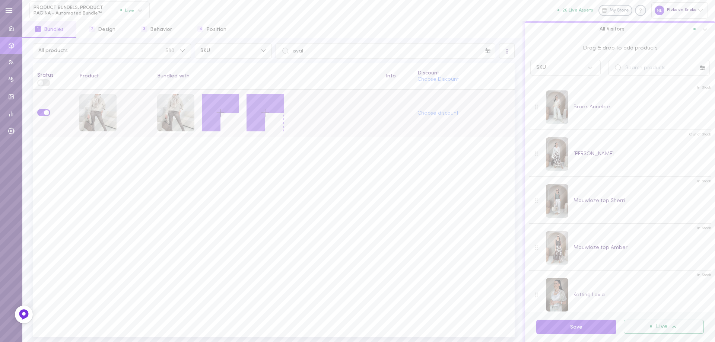
click at [207, 108] on button at bounding box center [220, 112] width 37 height 37
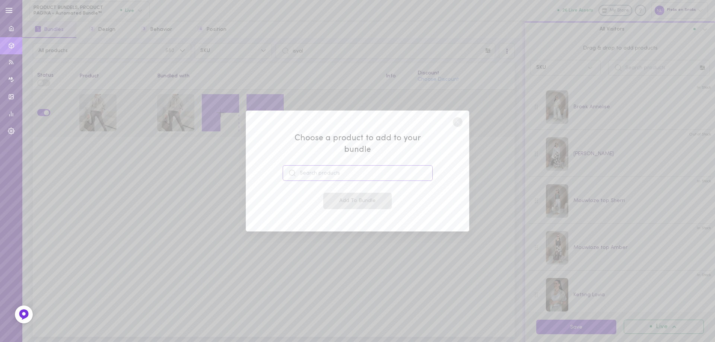
click at [302, 165] on input at bounding box center [358, 173] width 150 height 16
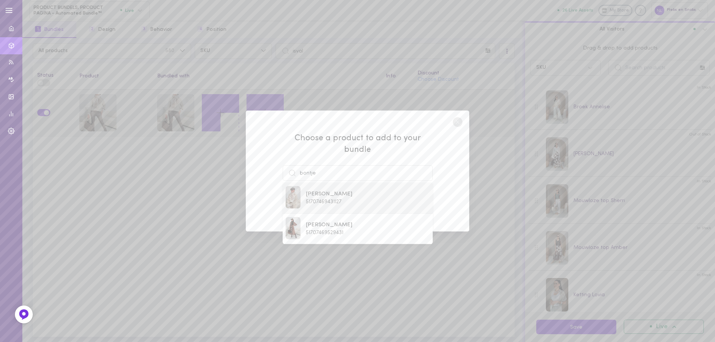
click at [338, 199] on span "51707469431127" at bounding box center [324, 202] width 36 height 6
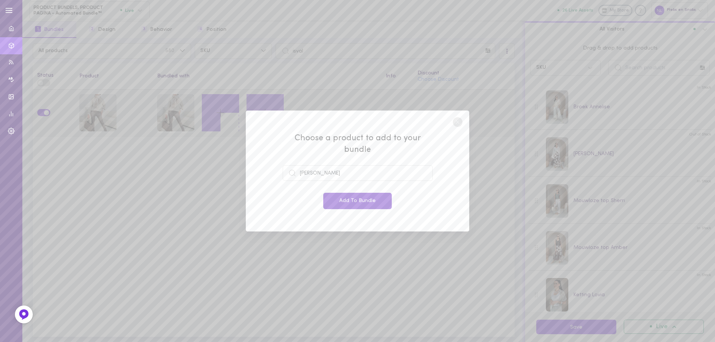
click at [344, 197] on button "Add To Bundle" at bounding box center [357, 201] width 68 height 16
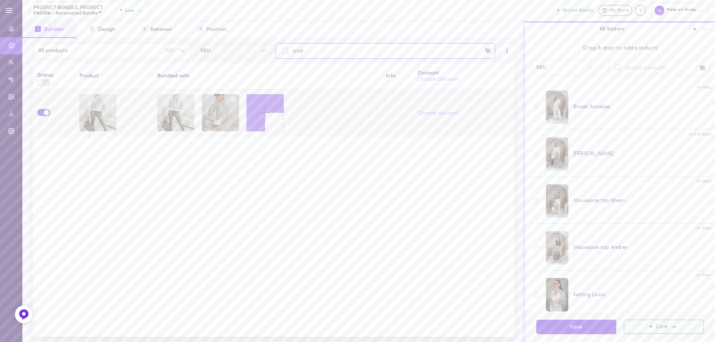
drag, startPoint x: 322, startPoint y: 50, endPoint x: 267, endPoint y: 50, distance: 55.5
click at [267, 50] on div "All products 580 SKU isval" at bounding box center [273, 51] width 485 height 16
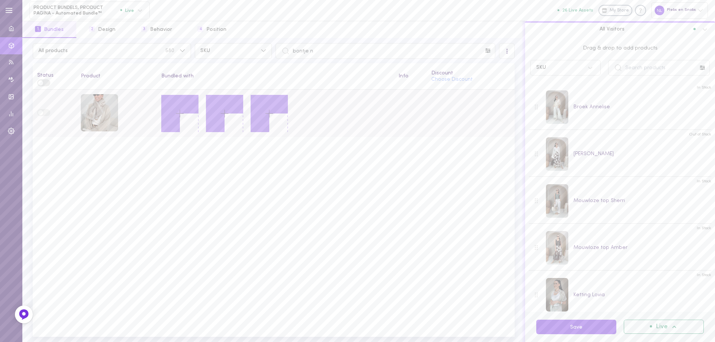
click at [179, 119] on icon at bounding box center [179, 113] width 13 height 13
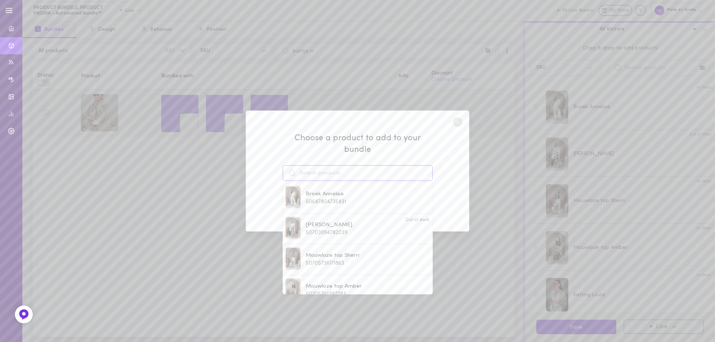
click at [308, 165] on input at bounding box center [358, 173] width 150 height 16
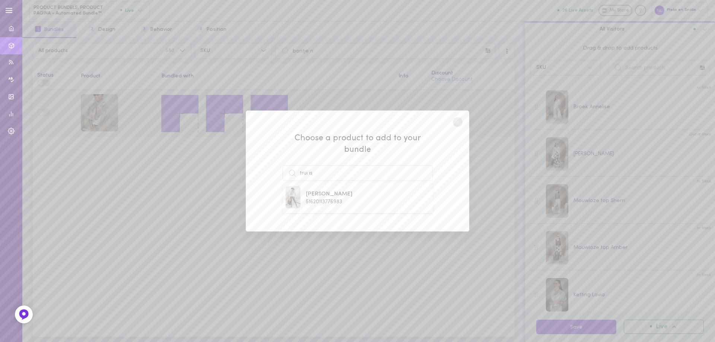
click at [335, 199] on span "51620113776983" at bounding box center [324, 202] width 36 height 6
click at [337, 197] on button "Add To Bundle" at bounding box center [357, 201] width 68 height 16
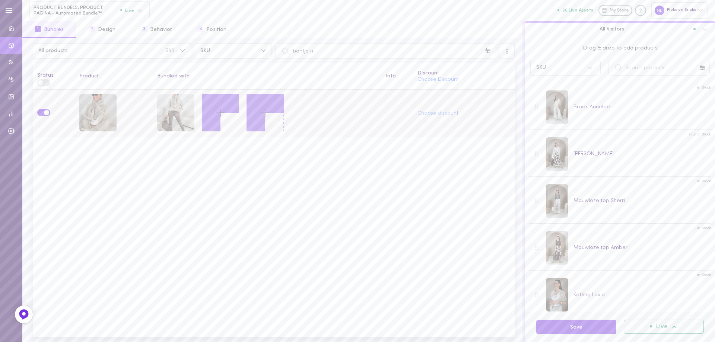
click at [218, 112] on icon at bounding box center [220, 112] width 13 height 13
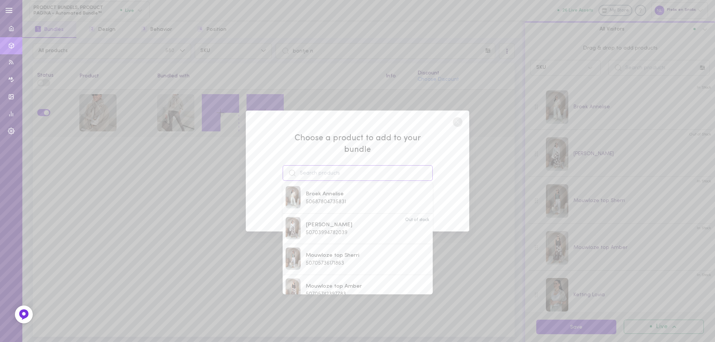
click at [332, 167] on input at bounding box center [358, 173] width 150 height 16
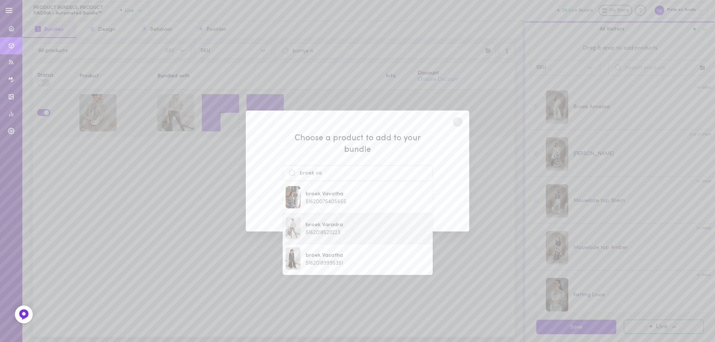
click at [326, 221] on span "broek Varadra" at bounding box center [324, 225] width 37 height 8
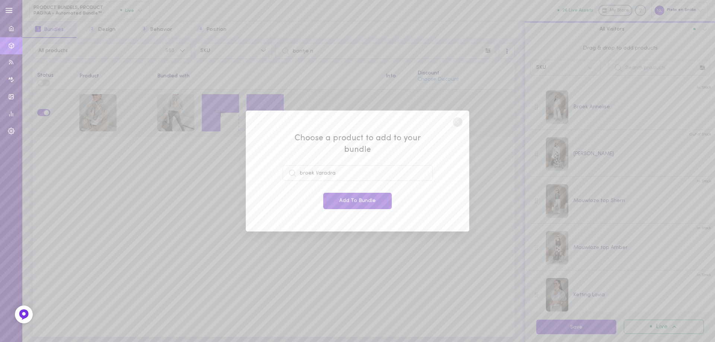
click at [356, 193] on button "Add To Bundle" at bounding box center [357, 201] width 68 height 16
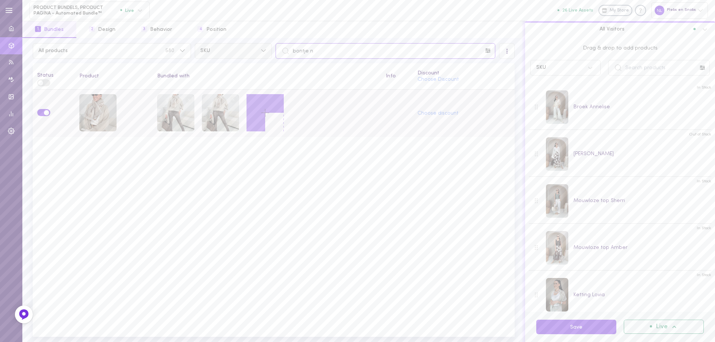
drag, startPoint x: 321, startPoint y: 55, endPoint x: 252, endPoint y: 48, distance: 69.6
click at [252, 48] on div "All products 580 SKU bontje n" at bounding box center [273, 51] width 485 height 16
paste input "omslagdoek Rasava"
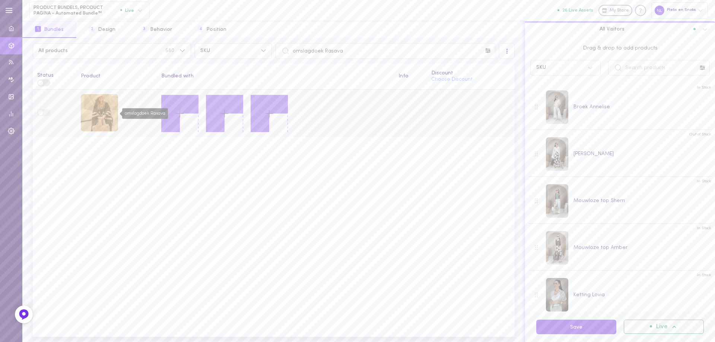
click at [96, 104] on div "omslagdoek Rasava" at bounding box center [99, 112] width 37 height 37
click at [187, 113] on button at bounding box center [179, 113] width 37 height 37
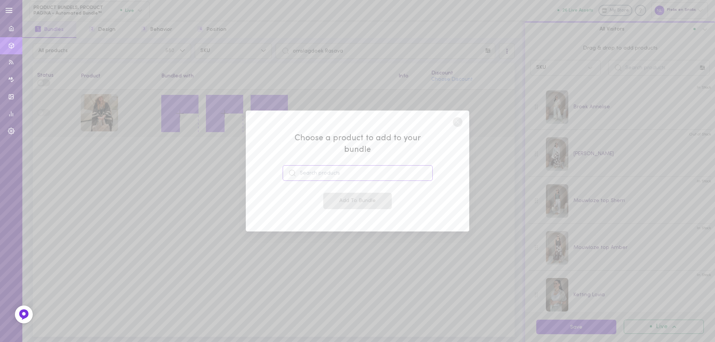
click at [333, 165] on input at bounding box center [358, 173] width 150 height 16
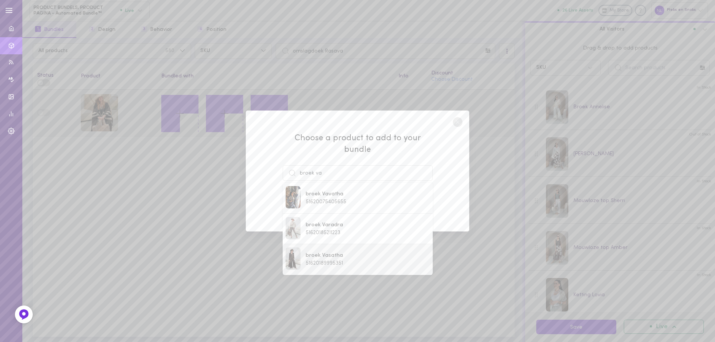
click at [336, 252] on span "broek Vasatha" at bounding box center [324, 256] width 37 height 8
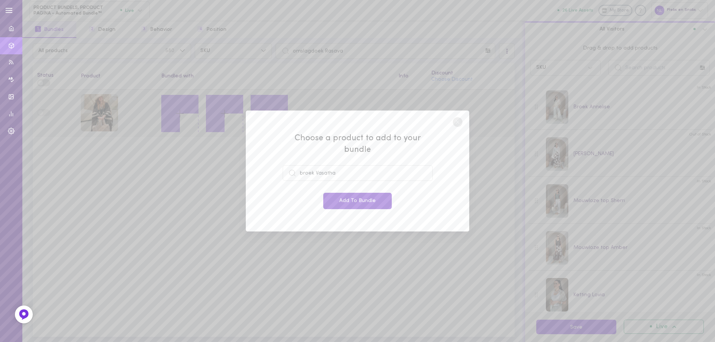
click at [351, 198] on button "Add To Bundle" at bounding box center [357, 201] width 68 height 16
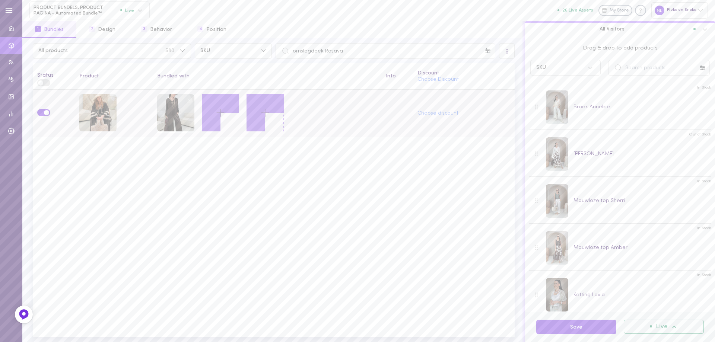
click at [221, 113] on line at bounding box center [220, 113] width 7 height 0
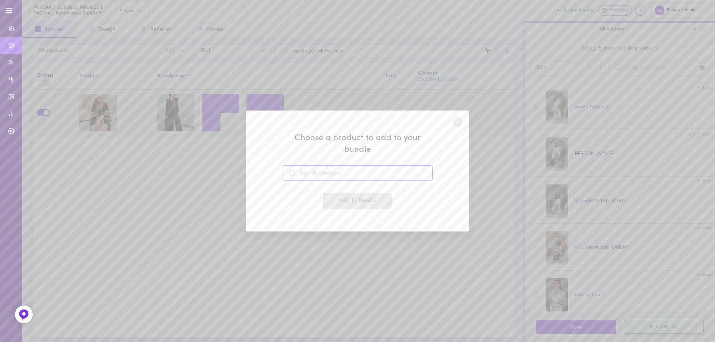
click at [311, 173] on input at bounding box center [358, 173] width 150 height 16
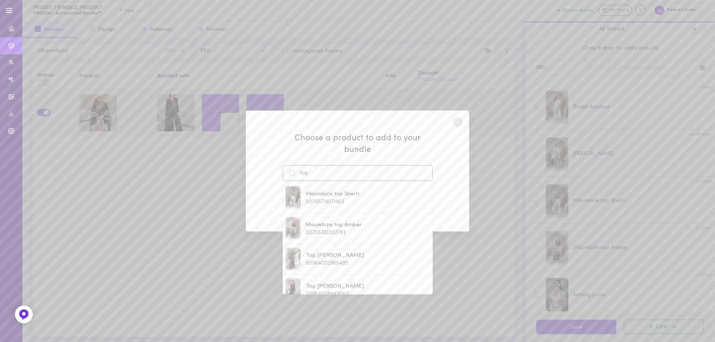
drag, startPoint x: 320, startPoint y: 165, endPoint x: 288, endPoint y: 174, distance: 33.5
click at [287, 173] on input "top" at bounding box center [358, 173] width 150 height 16
paste input "Zelenia"
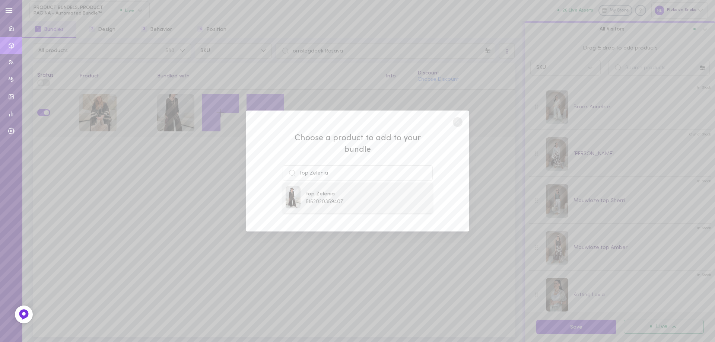
click at [336, 199] on span "51620203594071" at bounding box center [325, 202] width 39 height 6
click at [348, 198] on button "Add To Bundle" at bounding box center [357, 201] width 68 height 16
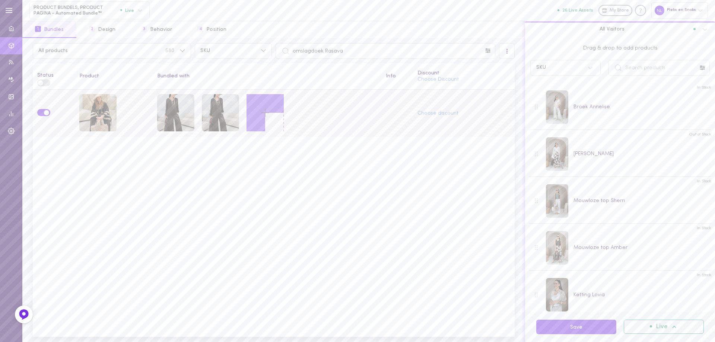
click at [263, 115] on icon at bounding box center [265, 112] width 13 height 13
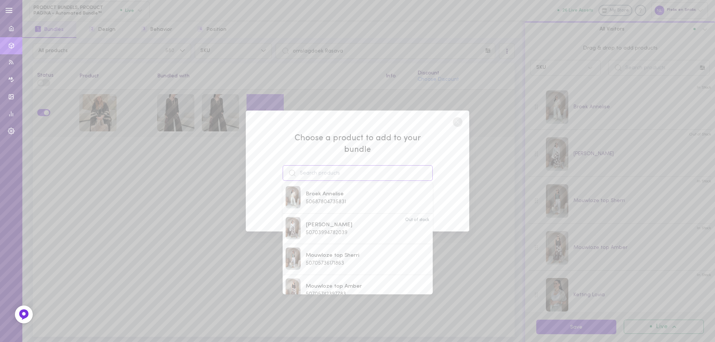
click at [326, 165] on input at bounding box center [358, 173] width 150 height 16
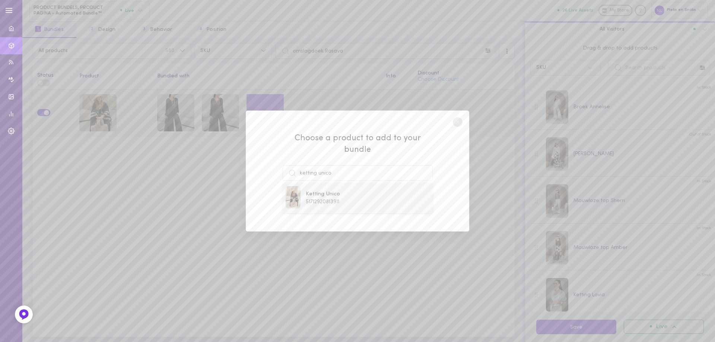
click at [334, 199] on span "51712920813911" at bounding box center [322, 202] width 33 height 6
click at [339, 194] on button "Add To Bundle" at bounding box center [357, 201] width 68 height 16
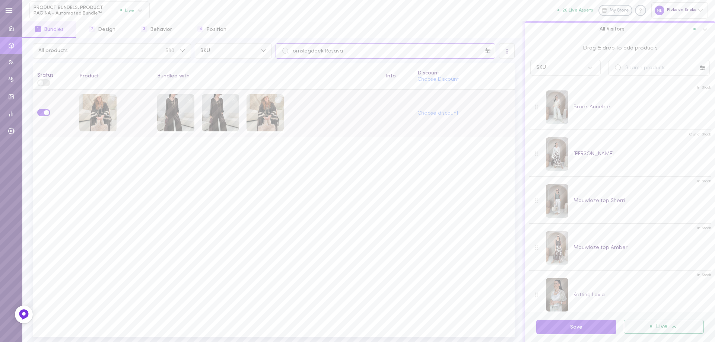
drag, startPoint x: 355, startPoint y: 50, endPoint x: 275, endPoint y: 68, distance: 82.0
click at [265, 53] on div "All products 580 SKU omslagdoek Rasava" at bounding box center [273, 51] width 485 height 16
paste input "Lodon"
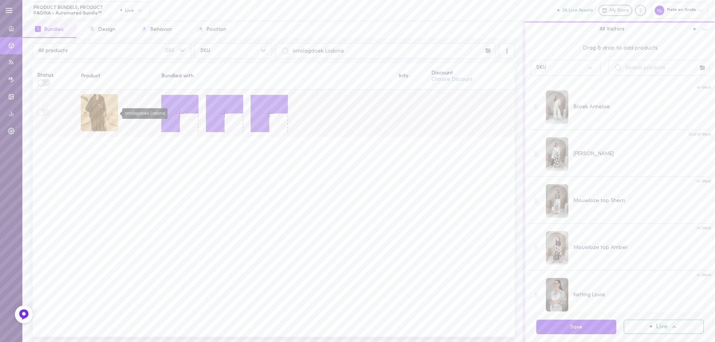
click at [99, 118] on div "omslagdoek Lodona" at bounding box center [99, 112] width 37 height 37
click at [192, 112] on button at bounding box center [179, 113] width 37 height 37
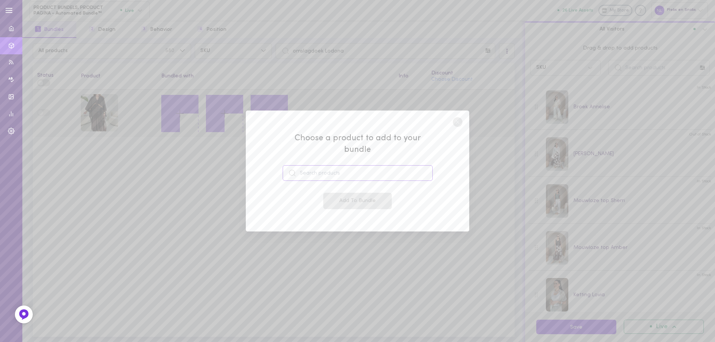
click at [305, 165] on input at bounding box center [358, 173] width 150 height 16
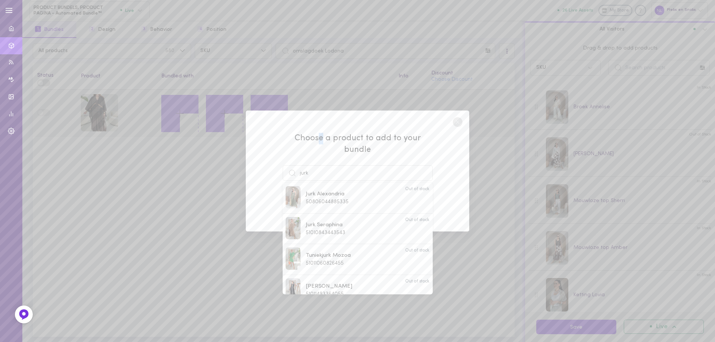
drag, startPoint x: 308, startPoint y: 55, endPoint x: 276, endPoint y: 2, distance: 62.6
click at [309, 56] on div "Choose a product to add to your bundle jurk Jurk Alexandria 50806044885335 Out …" at bounding box center [357, 171] width 715 height 342
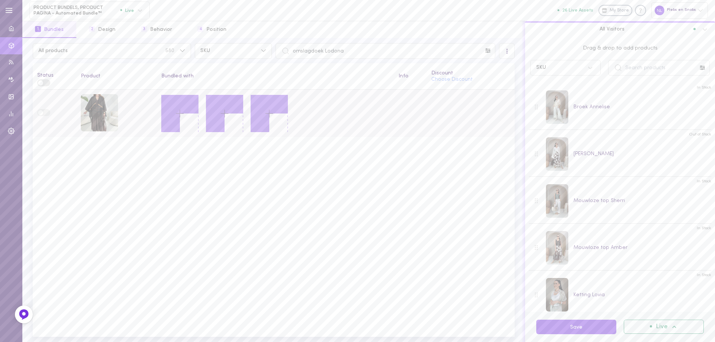
click at [181, 112] on icon at bounding box center [179, 113] width 13 height 13
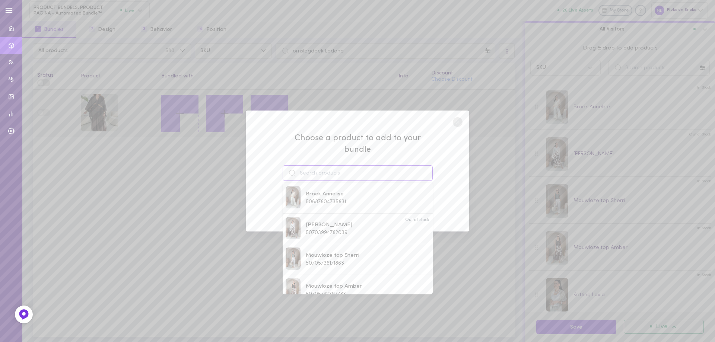
drag, startPoint x: 313, startPoint y: 162, endPoint x: 344, endPoint y: 166, distance: 31.2
click at [313, 165] on input at bounding box center [358, 173] width 150 height 16
paste input "[PERSON_NAME]"
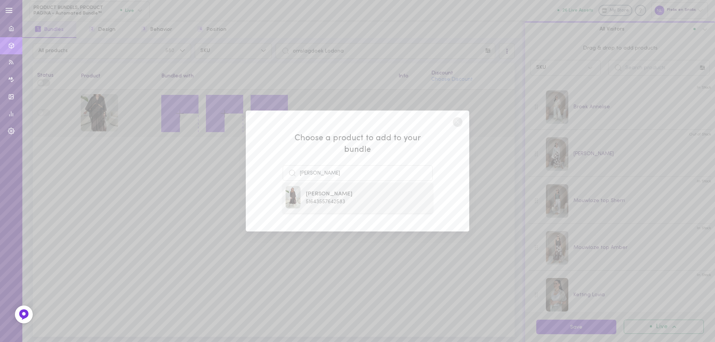
click at [340, 199] on span "51643557642583" at bounding box center [325, 202] width 39 height 6
click at [363, 201] on button "Add To Bundle" at bounding box center [357, 201] width 68 height 16
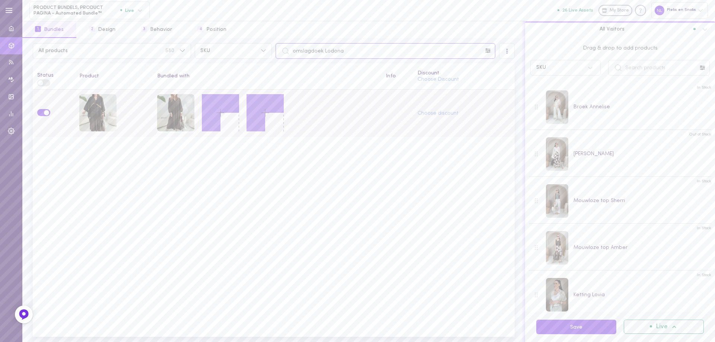
drag, startPoint x: 348, startPoint y: 50, endPoint x: 291, endPoint y: 46, distance: 57.8
click at [291, 46] on input "omslagdoek Lodona" at bounding box center [385, 51] width 220 height 16
paste input "[PERSON_NAME]"
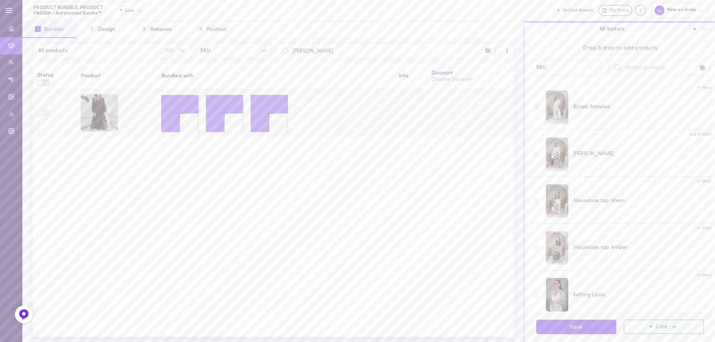
click at [177, 111] on icon at bounding box center [179, 113] width 13 height 13
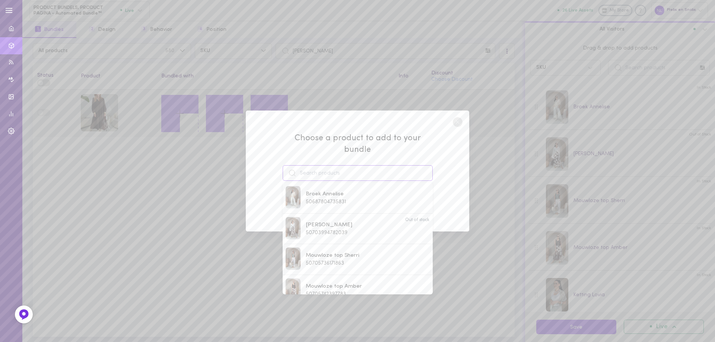
click at [322, 166] on input at bounding box center [358, 173] width 150 height 16
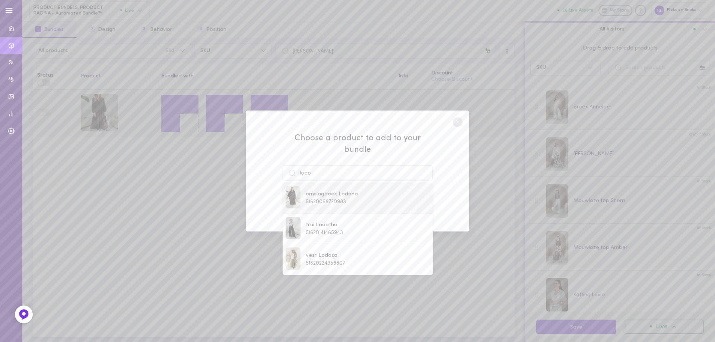
click at [311, 199] on span "51620068720983" at bounding box center [326, 202] width 40 height 6
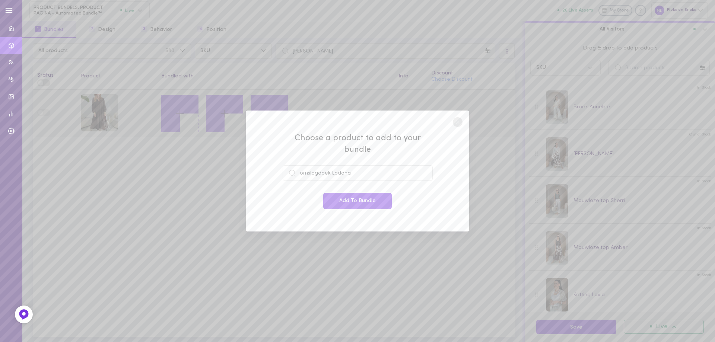
click at [314, 193] on div "Add To Bundle" at bounding box center [358, 201] width 150 height 16
click at [331, 194] on button "Add To Bundle" at bounding box center [357, 201] width 68 height 16
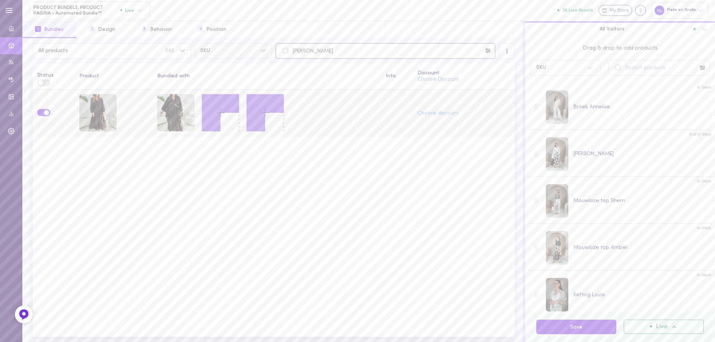
drag, startPoint x: 338, startPoint y: 55, endPoint x: 277, endPoint y: 70, distance: 62.8
click at [265, 55] on div "All products 580 SKU jurk Zeninia" at bounding box center [273, 51] width 485 height 16
paste input "omslagdoek Elvav"
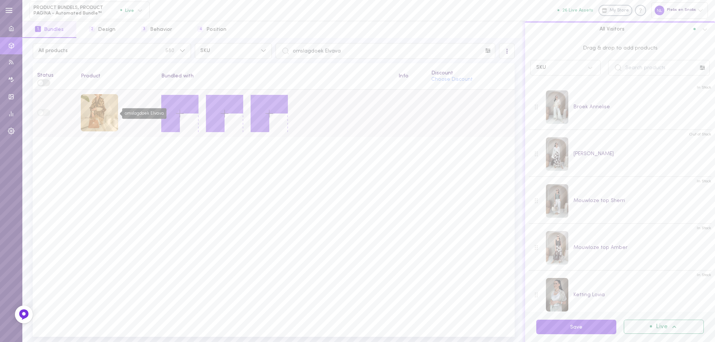
click at [112, 119] on div "omslagdoek Elvava" at bounding box center [99, 112] width 37 height 37
click at [183, 115] on icon at bounding box center [179, 113] width 13 height 13
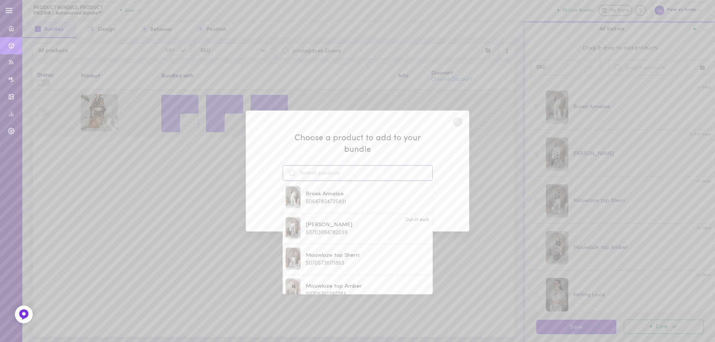
click at [303, 167] on input at bounding box center [358, 173] width 150 height 16
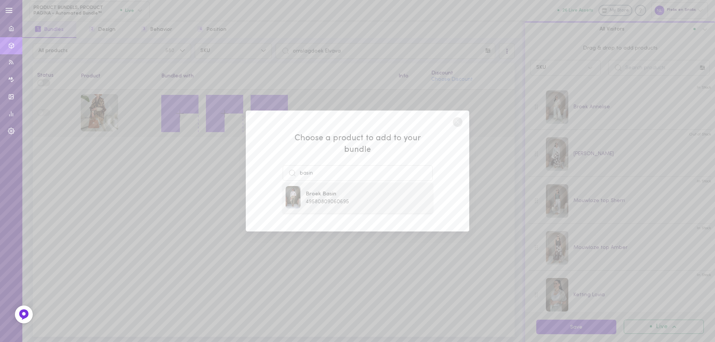
click at [334, 199] on span "49580809060695" at bounding box center [327, 202] width 43 height 6
click at [334, 195] on button "Add To Bundle" at bounding box center [357, 201] width 68 height 16
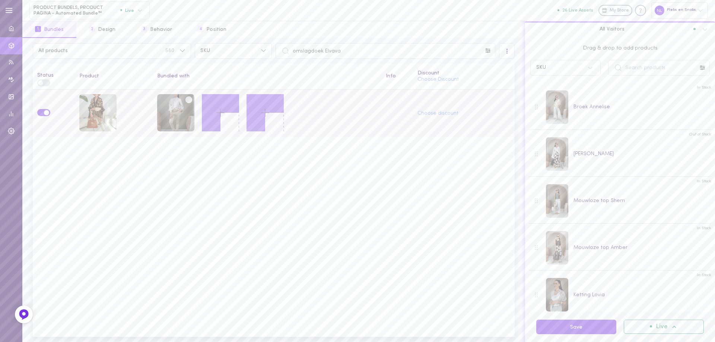
click at [218, 110] on icon at bounding box center [220, 112] width 13 height 13
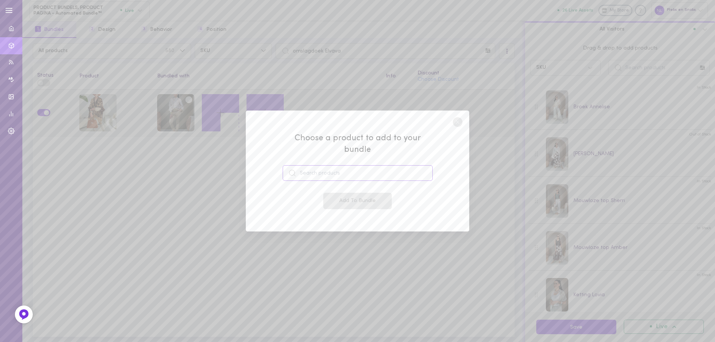
click at [346, 170] on input at bounding box center [358, 173] width 150 height 16
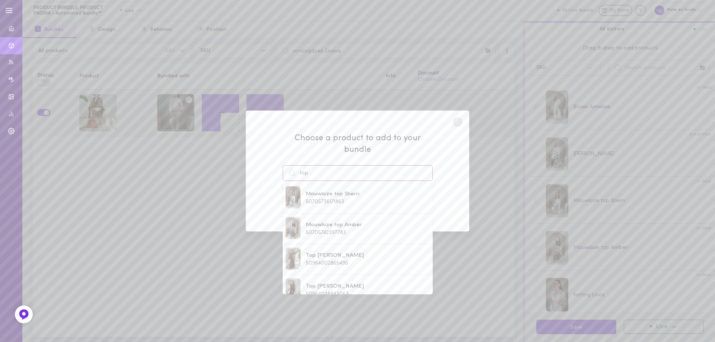
paste input "top Nalota"
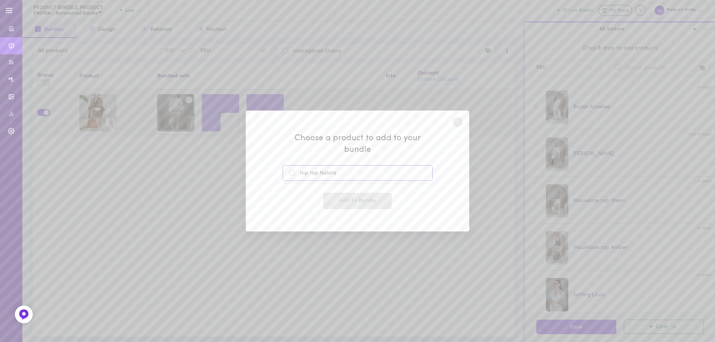
drag, startPoint x: 313, startPoint y: 164, endPoint x: 267, endPoint y: 165, distance: 45.4
click at [267, 165] on div "Choose a product to add to your bundle top top Nalota Add To Bundle" at bounding box center [357, 171] width 223 height 121
paste input
click at [332, 199] on span "51620203200855" at bounding box center [326, 202] width 41 height 6
click at [365, 194] on button "Add To Bundle" at bounding box center [357, 201] width 68 height 16
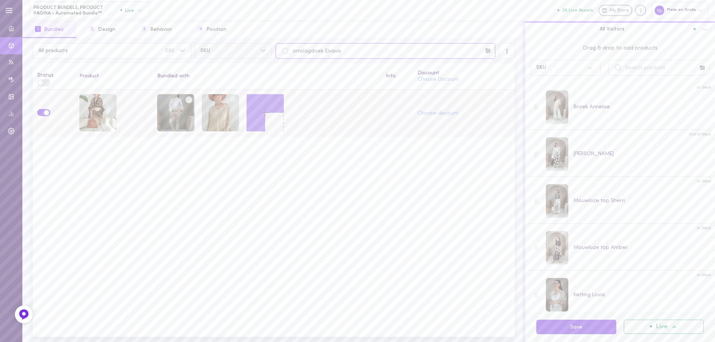
drag, startPoint x: 297, startPoint y: 50, endPoint x: 264, endPoint y: 50, distance: 33.9
click at [265, 50] on div "All products 580 SKU omslagdoek Elvava" at bounding box center [273, 51] width 485 height 16
paste input "[PERSON_NAME]"
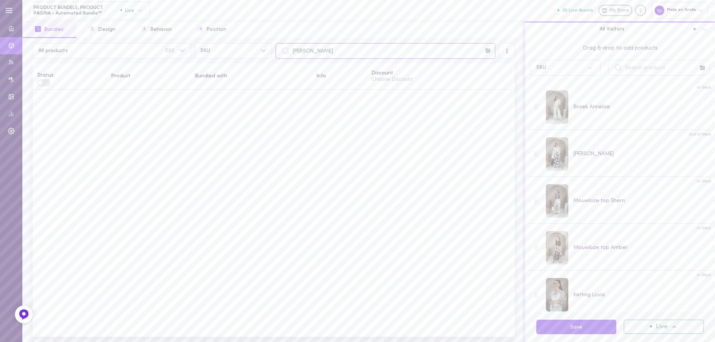
drag, startPoint x: 291, startPoint y: 53, endPoint x: 296, endPoint y: 53, distance: 4.5
click at [292, 53] on input "[PERSON_NAME]" at bounding box center [385, 51] width 220 height 16
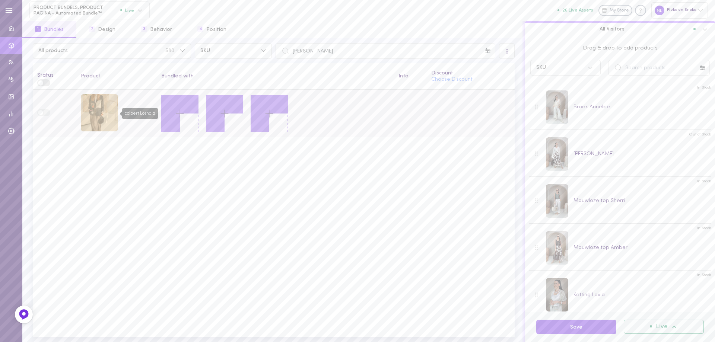
click at [100, 117] on div "colbert Loshala" at bounding box center [99, 112] width 37 height 37
click at [180, 115] on line at bounding box center [180, 113] width 0 height 7
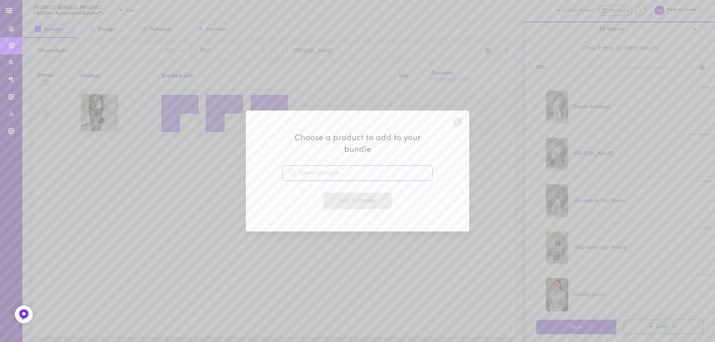
click at [372, 165] on input at bounding box center [358, 173] width 150 height 16
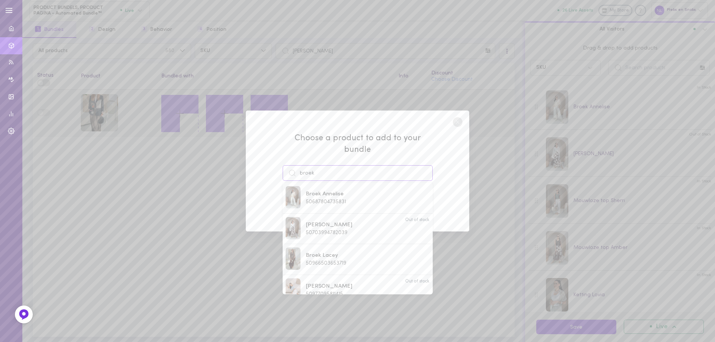
drag, startPoint x: 367, startPoint y: 167, endPoint x: 281, endPoint y: 160, distance: 86.3
click at [281, 160] on div "Choose a product to add to your bundle broek Broek Annelise 50687804735831 [PER…" at bounding box center [357, 171] width 223 height 121
paste input "Annaya"
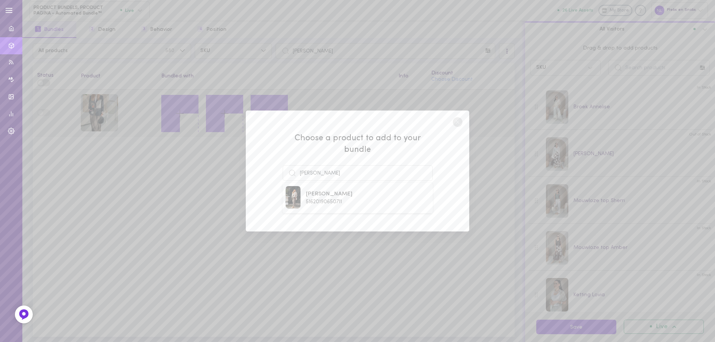
click at [332, 199] on span "51620190650711" at bounding box center [324, 202] width 36 height 6
click at [338, 197] on button "Add To Bundle" at bounding box center [357, 201] width 68 height 16
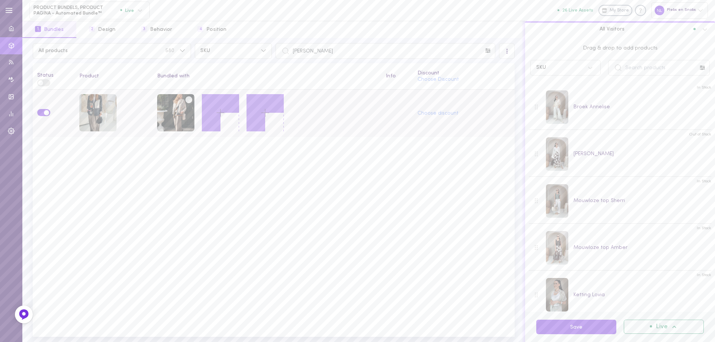
click at [221, 112] on icon at bounding box center [220, 112] width 13 height 13
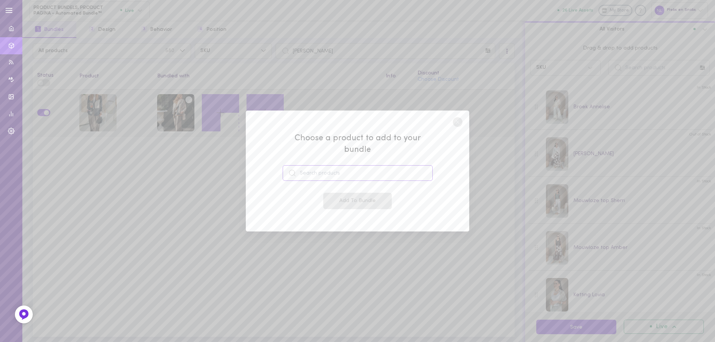
click at [306, 166] on input at bounding box center [358, 173] width 150 height 16
click at [329, 199] on span "49271260578135" at bounding box center [325, 202] width 38 height 6
click at [343, 197] on button "Add To Bundle" at bounding box center [357, 201] width 68 height 16
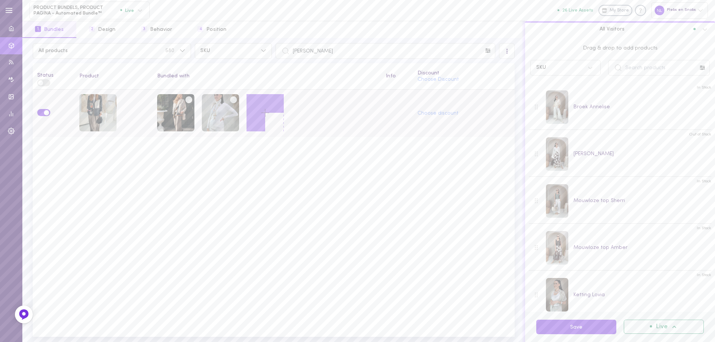
click at [236, 100] on icon at bounding box center [233, 99] width 11 height 11
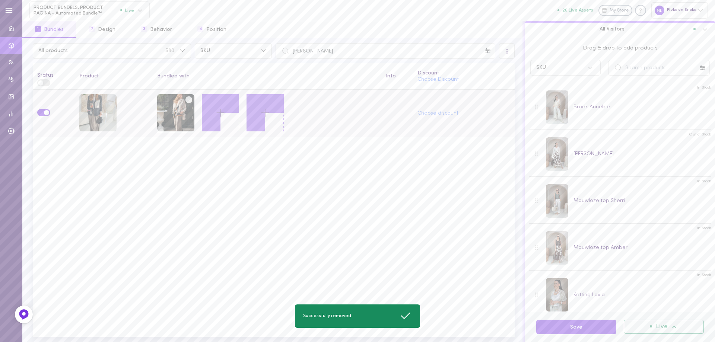
click at [223, 109] on icon at bounding box center [220, 112] width 13 height 13
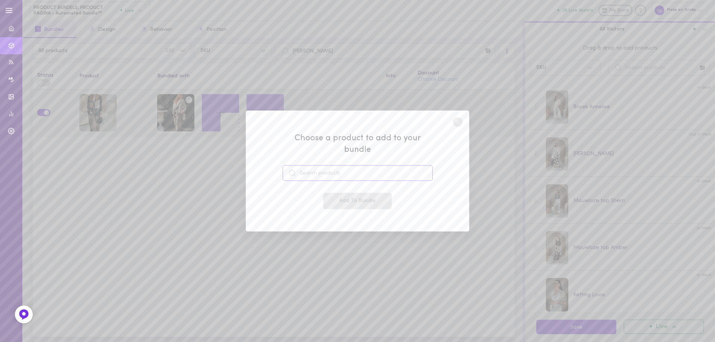
click at [340, 171] on input at bounding box center [358, 173] width 150 height 16
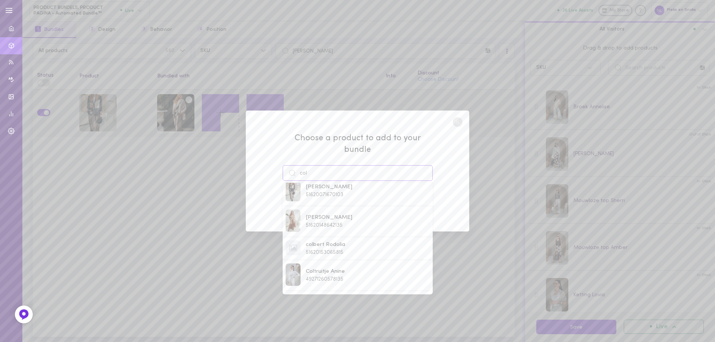
scroll to position [138, 0]
click at [335, 259] on span "Coltruitje Lovisa" at bounding box center [326, 263] width 41 height 8
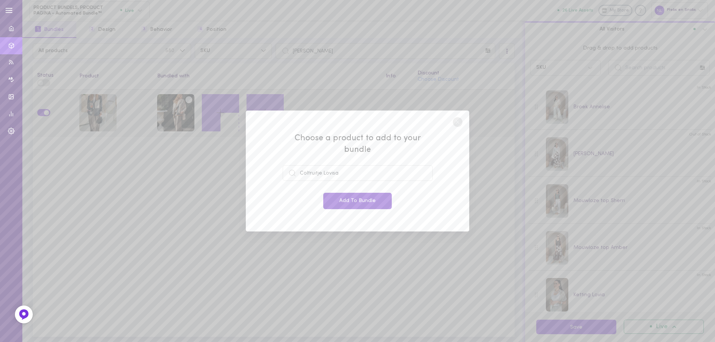
click at [354, 193] on button "Add To Bundle" at bounding box center [357, 201] width 68 height 16
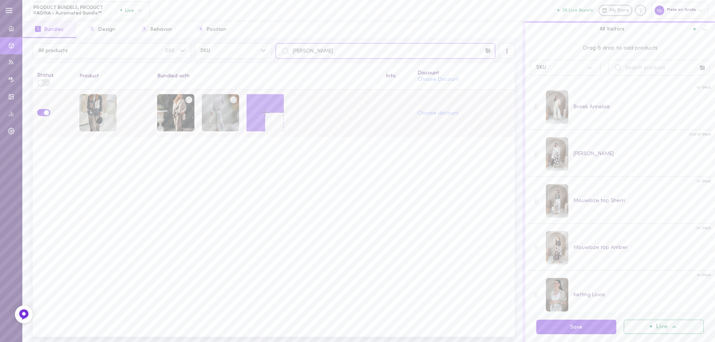
drag, startPoint x: 346, startPoint y: 52, endPoint x: 275, endPoint y: 47, distance: 70.9
click at [275, 47] on input "[PERSON_NAME]" at bounding box center [385, 51] width 220 height 16
paste input "[PERSON_NAME]"
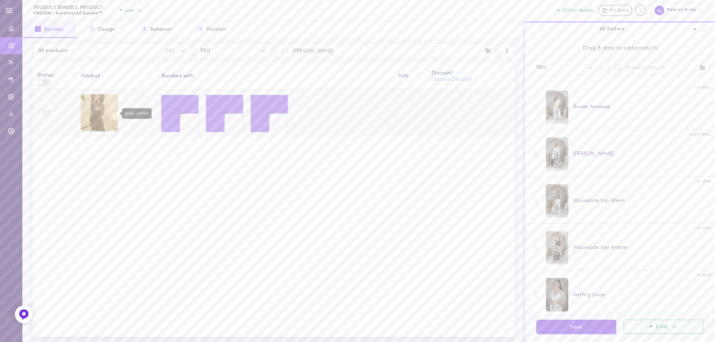
click at [97, 109] on div "jasje Lomon" at bounding box center [99, 112] width 37 height 37
click at [175, 111] on icon at bounding box center [179, 113] width 13 height 13
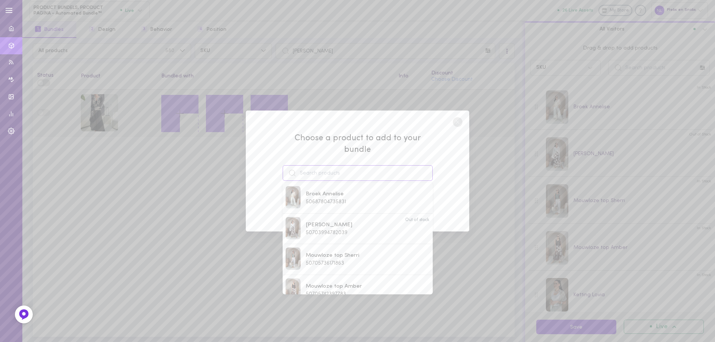
click at [313, 167] on input at bounding box center [358, 173] width 150 height 16
drag, startPoint x: 330, startPoint y: 170, endPoint x: 308, endPoint y: 166, distance: 22.9
click at [290, 165] on div "jurk" at bounding box center [358, 173] width 150 height 16
paste input "Lidoqua"
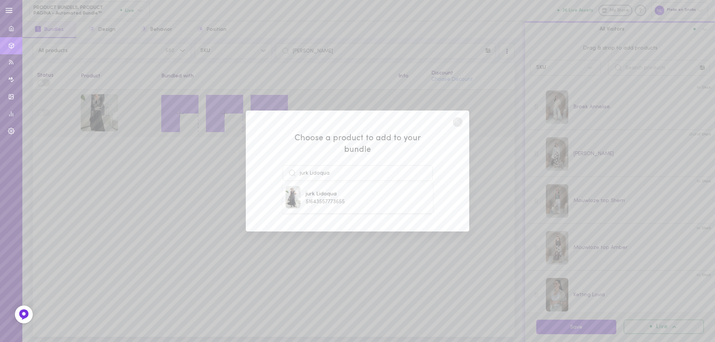
drag, startPoint x: 334, startPoint y: 187, endPoint x: 338, endPoint y: 189, distance: 4.7
click at [334, 190] on span "jurk Lidoqua" at bounding box center [325, 194] width 39 height 8
click at [341, 193] on button "Add To Bundle" at bounding box center [357, 201] width 68 height 16
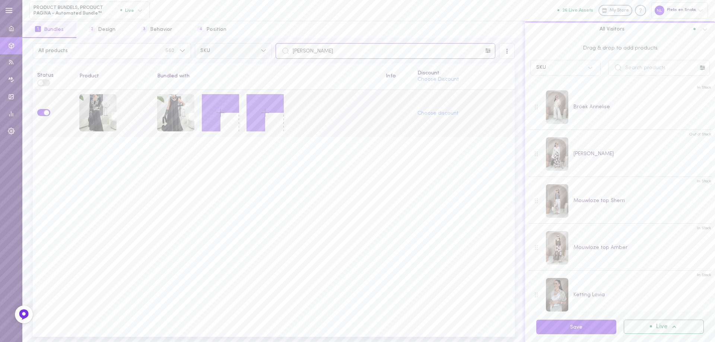
drag, startPoint x: 334, startPoint y: 50, endPoint x: 265, endPoint y: 46, distance: 69.3
click at [268, 46] on div "All products 580 SKU jasje Lomon" at bounding box center [273, 51] width 485 height 16
paste input "urk Lidoqua"
click at [230, 115] on button at bounding box center [220, 112] width 37 height 37
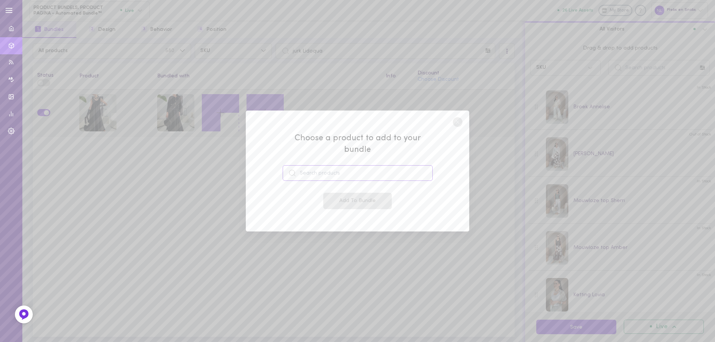
drag, startPoint x: 326, startPoint y: 165, endPoint x: 328, endPoint y: 160, distance: 5.2
click at [327, 165] on input at bounding box center [358, 173] width 150 height 16
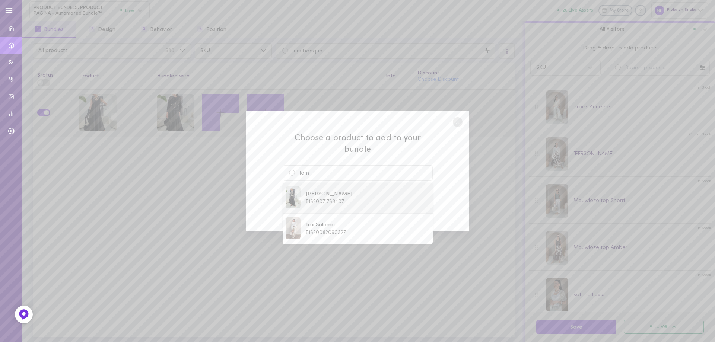
click at [331, 190] on span "[PERSON_NAME]" at bounding box center [329, 194] width 47 height 8
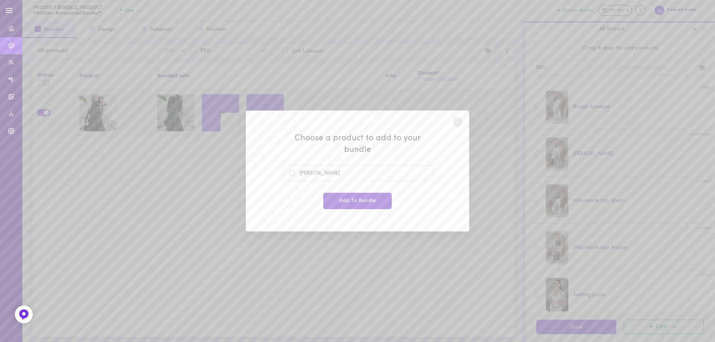
click at [335, 193] on button "Add To Bundle" at bounding box center [357, 201] width 68 height 16
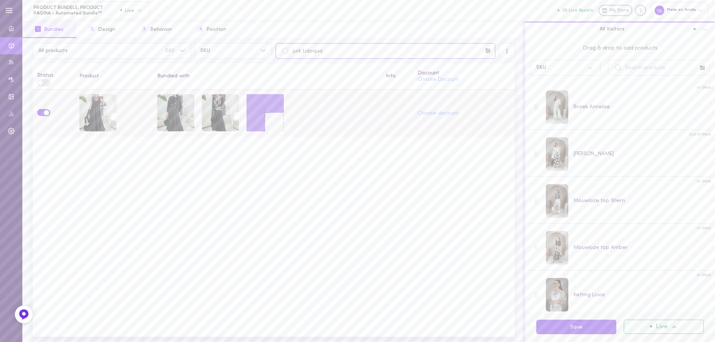
drag, startPoint x: 330, startPoint y: 55, endPoint x: 280, endPoint y: 51, distance: 50.4
click at [285, 49] on div "jurk Lidoqua" at bounding box center [385, 51] width 220 height 16
paste input "[PERSON_NAME]"
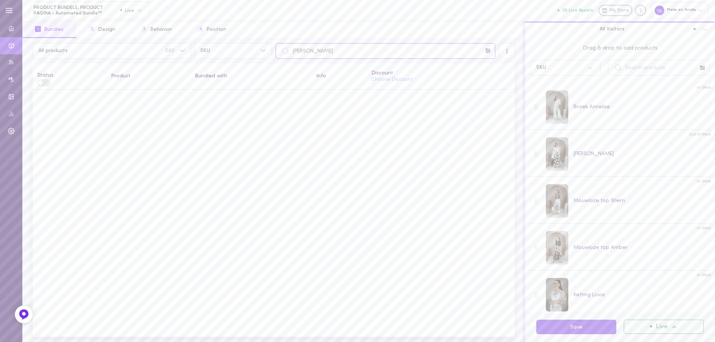
click at [293, 52] on input "[PERSON_NAME]" at bounding box center [385, 51] width 220 height 16
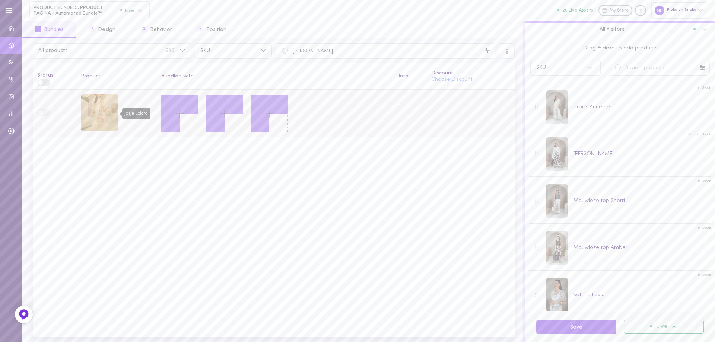
click at [104, 112] on div "jasje Lolora" at bounding box center [99, 112] width 37 height 37
click at [177, 107] on icon at bounding box center [179, 113] width 13 height 13
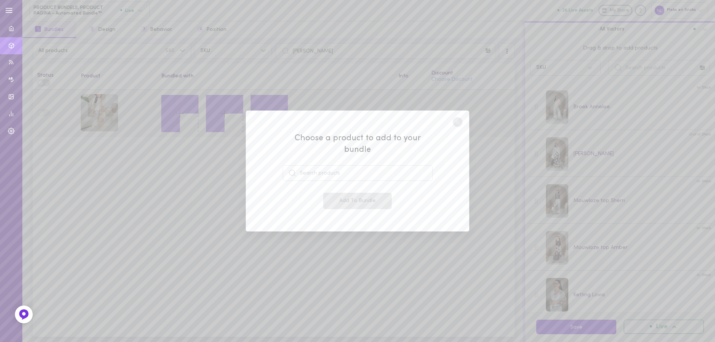
click at [311, 178] on div "Choose a product to add to your bundle Add To Bundle" at bounding box center [358, 171] width 150 height 77
click at [312, 176] on div "Choose a product to add to your bundle Add To Bundle" at bounding box center [358, 171] width 150 height 77
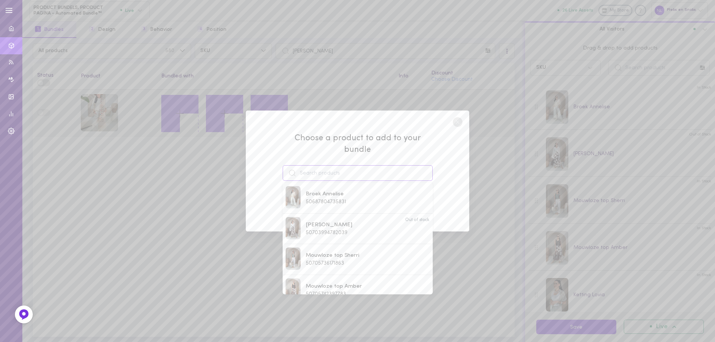
click at [316, 172] on input at bounding box center [358, 173] width 150 height 16
click at [327, 261] on span "51704752701783" at bounding box center [325, 264] width 38 height 6
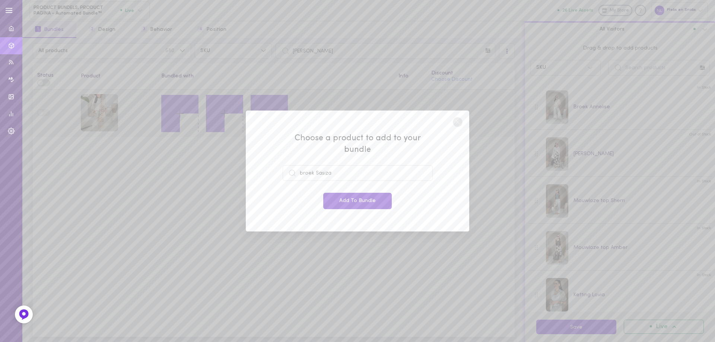
click at [351, 196] on button "Add To Bundle" at bounding box center [357, 201] width 68 height 16
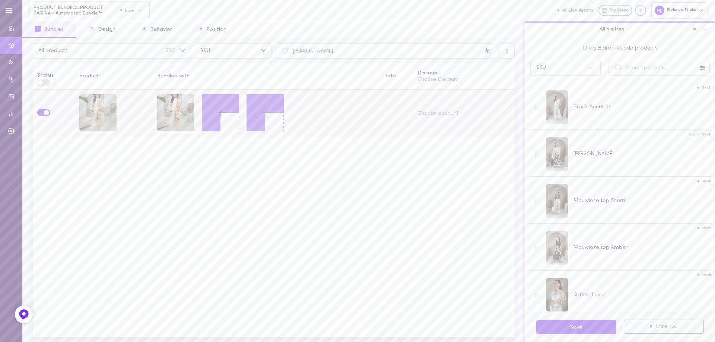
click at [211, 114] on button at bounding box center [220, 112] width 37 height 37
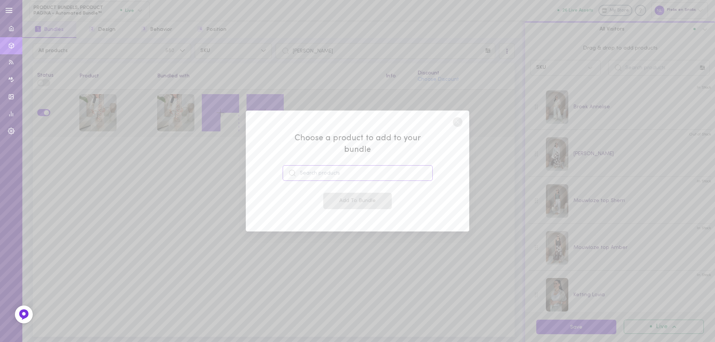
click at [318, 172] on input at bounding box center [358, 173] width 150 height 16
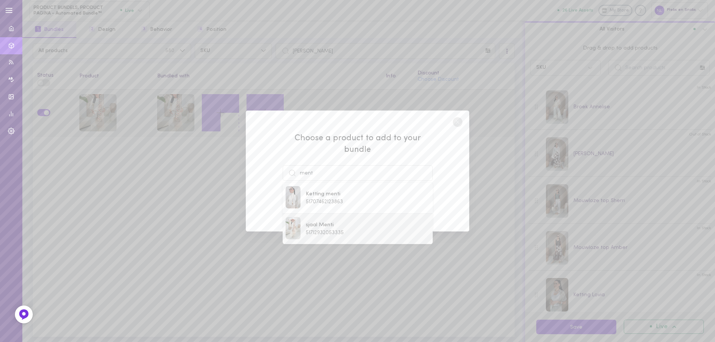
click at [332, 221] on span "sjaal Menti" at bounding box center [325, 225] width 38 height 8
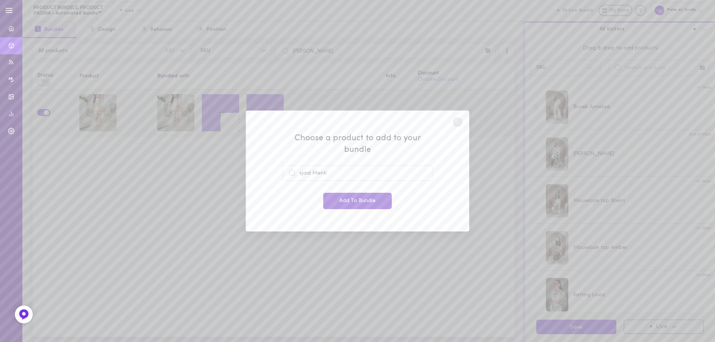
click at [347, 193] on button "Add To Bundle" at bounding box center [357, 201] width 68 height 16
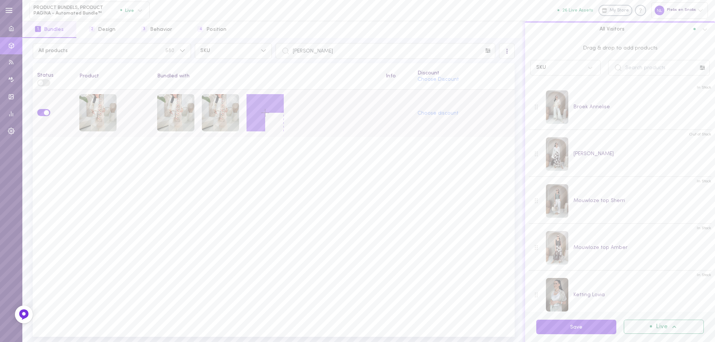
click at [333, 61] on div at bounding box center [274, 61] width 482 height 4
drag, startPoint x: 332, startPoint y: 51, endPoint x: 275, endPoint y: 50, distance: 57.4
click at [275, 50] on input "[PERSON_NAME]" at bounding box center [385, 51] width 220 height 16
paste input "[PERSON_NAME]"
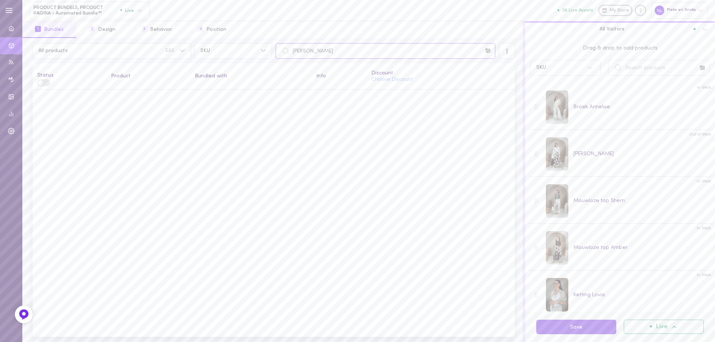
click at [296, 47] on input "[PERSON_NAME]" at bounding box center [385, 51] width 220 height 16
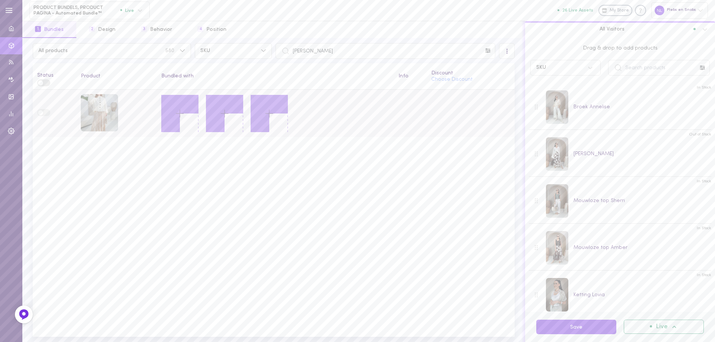
click at [178, 110] on icon at bounding box center [179, 113] width 13 height 13
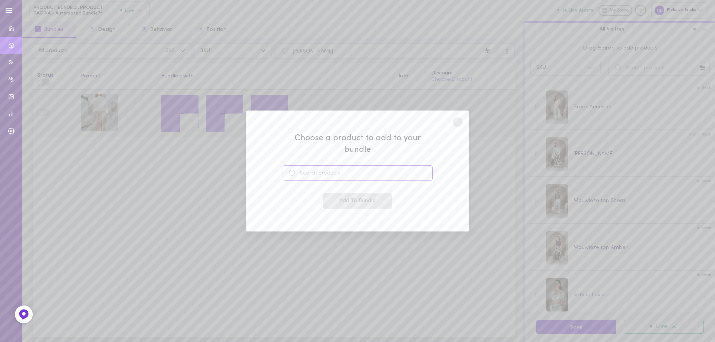
click at [320, 165] on input at bounding box center [358, 173] width 150 height 16
click at [342, 190] on span "[PERSON_NAME]" at bounding box center [329, 194] width 47 height 8
click at [348, 196] on button "Add To Bundle" at bounding box center [357, 201] width 68 height 16
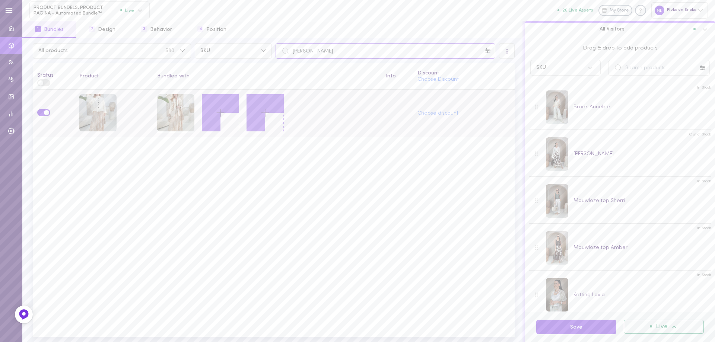
drag, startPoint x: 334, startPoint y: 54, endPoint x: 277, endPoint y: 51, distance: 56.6
click at [277, 51] on input "[PERSON_NAME]" at bounding box center [385, 51] width 220 height 16
paste input "Noran"
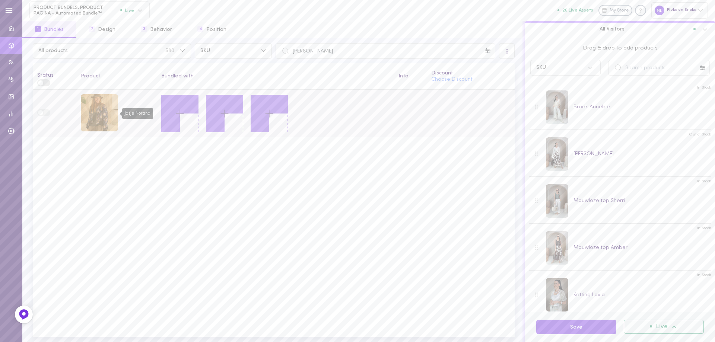
click at [101, 123] on div "jasje Norana" at bounding box center [99, 112] width 37 height 37
click at [178, 111] on icon at bounding box center [179, 113] width 13 height 13
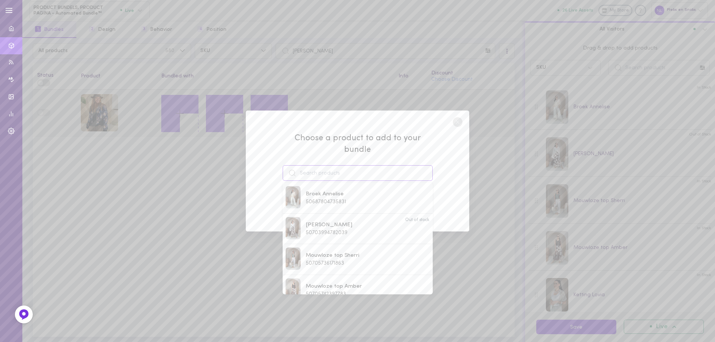
click at [312, 171] on input at bounding box center [358, 173] width 150 height 16
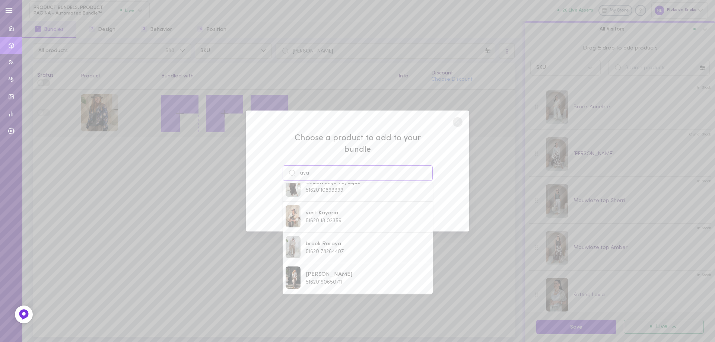
scroll to position [112, 0]
click at [339, 272] on span "51620190650711" at bounding box center [324, 275] width 36 height 6
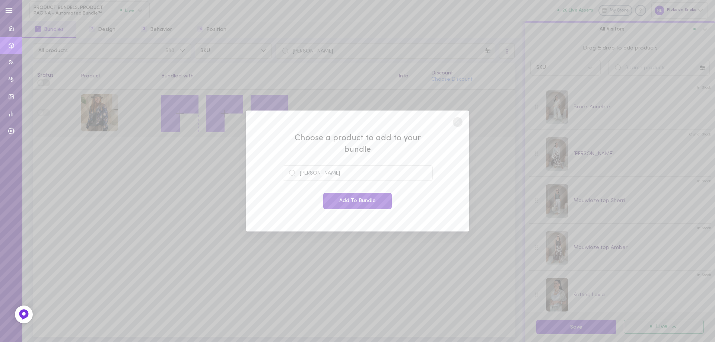
click at [356, 195] on button "Add To Bundle" at bounding box center [357, 201] width 68 height 16
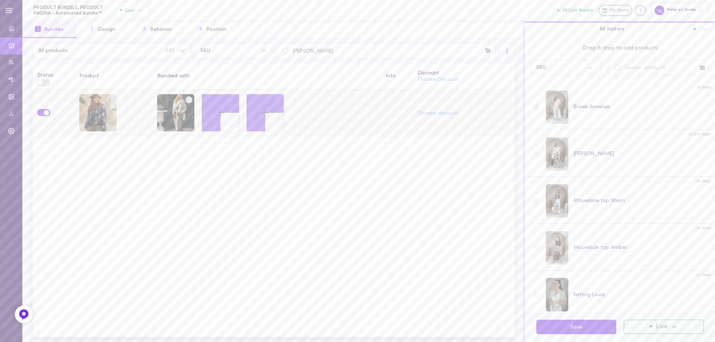
click at [214, 114] on icon at bounding box center [220, 112] width 13 height 13
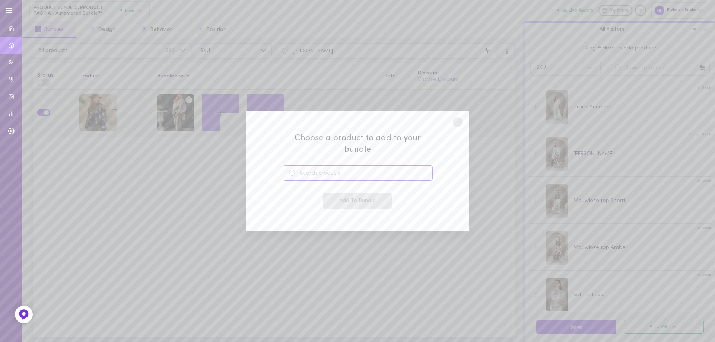
click at [320, 165] on input at bounding box center [358, 173] width 150 height 16
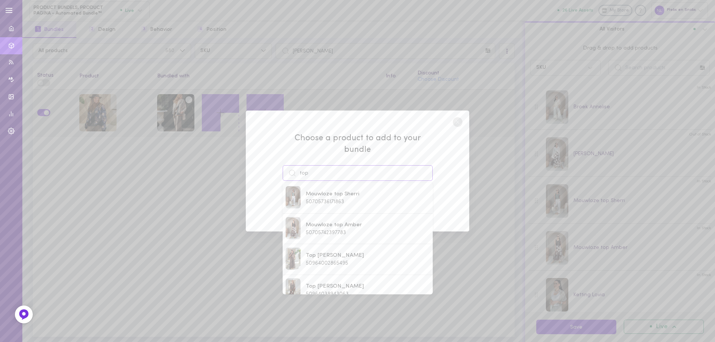
drag, startPoint x: 315, startPoint y: 170, endPoint x: 285, endPoint y: 165, distance: 30.2
click at [285, 165] on input "top" at bounding box center [358, 173] width 150 height 16
paste input "Virana"
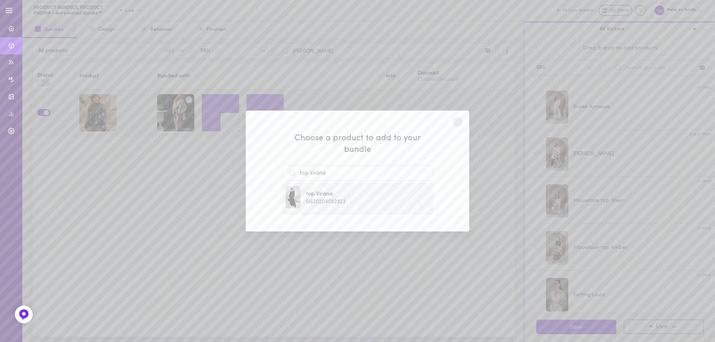
click at [337, 199] on span "51620204052823" at bounding box center [326, 202] width 40 height 6
click at [341, 194] on button "Add To Bundle" at bounding box center [357, 201] width 68 height 16
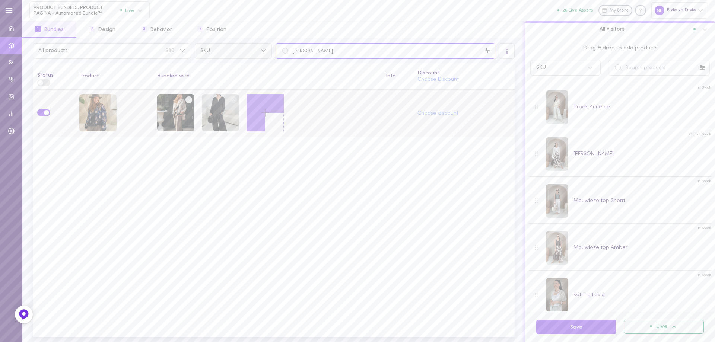
drag, startPoint x: 331, startPoint y: 55, endPoint x: 262, endPoint y: 52, distance: 69.3
click at [262, 52] on div "All products 580 SKU jasje Norana" at bounding box center [273, 51] width 485 height 16
paste input "top Vi"
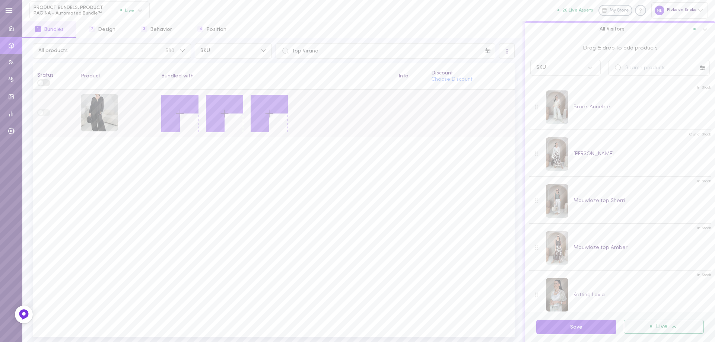
click at [181, 111] on icon at bounding box center [179, 113] width 13 height 13
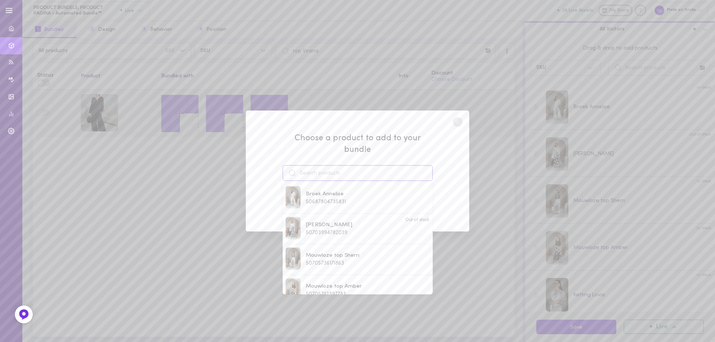
click at [307, 165] on input at bounding box center [358, 173] width 150 height 16
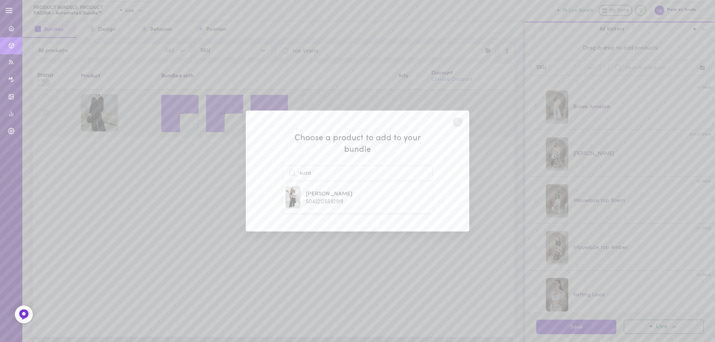
click at [307, 199] on span "50422125592919" at bounding box center [325, 202] width 38 height 6
click at [348, 195] on button "Add To Bundle" at bounding box center [357, 201] width 68 height 16
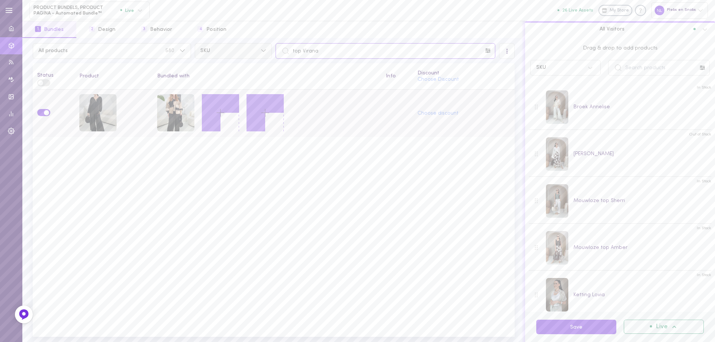
drag, startPoint x: 336, startPoint y: 51, endPoint x: 252, endPoint y: 47, distance: 84.6
click at [252, 47] on div "All products 580 SKU top Virana" at bounding box center [273, 51] width 485 height 16
paste input "[PERSON_NAME]"
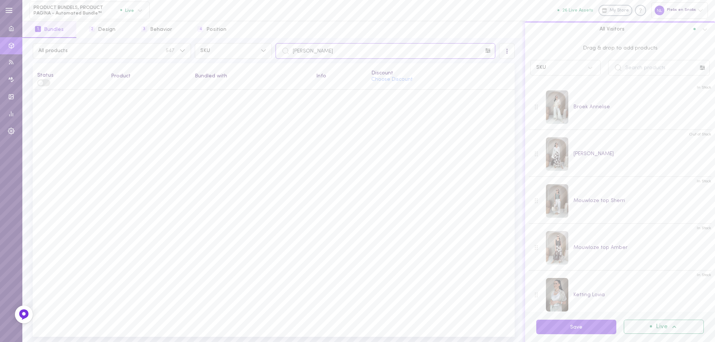
click at [290, 55] on input "[PERSON_NAME]" at bounding box center [385, 51] width 220 height 16
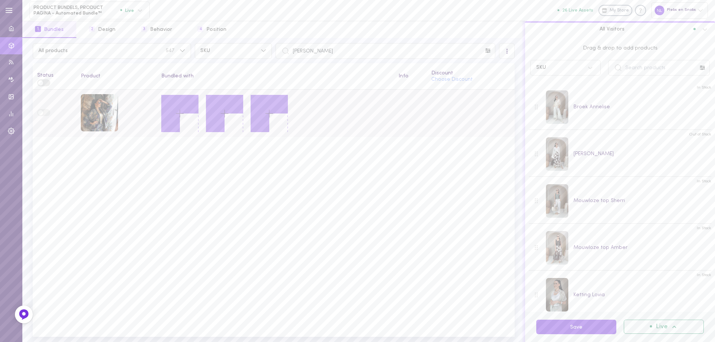
click at [182, 111] on icon at bounding box center [179, 113] width 13 height 13
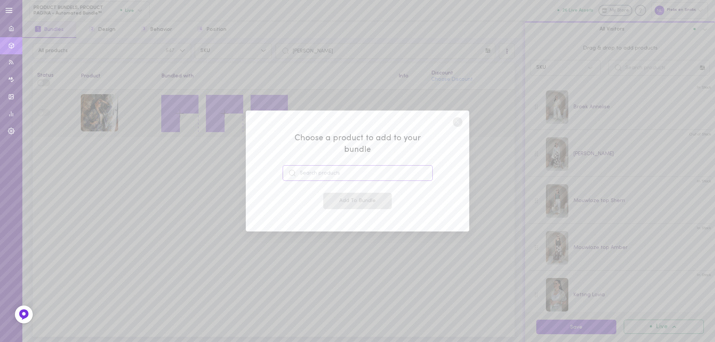
click at [340, 172] on input at bounding box center [358, 173] width 150 height 16
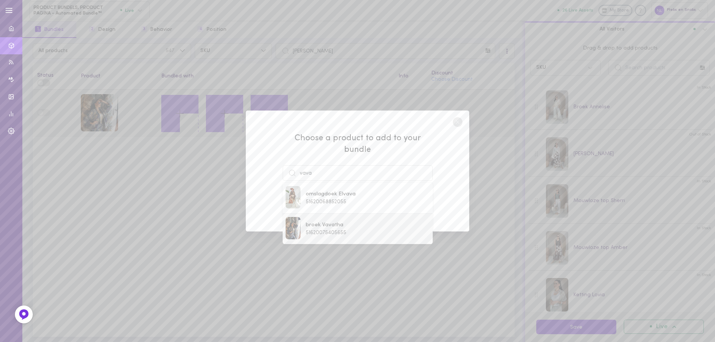
click at [329, 221] on span "broek Vavatha" at bounding box center [326, 225] width 41 height 8
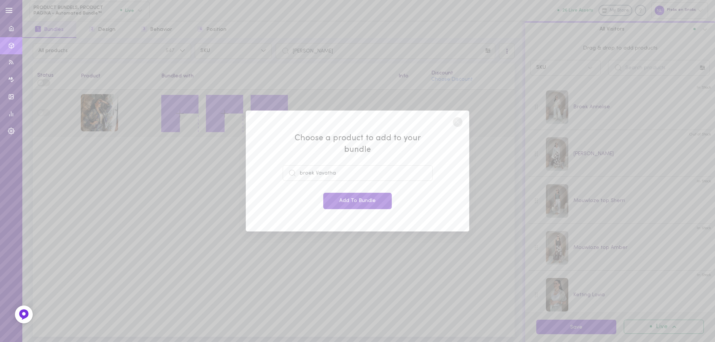
click at [357, 198] on button "Add To Bundle" at bounding box center [357, 201] width 68 height 16
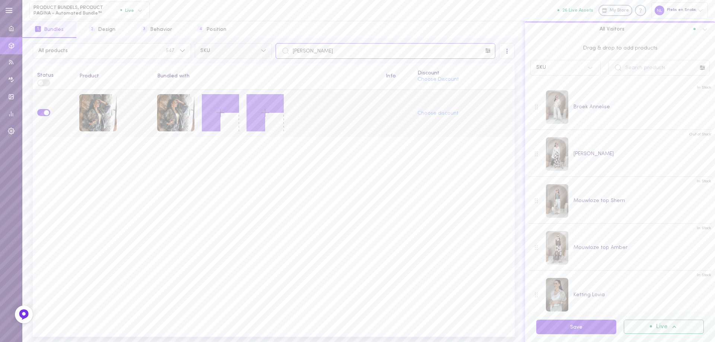
drag, startPoint x: 339, startPoint y: 47, endPoint x: 264, endPoint y: 49, distance: 74.5
click at [265, 49] on div "All products 547 SKU [PERSON_NAME]" at bounding box center [273, 51] width 485 height 16
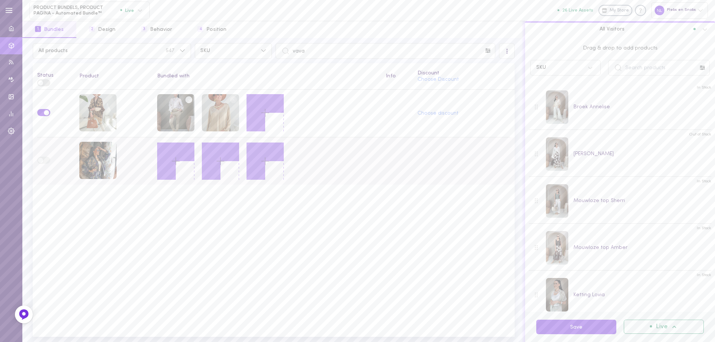
click at [176, 162] on line at bounding box center [176, 160] width 0 height 7
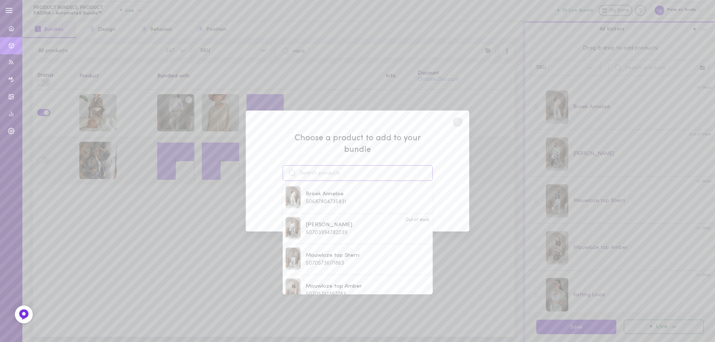
click at [336, 169] on input at bounding box center [358, 173] width 150 height 16
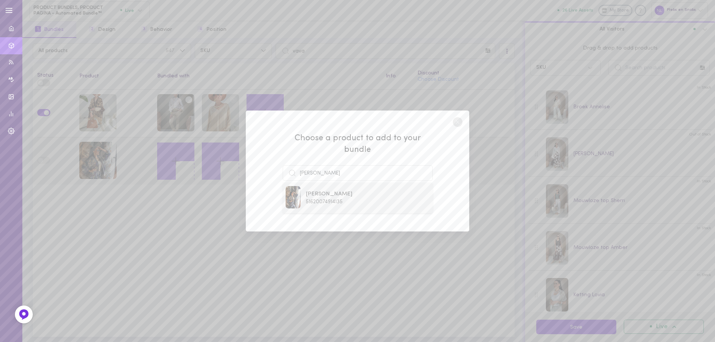
click at [327, 199] on span "51620074914135" at bounding box center [324, 202] width 37 height 6
click at [332, 195] on button "Add To Bundle" at bounding box center [357, 201] width 68 height 16
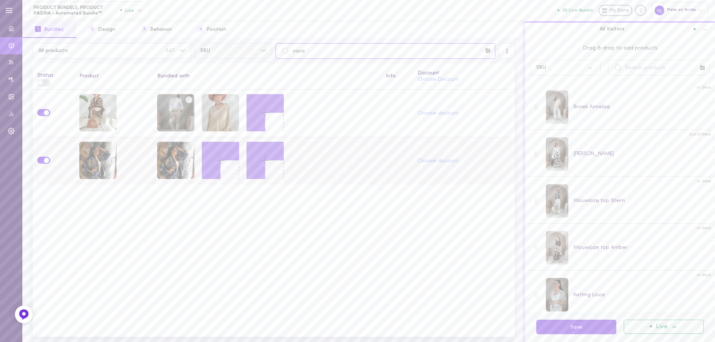
drag, startPoint x: 324, startPoint y: 54, endPoint x: 258, endPoint y: 51, distance: 66.0
click at [258, 51] on div "All products 547 SKU vava" at bounding box center [273, 51] width 485 height 16
paste input "[PERSON_NAME]"
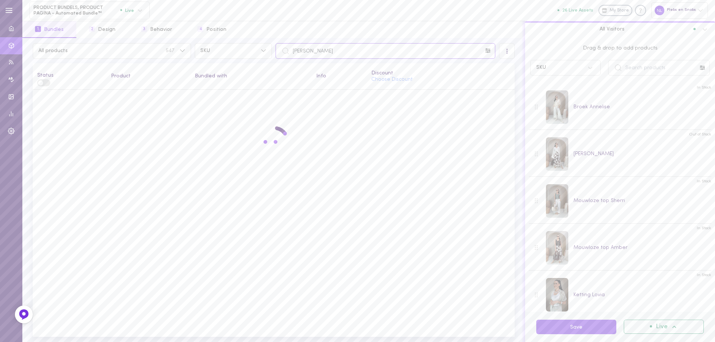
click at [292, 54] on input "[PERSON_NAME]" at bounding box center [385, 51] width 220 height 16
drag, startPoint x: 306, startPoint y: 52, endPoint x: 267, endPoint y: 54, distance: 38.7
click at [268, 54] on div "All products 547 SKU jasje Ciloza" at bounding box center [273, 51] width 485 height 16
